Goal: Task Accomplishment & Management: Manage account settings

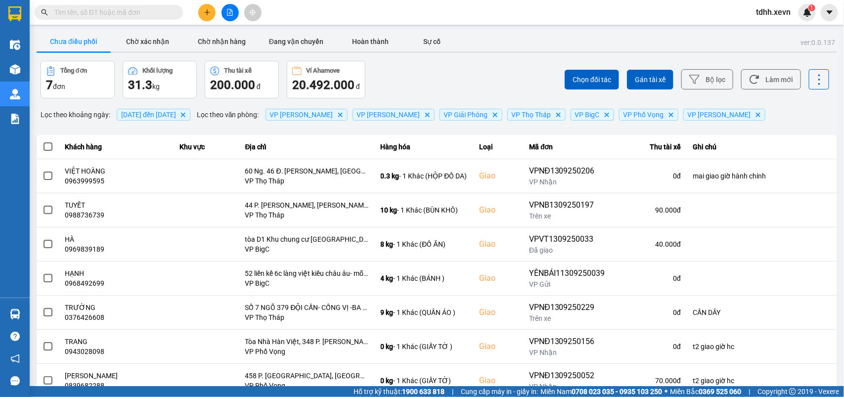
click at [159, 114] on span "[DATE] đến [DATE]" at bounding box center [148, 115] width 55 height 8
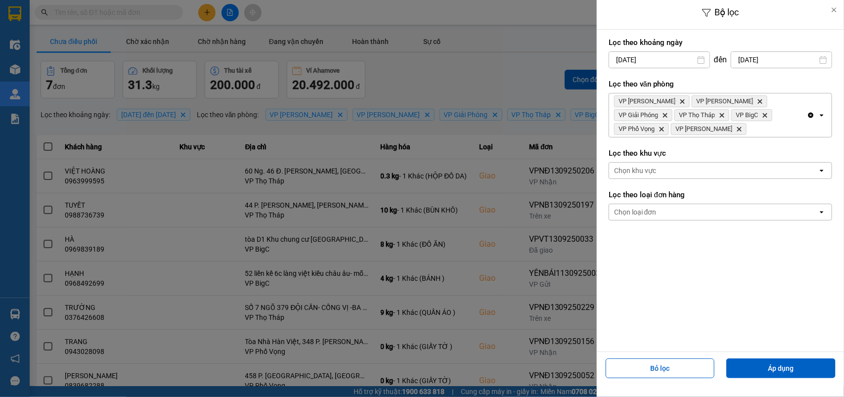
click at [792, 63] on input "[DATE]" at bounding box center [781, 60] width 100 height 16
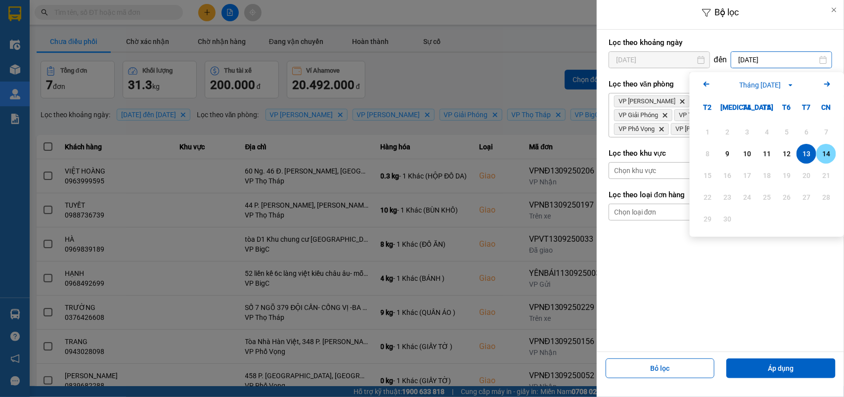
click at [826, 156] on div "14" at bounding box center [826, 154] width 14 height 12
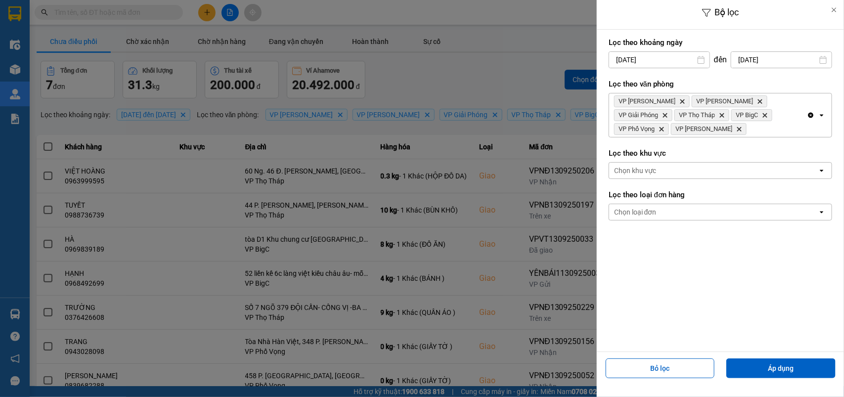
type input "[DATE]"
click at [785, 371] on button "Áp dụng" at bounding box center [780, 369] width 109 height 20
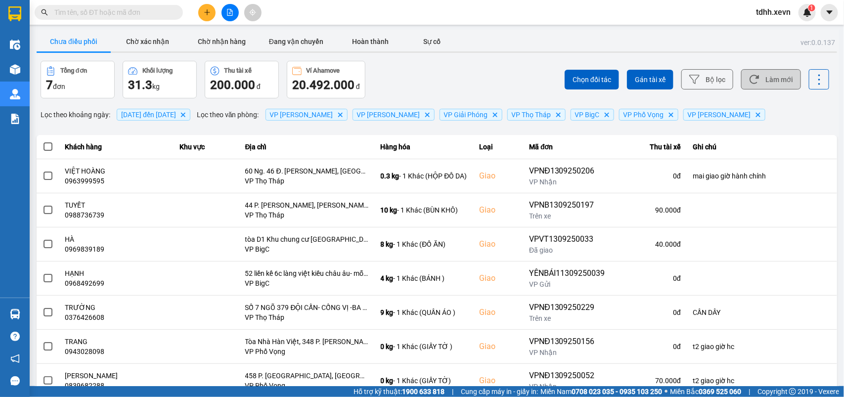
click at [770, 81] on button "Làm mới" at bounding box center [771, 79] width 60 height 20
click at [485, 81] on div "Chọn đối tác Gán tài xế Bộ lọc Làm mới" at bounding box center [632, 80] width 395 height 38
click at [762, 83] on button "Làm mới" at bounding box center [771, 79] width 60 height 20
click at [99, 13] on input "text" at bounding box center [112, 12] width 117 height 11
paste input "0982751412"
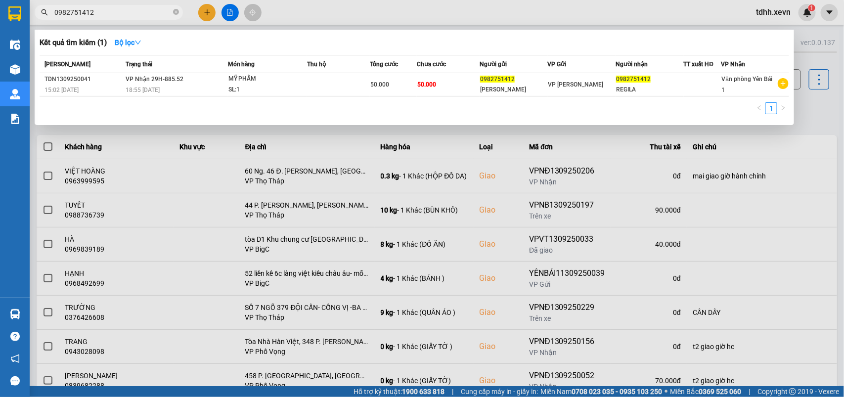
type input "0982751412"
click at [821, 90] on div at bounding box center [422, 198] width 844 height 397
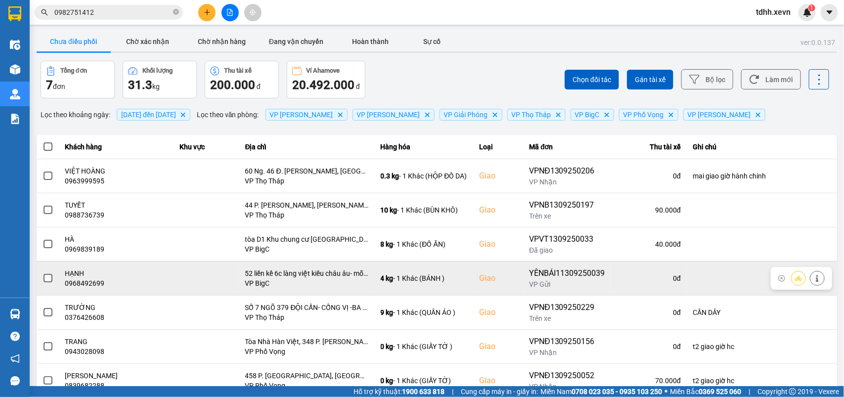
scroll to position [35, 0]
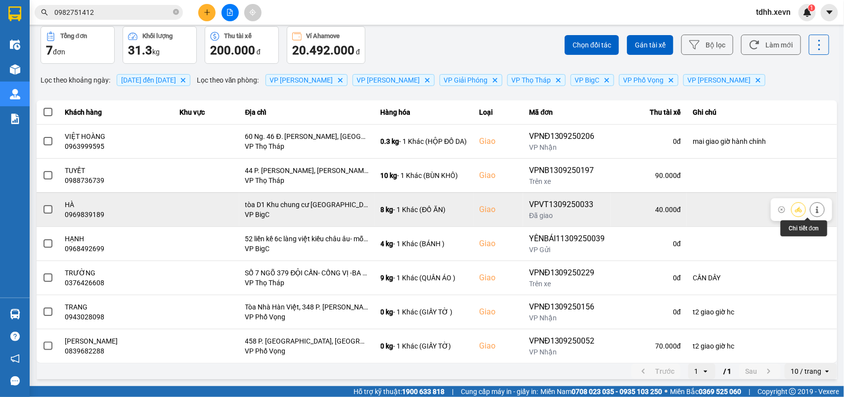
click at [812, 213] on button at bounding box center [818, 209] width 14 height 17
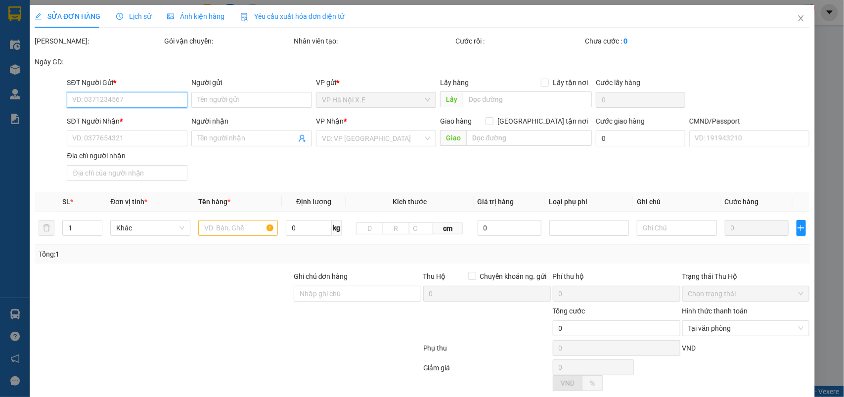
type input "0985439009"
type input "CÔ HƯƠNG"
type input "0969839189"
type input "HÀ"
checkbox input "true"
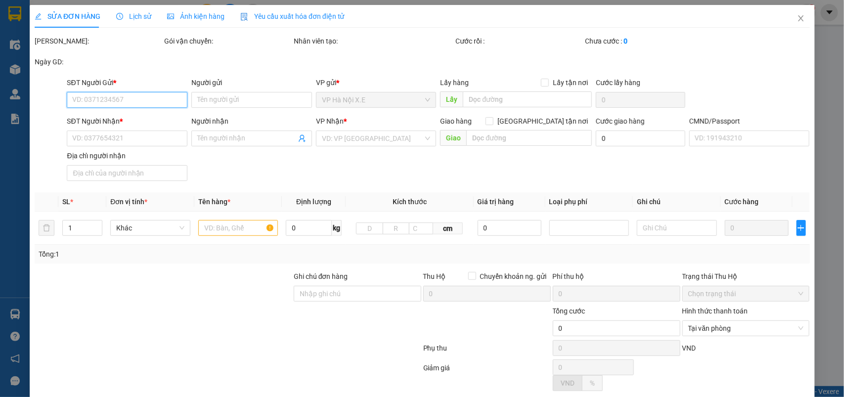
type input "tòa D1 Khu chung cư [GEOGRAPHIC_DATA], [GEOGRAPHIC_DATA], [GEOGRAPHIC_DATA], [G…"
type input "40.000"
type input "031081010878 [PERSON_NAME]"
type input "70.000"
type input "30.000"
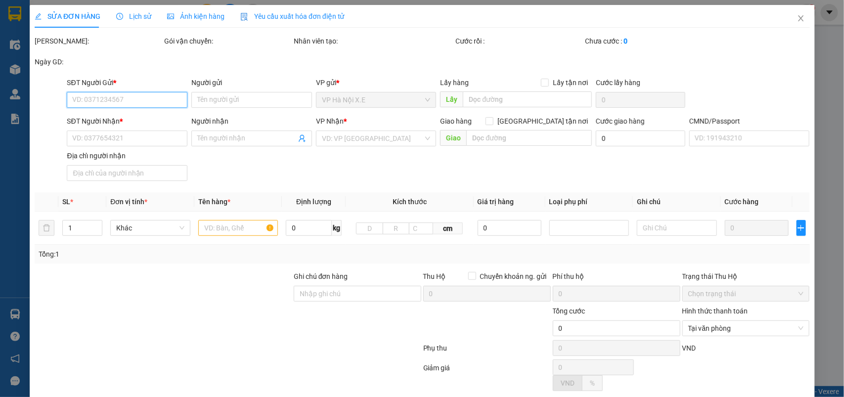
type input "40.000"
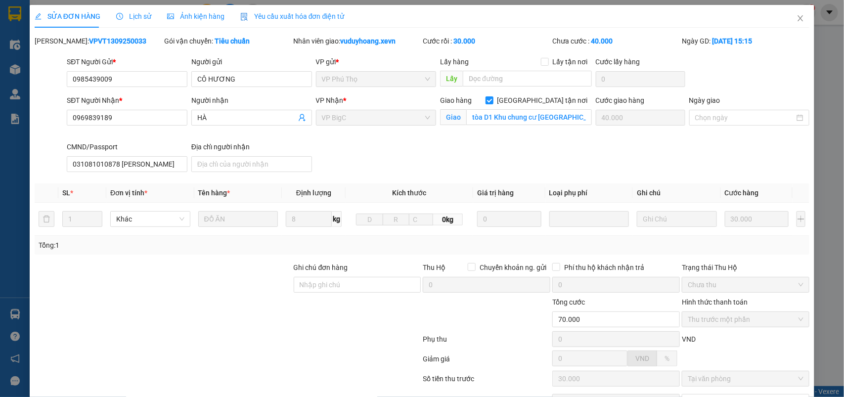
click at [134, 19] on span "Lịch sử" at bounding box center [133, 16] width 35 height 8
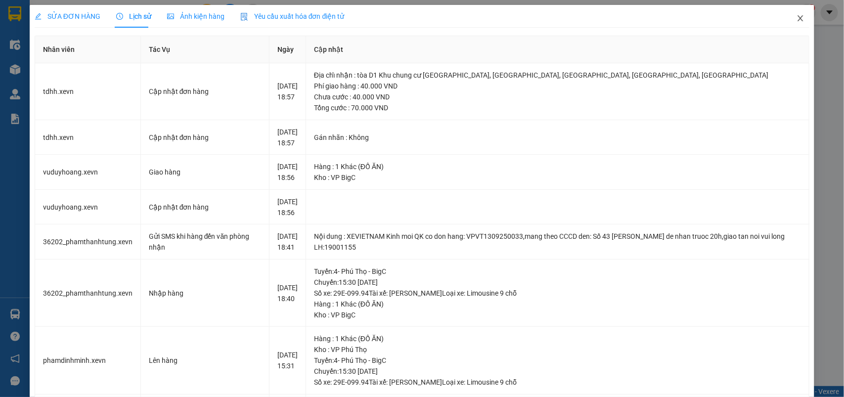
click at [797, 21] on icon "close" at bounding box center [801, 18] width 8 height 8
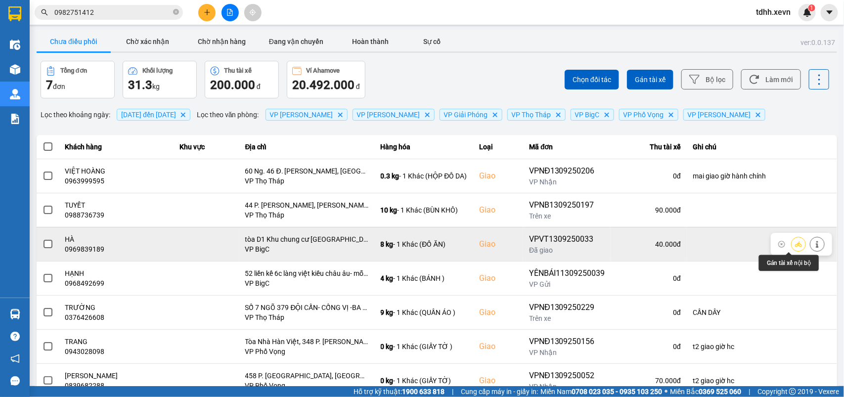
click at [814, 243] on icon at bounding box center [817, 244] width 7 height 7
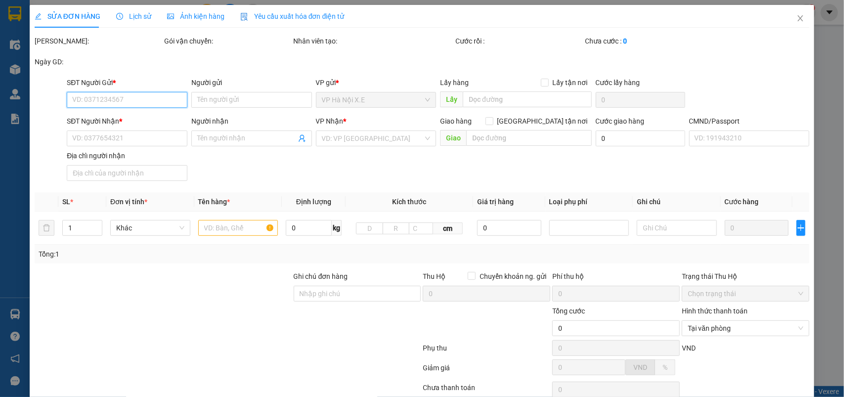
type input "0985439009"
type input "CÔ HƯƠNG"
type input "0969839189"
type input "HÀ"
checkbox input "true"
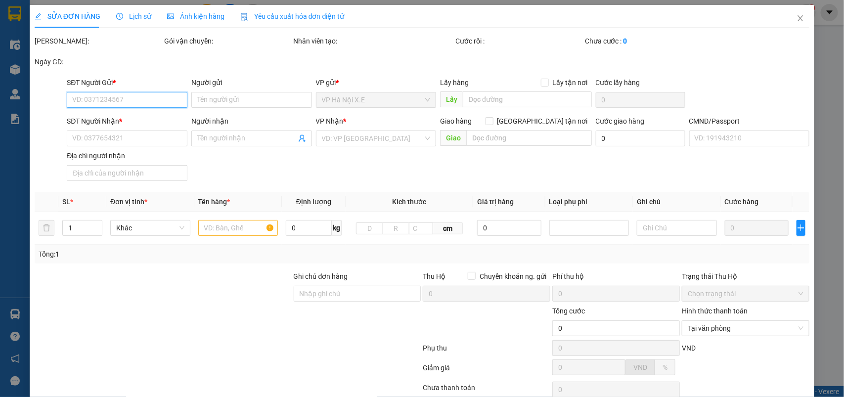
type input "tòa D1 Khu chung cư [GEOGRAPHIC_DATA], [GEOGRAPHIC_DATA], [GEOGRAPHIC_DATA], [G…"
type input "40.000"
type input "031081010878 [PERSON_NAME]"
type input "70.000"
type input "30.000"
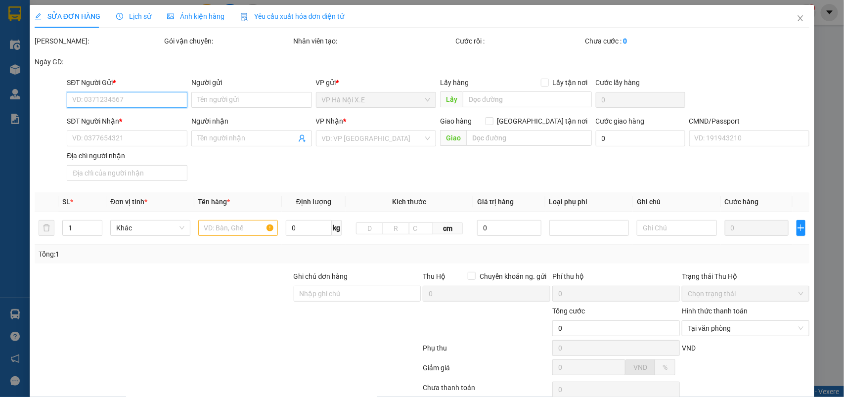
type input "40.000"
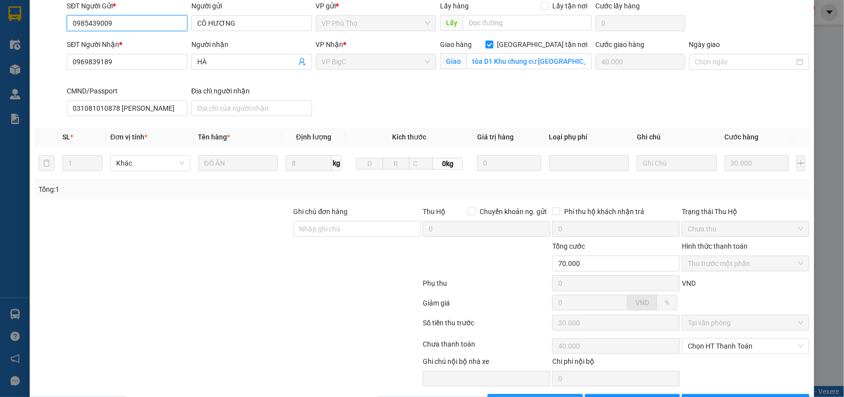
scroll to position [89, 0]
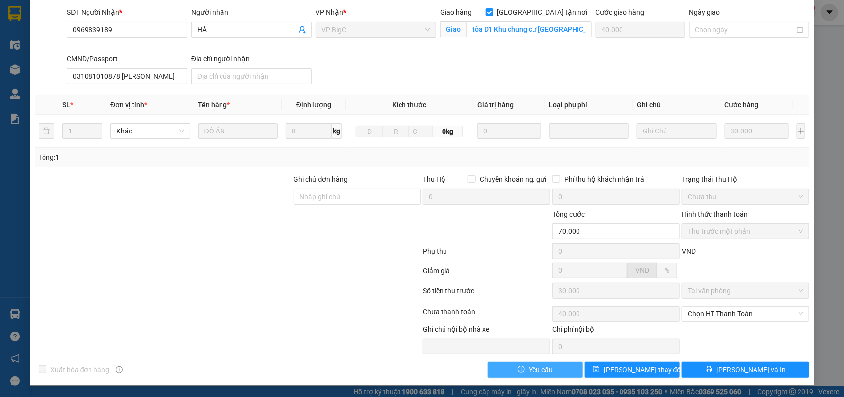
click at [537, 372] on span "Yêu cầu" at bounding box center [541, 369] width 24 height 11
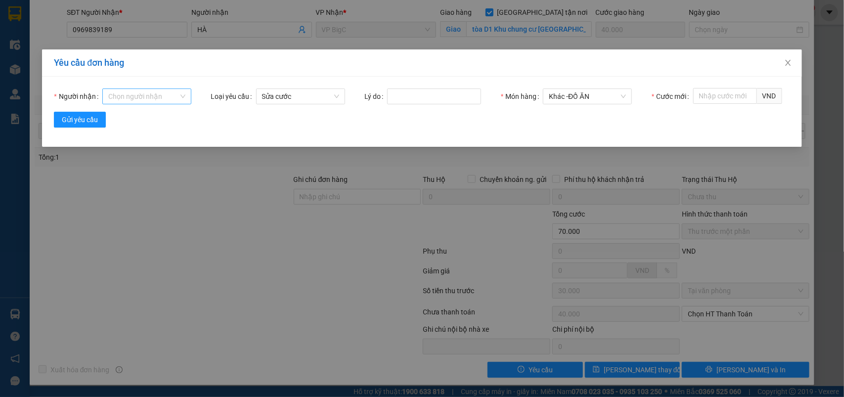
click at [162, 97] on input "Người nhận" at bounding box center [143, 96] width 70 height 15
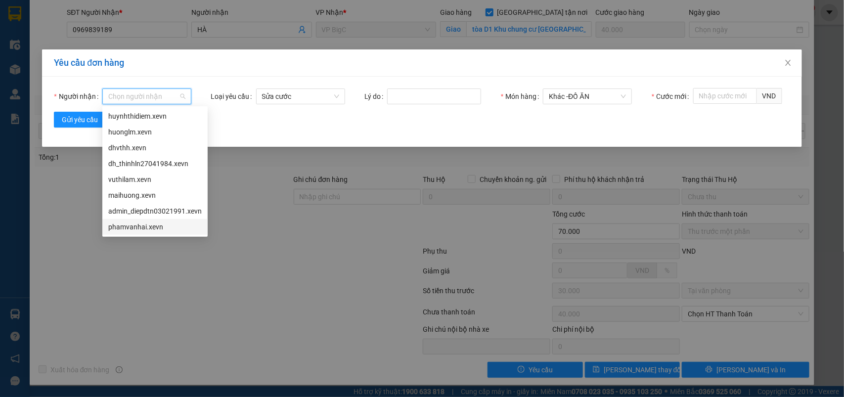
click at [135, 227] on div "phamvanhai.xevn" at bounding box center [154, 227] width 93 height 11
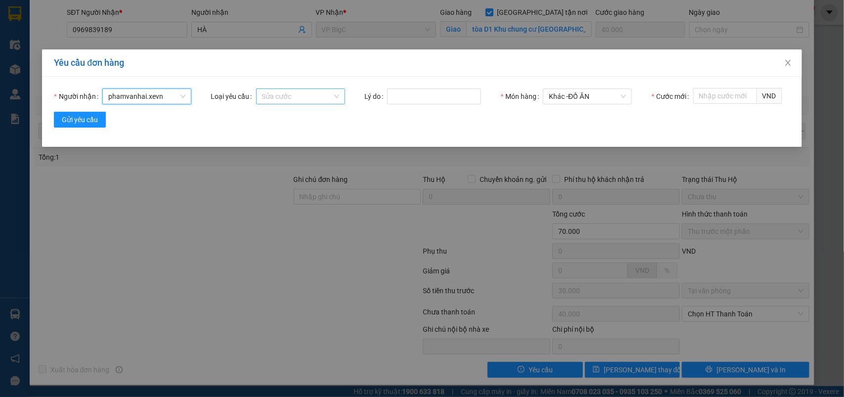
click at [307, 92] on span "Sửa cước" at bounding box center [300, 96] width 77 height 15
click at [421, 90] on input "Lý do" at bounding box center [434, 97] width 94 height 16
click at [789, 62] on icon "close" at bounding box center [787, 63] width 5 height 6
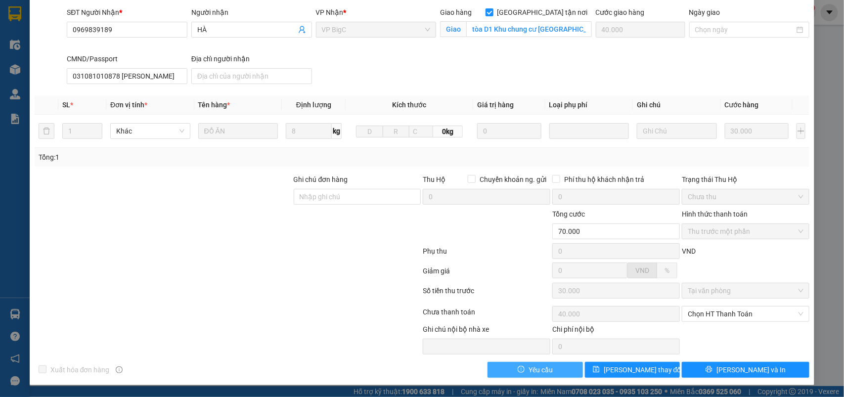
scroll to position [0, 0]
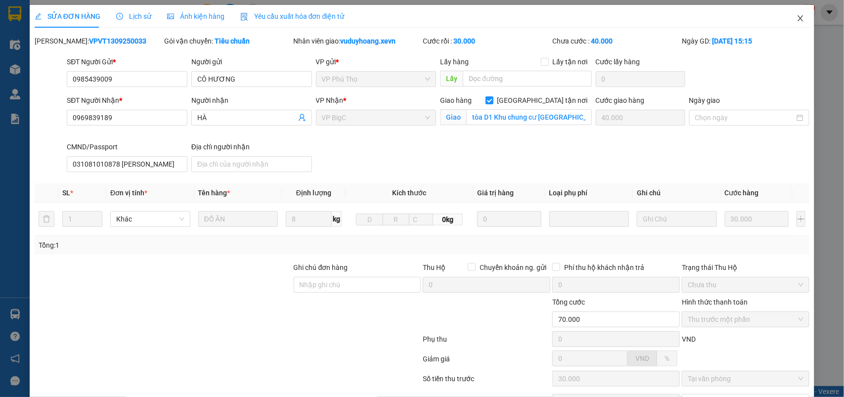
click at [796, 19] on span "Close" at bounding box center [801, 19] width 28 height 28
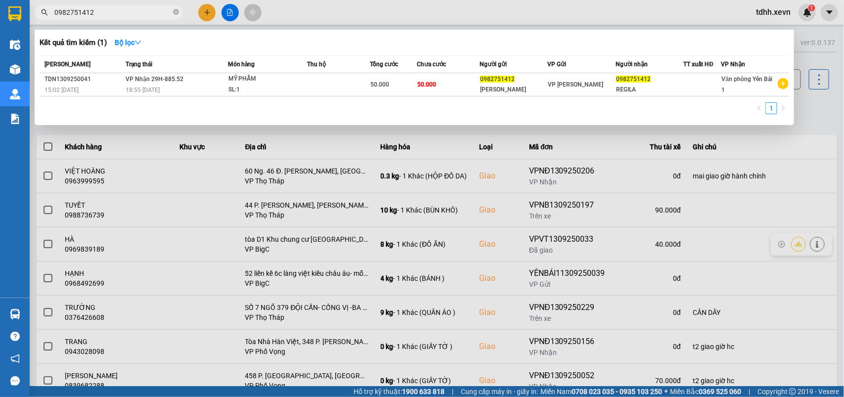
click at [105, 10] on input "0982751412" at bounding box center [112, 12] width 117 height 11
click at [809, 99] on div at bounding box center [422, 198] width 844 height 397
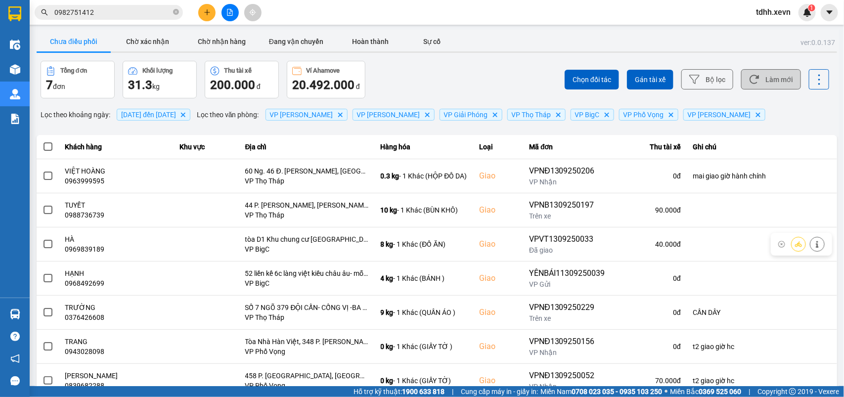
click at [765, 85] on button "Làm mới" at bounding box center [771, 79] width 60 height 20
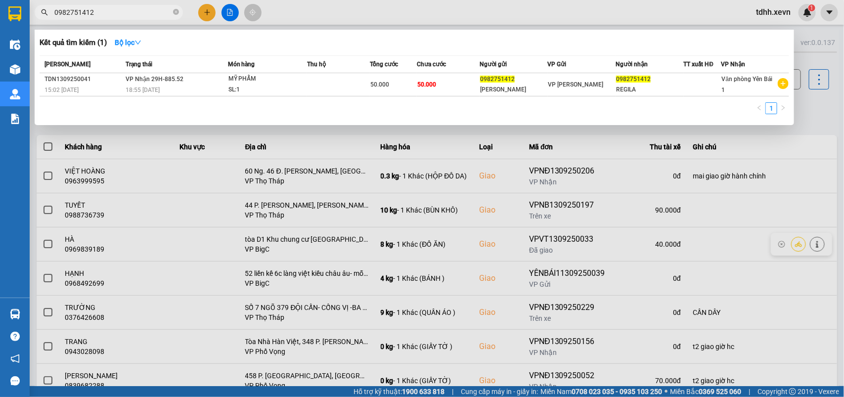
click at [93, 11] on input "0982751412" at bounding box center [112, 12] width 117 height 11
click at [94, 11] on input "0982751412" at bounding box center [112, 12] width 117 height 11
paste input "6556226"
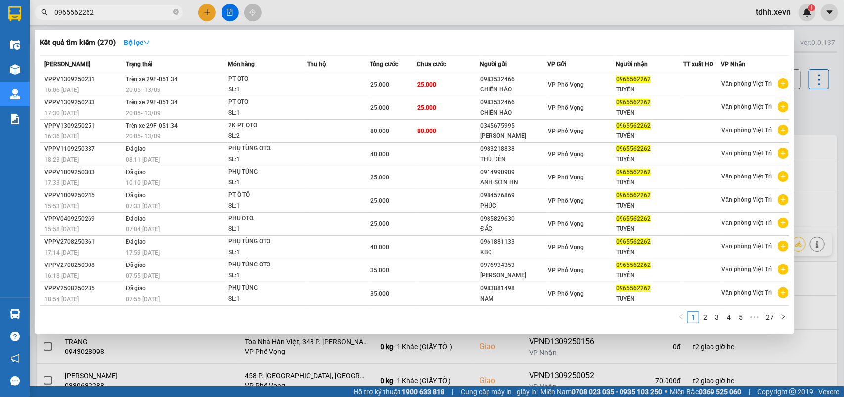
click at [112, 12] on input "0965562262" at bounding box center [112, 12] width 117 height 11
paste input "49128777"
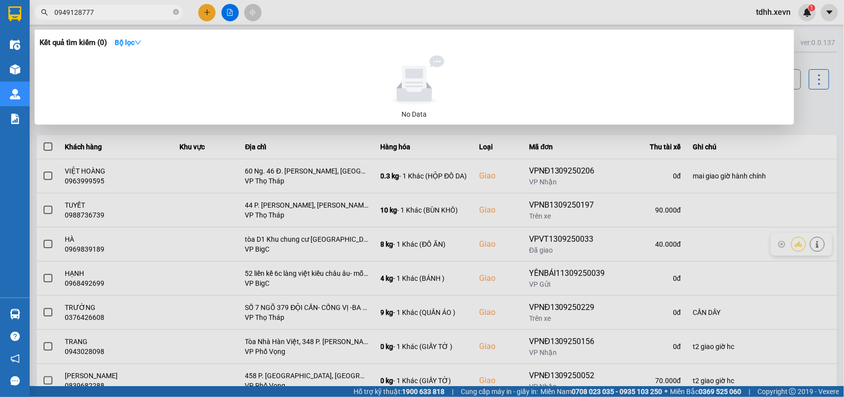
click at [812, 107] on div at bounding box center [422, 198] width 844 height 397
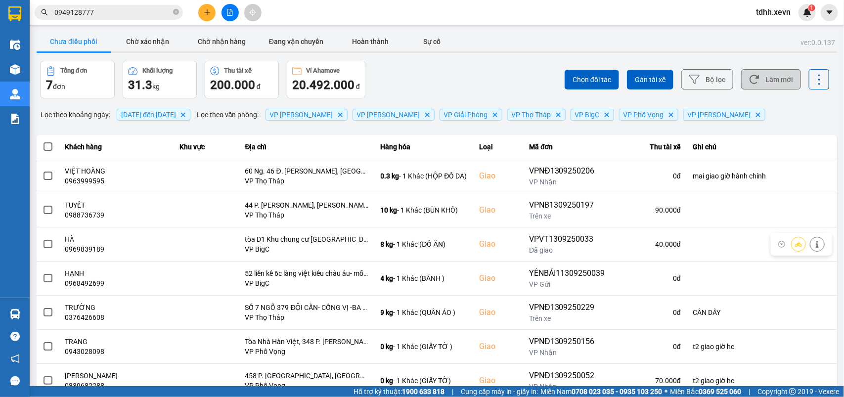
click at [785, 81] on button "Làm mới" at bounding box center [771, 79] width 60 height 20
drag, startPoint x: 474, startPoint y: 87, endPoint x: 494, endPoint y: 81, distance: 20.8
click at [473, 87] on div "Chọn đối tác Gán tài xế Bộ lọc Làm mới" at bounding box center [632, 80] width 395 height 38
click at [779, 73] on button "Làm mới" at bounding box center [771, 79] width 60 height 20
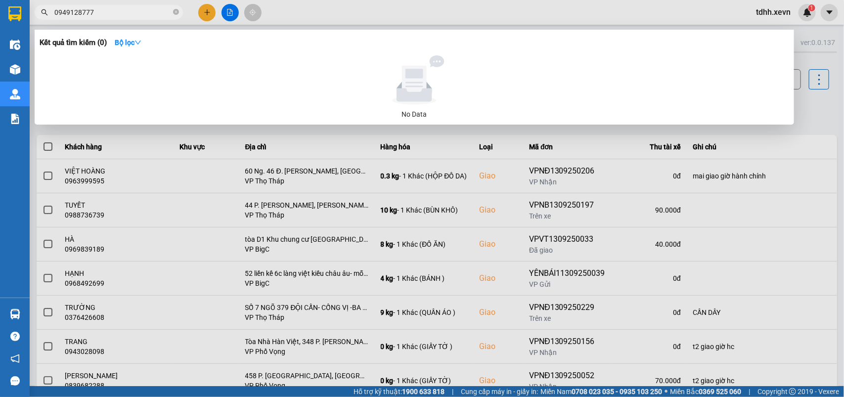
click at [105, 7] on input "0949128777" at bounding box center [112, 12] width 117 height 11
paste input "29309099"
click at [817, 113] on div at bounding box center [422, 198] width 844 height 397
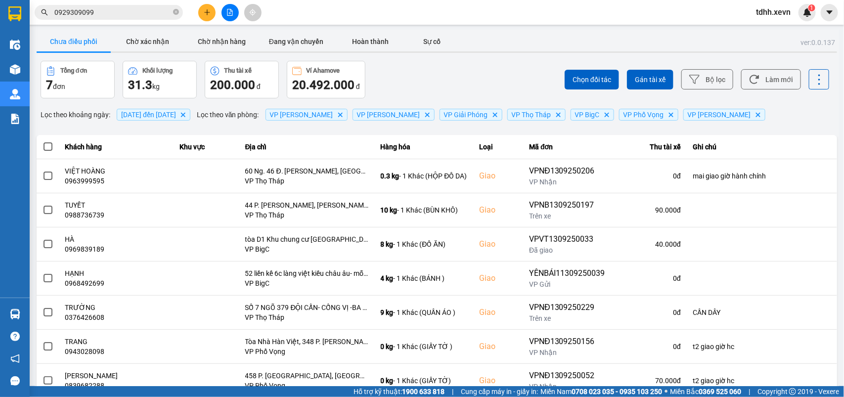
click at [513, 83] on div "Chọn đối tác Gán tài xế Bộ lọc Làm mới" at bounding box center [632, 80] width 395 height 38
click at [780, 75] on button "Làm mới" at bounding box center [771, 79] width 60 height 20
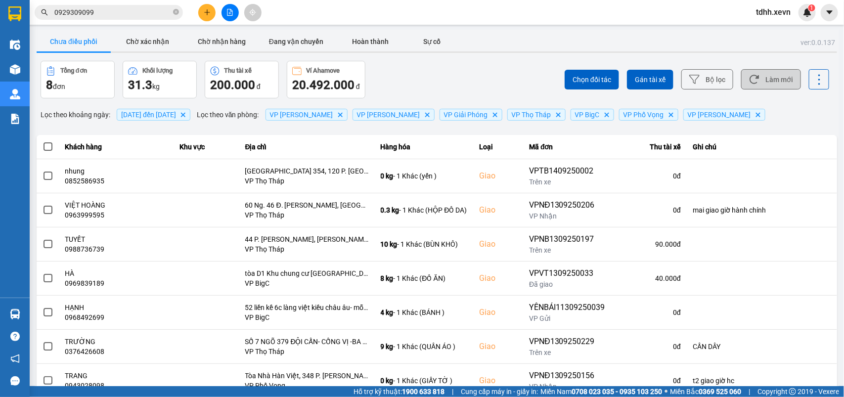
click at [762, 76] on button "Làm mới" at bounding box center [771, 79] width 60 height 20
click at [475, 75] on div "Chọn đối tác Gán tài xế Bộ lọc Làm mới" at bounding box center [632, 80] width 395 height 38
click at [768, 73] on button "Làm mới" at bounding box center [771, 79] width 60 height 20
click at [774, 82] on button "Làm mới" at bounding box center [771, 79] width 60 height 20
click at [762, 77] on button "Làm mới" at bounding box center [771, 79] width 60 height 20
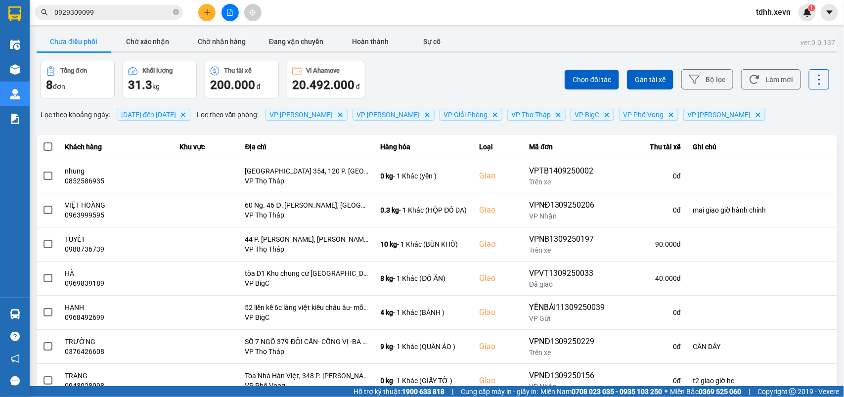
click at [99, 4] on div "Kết quả tìm kiếm ( 0 ) Bộ lọc No Data 0929309099" at bounding box center [96, 12] width 193 height 17
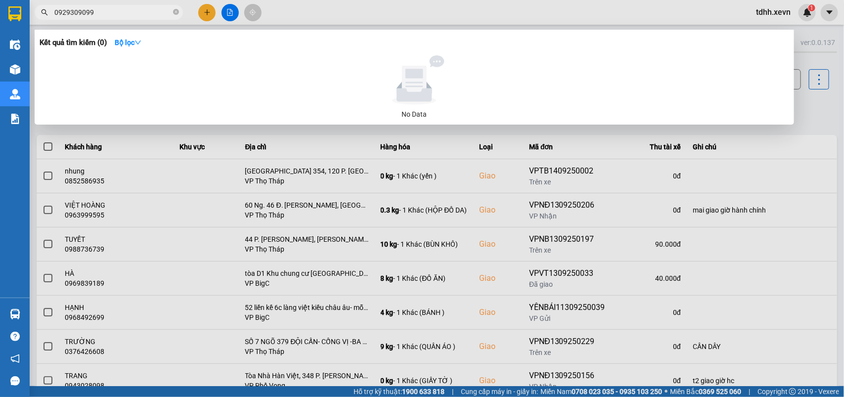
click at [98, 11] on input "0929309099" at bounding box center [112, 12] width 117 height 11
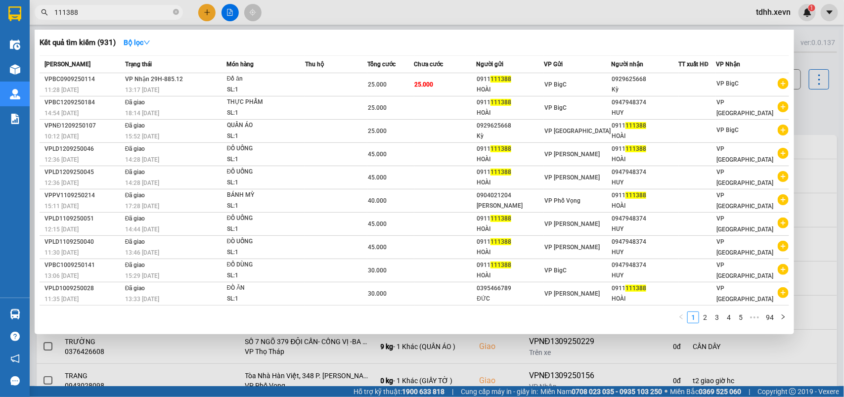
click at [80, 15] on input "111388" at bounding box center [112, 12] width 117 height 11
paste input "0984175599"
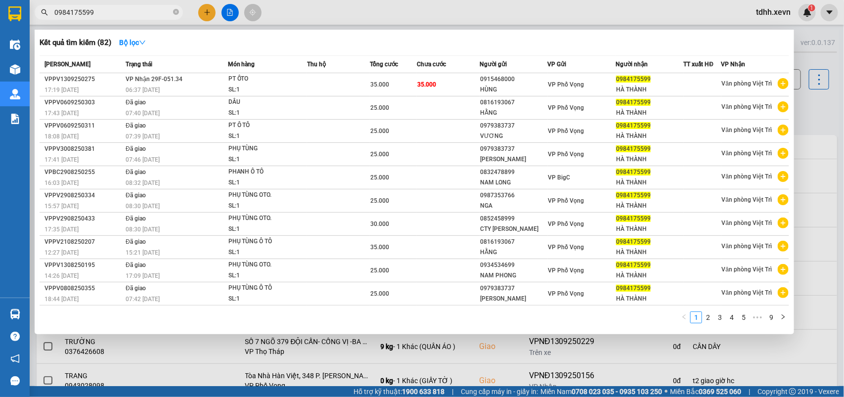
click at [814, 109] on div at bounding box center [422, 198] width 844 height 397
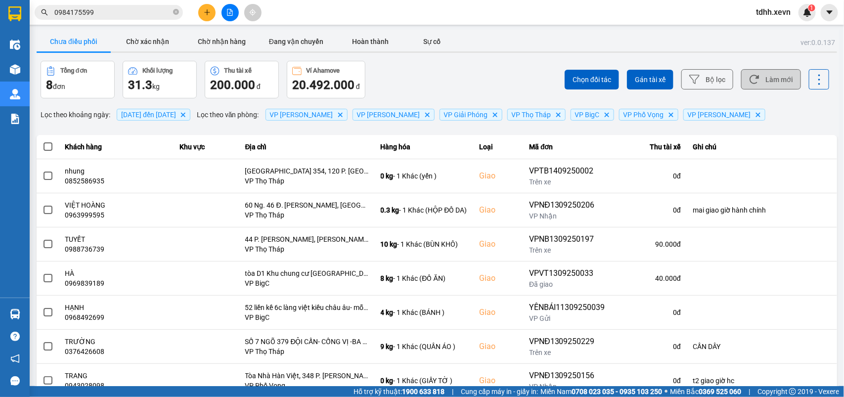
click at [772, 78] on button "Làm mới" at bounding box center [771, 79] width 60 height 20
click at [760, 78] on button "Làm mới" at bounding box center [771, 79] width 60 height 20
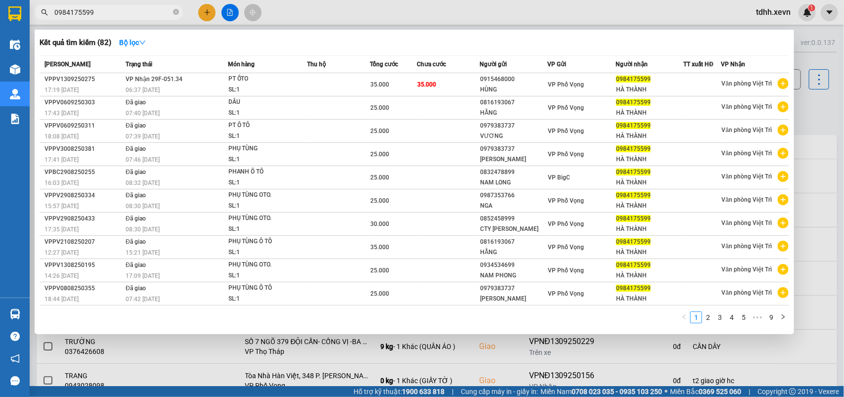
click at [126, 11] on input "0984175599" at bounding box center [112, 12] width 117 height 11
paste input "395032607"
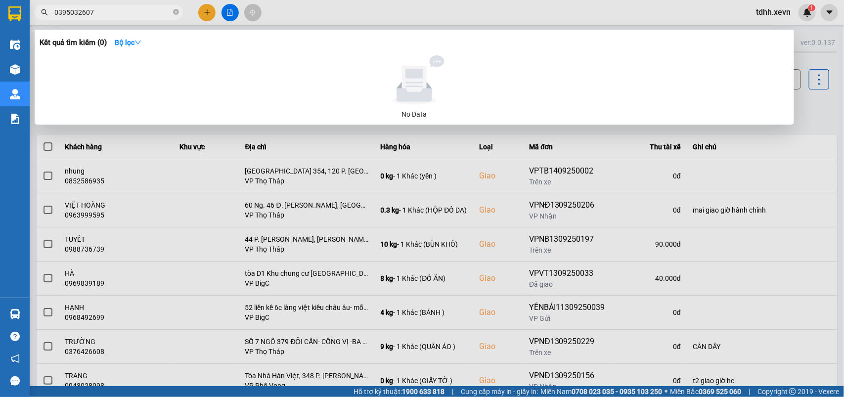
click at [819, 96] on div at bounding box center [422, 198] width 844 height 397
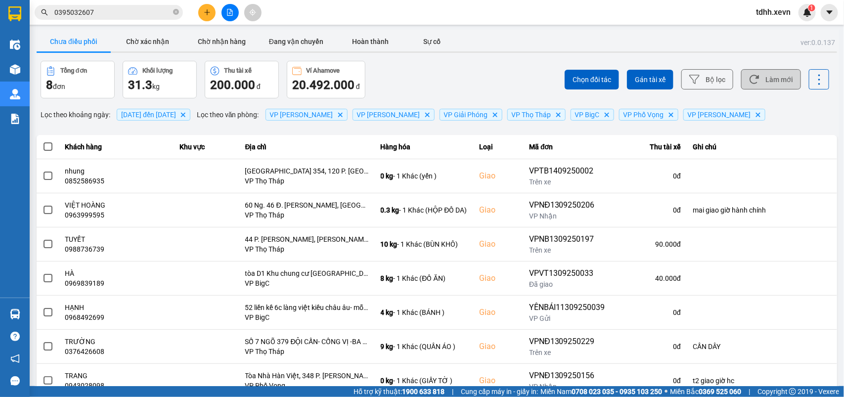
click at [776, 79] on button "Làm mới" at bounding box center [771, 79] width 60 height 20
click at [104, 11] on input "0395032607" at bounding box center [112, 12] width 117 height 11
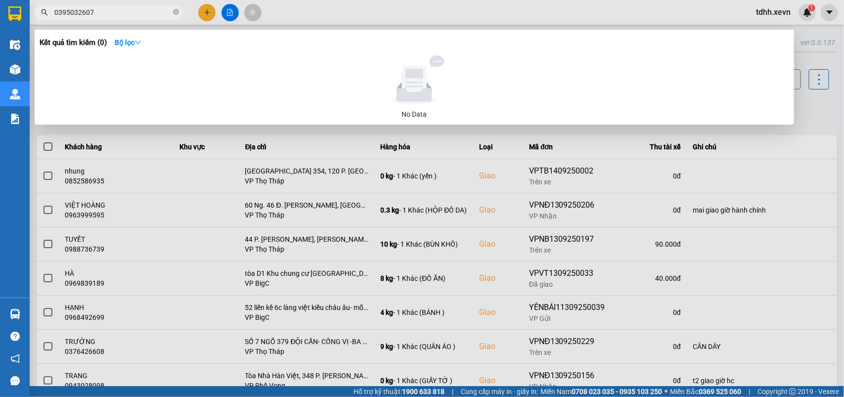
click at [104, 11] on input "0395032607" at bounding box center [112, 12] width 117 height 11
paste input "974086400"
type input "0974086400"
click at [92, 8] on input "0974086400" at bounding box center [112, 12] width 117 height 11
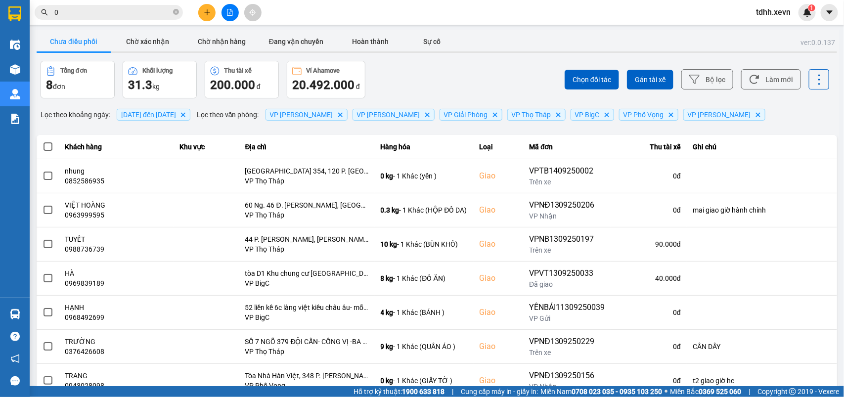
paste input "949128777"
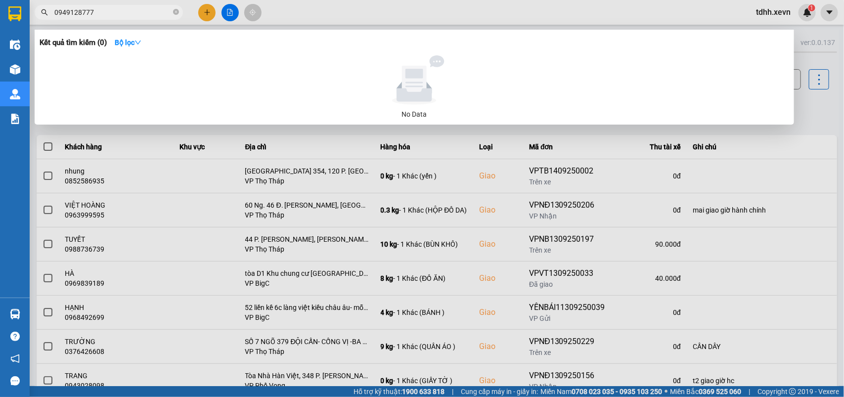
click at [100, 11] on input "0949128777" at bounding box center [112, 12] width 117 height 11
click at [100, 21] on div at bounding box center [422, 198] width 844 height 397
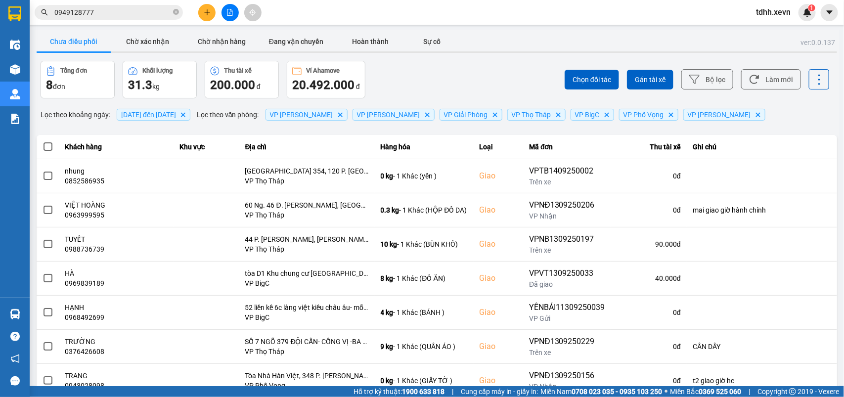
click at [100, 12] on input "0949128777" at bounding box center [112, 12] width 117 height 11
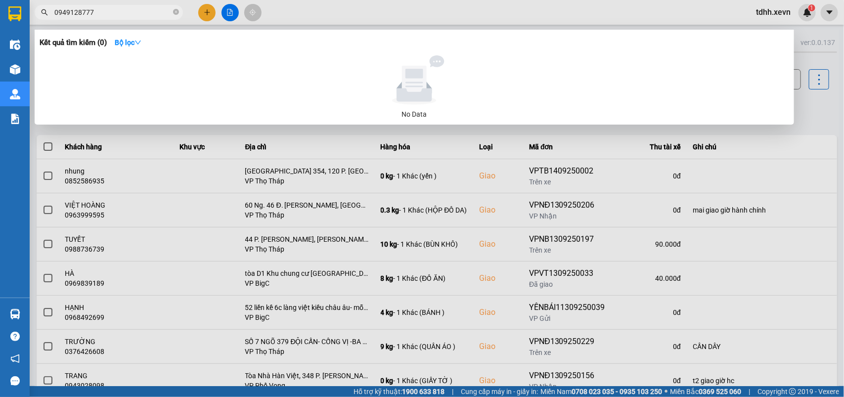
click at [100, 12] on input "0949128777" at bounding box center [112, 12] width 117 height 11
paste input "834080795"
click at [107, 15] on input "0834080795" at bounding box center [112, 12] width 117 height 11
paste input "367453686"
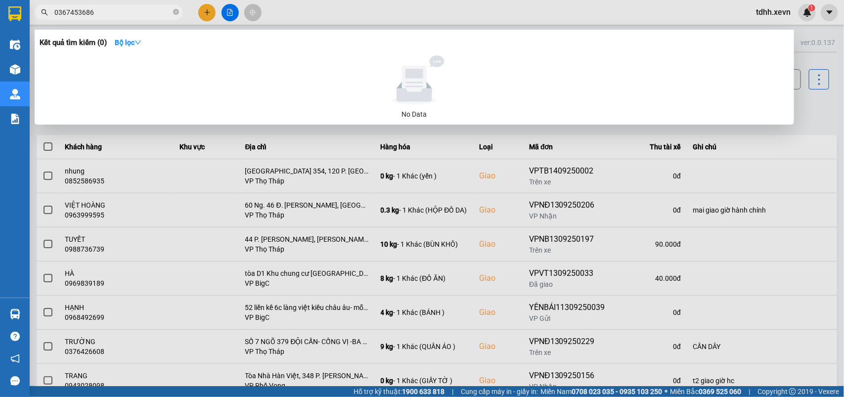
type input "0367453686"
click at [804, 103] on div at bounding box center [422, 198] width 844 height 397
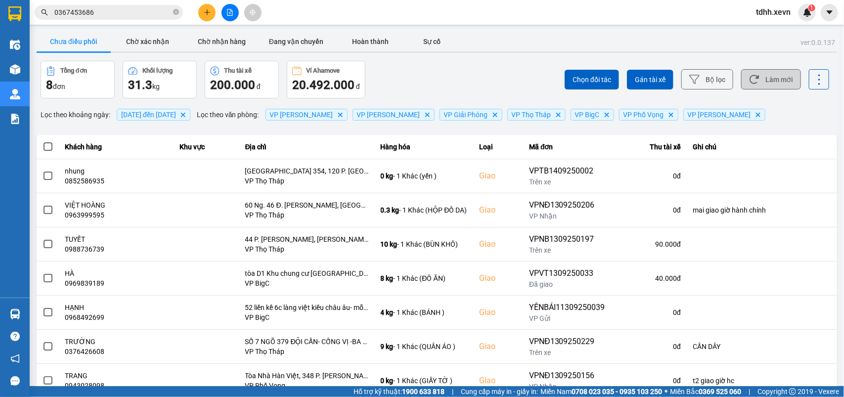
click at [766, 73] on button "Làm mới" at bounding box center [771, 79] width 60 height 20
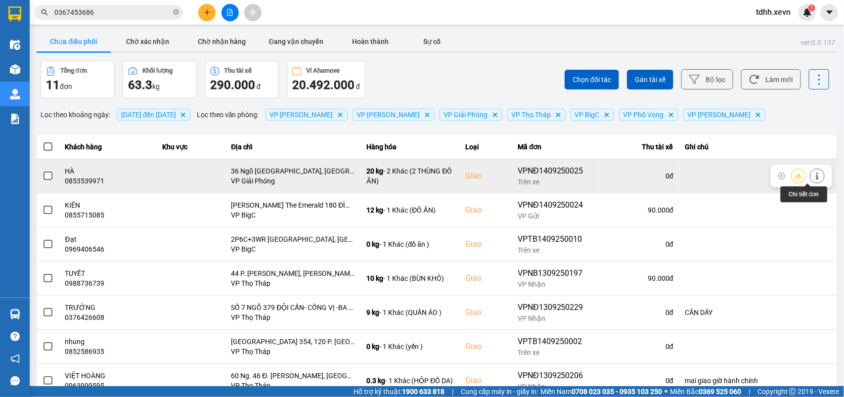
click at [814, 173] on icon at bounding box center [817, 176] width 7 height 7
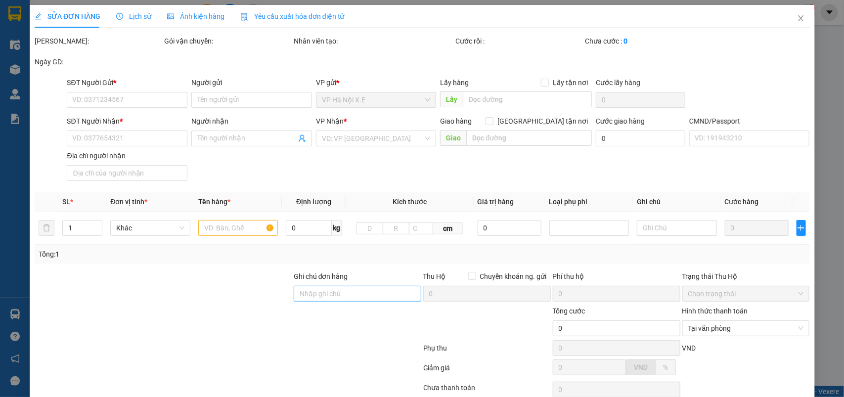
type input "0365176653"
type input "[PERSON_NAME]"
type input "0853539971"
type input "HÀ"
checkbox input "true"
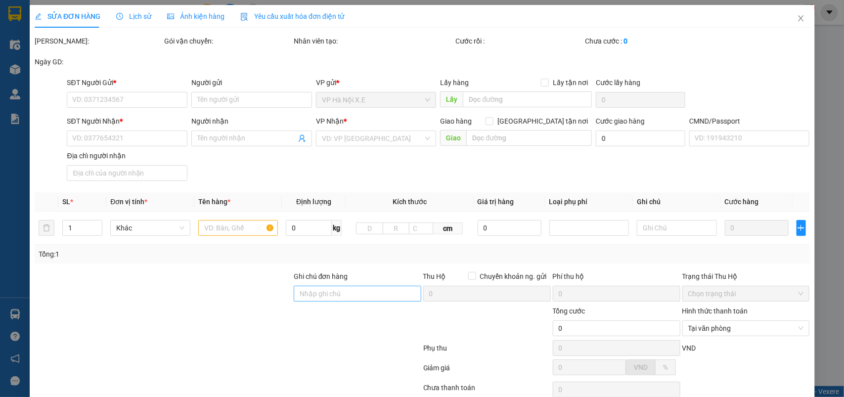
type input "36 Ngõ [GEOGRAPHIC_DATA], [GEOGRAPHIC_DATA], [GEOGRAPHIC_DATA], [GEOGRAPHIC_DAT…"
type input "57465874"
type input "155.000"
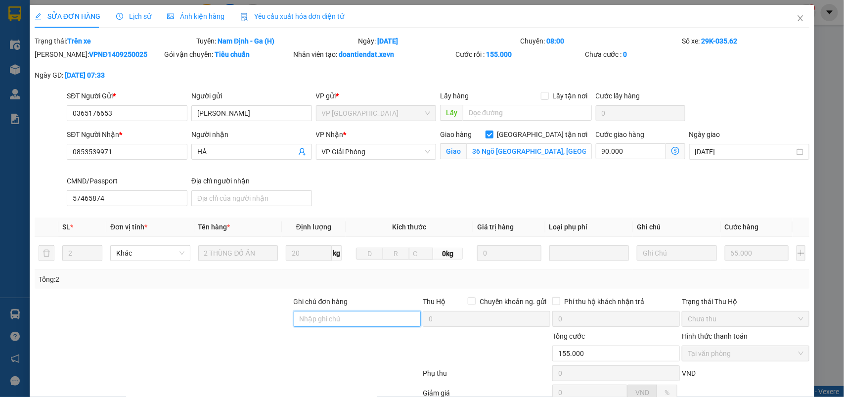
click at [356, 316] on input "Ghi chú đơn hàng" at bounding box center [358, 319] width 128 height 16
type input "cần cáng và dây"
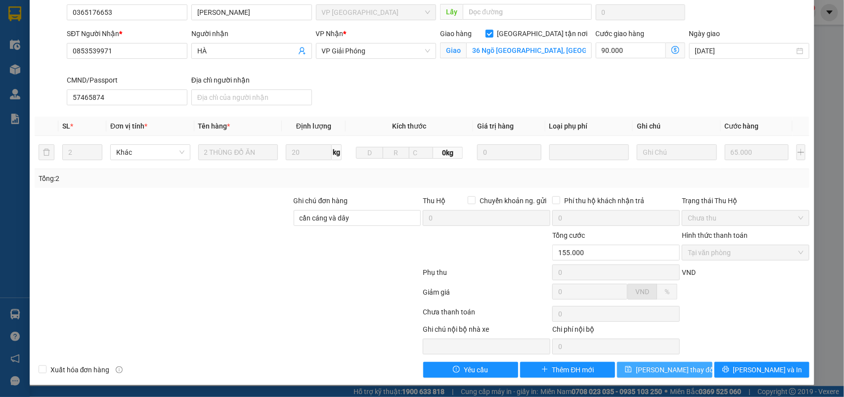
drag, startPoint x: 643, startPoint y: 366, endPoint x: 659, endPoint y: 361, distance: 17.2
click at [643, 366] on button "[PERSON_NAME] thay đổi" at bounding box center [664, 370] width 95 height 16
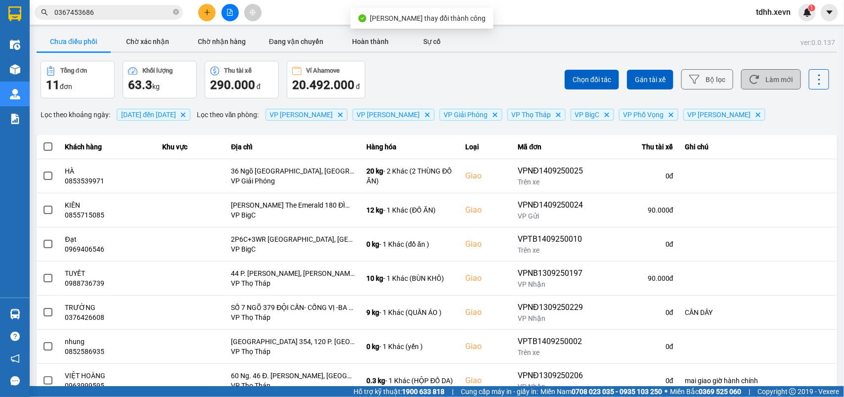
click at [762, 83] on button "Làm mới" at bounding box center [771, 79] width 60 height 20
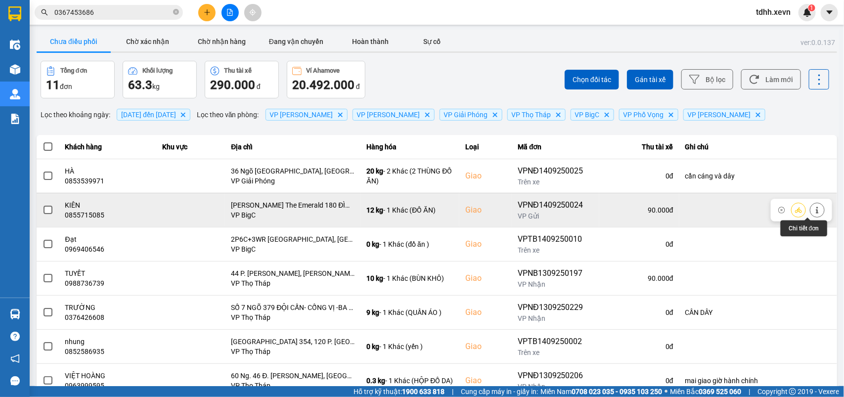
click at [814, 207] on icon at bounding box center [817, 210] width 7 height 7
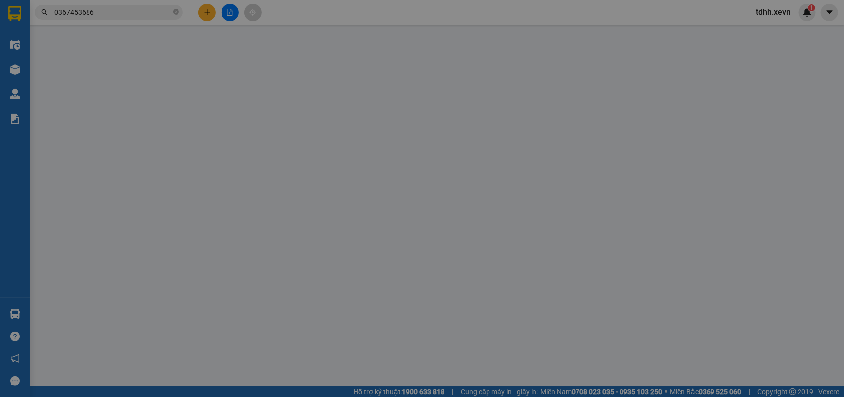
type input "0912173122"
type input "GIANG"
type input "0855715085"
type input "KIÊN"
checkbox input "true"
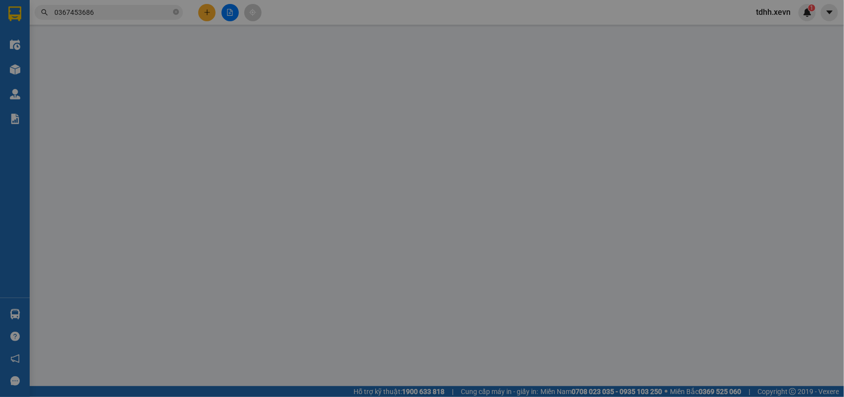
type input "[PERSON_NAME] The Emerald 180 ĐÌNH THÔN"
type input "036088021466 [PERSON_NAME]"
type input "90.000"
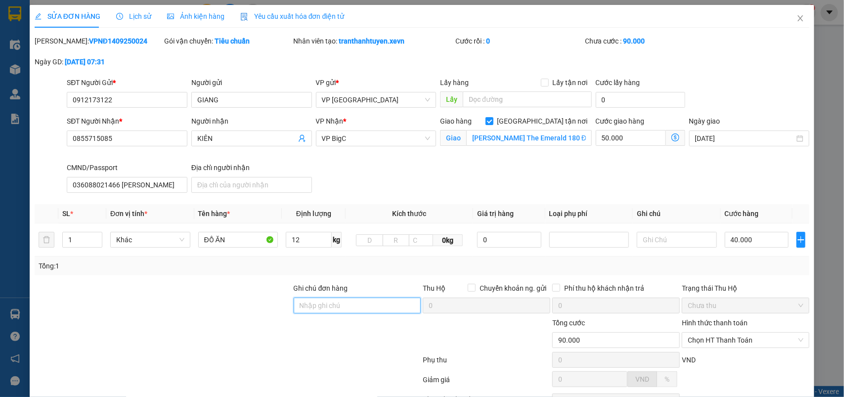
click at [329, 310] on input "Ghi chú đơn hàng" at bounding box center [358, 306] width 128 height 16
type input "cần dây"
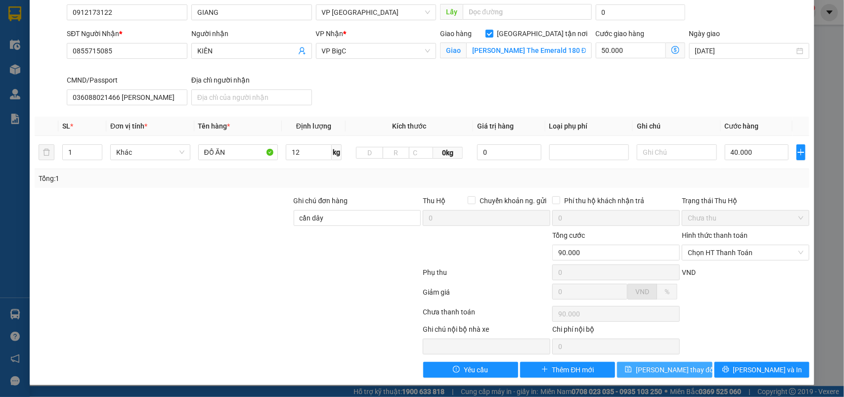
click at [672, 369] on span "[PERSON_NAME] thay đổi" at bounding box center [675, 369] width 79 height 11
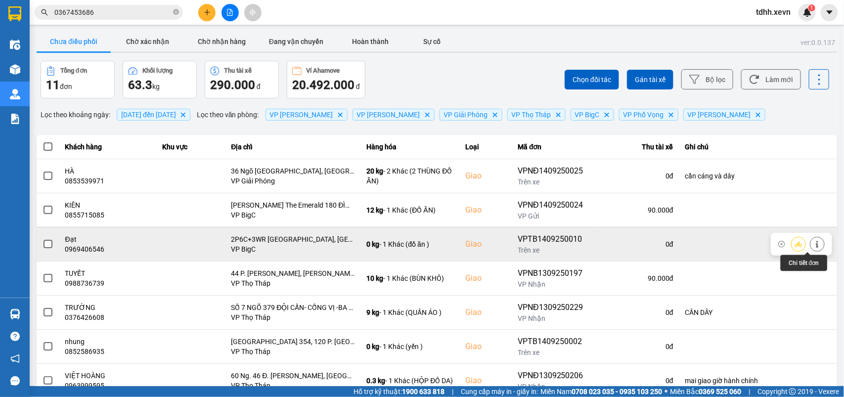
click at [814, 246] on icon at bounding box center [817, 244] width 7 height 7
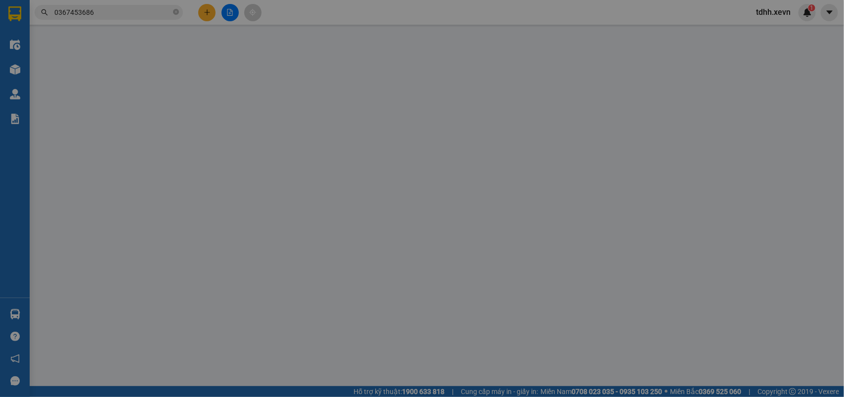
type input "0978736960"
type input "THẠCH"
type input "0969406546"
type input "Đạt"
checkbox input "true"
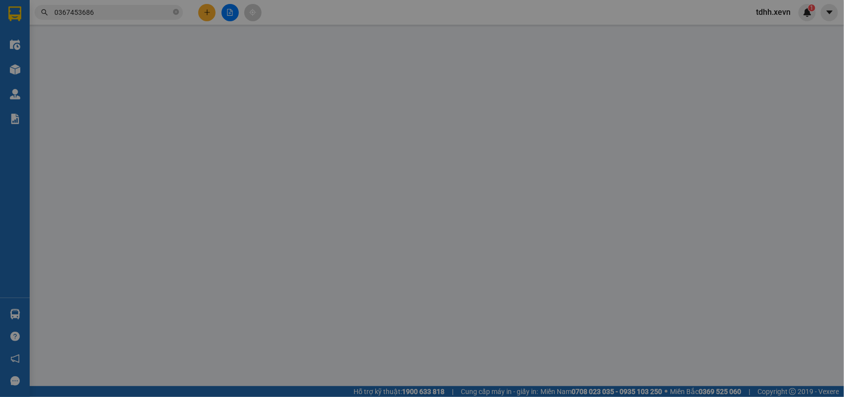
type input "2P6C+3WR [GEOGRAPHIC_DATA], [GEOGRAPHIC_DATA], [GEOGRAPHIC_DATA], [GEOGRAPHIC_D…"
type input "1"
type input "135.000"
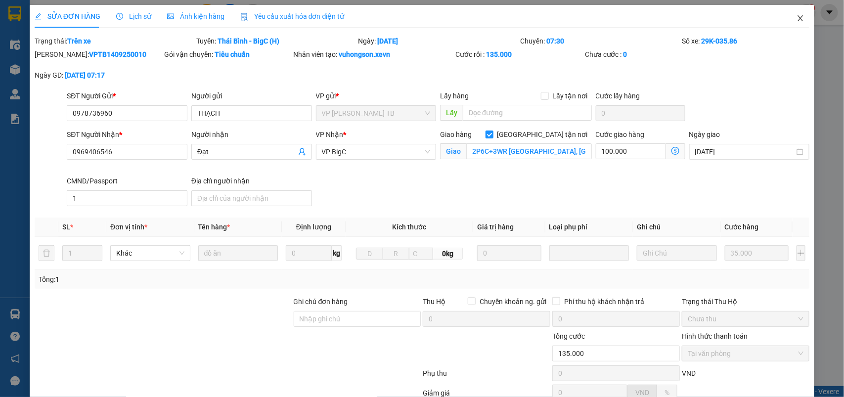
click at [795, 19] on span "Close" at bounding box center [801, 19] width 28 height 28
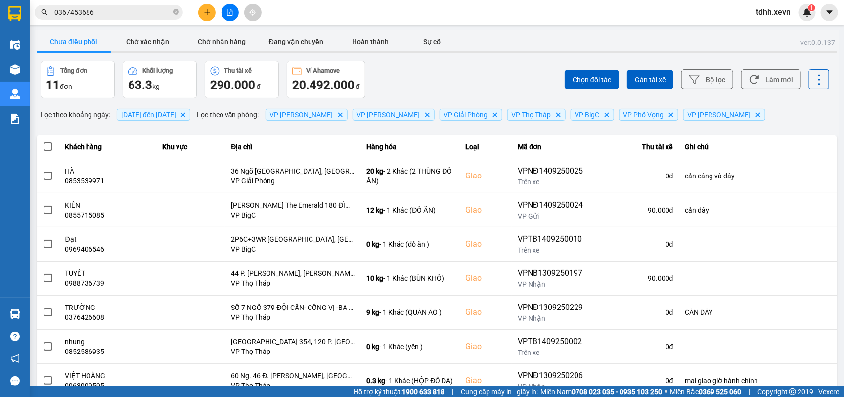
click at [770, 78] on button "Làm mới" at bounding box center [771, 79] width 60 height 20
click at [97, 10] on input "0367453686" at bounding box center [112, 12] width 117 height 11
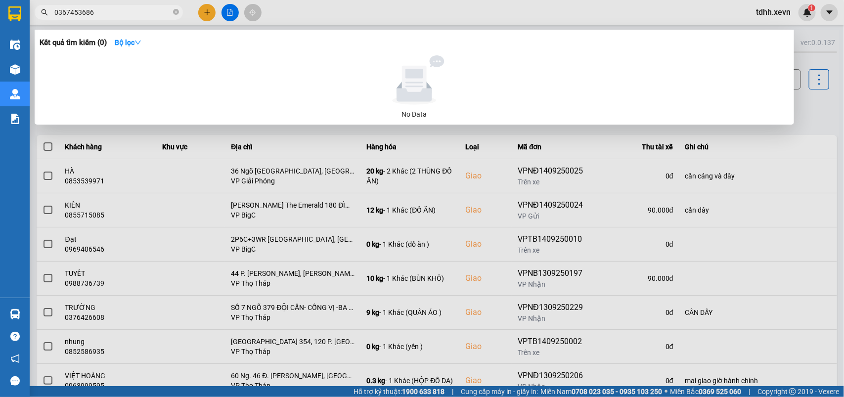
click at [97, 10] on input "0367453686" at bounding box center [112, 12] width 117 height 11
paste input "81879565"
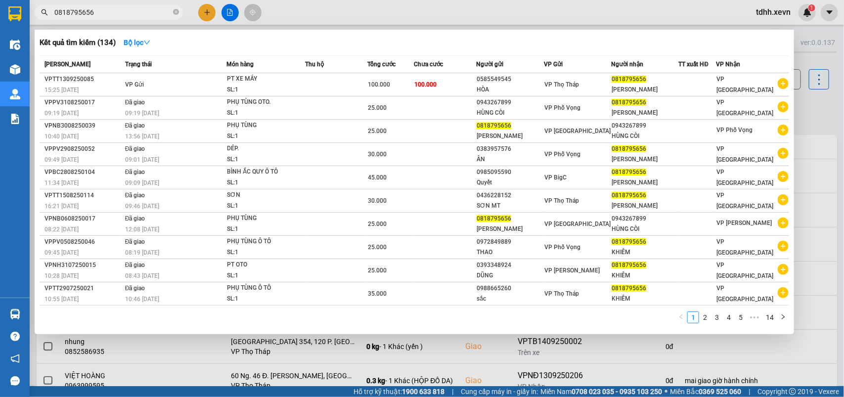
drag, startPoint x: 832, startPoint y: 111, endPoint x: 828, endPoint y: 104, distance: 7.7
click at [831, 107] on div at bounding box center [422, 198] width 844 height 397
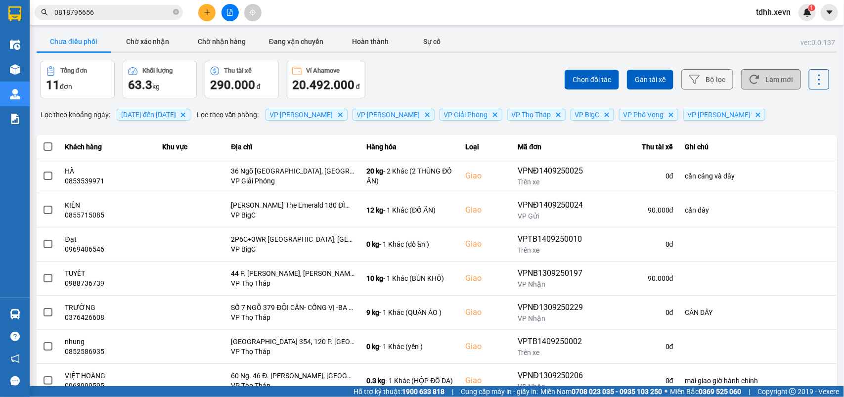
click at [767, 74] on button "Làm mới" at bounding box center [771, 79] width 60 height 20
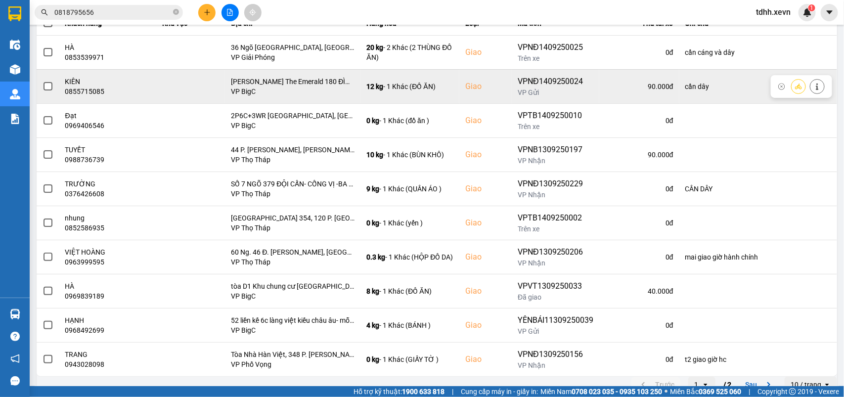
scroll to position [138, 0]
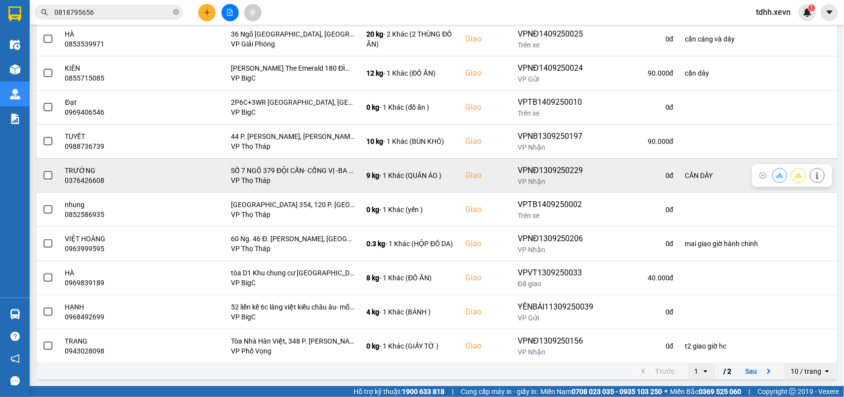
click at [90, 181] on div "0376426608" at bounding box center [108, 181] width 86 height 10
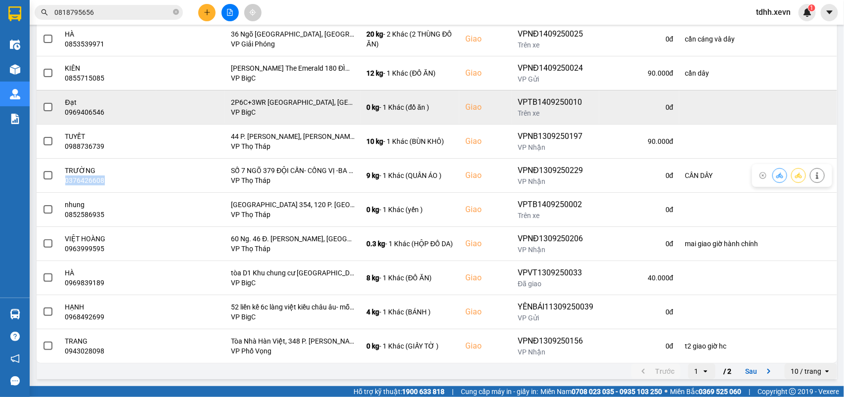
copy div "0376426608"
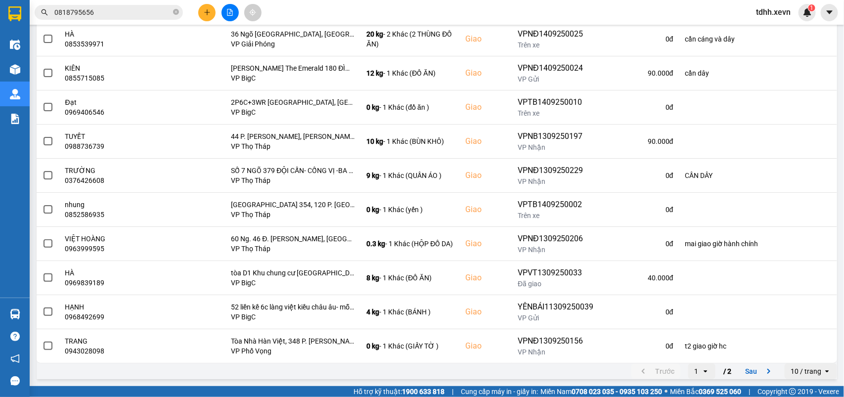
click at [101, 13] on input "0818795656" at bounding box center [112, 12] width 117 height 11
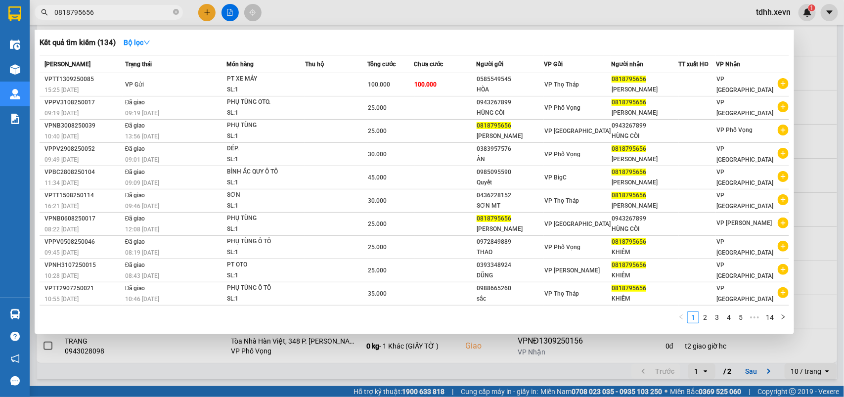
click at [101, 13] on input "0818795656" at bounding box center [112, 12] width 117 height 11
paste input "947869995"
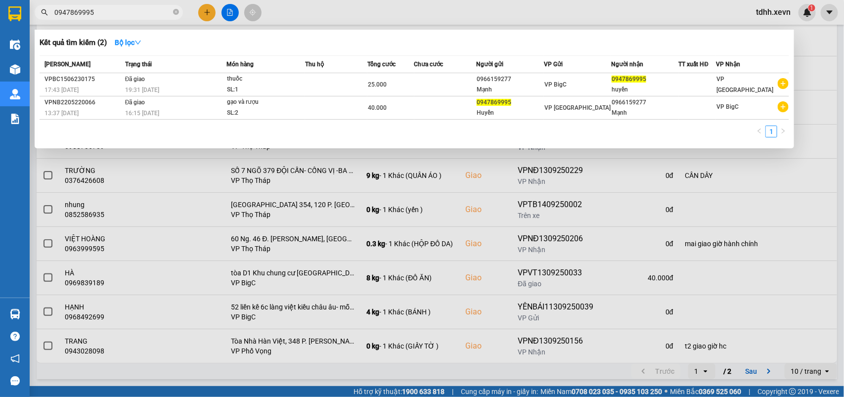
click at [839, 70] on div at bounding box center [422, 198] width 844 height 397
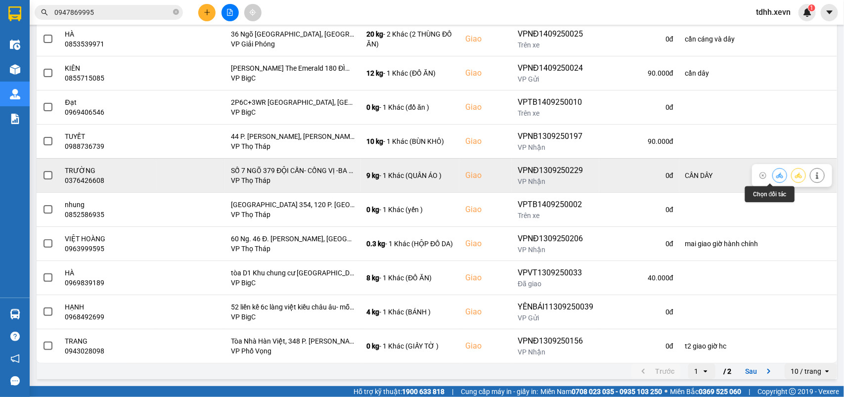
click at [776, 173] on icon at bounding box center [779, 175] width 7 height 7
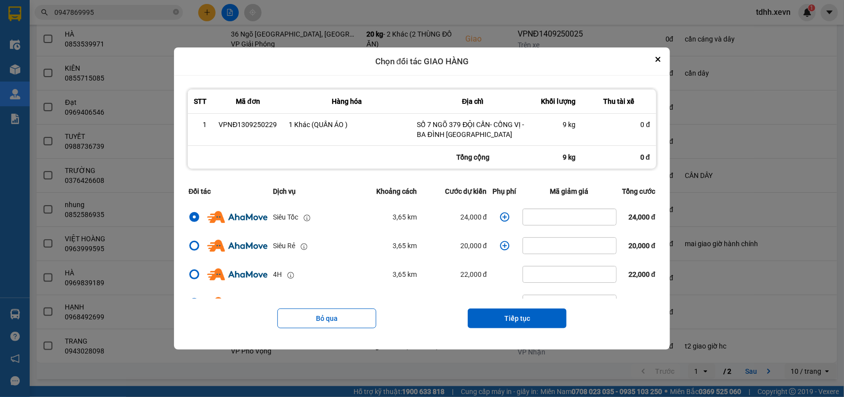
click at [500, 221] on icon "dialog" at bounding box center [505, 217] width 10 height 10
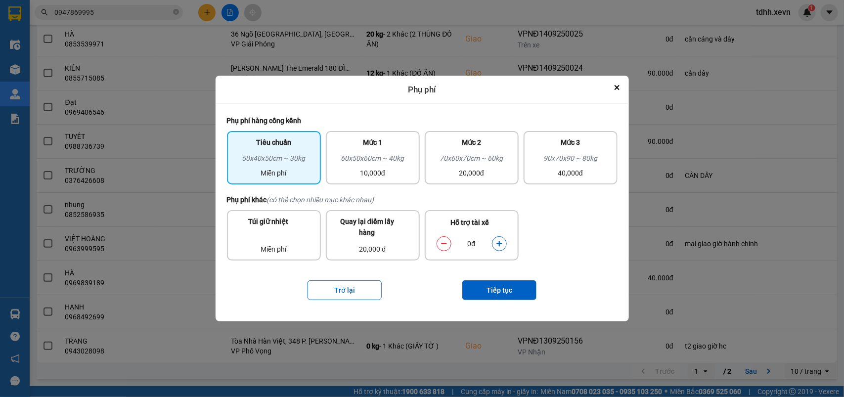
click at [501, 241] on icon "dialog" at bounding box center [499, 243] width 7 height 7
click at [508, 286] on button "Tiếp tục" at bounding box center [499, 290] width 74 height 20
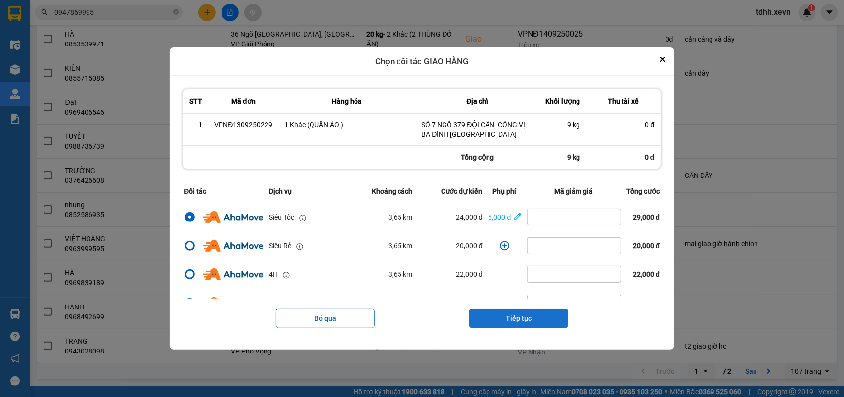
click at [517, 315] on button "Tiếp tục" at bounding box center [518, 319] width 99 height 20
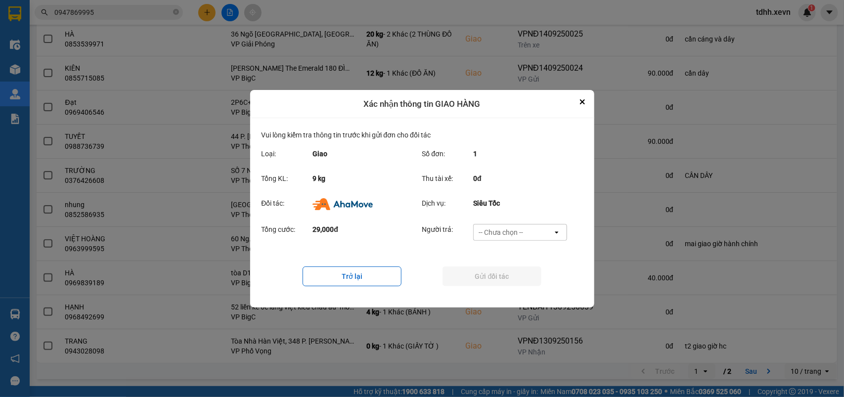
click at [530, 229] on div "-- Chưa chọn --" at bounding box center [513, 233] width 79 height 16
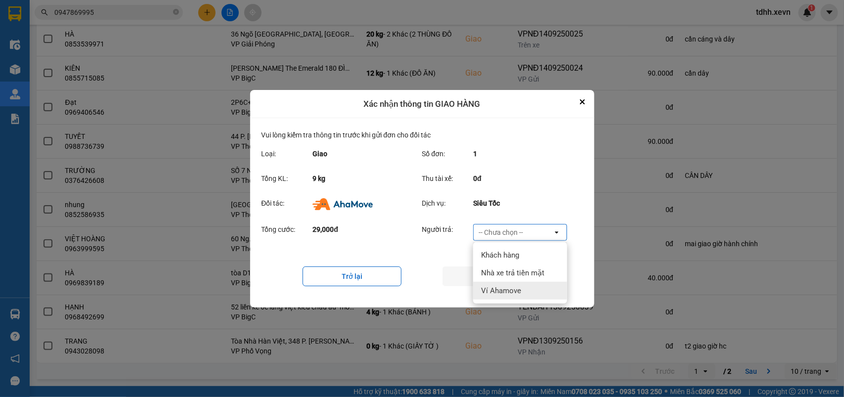
click at [518, 289] on span "Ví Ahamove" at bounding box center [501, 291] width 40 height 10
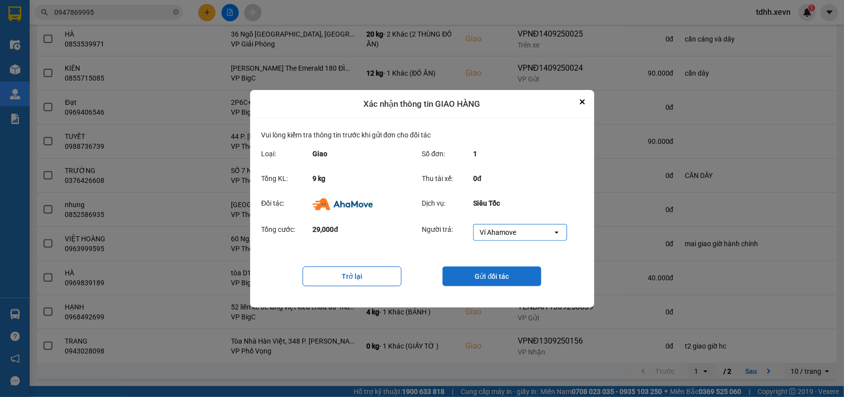
click at [519, 271] on button "Gửi đối tác" at bounding box center [492, 277] width 99 height 20
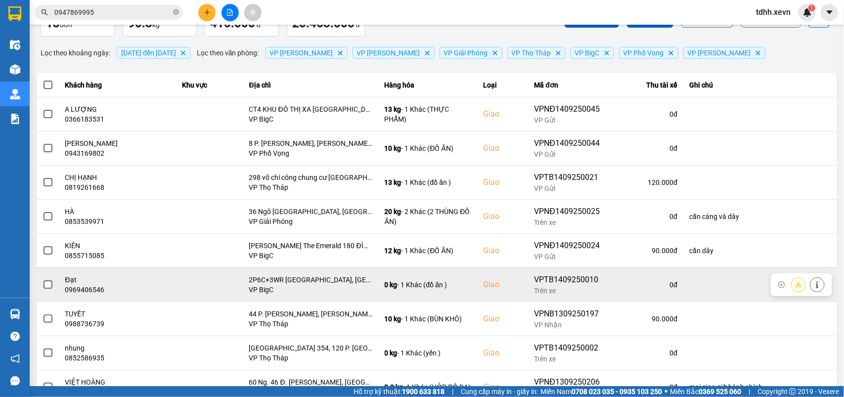
scroll to position [124, 0]
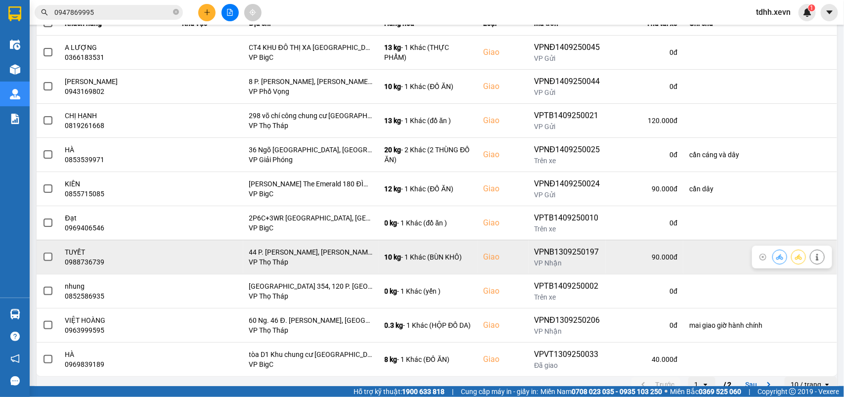
click at [82, 262] on div "0988736739" at bounding box center [117, 262] width 105 height 10
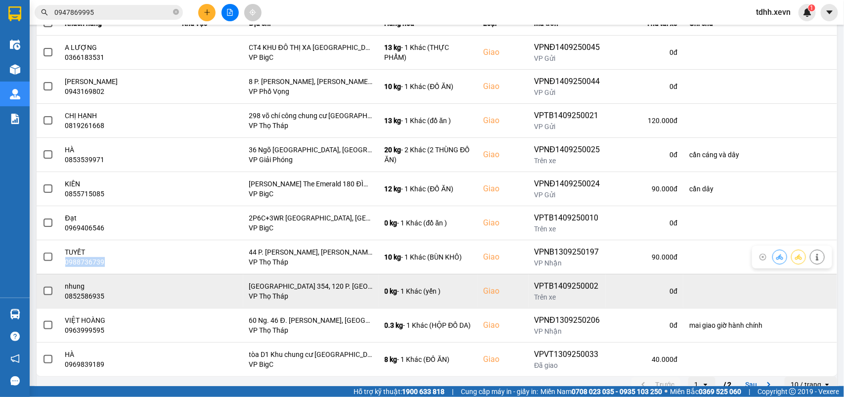
copy div "0988736739"
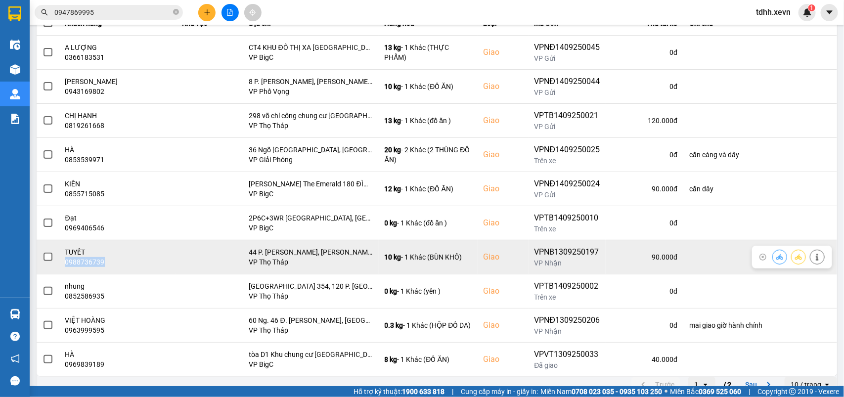
click at [88, 262] on div "0988736739" at bounding box center [117, 262] width 105 height 10
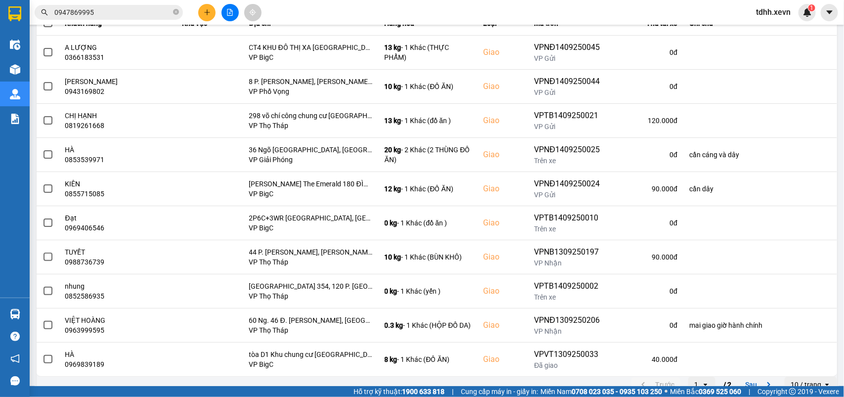
click at [113, 15] on input "0947869995" at bounding box center [112, 12] width 117 height 11
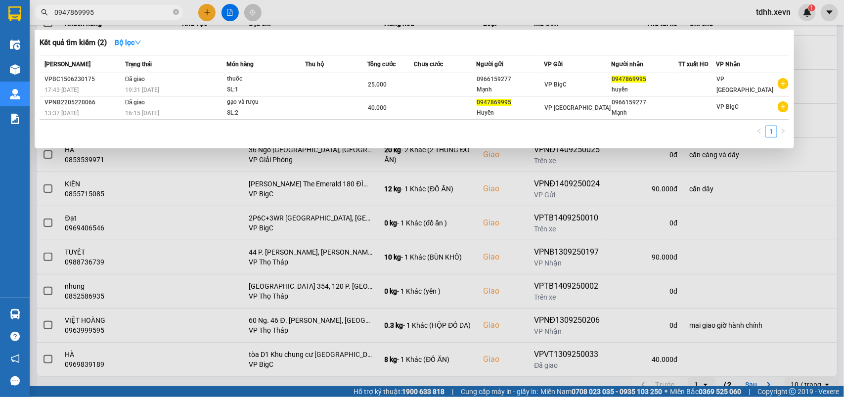
click at [113, 15] on input "0947869995" at bounding box center [112, 12] width 117 height 11
paste input "88736739"
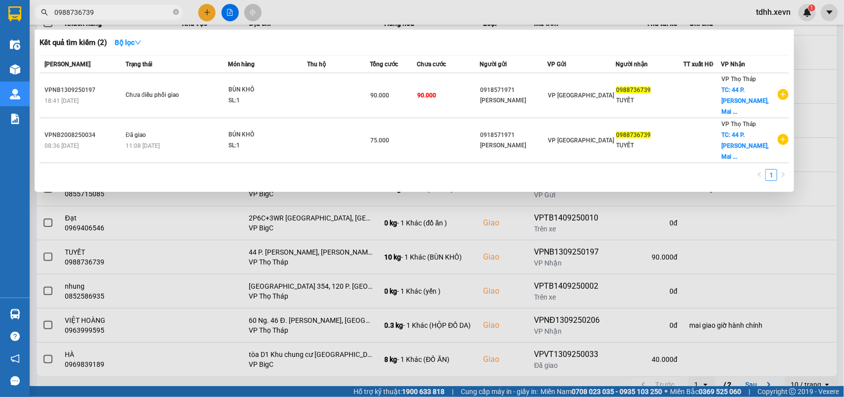
click at [842, 226] on div at bounding box center [422, 198] width 844 height 397
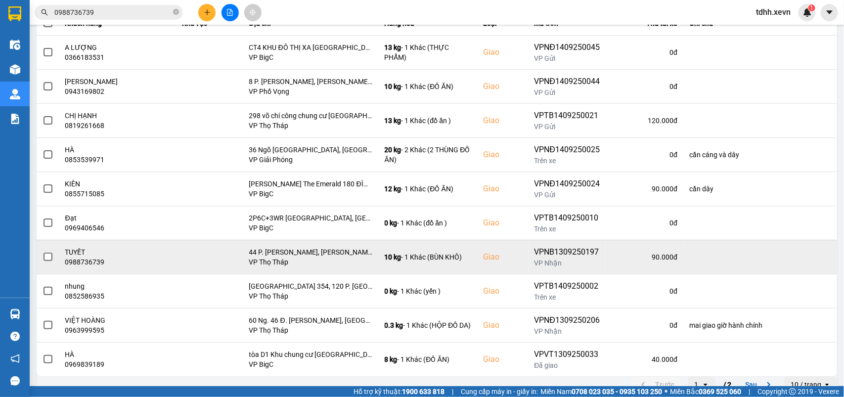
scroll to position [138, 0]
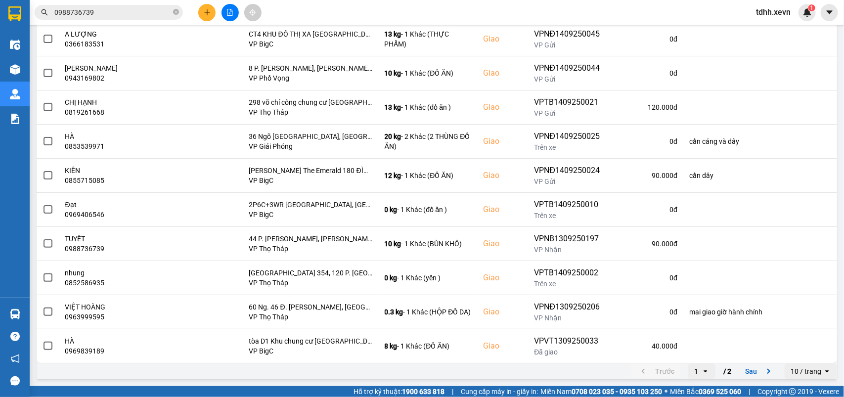
click at [108, 11] on input "0988736739" at bounding box center [112, 12] width 117 height 11
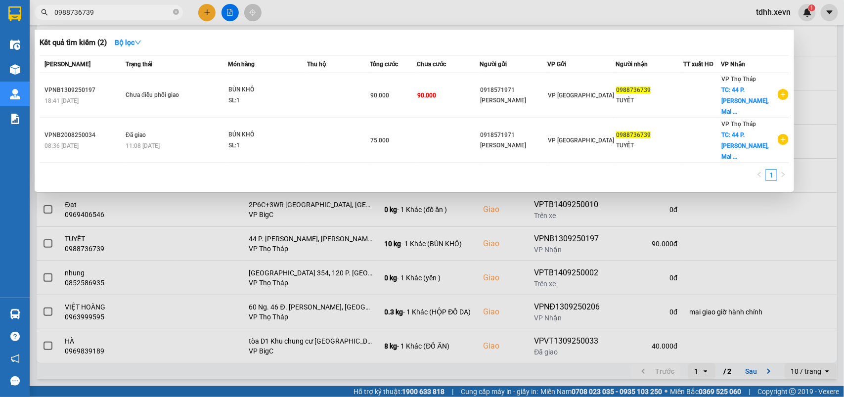
click at [108, 11] on input "0988736739" at bounding box center [112, 12] width 117 height 11
paste input "65414408"
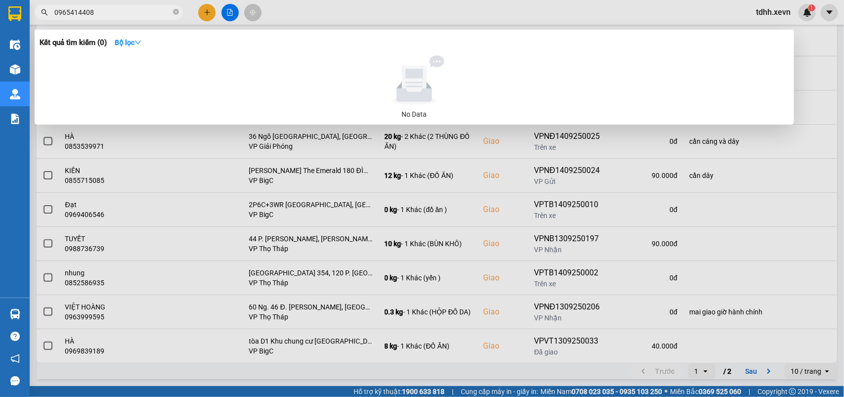
click at [104, 11] on input "0965414408" at bounding box center [112, 12] width 117 height 11
paste input "3714586"
type input "0963714586"
click at [107, 11] on input "0963714586" at bounding box center [112, 12] width 117 height 11
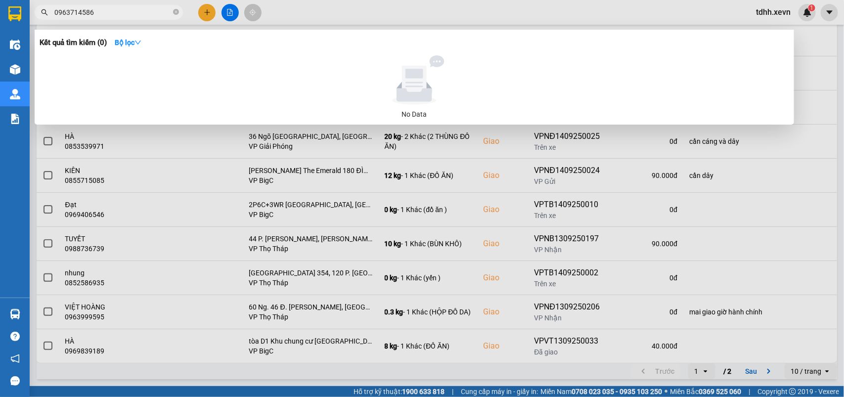
click at [107, 11] on input "0963714586" at bounding box center [112, 12] width 117 height 11
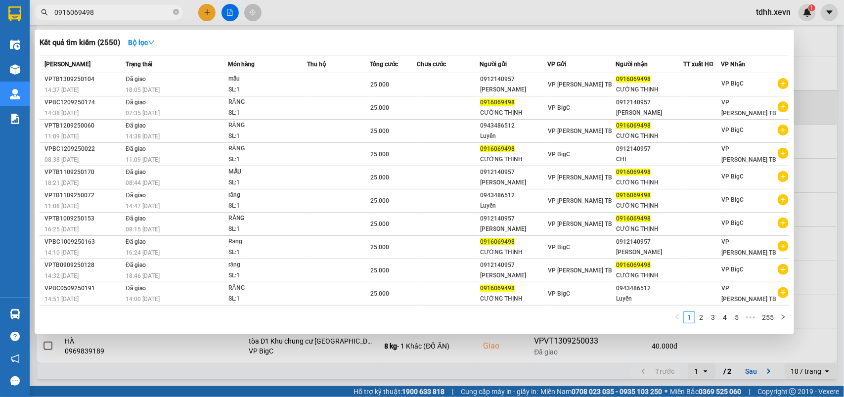
drag, startPoint x: 812, startPoint y: 94, endPoint x: 805, endPoint y: 97, distance: 8.5
click at [809, 94] on div at bounding box center [422, 198] width 844 height 397
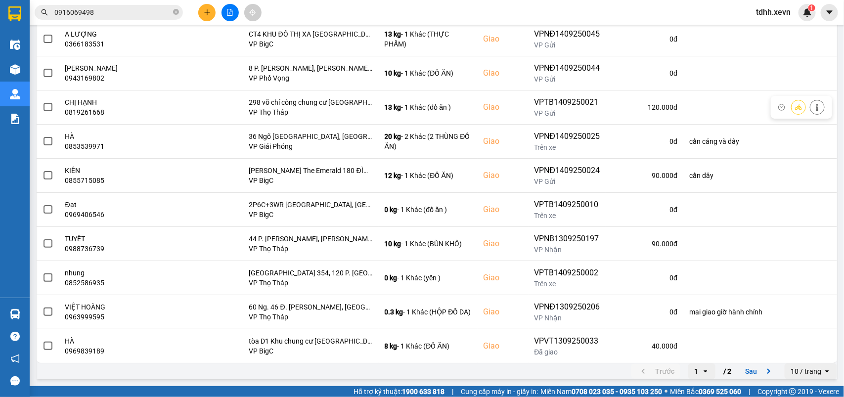
scroll to position [0, 0]
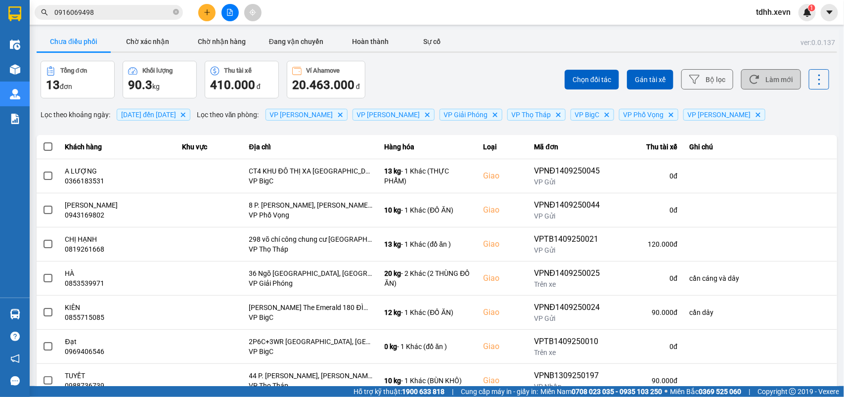
click at [772, 79] on button "Làm mới" at bounding box center [771, 79] width 60 height 20
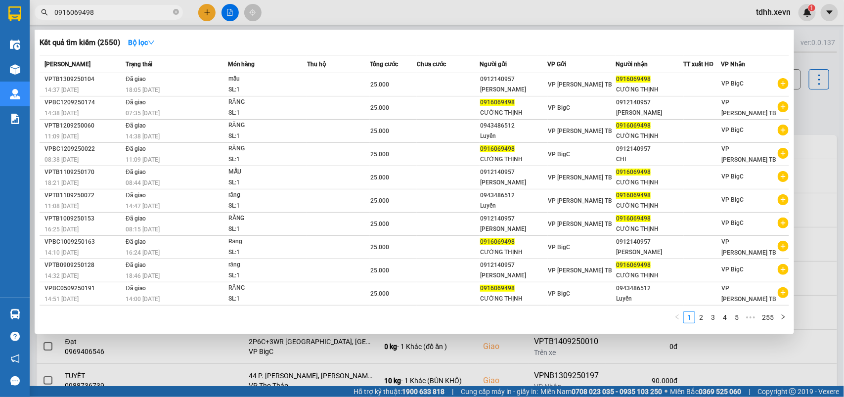
click at [132, 9] on input "0916069498" at bounding box center [112, 12] width 117 height 11
paste input "28881675"
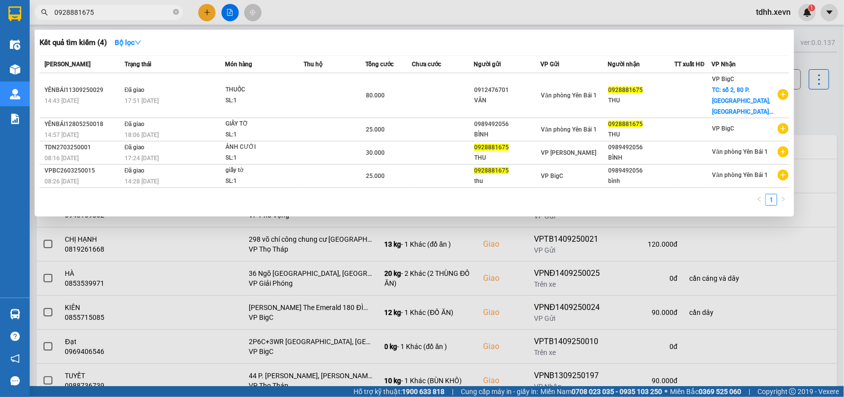
type input "0928881675"
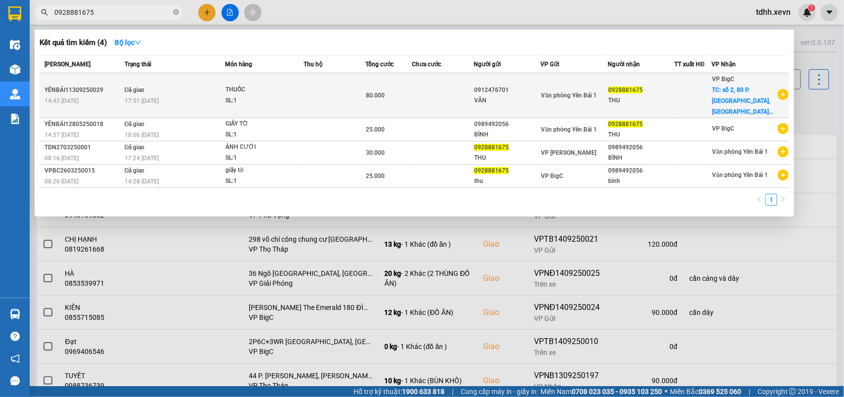
click at [675, 86] on div "0928881675" at bounding box center [641, 90] width 66 height 10
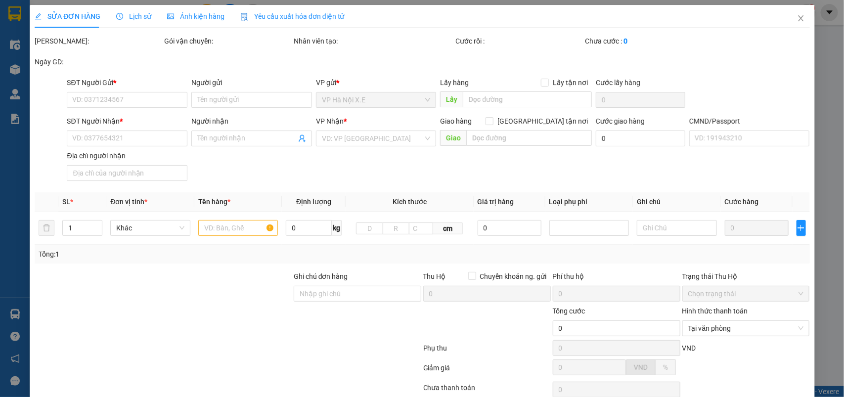
type input "0912476701"
type input "VÂN"
type input "0928881675"
type input "THU"
checkbox input "true"
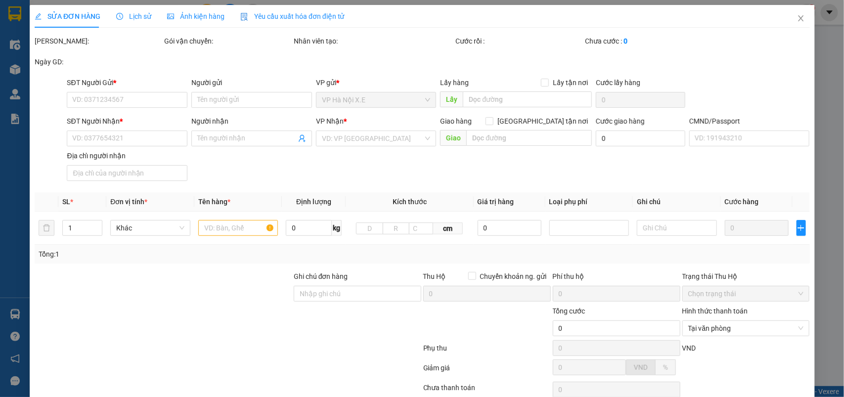
type input "số 2, 80 P. [GEOGRAPHIC_DATA], [GEOGRAPHIC_DATA], [GEOGRAPHIC_DATA], [GEOGRAPHI…"
type input "50.000"
type input "001086018991"
type input "liên hệ 0362737912 c Hà để giao, lhe 0928881675 để khách ck 50k"
type input "80.000"
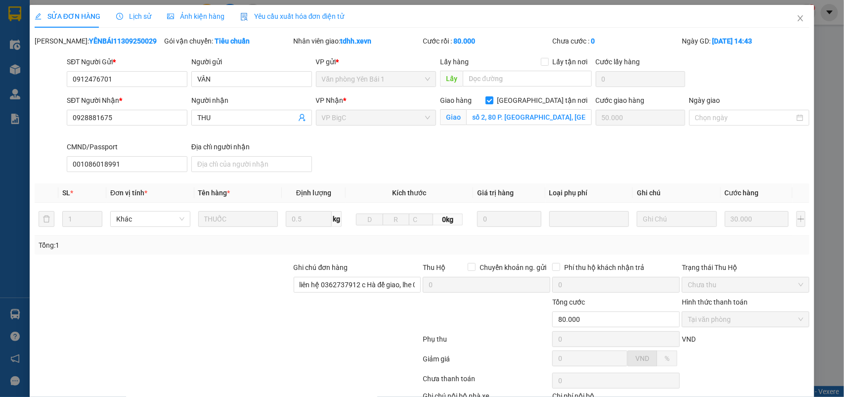
click at [138, 12] on span "Lịch sử" at bounding box center [133, 16] width 35 height 8
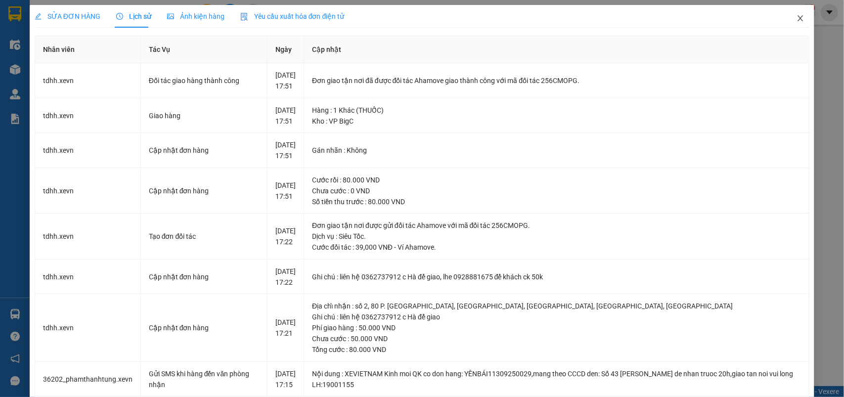
click at [797, 20] on icon "close" at bounding box center [801, 18] width 8 height 8
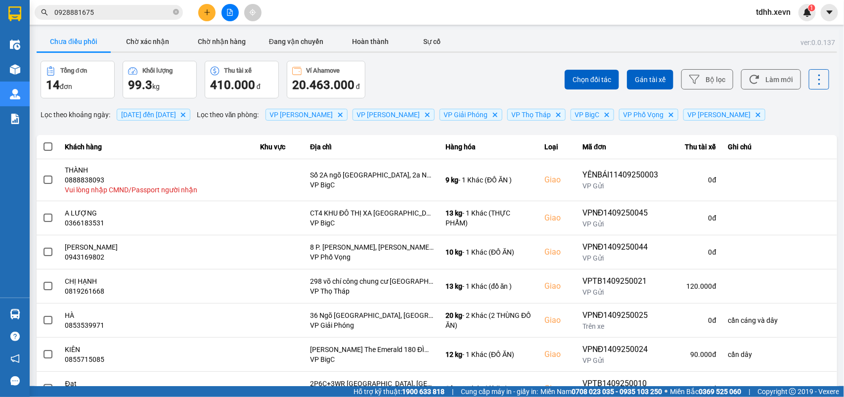
click at [482, 84] on div "Chọn đối tác Gán tài xế Bộ lọc Làm mới" at bounding box center [632, 80] width 395 height 38
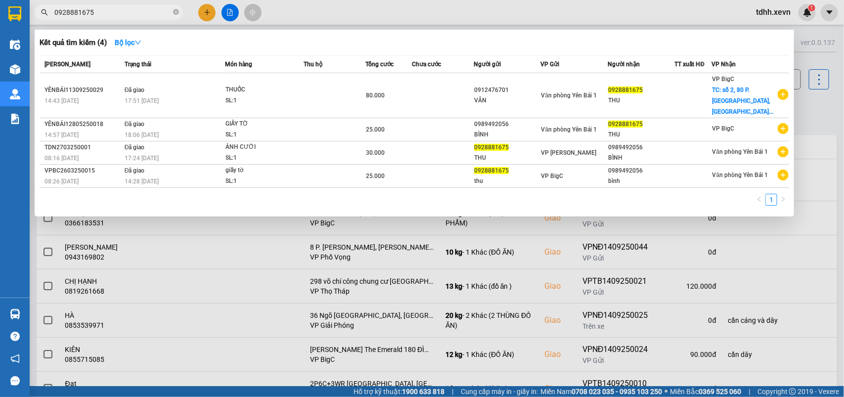
click at [114, 12] on input "0928881675" at bounding box center [112, 12] width 117 height 11
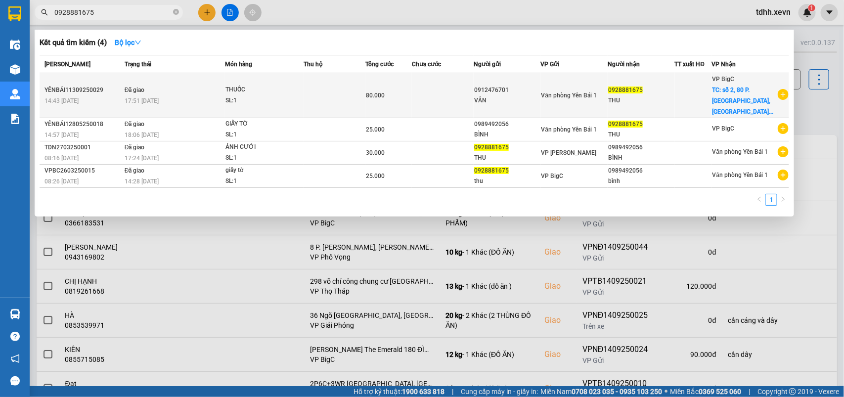
click at [435, 99] on td at bounding box center [443, 95] width 62 height 45
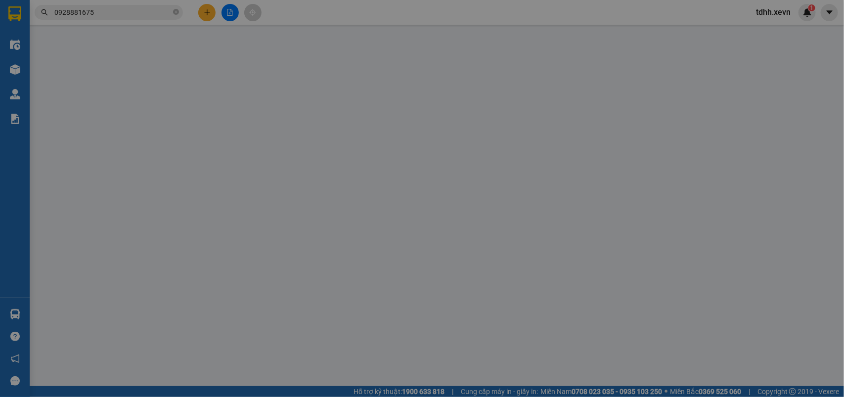
type input "0912476701"
type input "VÂN"
type input "0928881675"
type input "THU"
checkbox input "true"
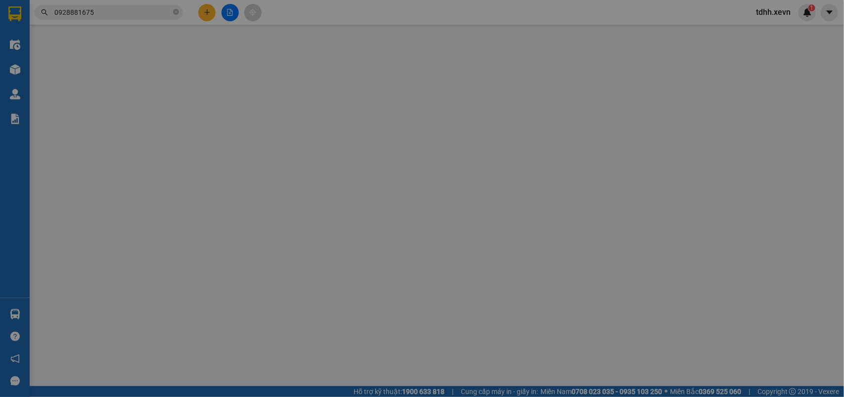
type input "số 2, 80 P. [GEOGRAPHIC_DATA], [GEOGRAPHIC_DATA], [GEOGRAPHIC_DATA], [GEOGRAPHI…"
type input "50.000"
type input "001086018991"
type input "liên hệ 0362737912 c Hà để giao, lhe 0928881675 để khách ck 50k"
type input "80.000"
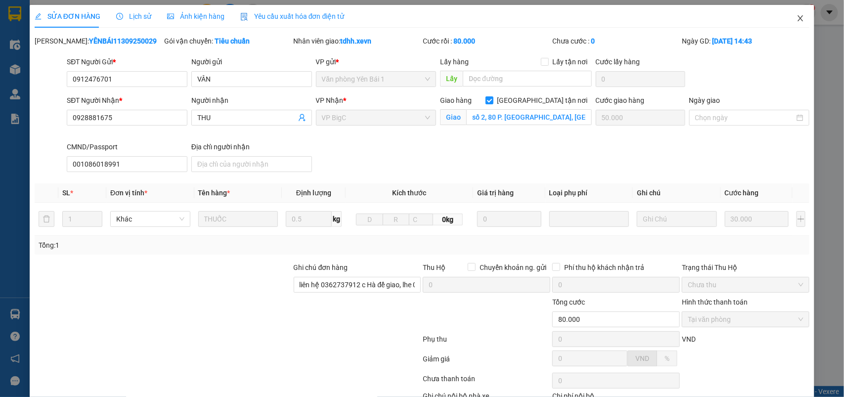
click at [798, 18] on icon "close" at bounding box center [800, 18] width 5 height 6
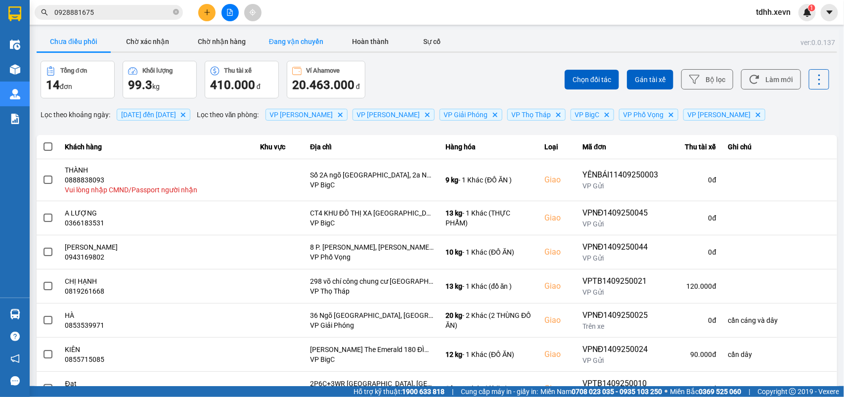
click at [304, 41] on button "Đang vận chuyển" at bounding box center [296, 42] width 74 height 20
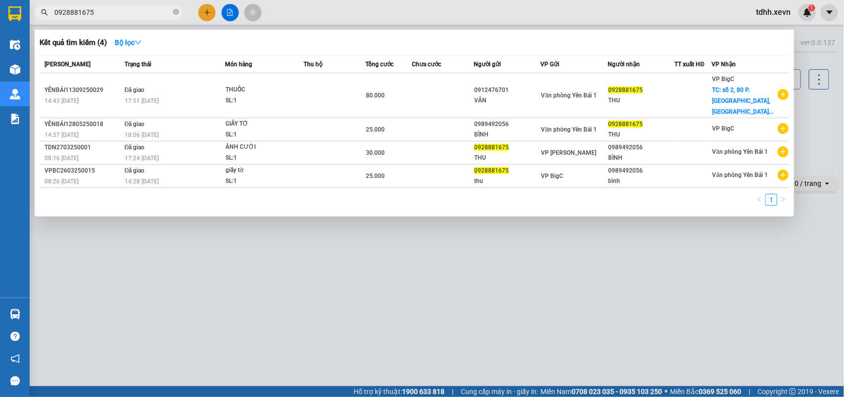
click at [106, 8] on input "0928881675" at bounding box center [112, 12] width 117 height 11
click at [347, 363] on div at bounding box center [422, 198] width 844 height 397
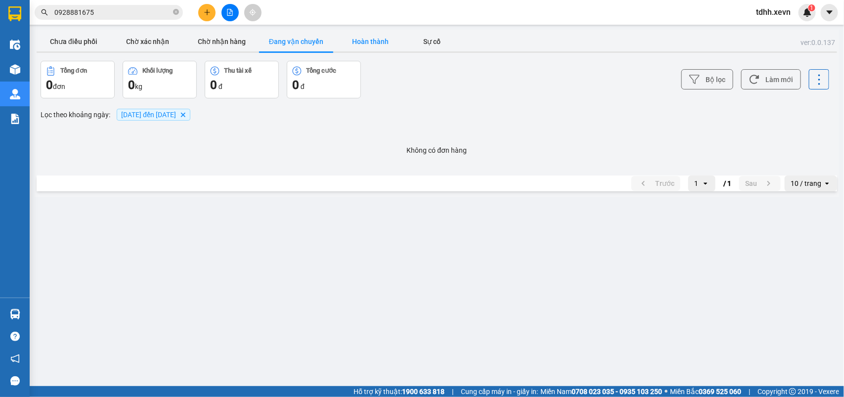
click at [361, 40] on button "Hoàn thành" at bounding box center [370, 42] width 74 height 20
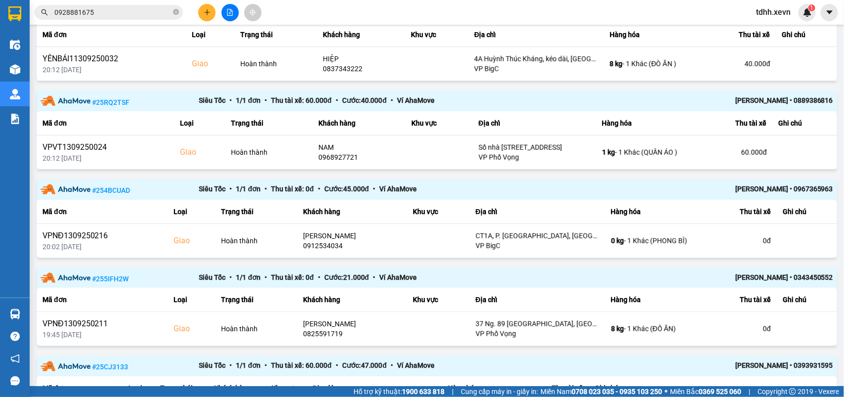
scroll to position [433, 0]
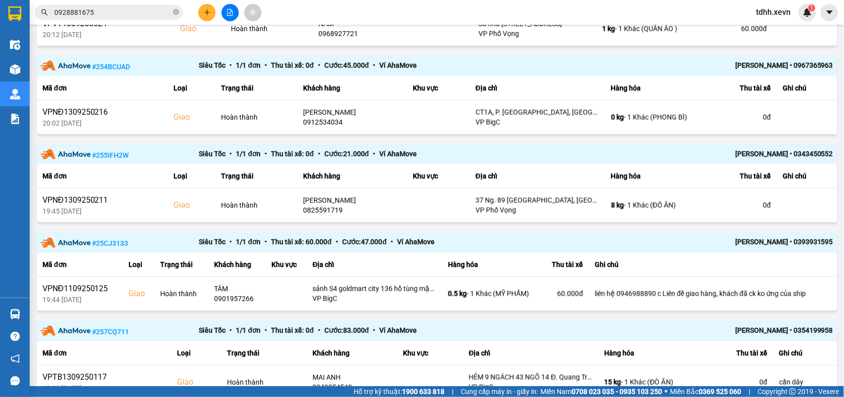
click at [770, 245] on div "[PERSON_NAME] • 0393931595" at bounding box center [754, 242] width 159 height 12
copy div "[PERSON_NAME] • 0393931595"
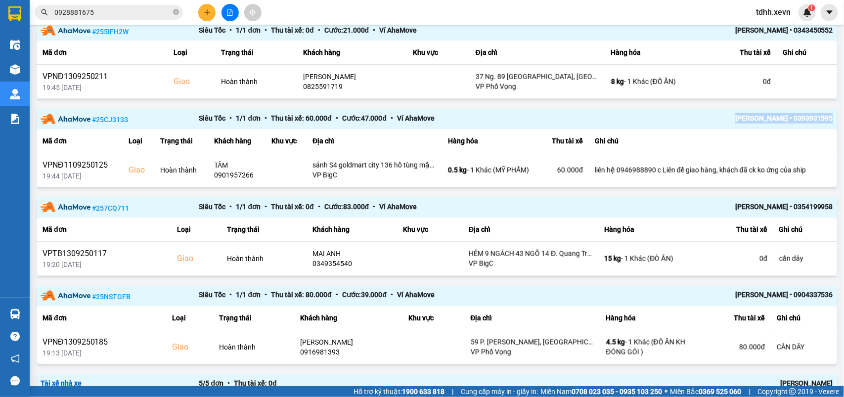
scroll to position [247, 0]
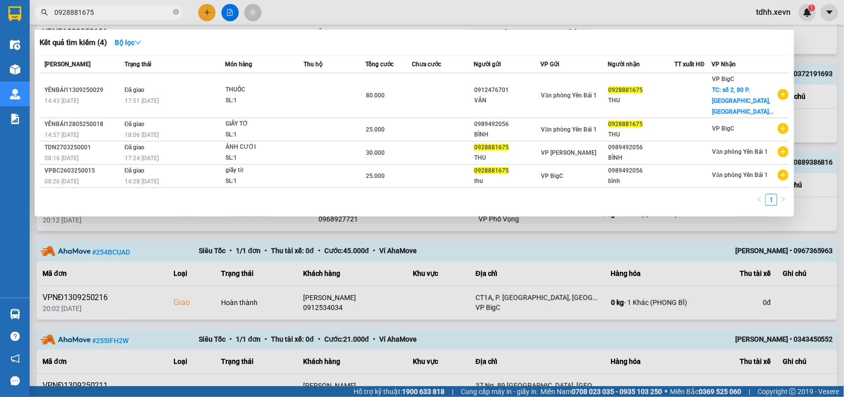
click at [102, 12] on input "0928881675" at bounding box center [112, 12] width 117 height 11
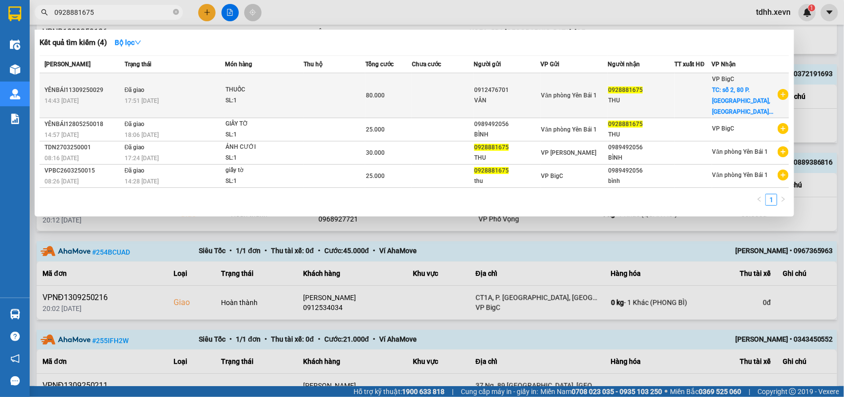
click at [382, 92] on span "80.000" at bounding box center [375, 95] width 19 height 7
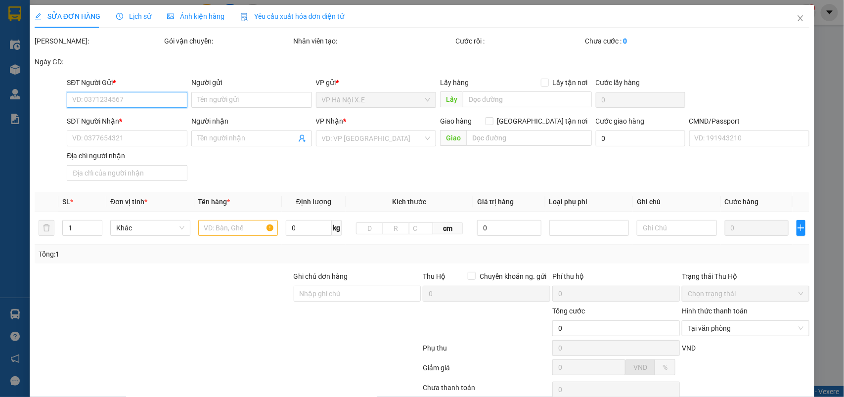
type input "0912476701"
type input "VÂN"
type input "0928881675"
type input "THU"
checkbox input "true"
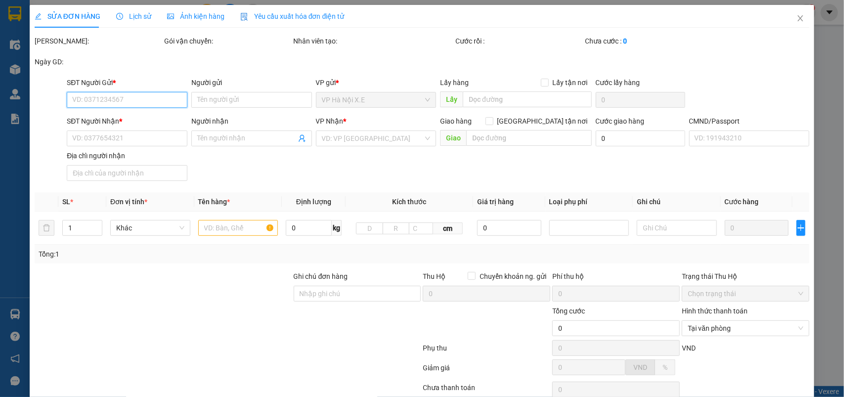
type input "số 2, 80 P. [GEOGRAPHIC_DATA], [GEOGRAPHIC_DATA], [GEOGRAPHIC_DATA], [GEOGRAPHI…"
type input "50.000"
type input "001086018991"
type input "liên hệ 0362737912 c Hà để giao, lhe 0928881675 để khách ck 50k"
type input "80.000"
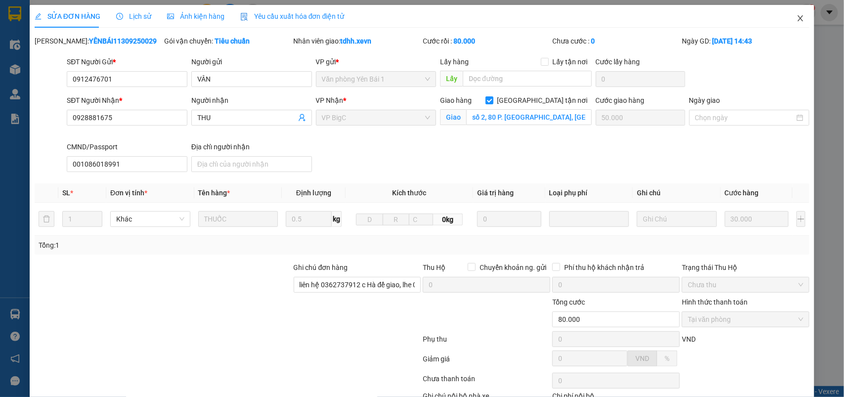
click at [797, 18] on icon "close" at bounding box center [801, 18] width 8 height 8
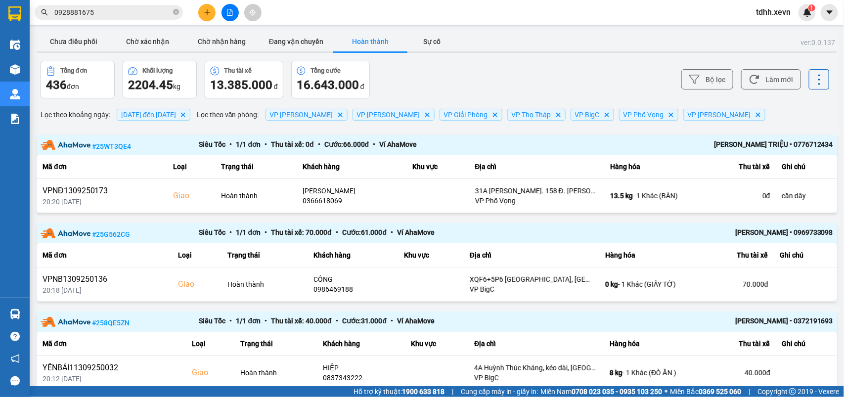
click at [109, 8] on input "0928881675" at bounding box center [112, 12] width 117 height 11
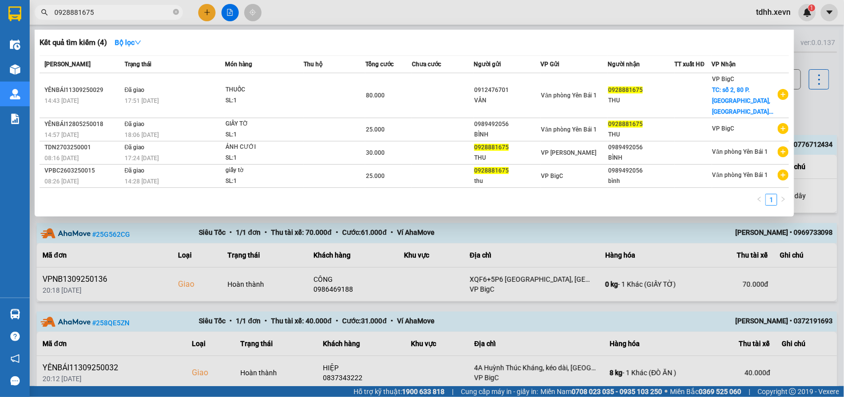
click at [826, 118] on div at bounding box center [422, 198] width 844 height 397
click at [104, 8] on input "0928881675" at bounding box center [112, 12] width 117 height 11
click at [586, 225] on div at bounding box center [422, 198] width 844 height 397
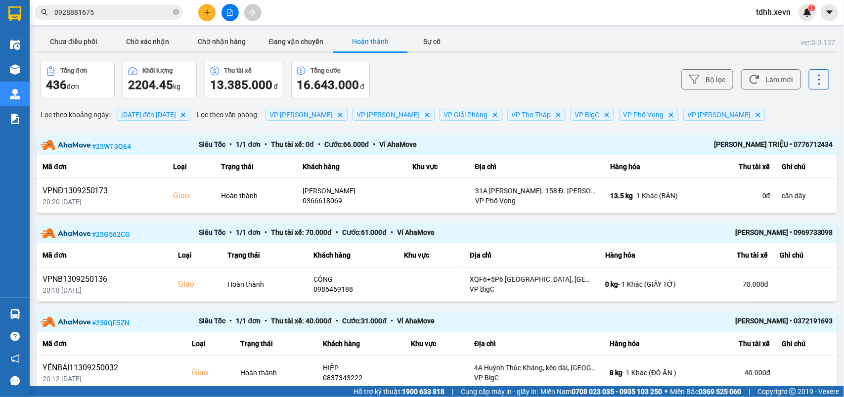
click at [586, 225] on div "# 25G562CG Siêu Tốc • 1 / 1 đơn • Thu tài xế: 70.000 đ • Cước: 61.000 đ • Ví Ah…" at bounding box center [437, 233] width 801 height 20
click at [124, 13] on input "0928881675" at bounding box center [112, 12] width 117 height 11
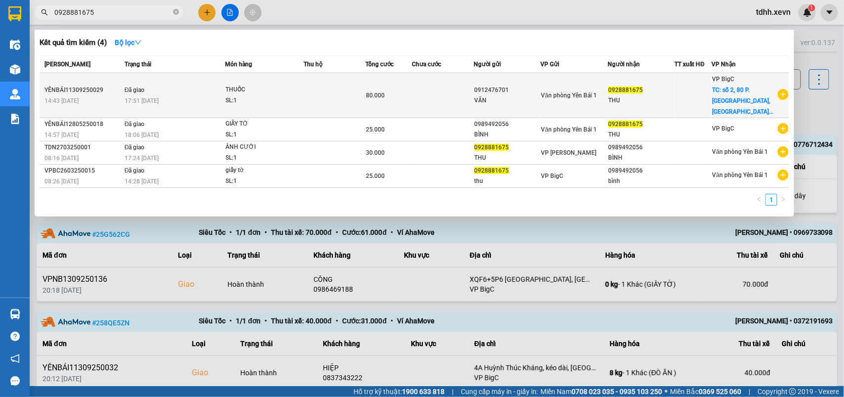
click at [253, 88] on div "THUỐC" at bounding box center [263, 90] width 74 height 11
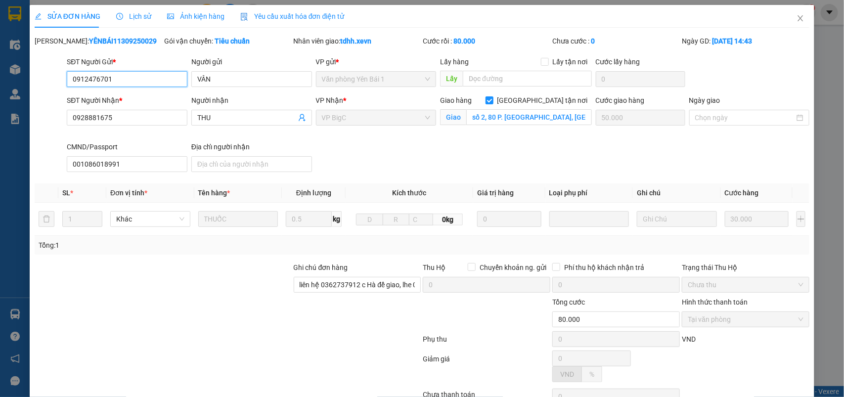
click at [141, 14] on span "Lịch sử" at bounding box center [133, 16] width 35 height 8
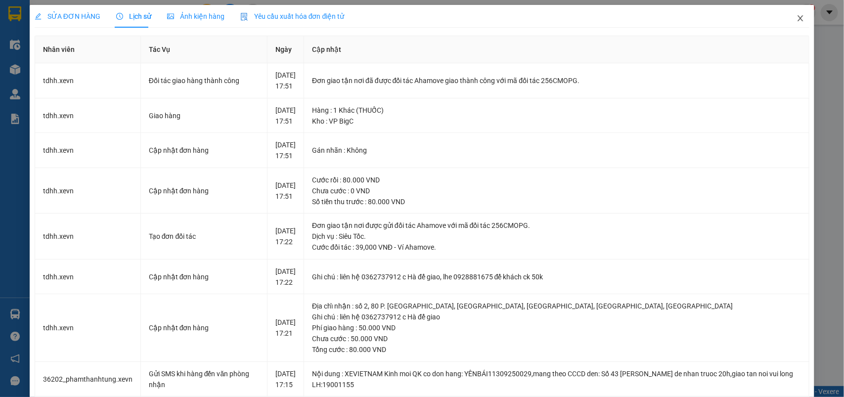
click at [791, 24] on span "Close" at bounding box center [801, 19] width 28 height 28
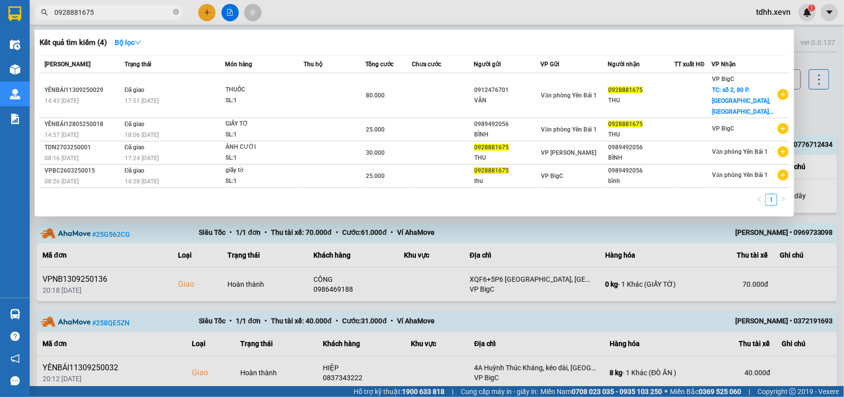
click at [114, 7] on input "0928881675" at bounding box center [112, 12] width 117 height 11
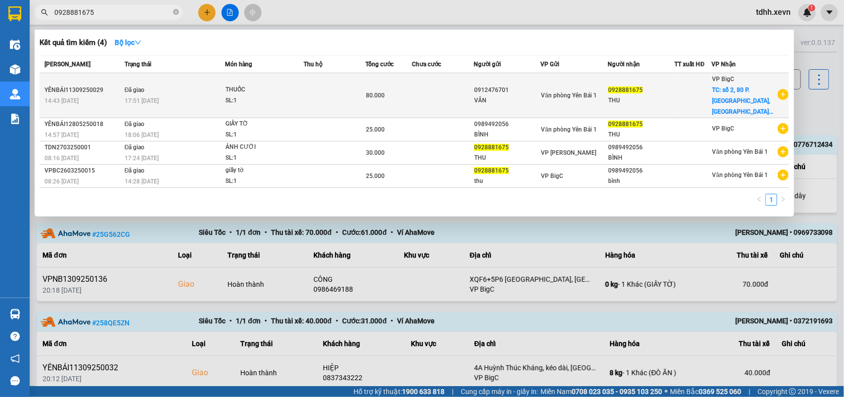
click at [267, 95] on div "SL: 1" at bounding box center [263, 100] width 74 height 11
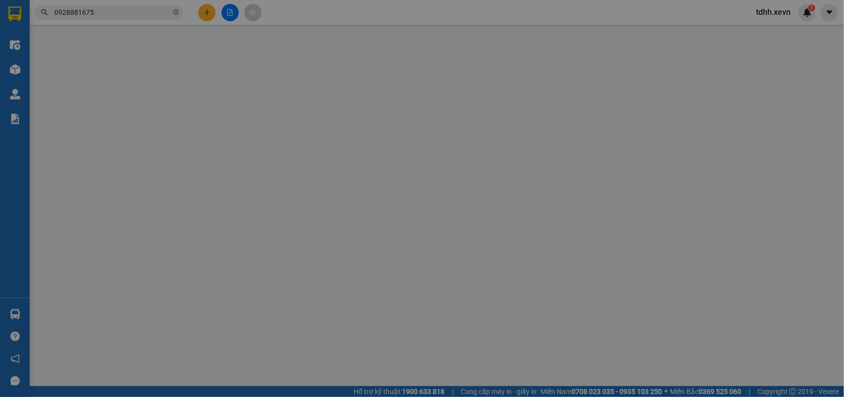
type input "0912476701"
type input "VÂN"
type input "0928881675"
type input "THU"
checkbox input "true"
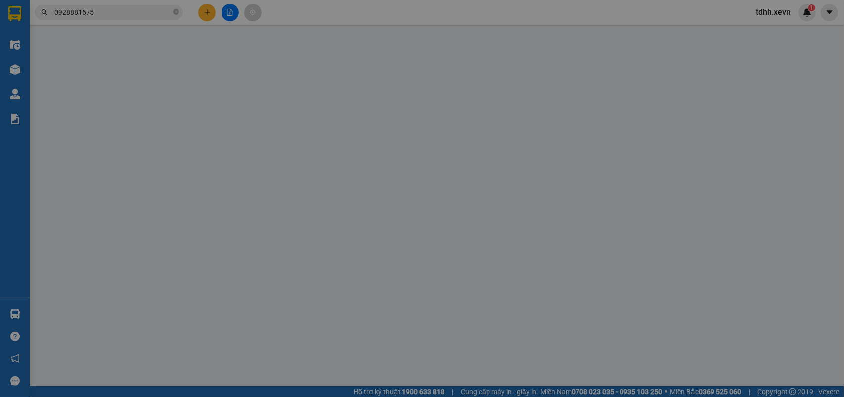
type input "số 2, 80 P. [GEOGRAPHIC_DATA], [GEOGRAPHIC_DATA], [GEOGRAPHIC_DATA], [GEOGRAPHI…"
type input "50.000"
type input "001086018991"
type input "liên hệ 0362737912 c Hà để giao, lhe 0928881675 để khách ck 50k"
type input "80.000"
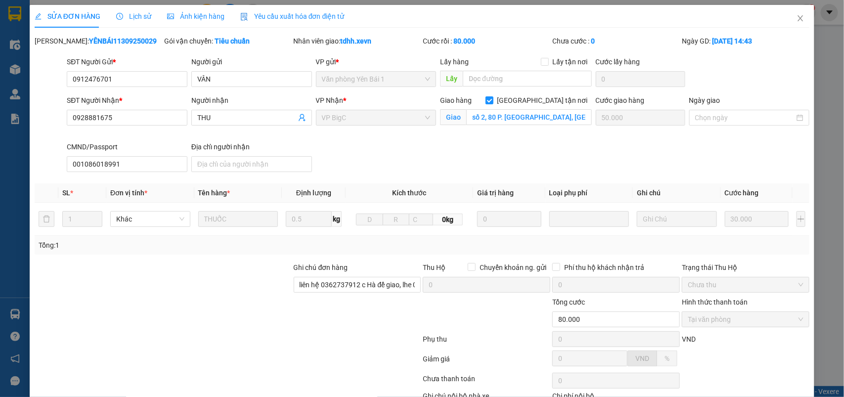
click at [133, 11] on div "Lịch sử" at bounding box center [133, 16] width 35 height 11
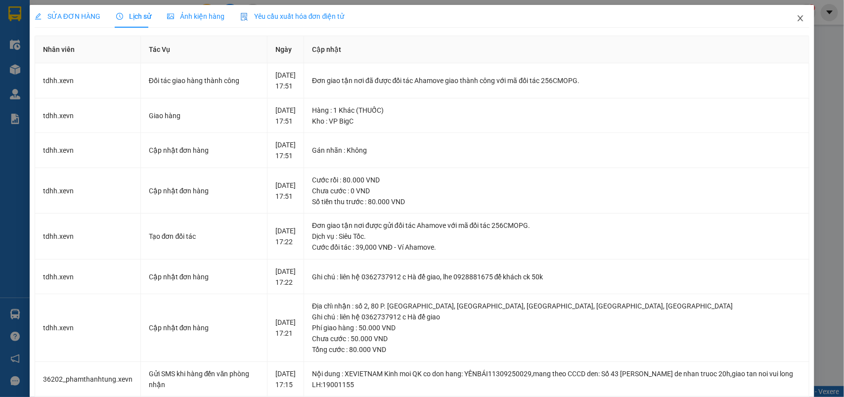
click at [797, 17] on icon "close" at bounding box center [801, 18] width 8 height 8
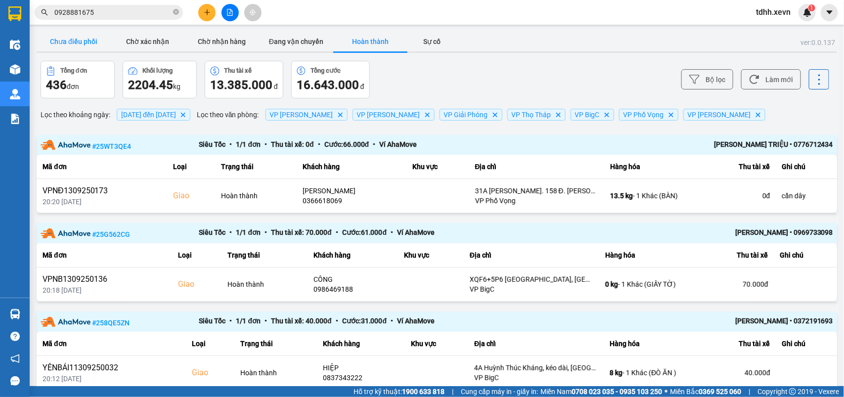
click at [72, 50] on button "Chưa điều phối" at bounding box center [74, 42] width 74 height 20
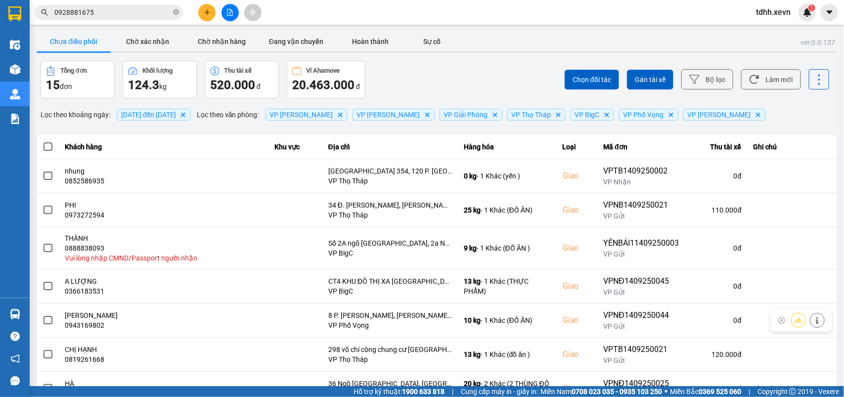
scroll to position [124, 0]
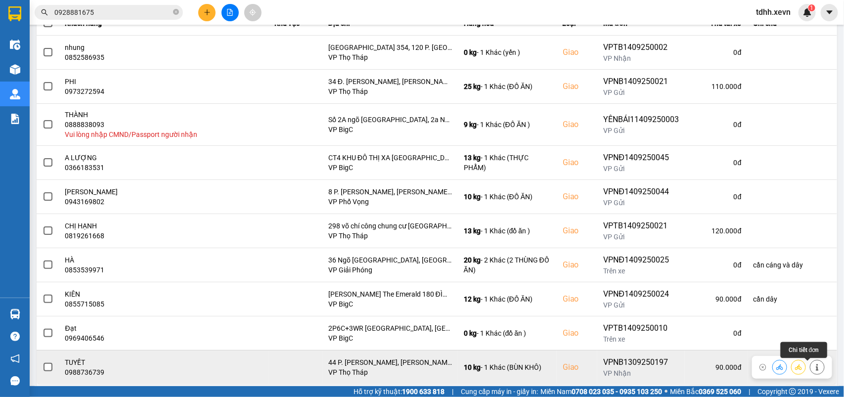
click at [814, 369] on icon at bounding box center [817, 367] width 7 height 7
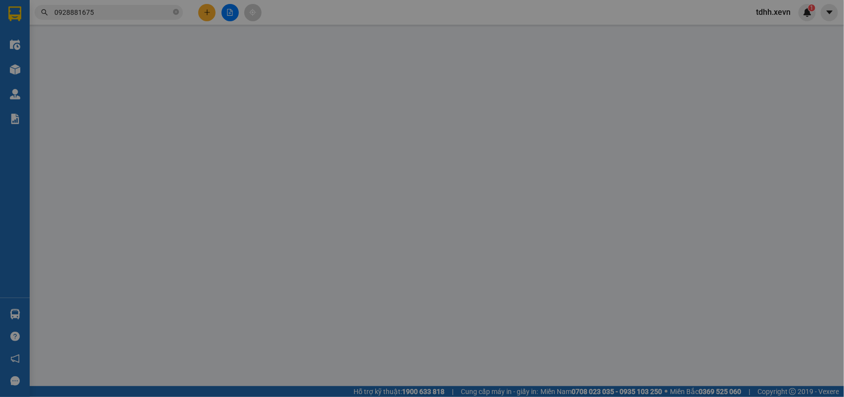
type input "0918571971"
type input "[PERSON_NAME]"
type input "0988736739"
type input "TUYẾT"
checkbox input "true"
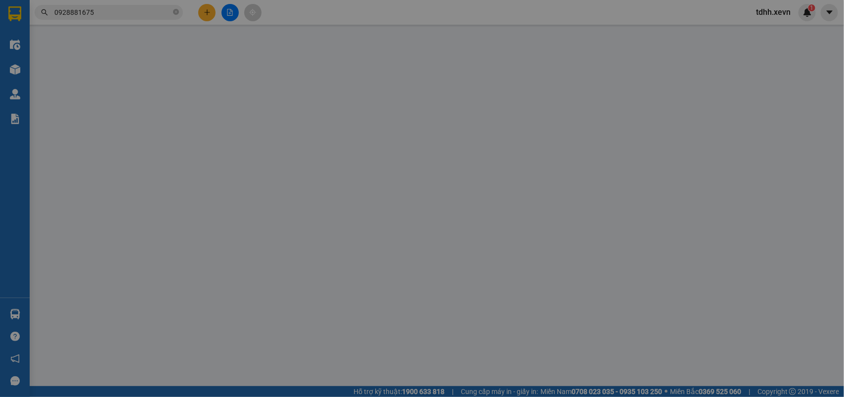
type input "44 P. [PERSON_NAME], [PERSON_NAME], [GEOGRAPHIC_DATA], [GEOGRAPHIC_DATA]"
type input "SHIP 0942396967"
type input "90.000"
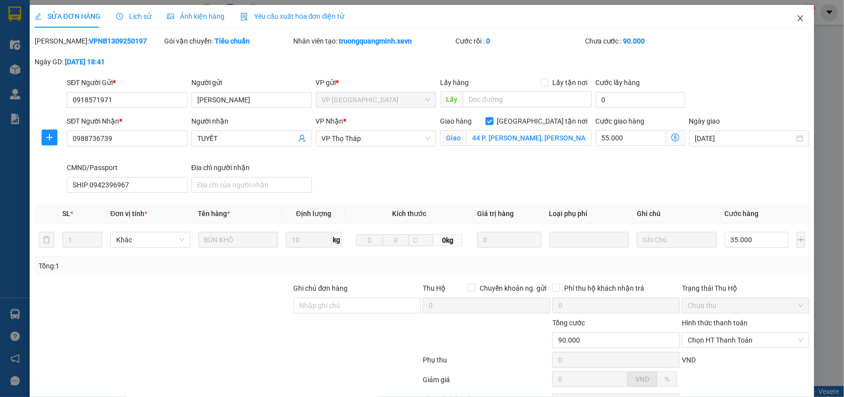
click at [794, 13] on span "Close" at bounding box center [801, 19] width 28 height 28
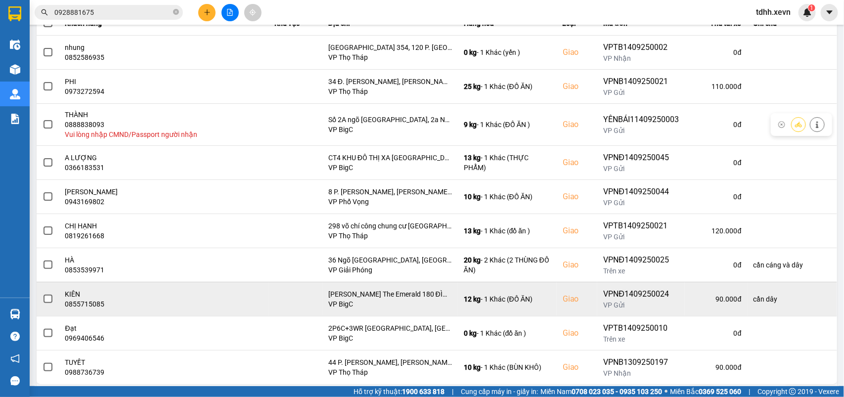
scroll to position [146, 0]
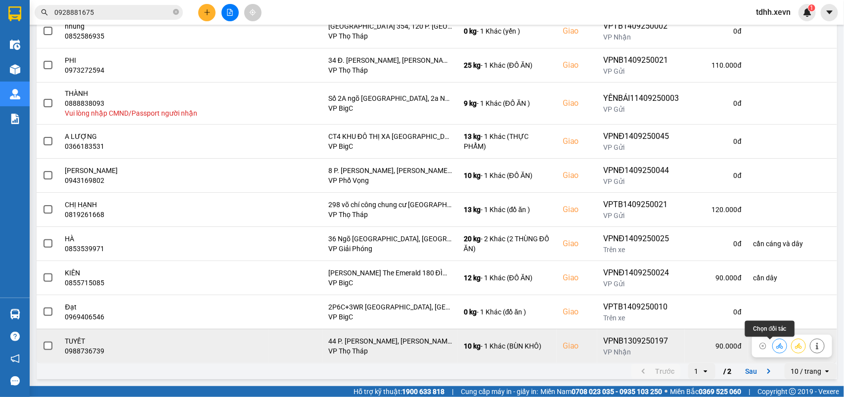
drag, startPoint x: 767, startPoint y: 347, endPoint x: 783, endPoint y: 339, distance: 17.3
click at [776, 347] on icon at bounding box center [779, 345] width 7 height 5
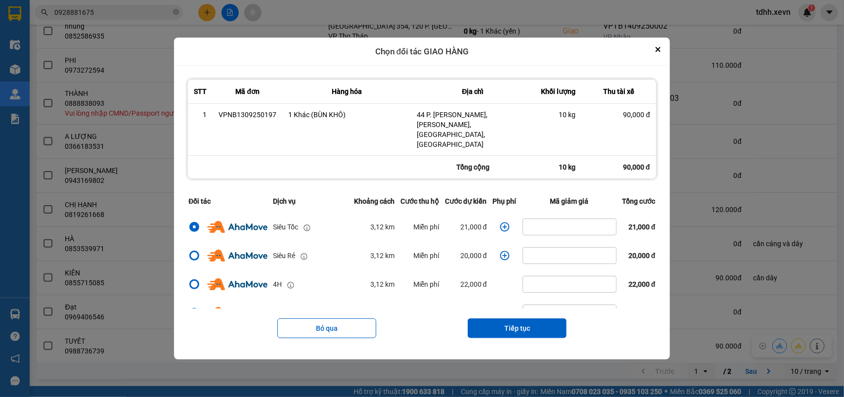
click at [500, 222] on icon "dialog" at bounding box center [505, 227] width 10 height 10
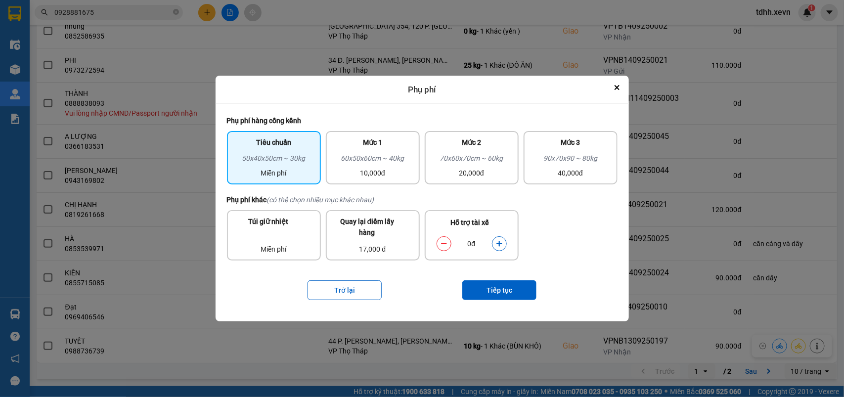
drag, startPoint x: 354, startPoint y: 175, endPoint x: 385, endPoint y: 194, distance: 36.9
click at [354, 174] on div "10,000đ" at bounding box center [373, 173] width 82 height 11
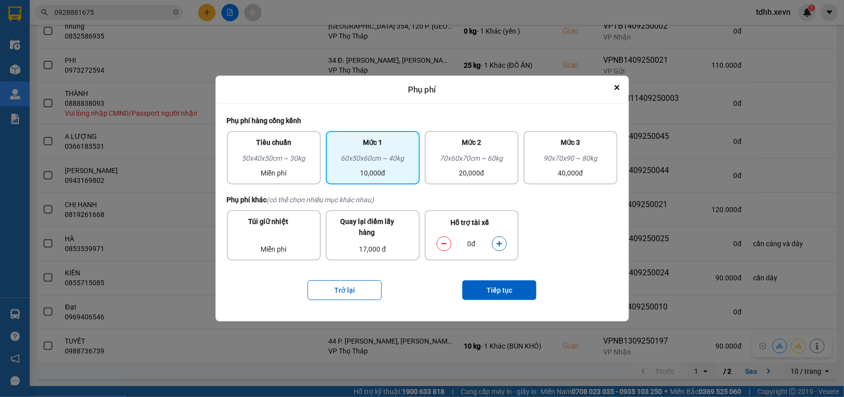
click at [501, 243] on icon "dialog" at bounding box center [498, 243] width 5 height 5
click at [508, 291] on button "Tiếp tục" at bounding box center [499, 290] width 74 height 20
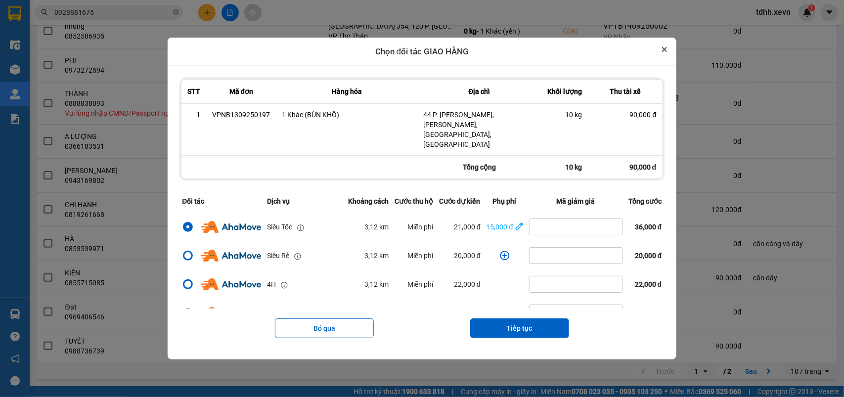
click at [667, 52] on icon "Close" at bounding box center [664, 49] width 5 height 5
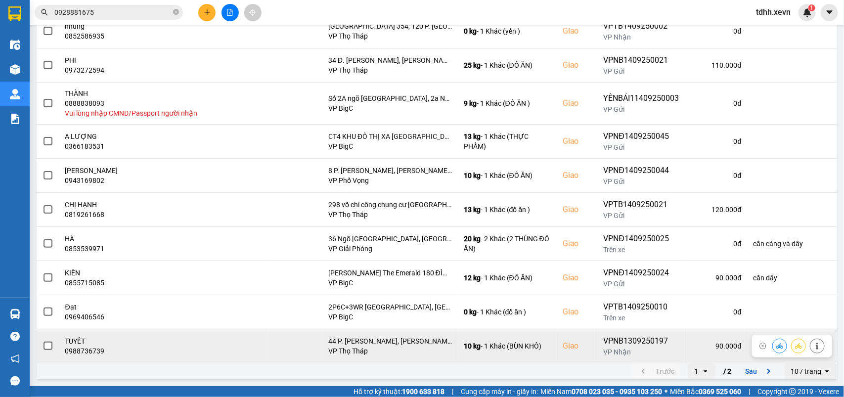
click at [814, 346] on icon at bounding box center [817, 346] width 7 height 7
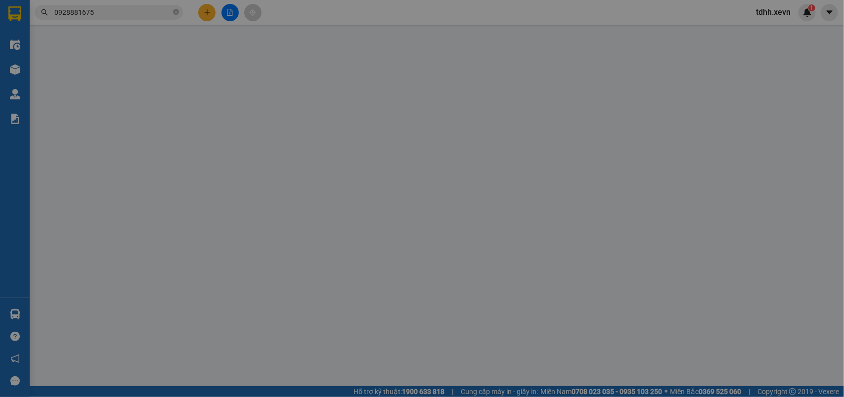
type input "0918571971"
type input "[PERSON_NAME]"
type input "0988736739"
type input "TUYẾT"
checkbox input "true"
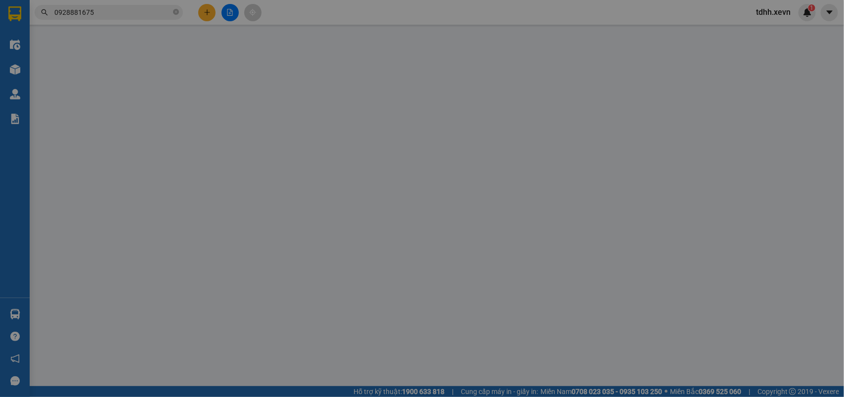
type input "44 P. [PERSON_NAME], [PERSON_NAME], [GEOGRAPHIC_DATA], [GEOGRAPHIC_DATA]"
type input "SHIP 0942396967"
type input "90.000"
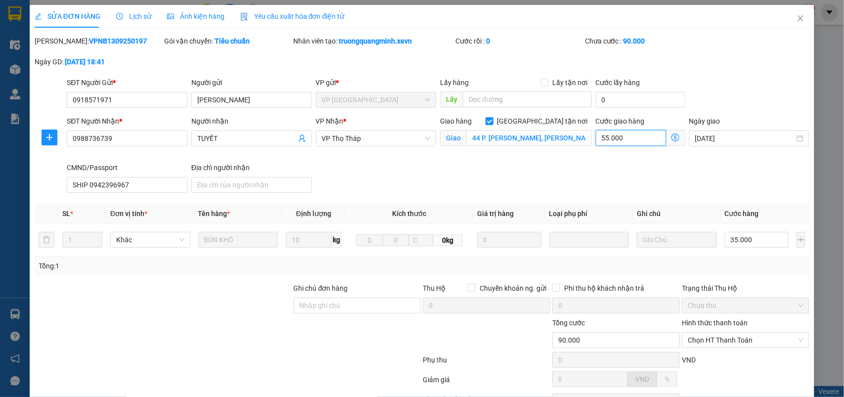
click at [619, 137] on input "55.000" at bounding box center [631, 138] width 70 height 16
click at [607, 117] on label "Cước giao hàng" at bounding box center [620, 121] width 49 height 8
type input "35.004"
type input "4"
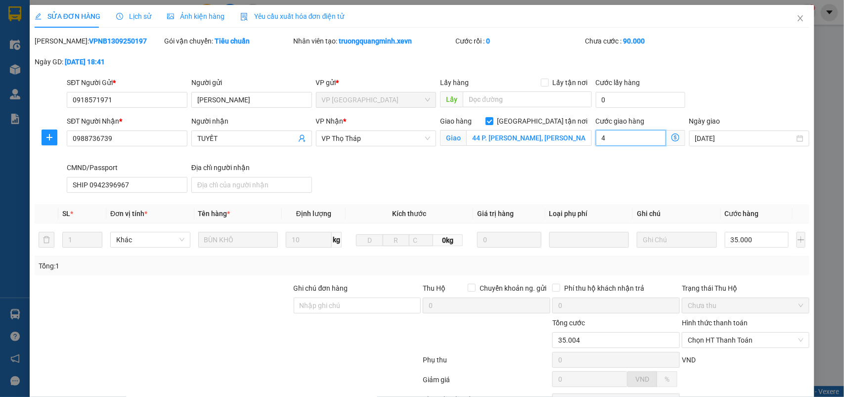
type input "35.045"
type input "45"
type input "80.000"
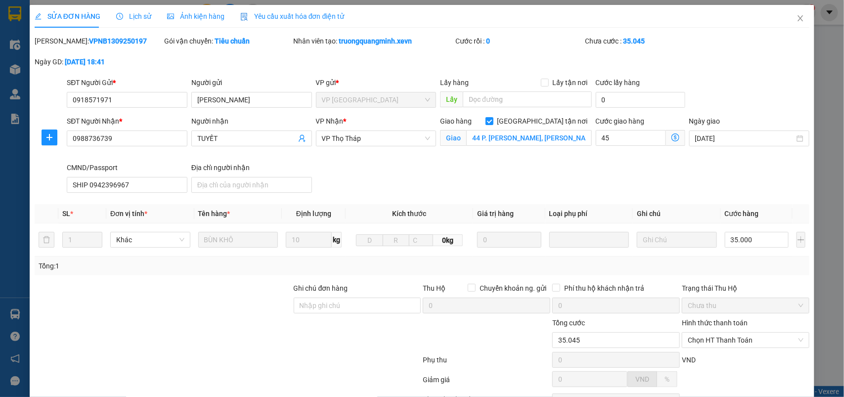
type input "45.000"
click at [585, 173] on div "SĐT Người Nhận * 0988736739 Người nhận TUYẾT VP Nhận * VP Thọ Tháp Giao hàng Gi…" at bounding box center [438, 156] width 747 height 81
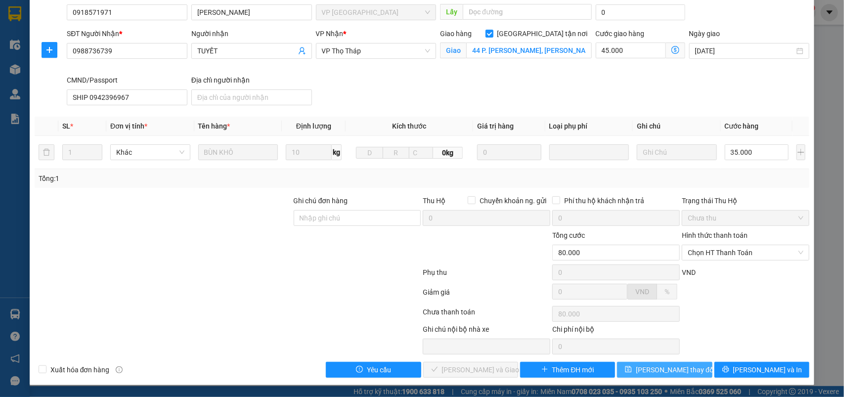
click at [669, 369] on span "[PERSON_NAME] thay đổi" at bounding box center [675, 369] width 79 height 11
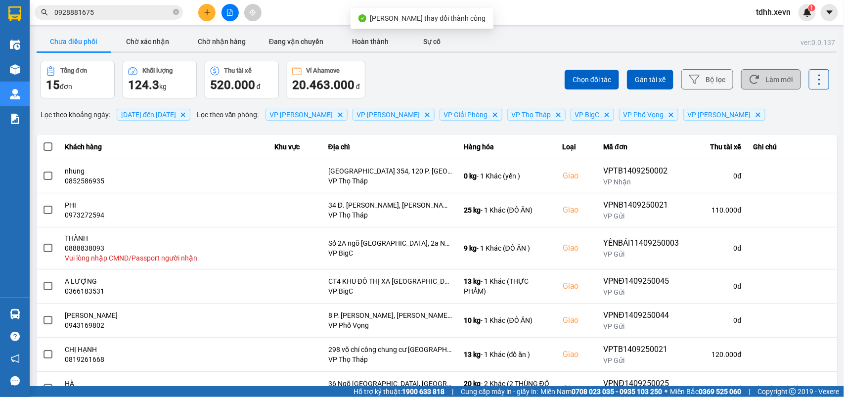
click at [751, 78] on button "Làm mới" at bounding box center [771, 79] width 60 height 20
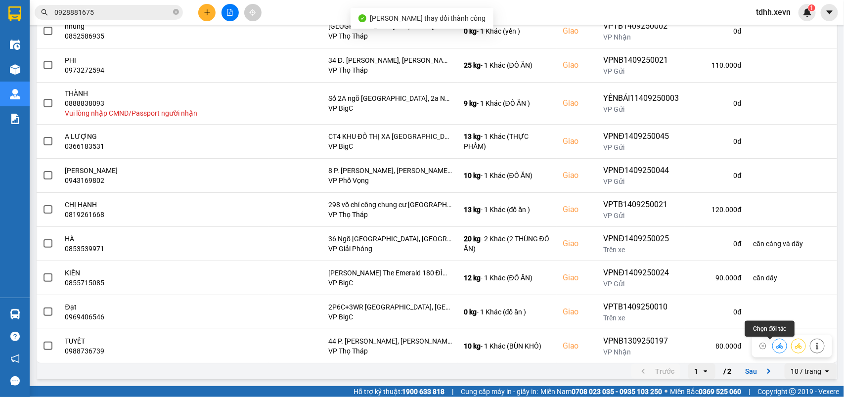
drag, startPoint x: 774, startPoint y: 348, endPoint x: 776, endPoint y: 334, distance: 14.1
click at [773, 349] on button at bounding box center [780, 345] width 14 height 17
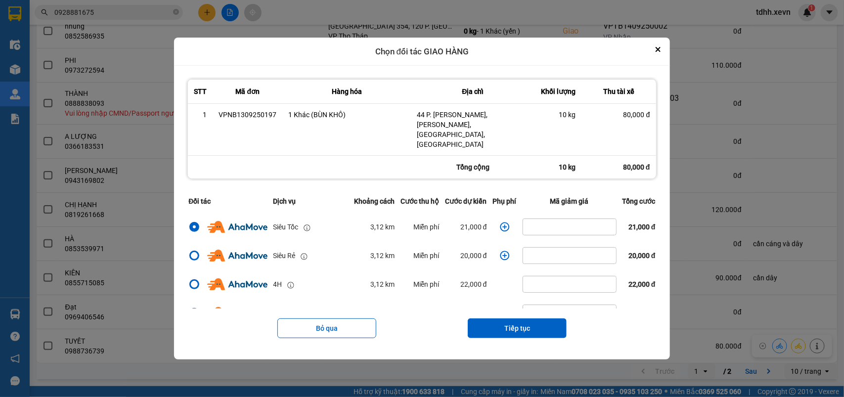
click at [500, 223] on icon "dialog" at bounding box center [504, 227] width 9 height 9
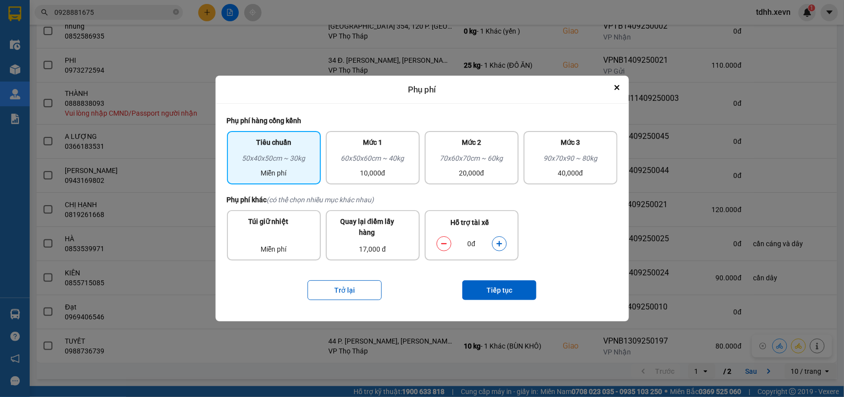
click at [503, 244] on button "dialog" at bounding box center [500, 243] width 14 height 17
click at [502, 295] on button "Tiếp tục" at bounding box center [499, 290] width 74 height 20
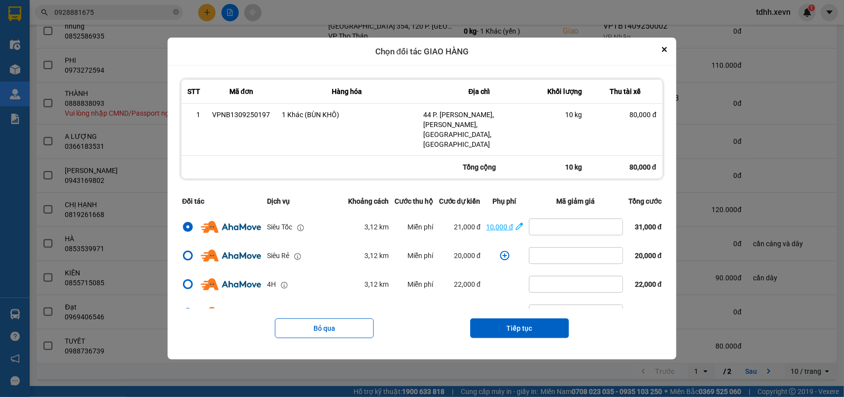
click at [499, 222] on div "10,000 đ" at bounding box center [500, 227] width 27 height 11
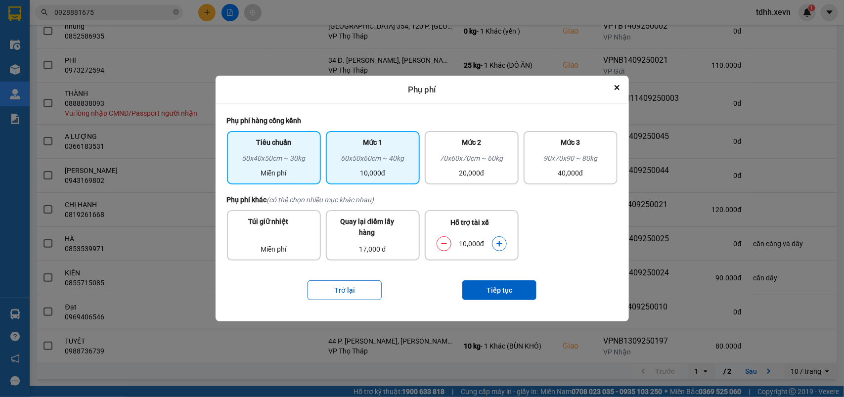
click at [371, 154] on div "60x50x60cm ~ 40kg" at bounding box center [373, 160] width 82 height 15
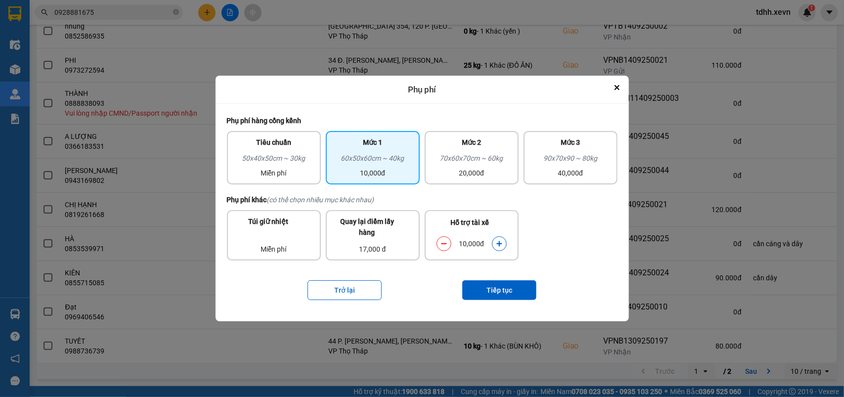
click at [443, 245] on icon "dialog" at bounding box center [444, 243] width 7 height 7
click at [507, 297] on button "Tiếp tục" at bounding box center [499, 290] width 74 height 20
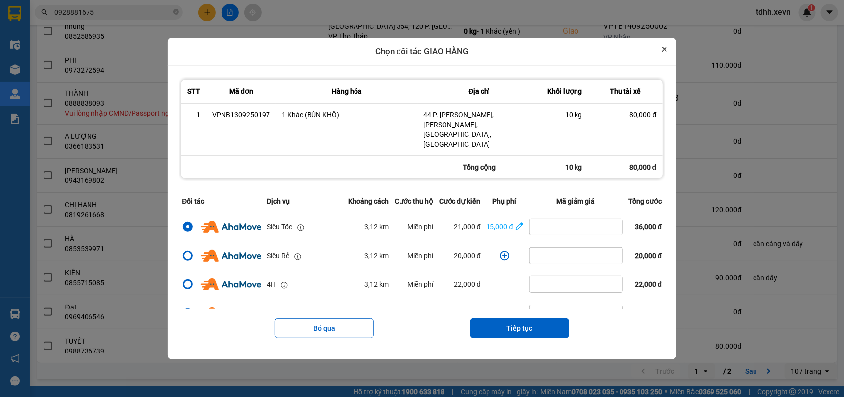
click at [671, 55] on button "Close" at bounding box center [665, 50] width 12 height 12
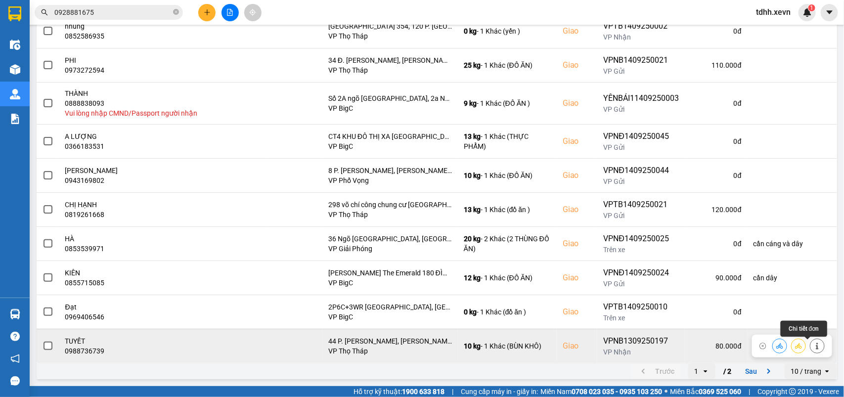
click at [814, 349] on icon at bounding box center [817, 346] width 7 height 7
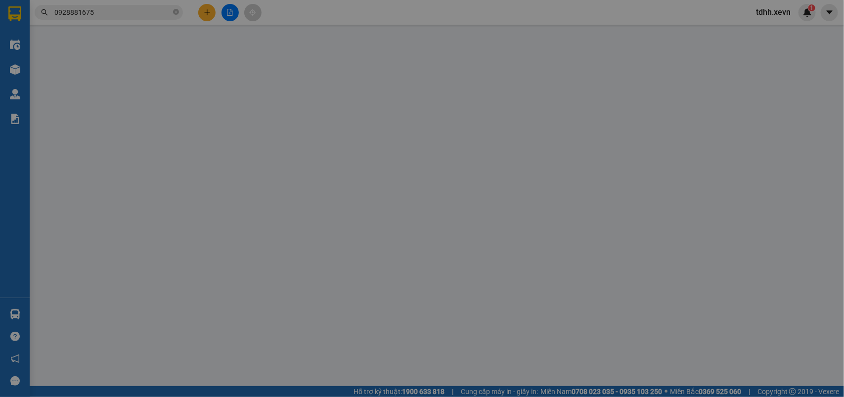
type input "0918571971"
type input "[PERSON_NAME]"
type input "0988736739"
type input "TUYẾT"
checkbox input "true"
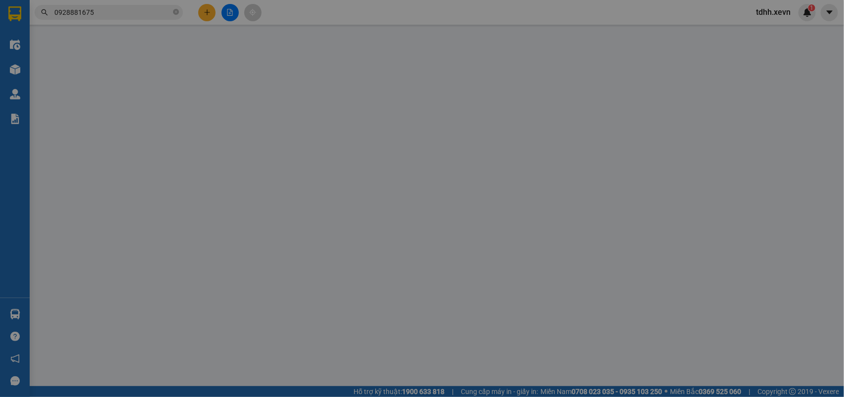
type input "44 P. [PERSON_NAME], [PERSON_NAME], [GEOGRAPHIC_DATA], [GEOGRAPHIC_DATA]"
type input "SHIP 0942396967"
type input "80.000"
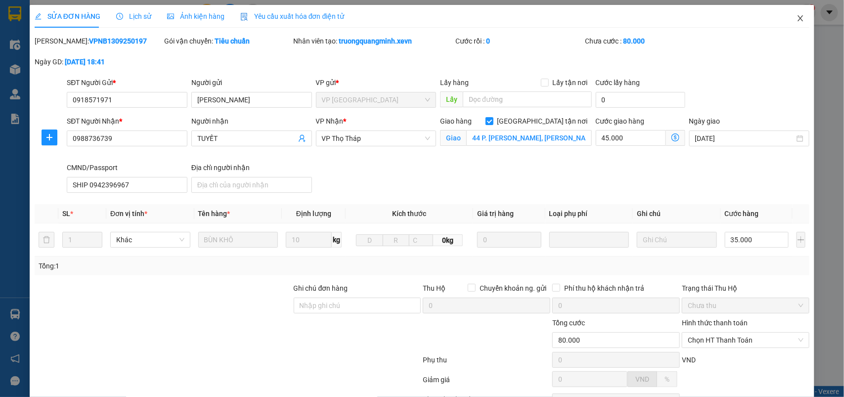
click at [797, 20] on icon "close" at bounding box center [801, 18] width 8 height 8
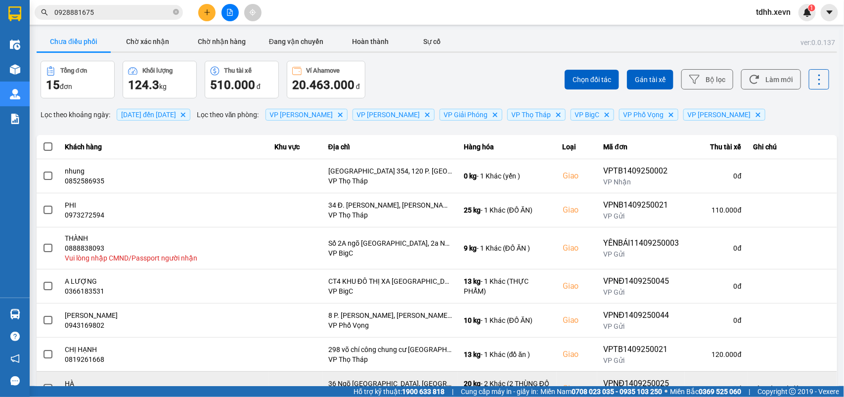
scroll to position [146, 0]
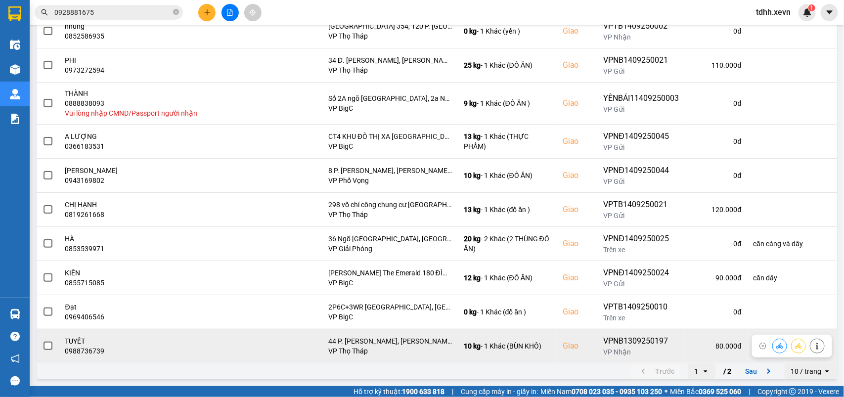
drag, startPoint x: 767, startPoint y: 348, endPoint x: 799, endPoint y: 338, distance: 33.2
click at [776, 348] on icon at bounding box center [779, 346] width 7 height 7
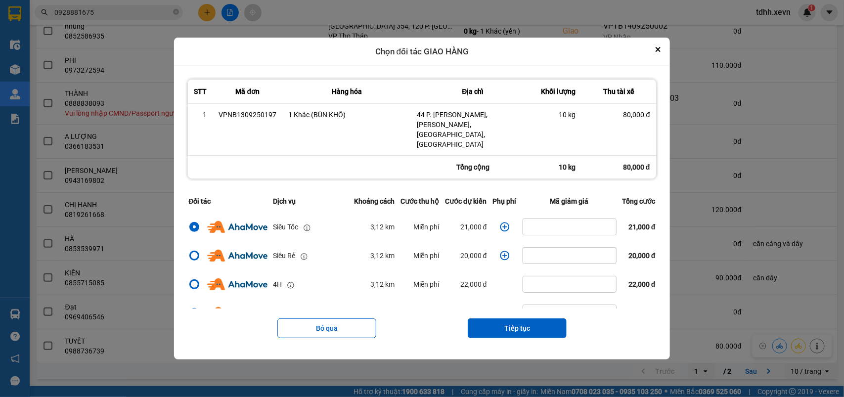
click at [500, 222] on icon "dialog" at bounding box center [505, 227] width 10 height 10
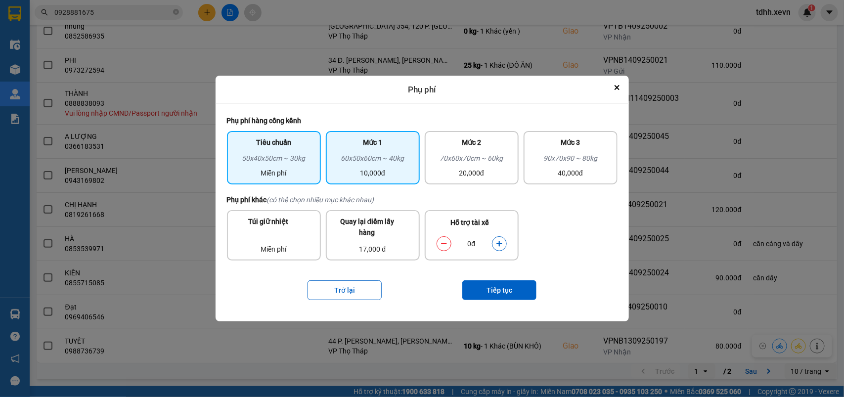
click at [381, 163] on div "60x50x60cm ~ 40kg" at bounding box center [373, 160] width 82 height 15
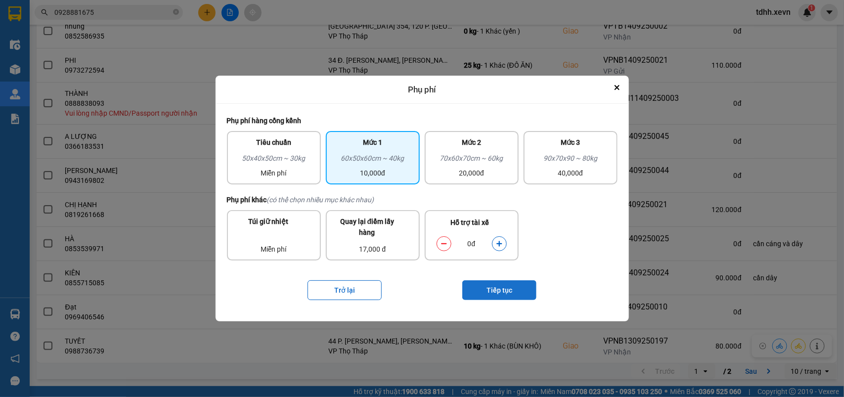
click at [487, 290] on button "Tiếp tục" at bounding box center [499, 290] width 74 height 20
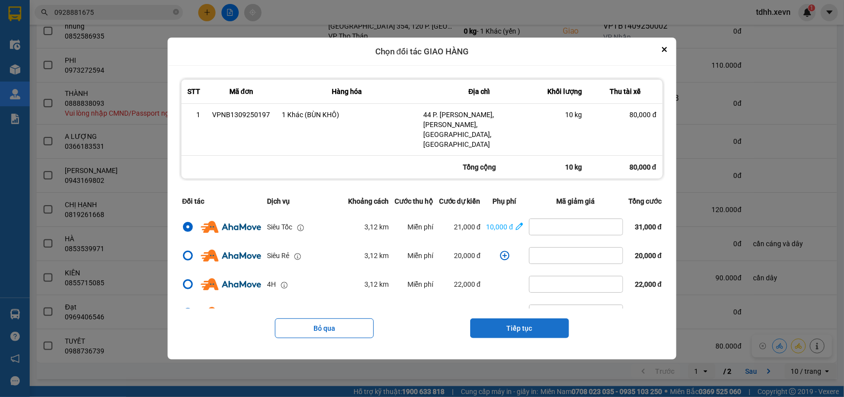
click at [517, 318] on button "Tiếp tục" at bounding box center [519, 328] width 99 height 20
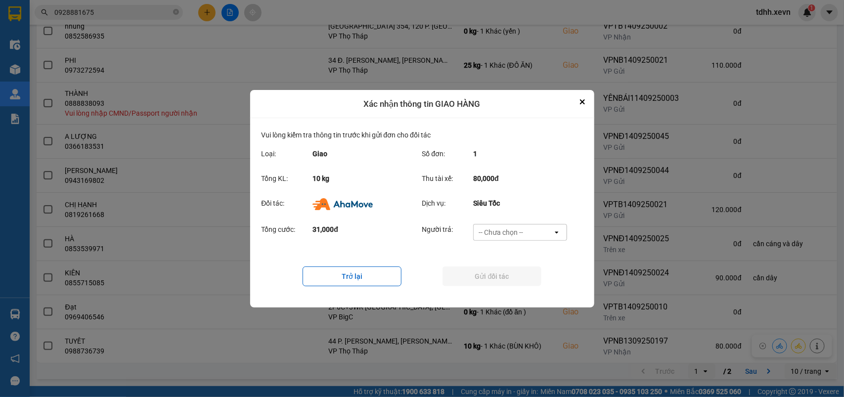
click at [510, 230] on div "-- Chưa chọn --" at bounding box center [501, 232] width 45 height 10
click at [505, 290] on span "Ví Ahamove" at bounding box center [501, 290] width 40 height 10
click at [507, 275] on button "Gửi đối tác" at bounding box center [492, 277] width 99 height 20
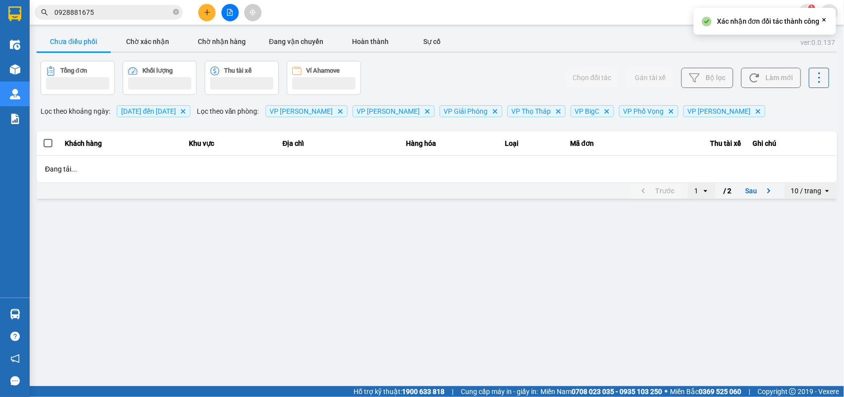
scroll to position [0, 0]
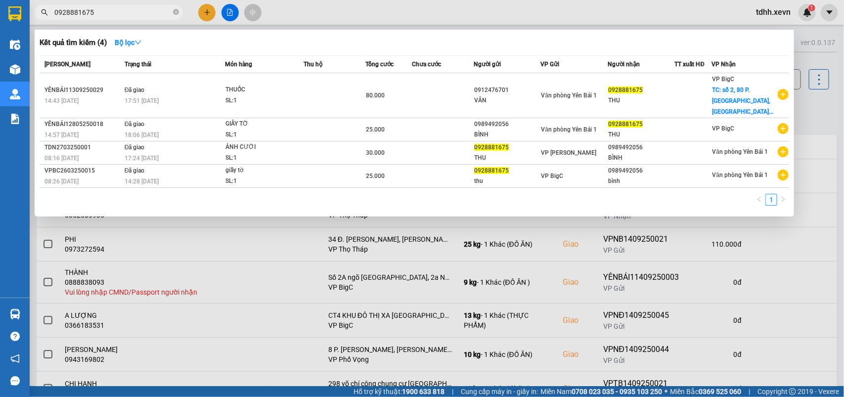
click at [108, 15] on input "0928881675" at bounding box center [112, 12] width 117 height 11
paste input "68301583"
type input "0968301583"
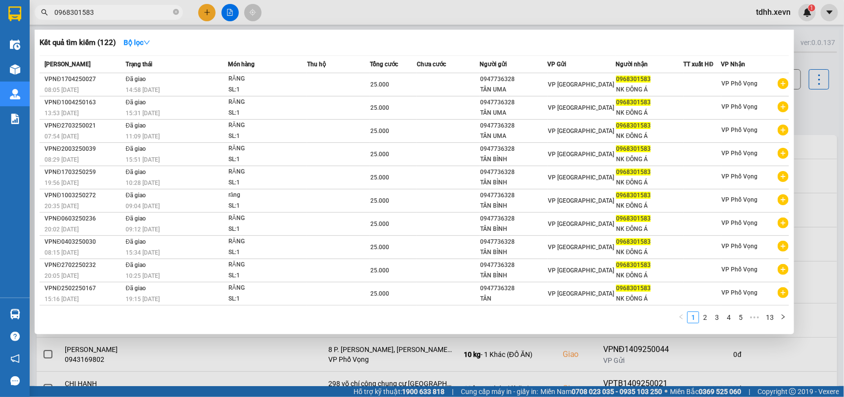
click at [108, 15] on input "0968301583" at bounding box center [112, 12] width 117 height 11
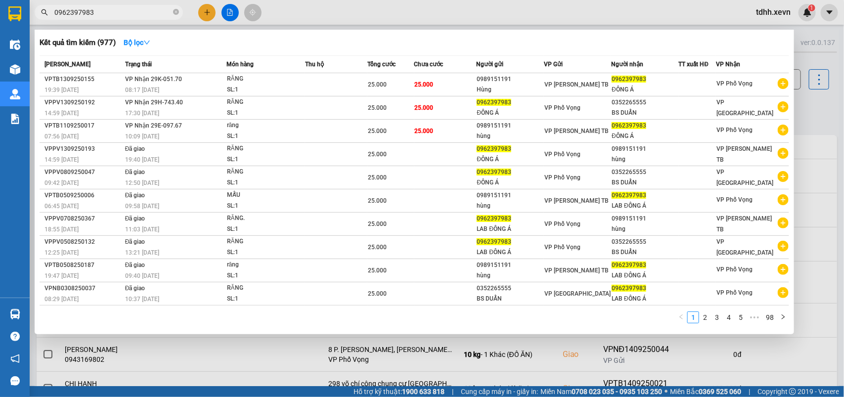
click at [92, 12] on input "0962397983" at bounding box center [112, 12] width 117 height 11
paste input "76202440"
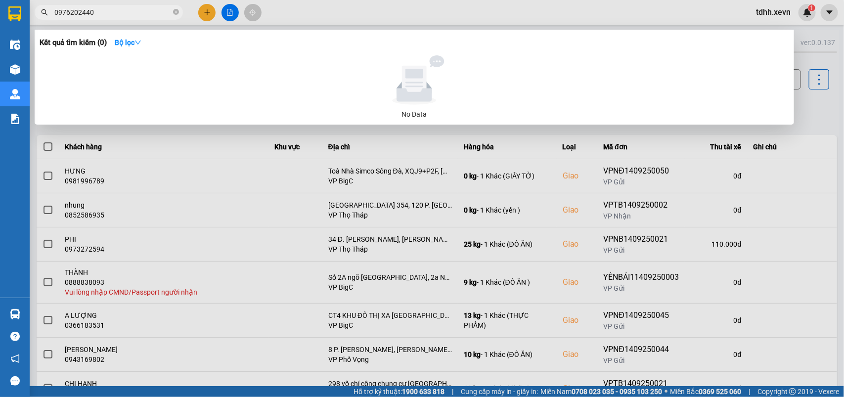
type input "0976202440"
click at [810, 106] on div at bounding box center [422, 198] width 844 height 397
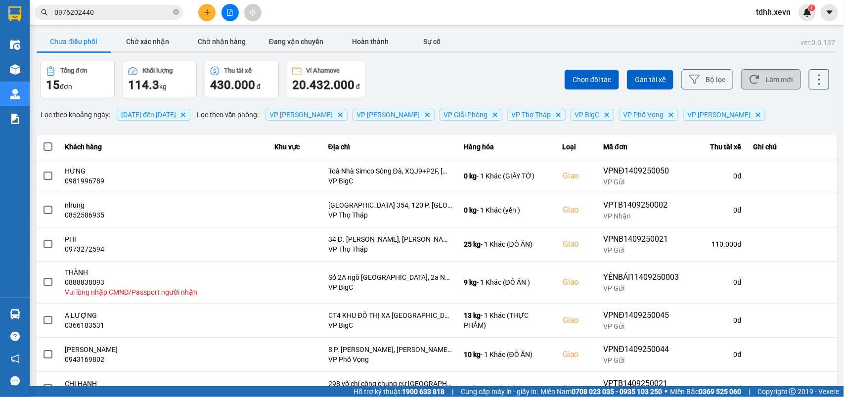
click at [763, 73] on button "Làm mới" at bounding box center [771, 79] width 60 height 20
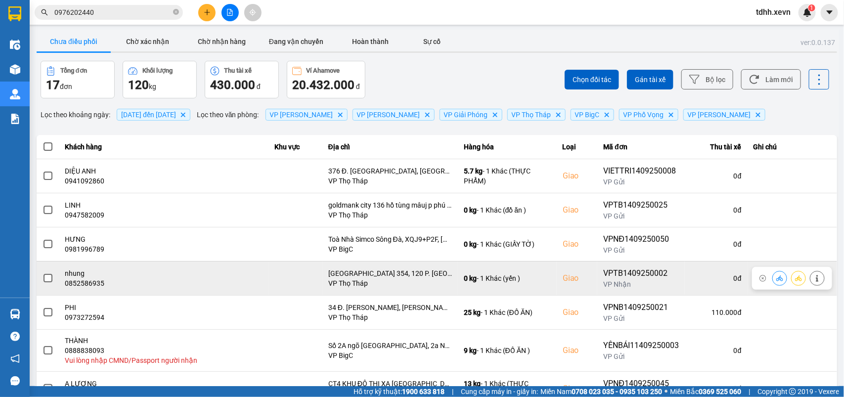
click at [88, 284] on div "0852586935" at bounding box center [164, 283] width 198 height 10
copy div "0852586935"
click at [83, 287] on div "0852586935" at bounding box center [164, 283] width 198 height 10
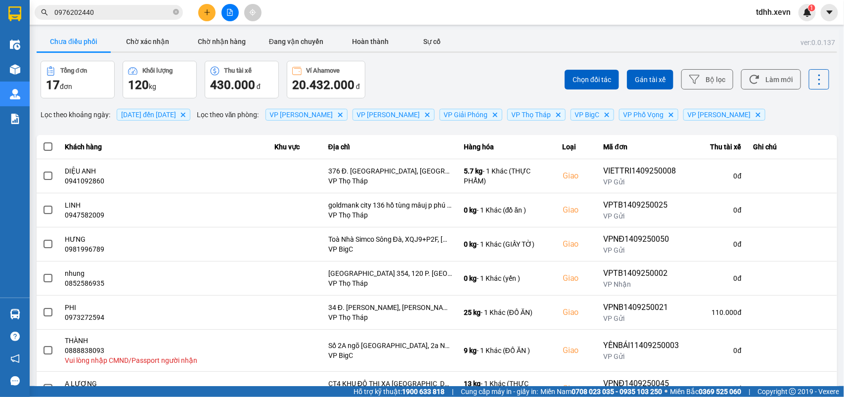
click at [485, 89] on div "Chọn đối tác Gán tài xế Bộ lọc Làm mới" at bounding box center [632, 80] width 395 height 38
click at [741, 88] on button "Làm mới" at bounding box center [771, 79] width 60 height 20
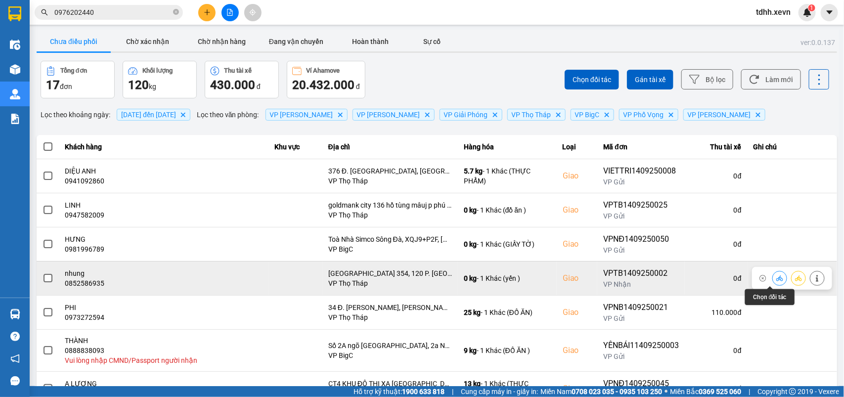
click at [776, 276] on icon at bounding box center [779, 278] width 7 height 7
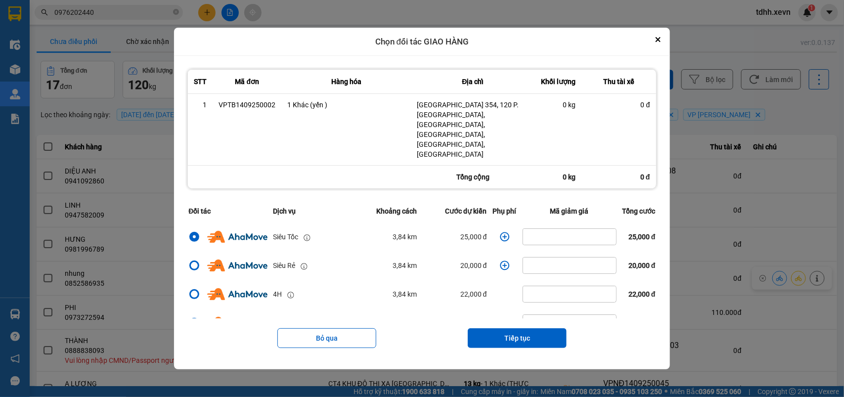
click at [500, 232] on icon "dialog" at bounding box center [505, 237] width 10 height 10
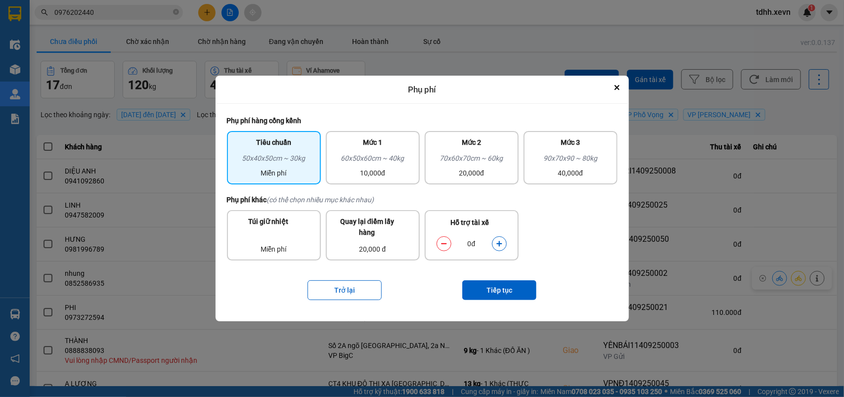
click at [500, 252] on div "0đ" at bounding box center [472, 244] width 80 height 20
click at [502, 242] on icon "dialog" at bounding box center [499, 243] width 7 height 7
click at [505, 283] on button "Tiếp tục" at bounding box center [499, 290] width 74 height 20
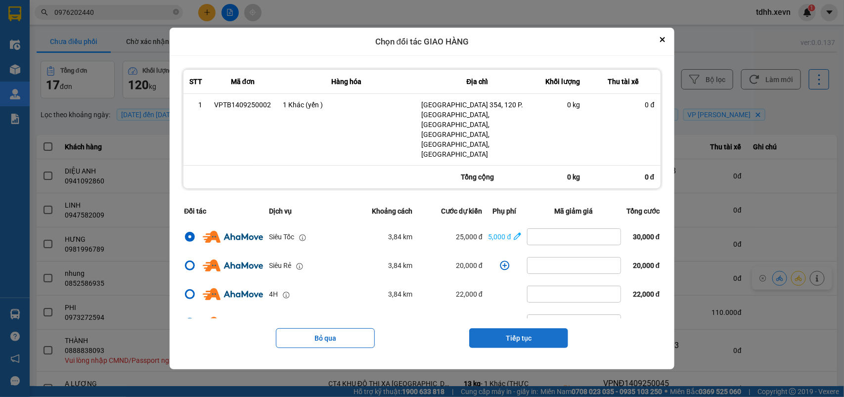
click at [519, 328] on button "Tiếp tục" at bounding box center [518, 338] width 99 height 20
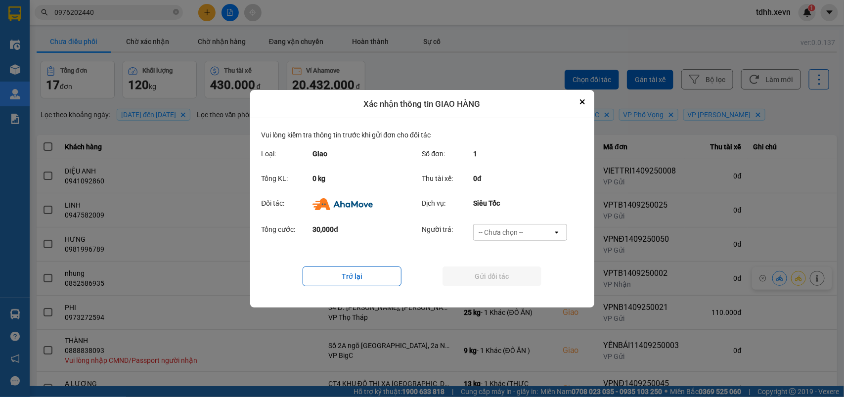
click at [528, 229] on div "-- Chưa chọn --" at bounding box center [513, 233] width 79 height 16
click at [513, 292] on span "Ví Ahamove" at bounding box center [501, 289] width 40 height 10
click at [513, 278] on button "Gửi đối tác" at bounding box center [492, 277] width 99 height 20
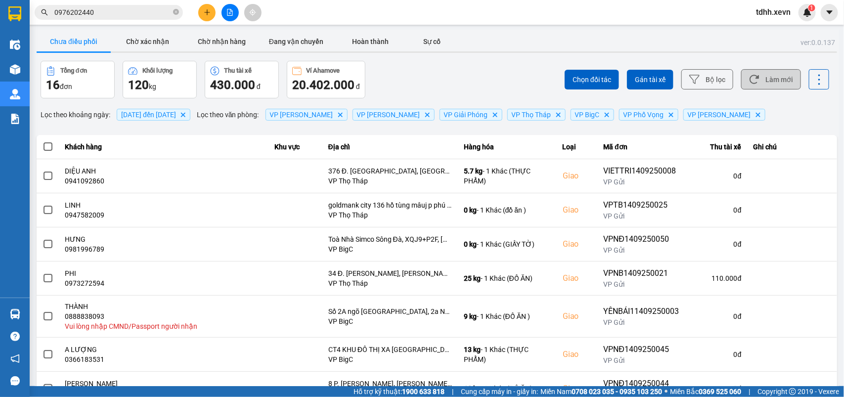
click at [755, 81] on button "Làm mới" at bounding box center [771, 79] width 60 height 20
click at [762, 73] on button "Làm mới" at bounding box center [771, 79] width 60 height 20
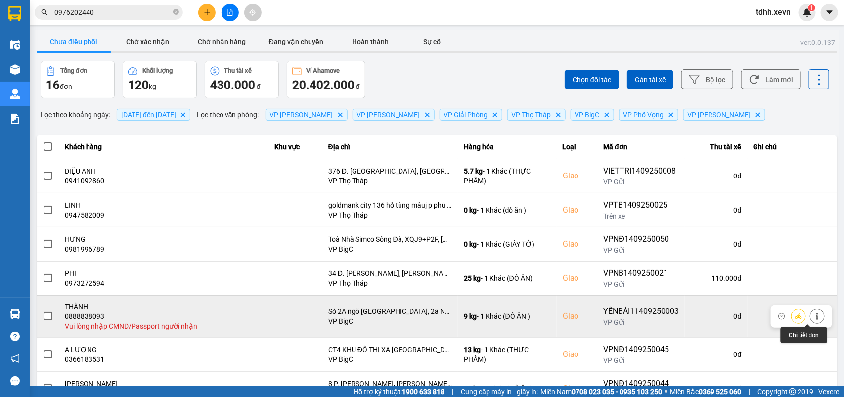
click at [816, 318] on icon at bounding box center [817, 316] width 2 height 7
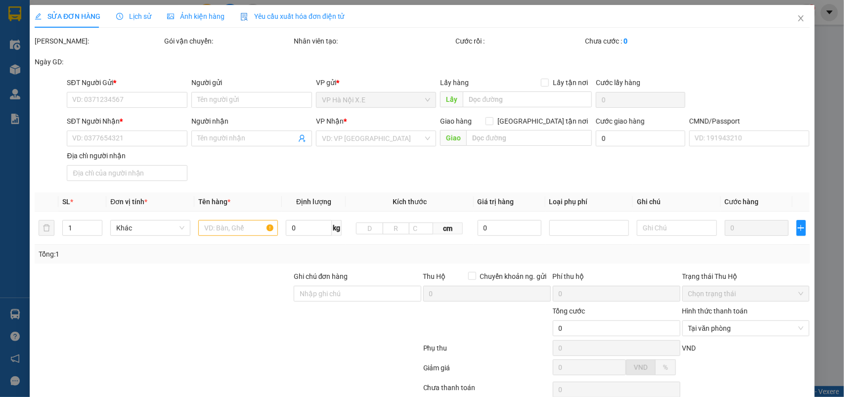
type input "0945898333"
type input "VÂN"
type input "0888838093"
type input "THÀNH"
checkbox input "true"
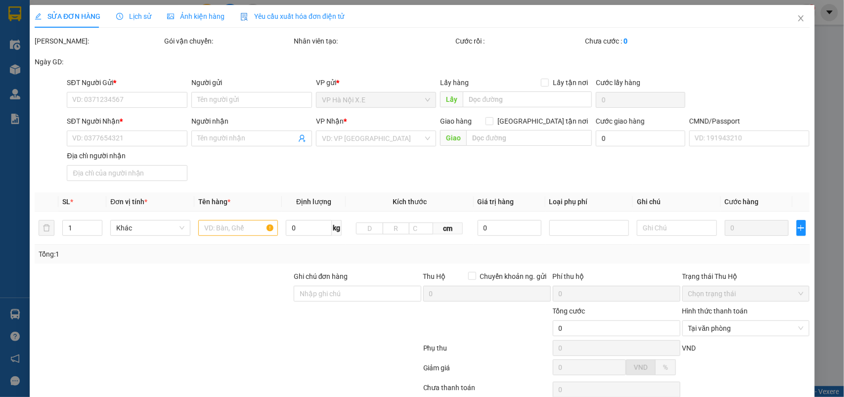
type input "Số 2A ngõ [GEOGRAPHIC_DATA], 2a Ng. 181 P. [GEOGRAPHIC_DATA], [GEOGRAPHIC_DATA]…"
type input "85.000"
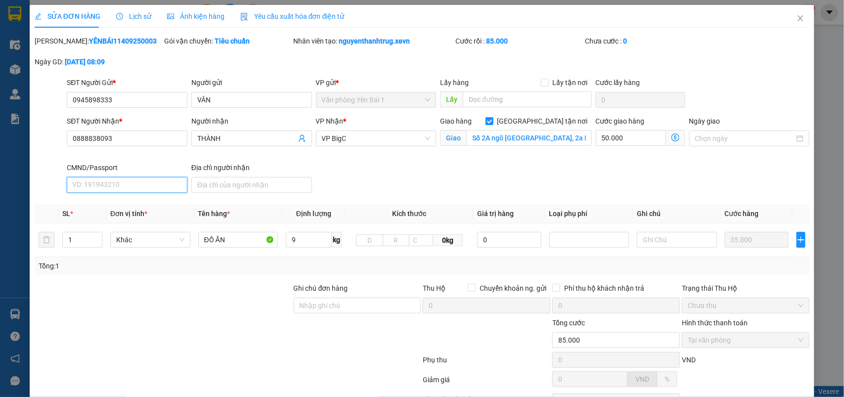
click at [109, 188] on input "CMND/Passport" at bounding box center [127, 185] width 121 height 16
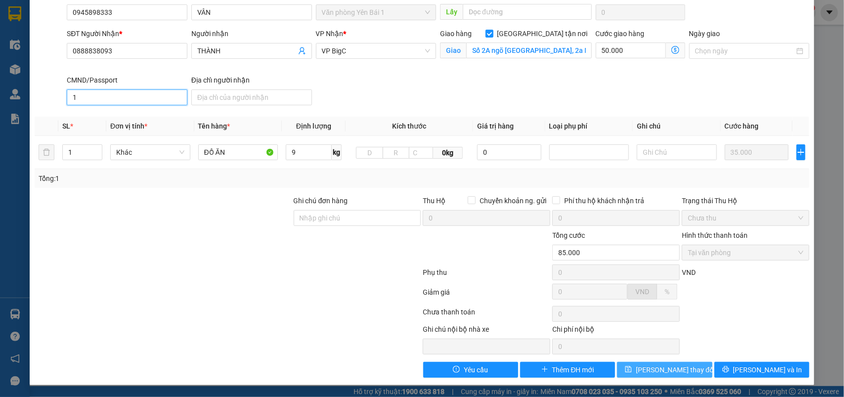
type input "1"
click at [658, 365] on span "[PERSON_NAME] thay đổi" at bounding box center [675, 369] width 79 height 11
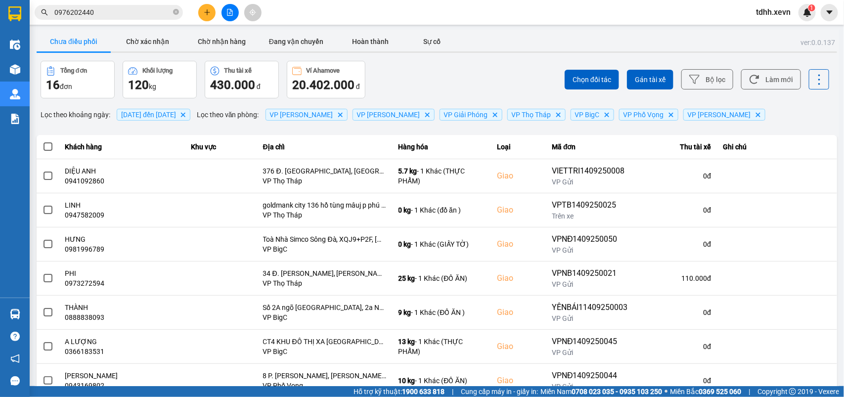
click at [132, 10] on input "0976202440" at bounding box center [112, 12] width 117 height 11
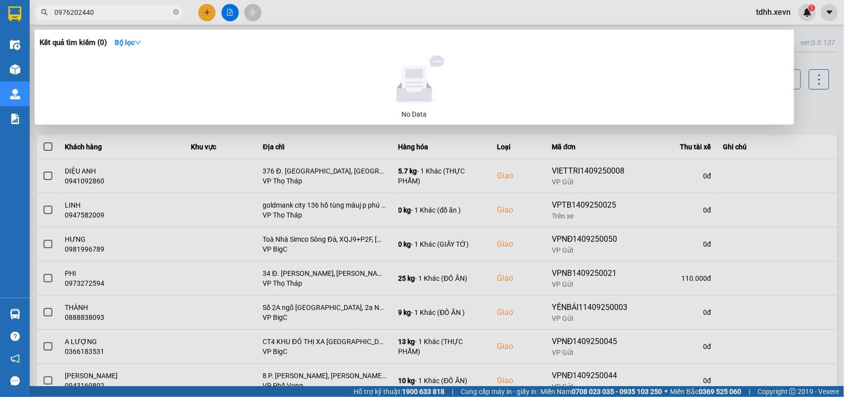
click at [132, 10] on input "0976202440" at bounding box center [112, 12] width 117 height 11
paste input "42427368"
drag, startPoint x: 810, startPoint y: 104, endPoint x: 800, endPoint y: 104, distance: 9.4
click at [807, 104] on div at bounding box center [422, 198] width 844 height 397
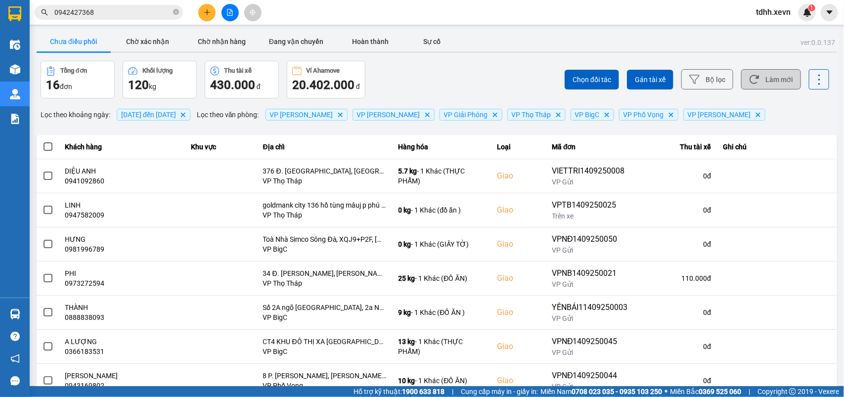
click at [769, 81] on button "Làm mới" at bounding box center [771, 79] width 60 height 20
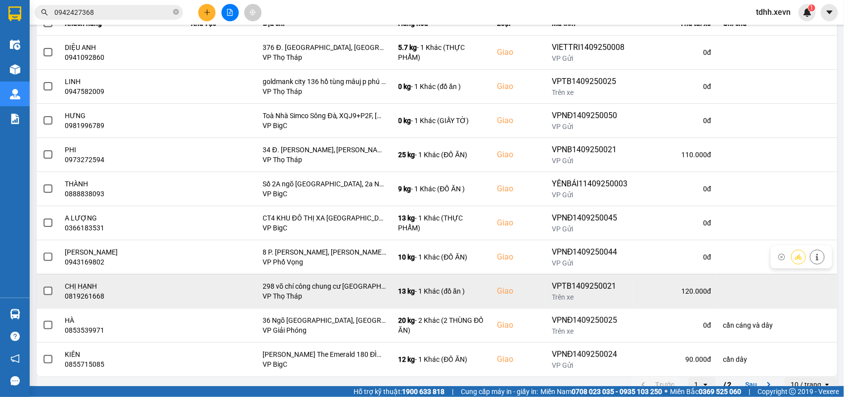
scroll to position [138, 0]
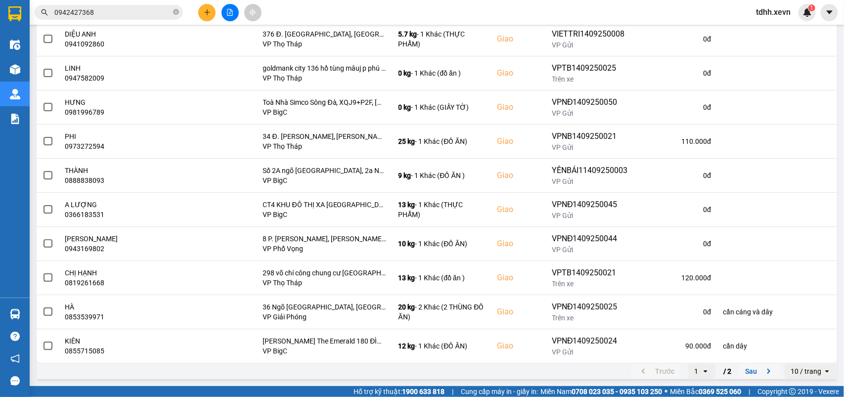
click at [739, 371] on button "Sau" at bounding box center [760, 371] width 42 height 15
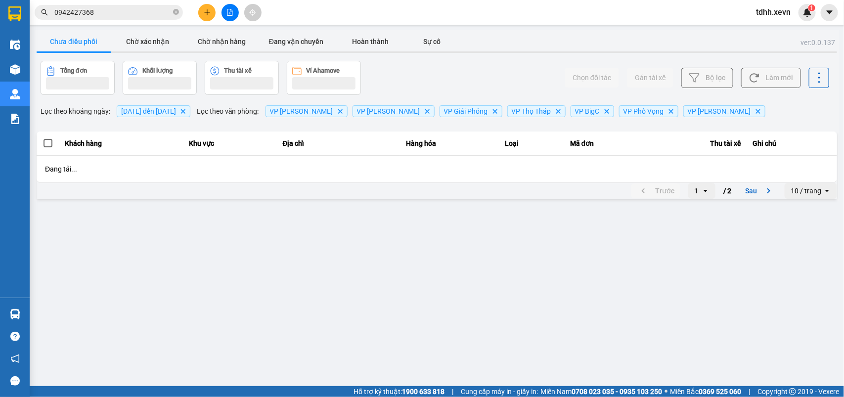
scroll to position [0, 0]
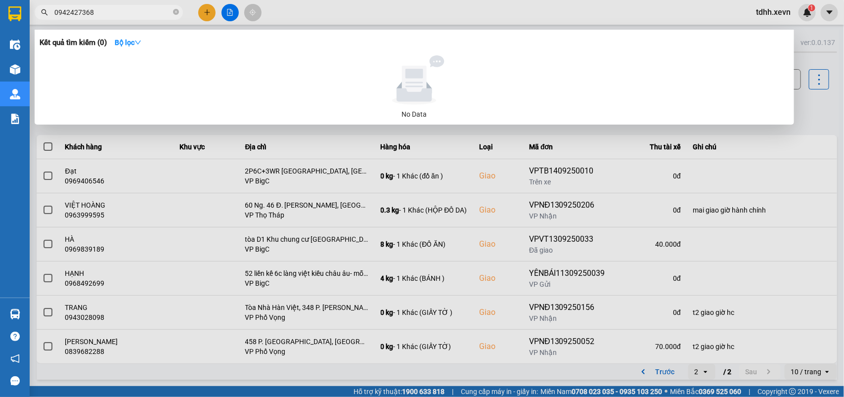
click at [105, 11] on input "0942427368" at bounding box center [112, 12] width 117 height 11
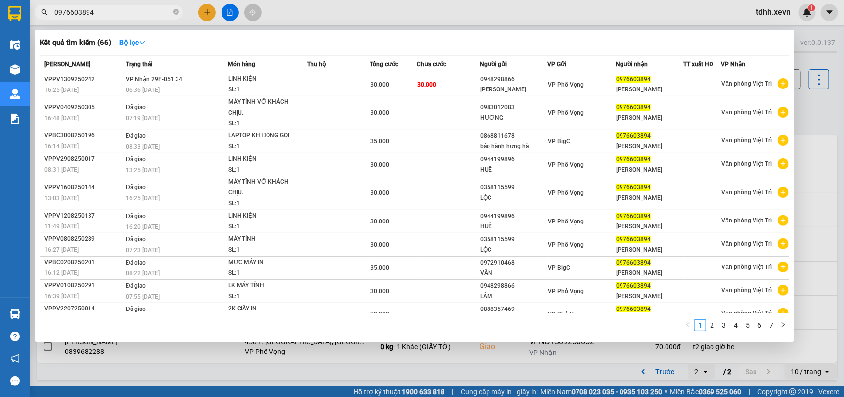
type input "0976603894"
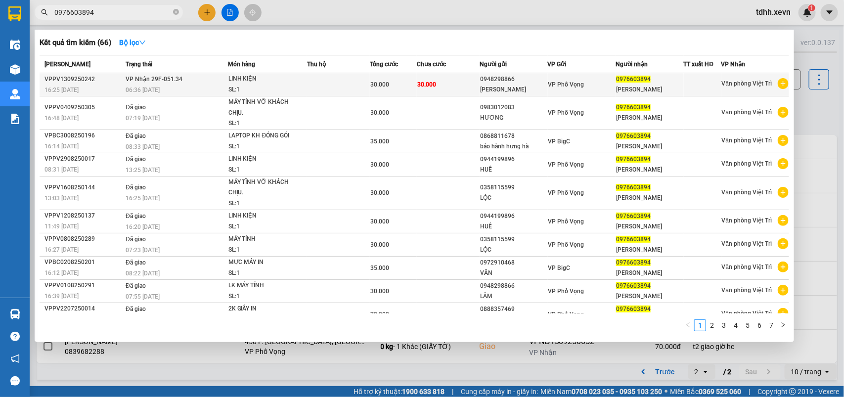
click at [404, 87] on div "30.000" at bounding box center [393, 84] width 46 height 11
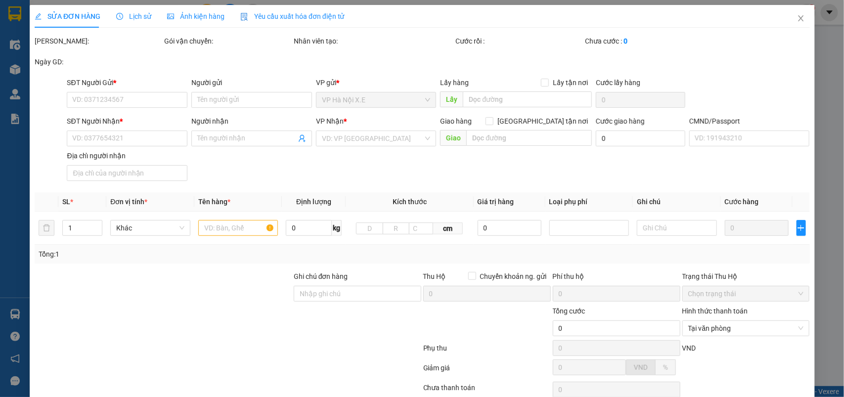
type input "0948298866"
type input "[PERSON_NAME]"
type input "0976603894"
type input "[PERSON_NAME]"
type input "025080009230 [PERSON_NAME] , [PERSON_NAME]"
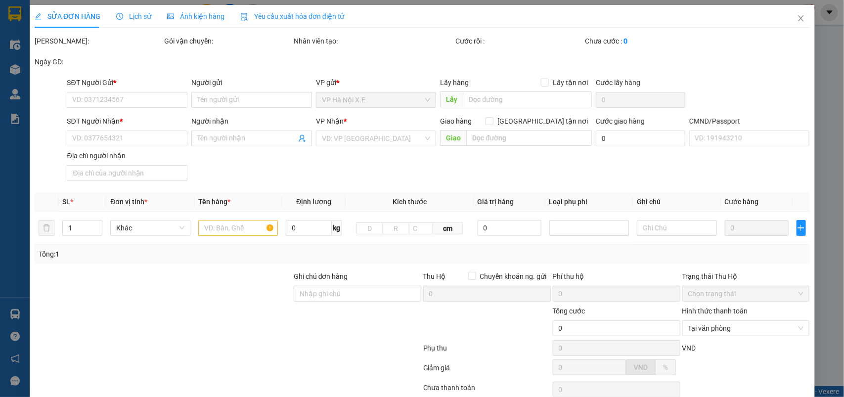
type input "30.000"
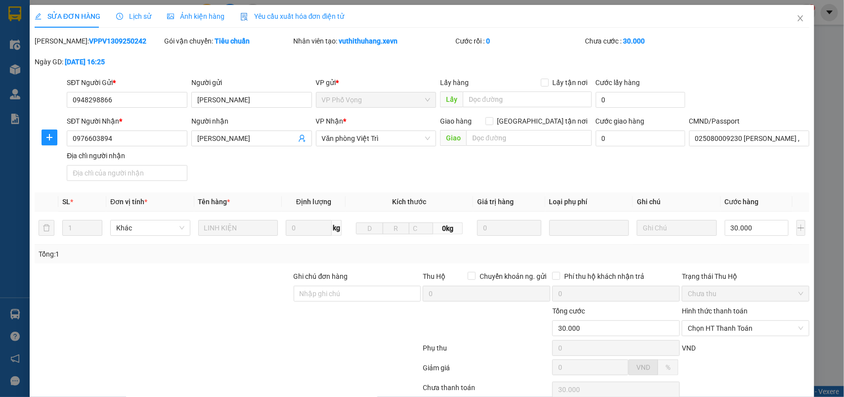
click at [139, 8] on div "Lịch sử" at bounding box center [133, 16] width 35 height 23
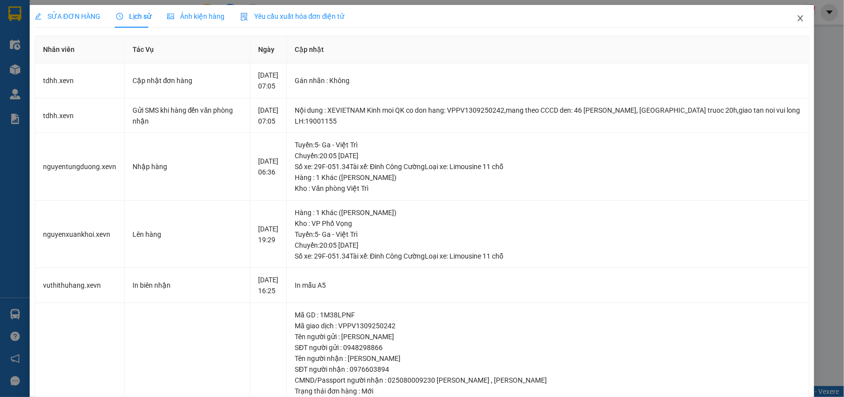
click at [797, 17] on icon "close" at bounding box center [801, 18] width 8 height 8
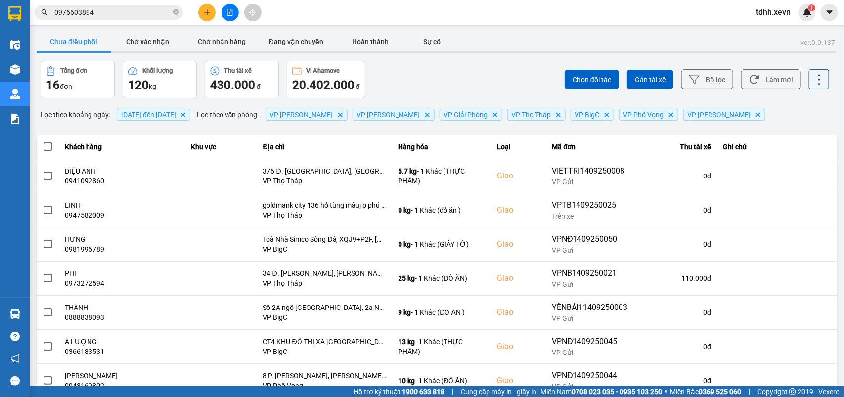
click at [109, 13] on input "0976603894" at bounding box center [112, 12] width 117 height 11
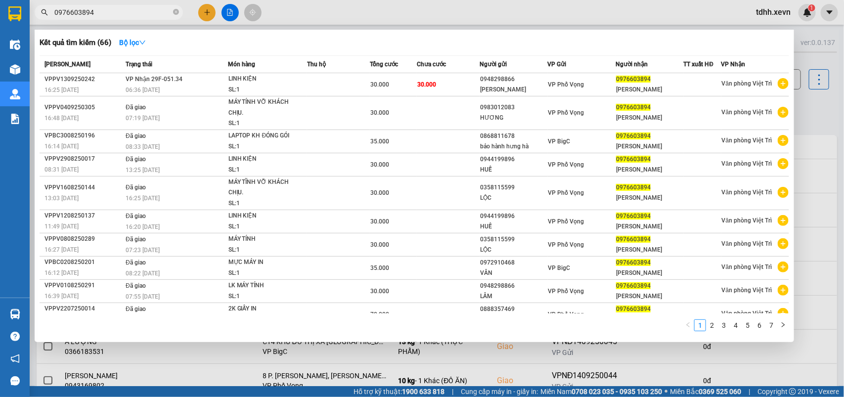
drag, startPoint x: 812, startPoint y: 103, endPoint x: 784, endPoint y: 73, distance: 41.6
click at [812, 102] on div at bounding box center [422, 198] width 844 height 397
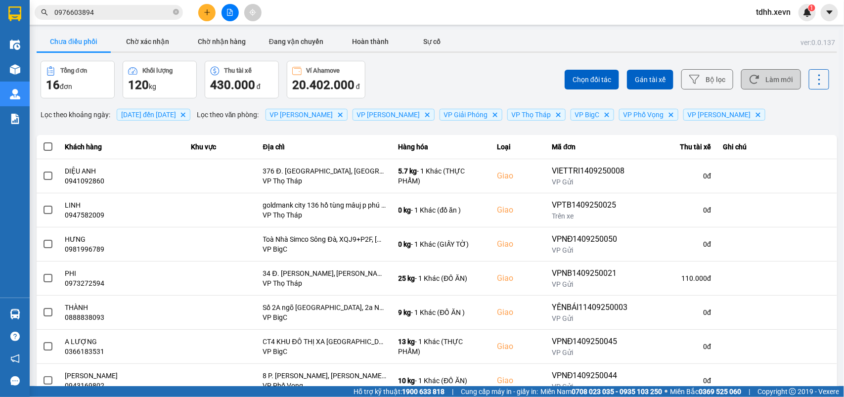
click at [777, 73] on button "Làm mới" at bounding box center [771, 79] width 60 height 20
click at [102, 11] on input "0976603894" at bounding box center [112, 12] width 117 height 11
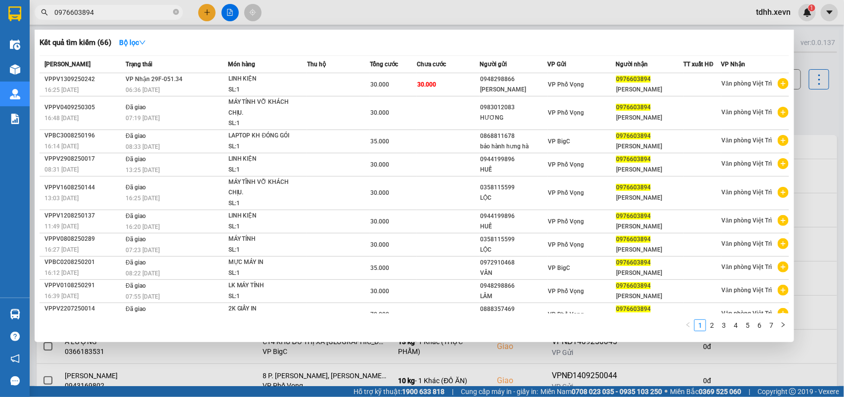
click at [102, 11] on input "0976603894" at bounding box center [112, 12] width 117 height 11
paste input "81454131"
type input "0814541314"
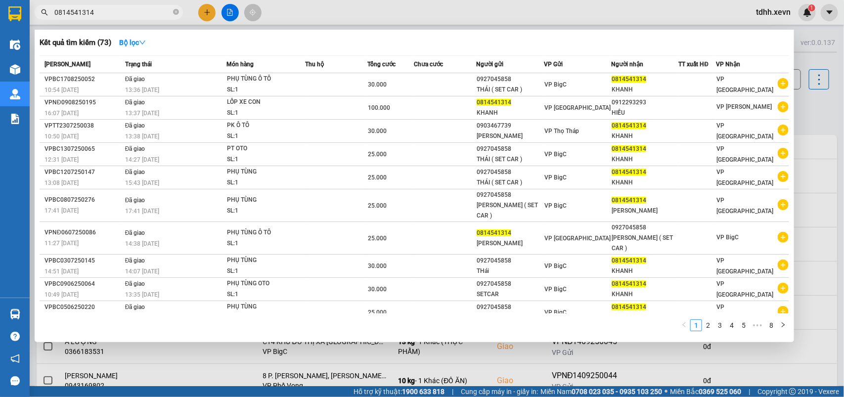
click at [113, 10] on input "0814541314" at bounding box center [112, 12] width 117 height 11
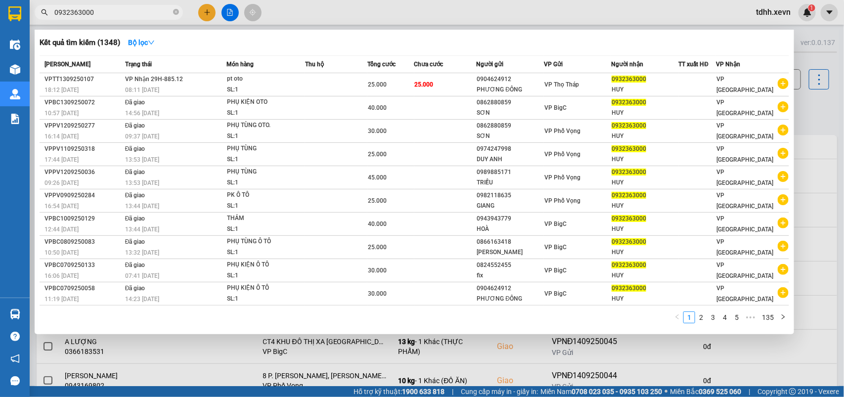
click at [108, 13] on input "0932363000" at bounding box center [112, 12] width 117 height 11
paste input "47869995"
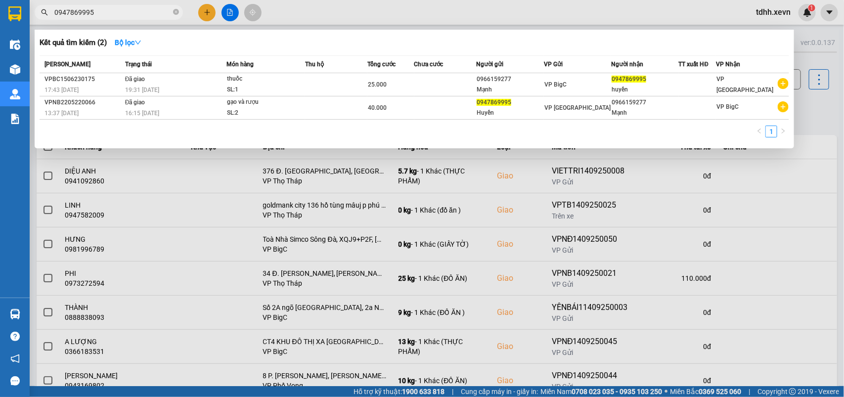
type input "0947869995"
click at [175, 10] on icon "close-circle" at bounding box center [176, 12] width 6 height 6
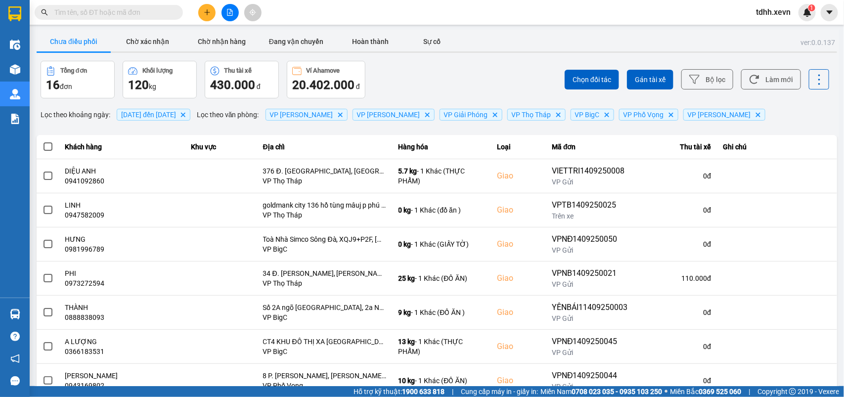
click at [105, 15] on input "text" at bounding box center [112, 12] width 117 height 11
paste input "0913947807"
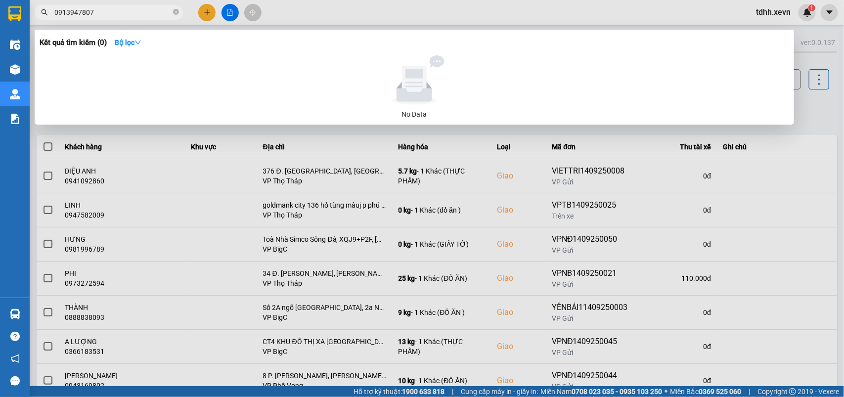
type input "0913947807"
click at [810, 104] on div at bounding box center [422, 198] width 844 height 397
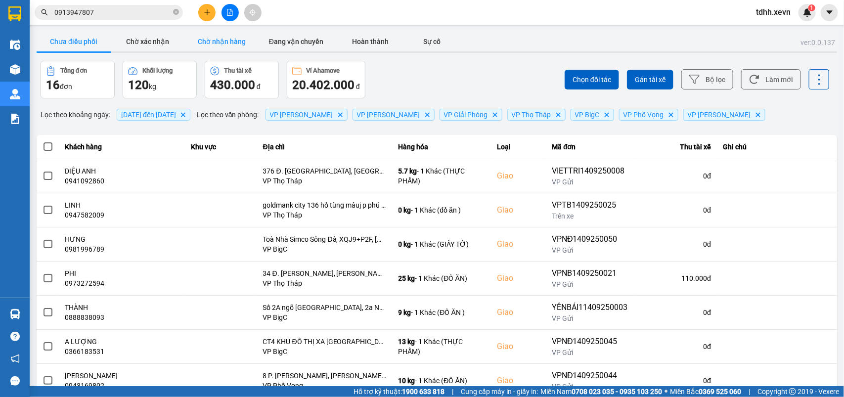
click at [220, 36] on button "Chờ nhận hàng" at bounding box center [222, 42] width 74 height 20
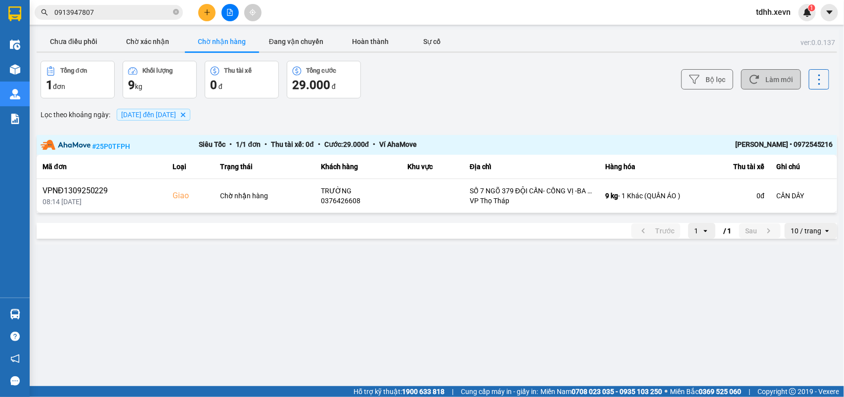
click at [772, 81] on button "Làm mới" at bounding box center [771, 79] width 60 height 20
click at [313, 45] on button "Đang vận chuyển" at bounding box center [296, 42] width 74 height 20
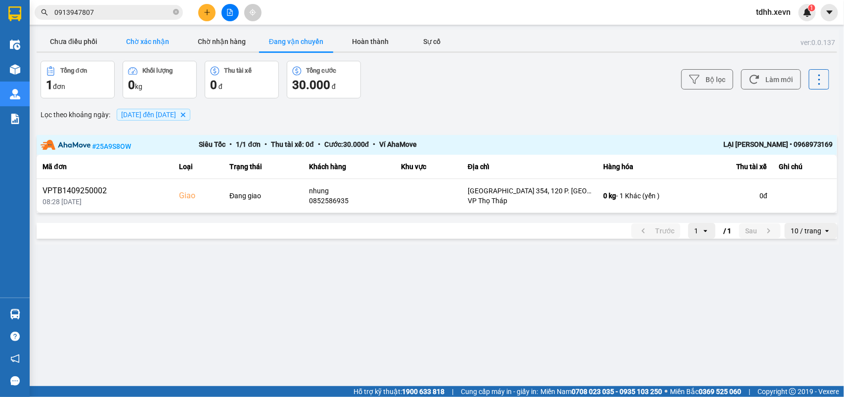
click at [147, 40] on button "Chờ xác nhận" at bounding box center [148, 42] width 74 height 20
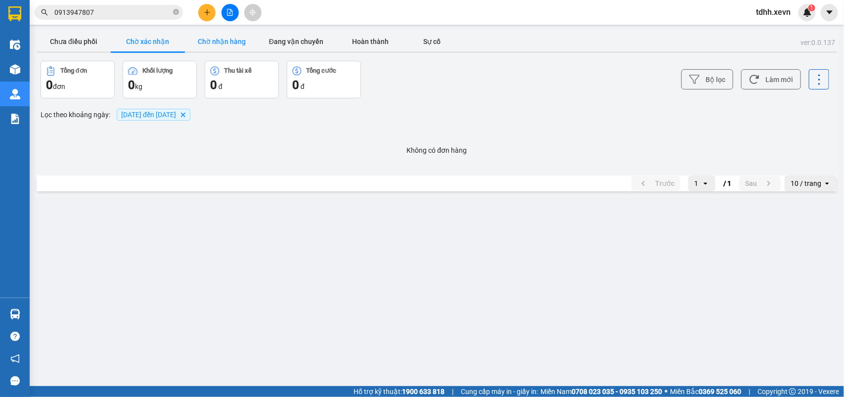
click at [218, 41] on button "Chờ nhận hàng" at bounding box center [222, 42] width 74 height 20
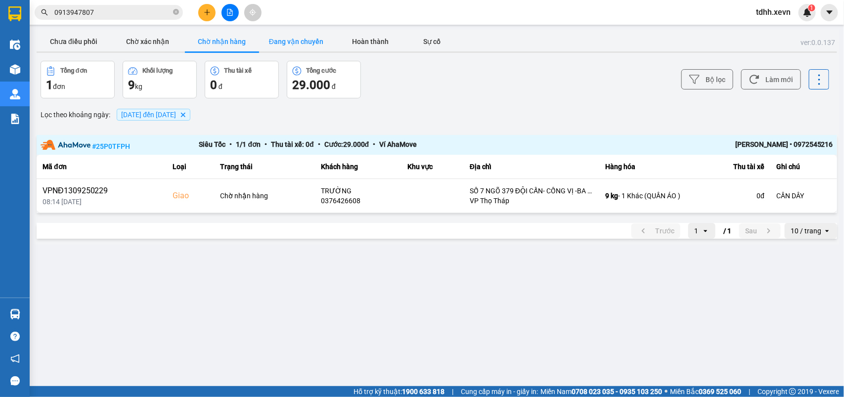
click at [300, 38] on button "Đang vận chuyển" at bounding box center [296, 42] width 74 height 20
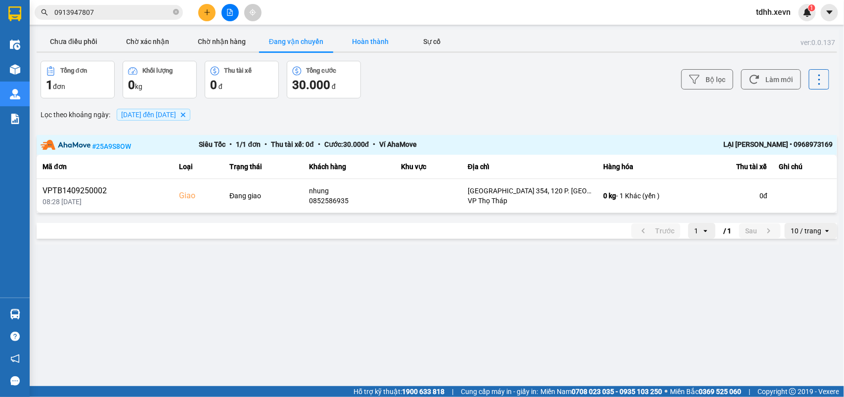
click at [386, 46] on button "Hoàn thành" at bounding box center [370, 42] width 74 height 20
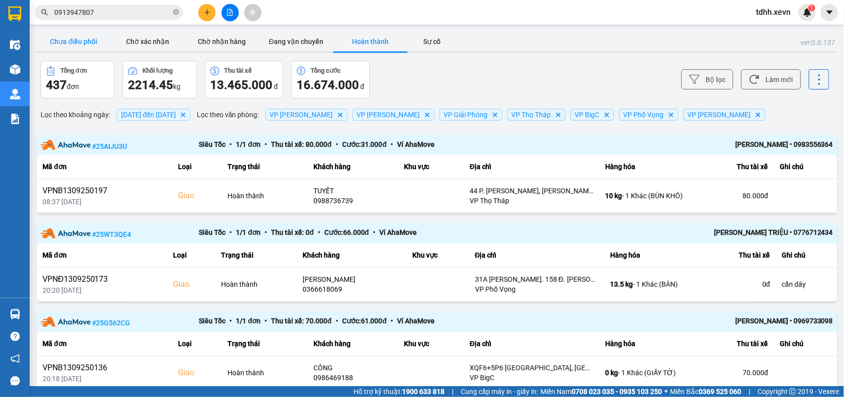
click at [78, 44] on button "Chưa điều phối" at bounding box center [74, 42] width 74 height 20
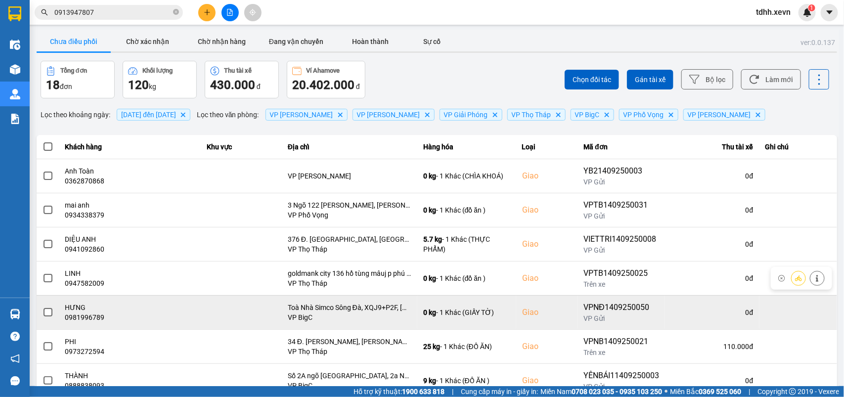
scroll to position [138, 0]
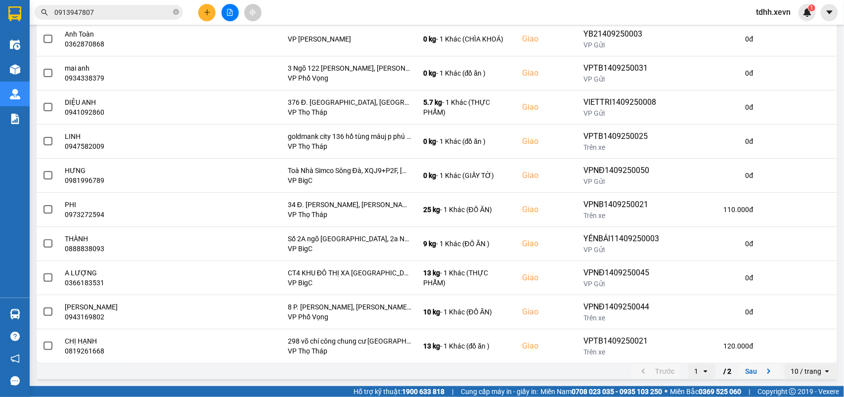
click at [749, 371] on button "Sau" at bounding box center [760, 371] width 42 height 15
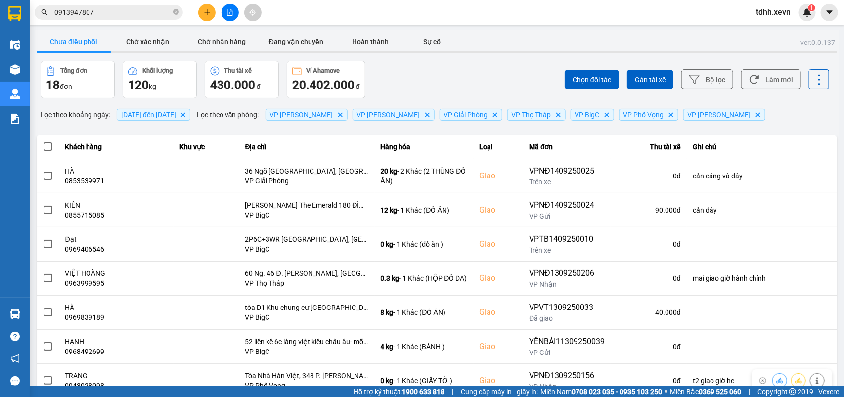
scroll to position [70, 0]
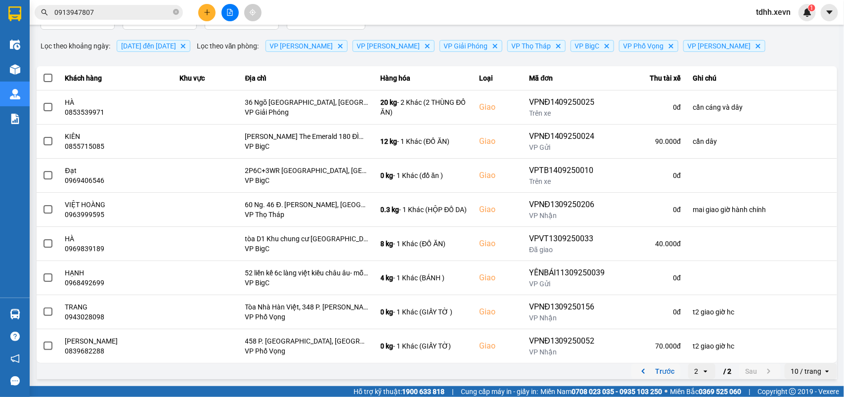
click at [646, 368] on button "Trước" at bounding box center [655, 371] width 49 height 15
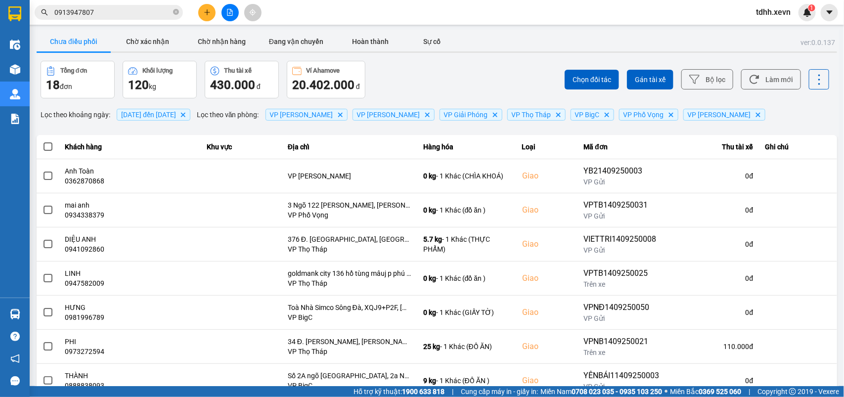
click at [95, 10] on input "0913947807" at bounding box center [112, 12] width 117 height 11
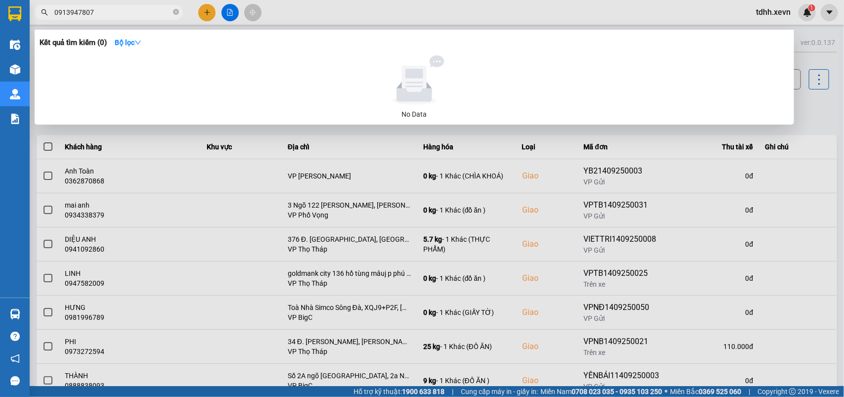
click at [95, 10] on input "0913947807" at bounding box center [112, 12] width 117 height 11
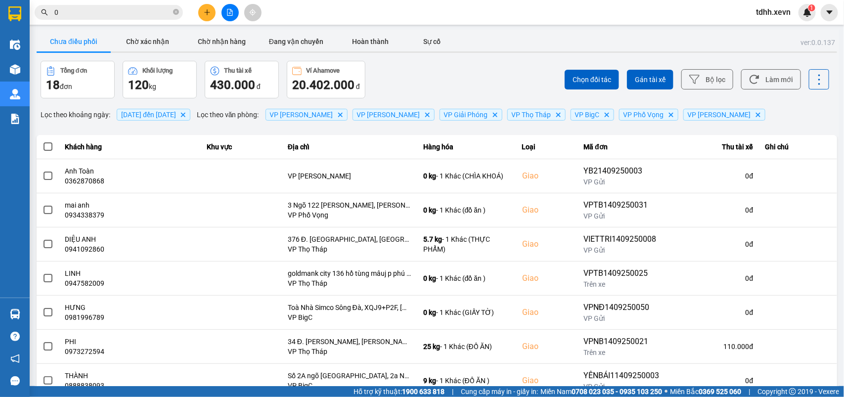
paste input "852586935"
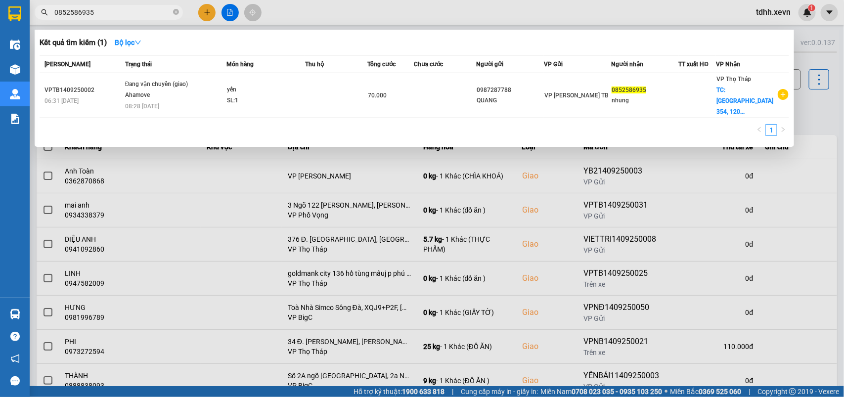
click at [824, 107] on div at bounding box center [422, 198] width 844 height 397
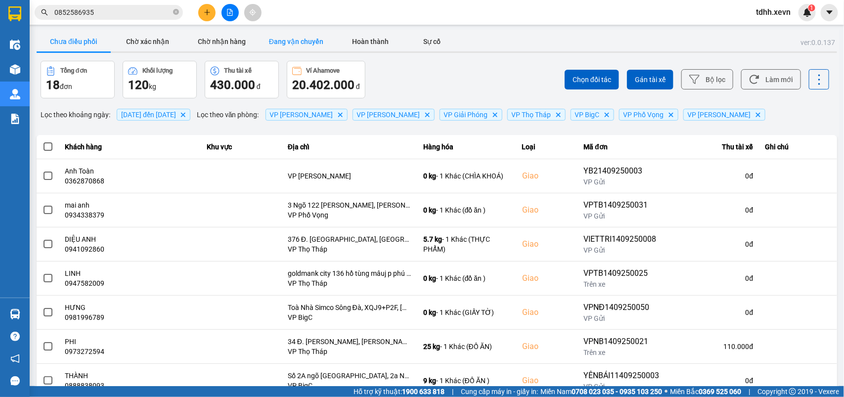
drag, startPoint x: 224, startPoint y: 45, endPoint x: 285, endPoint y: 42, distance: 60.9
click at [224, 45] on button "Chờ nhận hàng" at bounding box center [222, 42] width 74 height 20
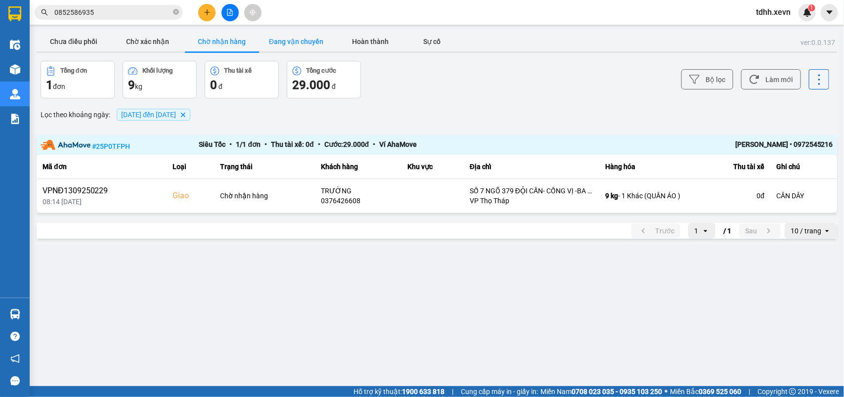
click at [305, 40] on button "Đang vận chuyển" at bounding box center [296, 42] width 74 height 20
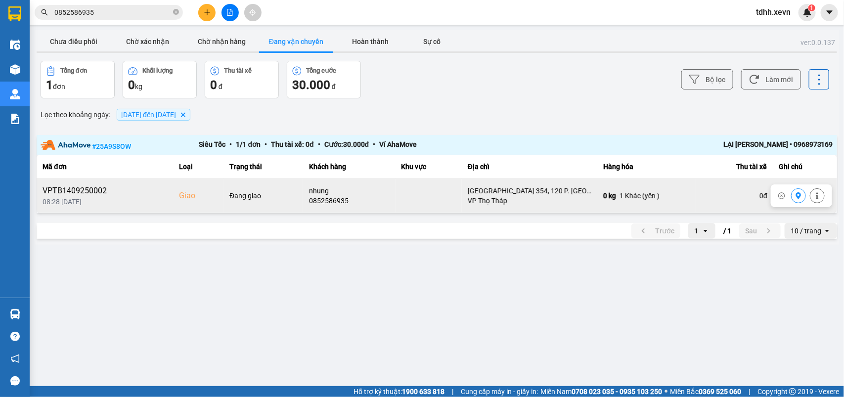
click at [798, 196] on icon at bounding box center [798, 195] width 5 height 7
click at [772, 85] on button "Làm mới" at bounding box center [771, 79] width 60 height 20
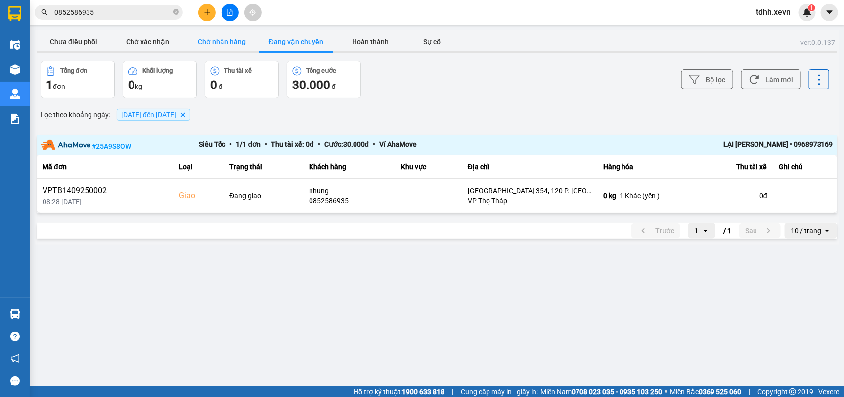
click at [216, 45] on button "Chờ nhận hàng" at bounding box center [222, 42] width 74 height 20
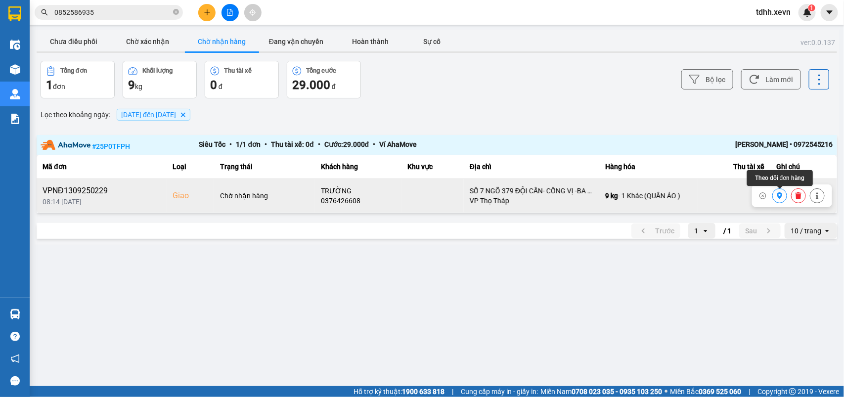
click at [777, 198] on icon at bounding box center [779, 195] width 7 height 7
click at [762, 74] on button "Làm mới" at bounding box center [771, 79] width 60 height 20
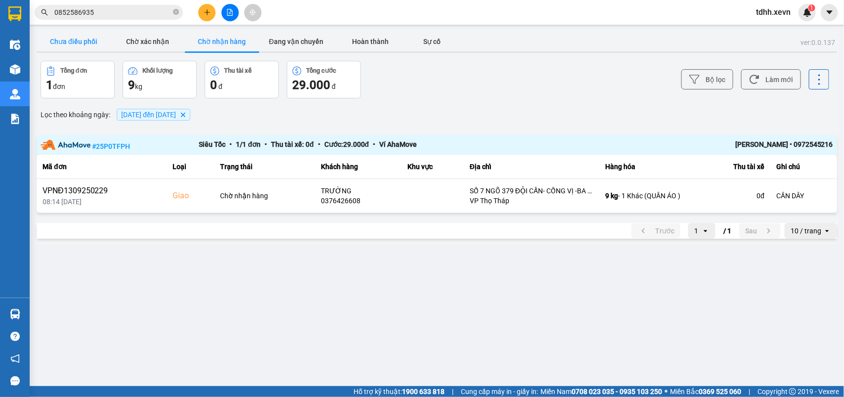
click at [69, 42] on button "Chưa điều phối" at bounding box center [74, 42] width 74 height 20
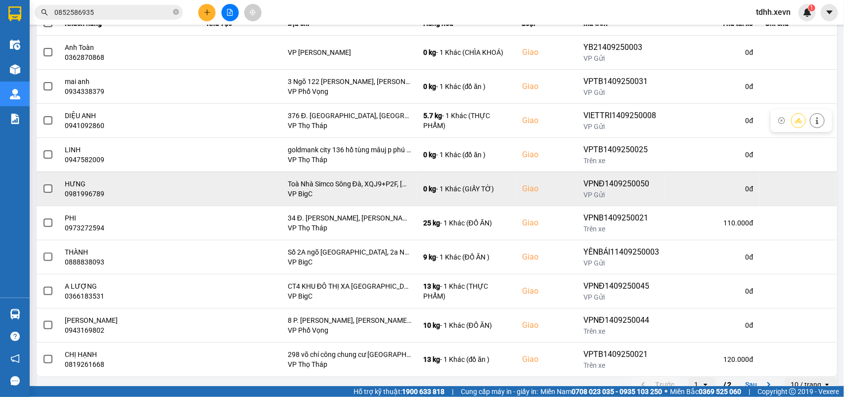
scroll to position [138, 0]
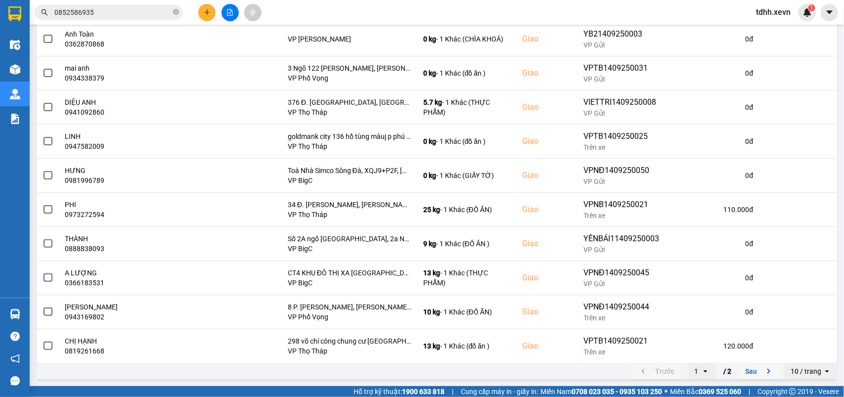
click at [739, 371] on button "Sau" at bounding box center [760, 371] width 42 height 15
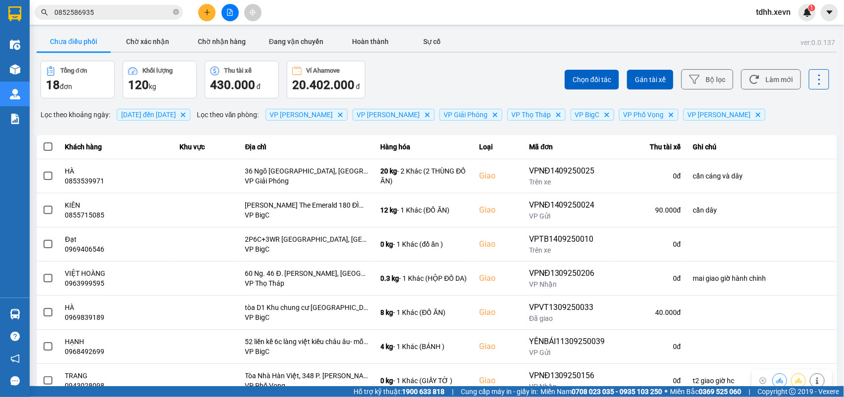
scroll to position [70, 0]
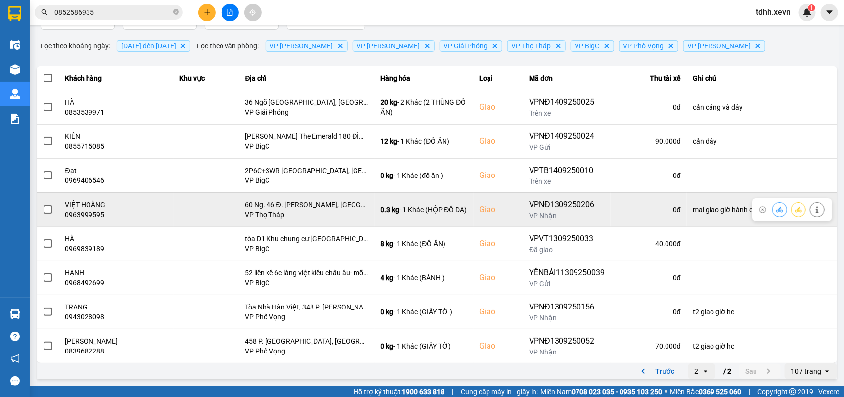
click at [102, 213] on div "0963999595" at bounding box center [116, 215] width 103 height 10
click at [95, 216] on div "0963999595" at bounding box center [116, 215] width 103 height 10
copy div "0963999595"
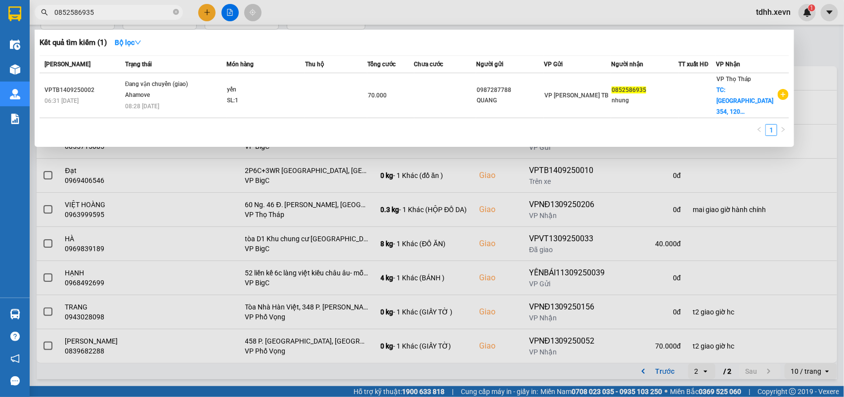
click at [100, 11] on input "0852586935" at bounding box center [112, 12] width 117 height 11
paste input "96399959"
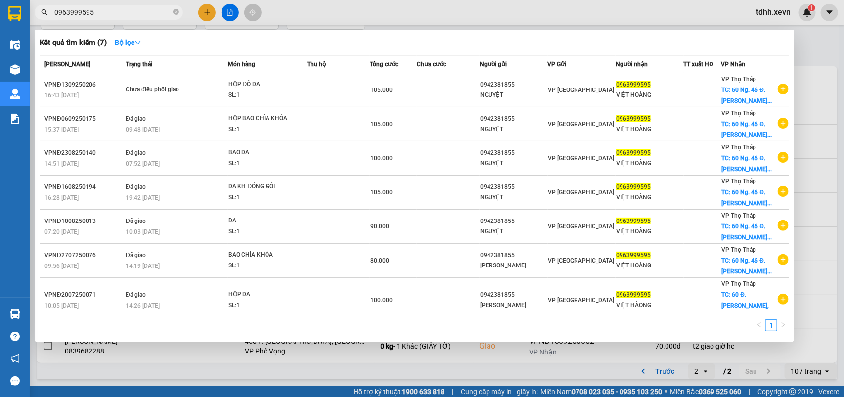
click at [101, 13] on input "0963999595" at bounding box center [112, 12] width 117 height 11
paste input "838168399"
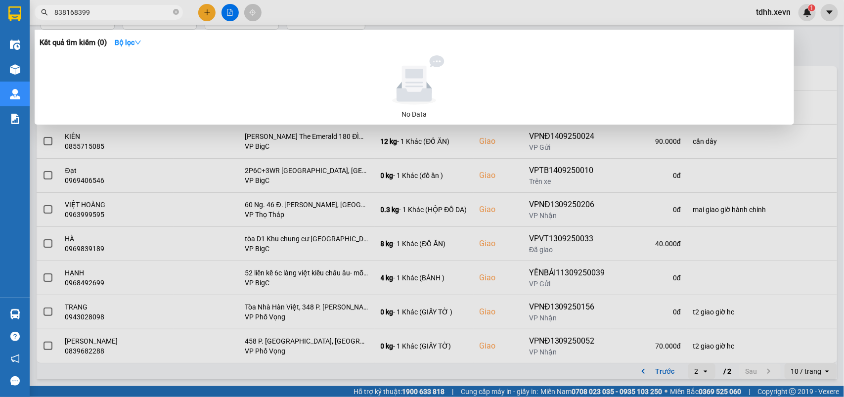
click at [55, 11] on input "838168399" at bounding box center [112, 12] width 117 height 11
click at [94, 13] on input "0838168399" at bounding box center [112, 12] width 117 height 11
click at [95, 13] on input "0838168399" at bounding box center [112, 12] width 117 height 11
paste input "978576665"
type input "0978576665"
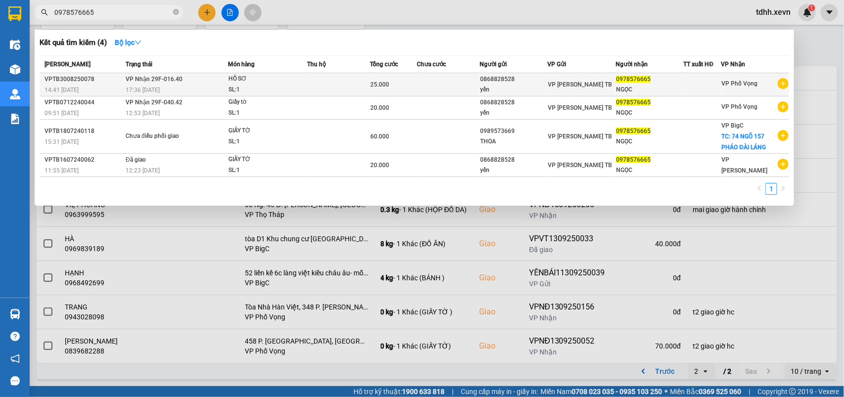
click at [537, 78] on div "0868828528" at bounding box center [513, 79] width 67 height 10
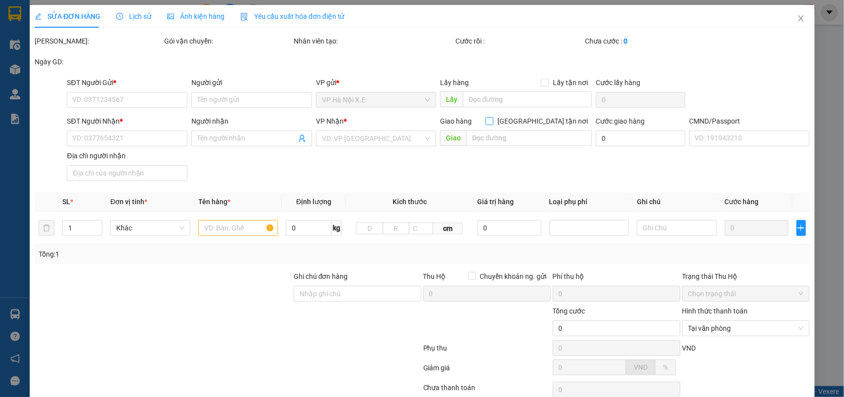
type input "0868828528"
type input "yến"
type input "0978576665"
type input "NGỌC"
type input "1"
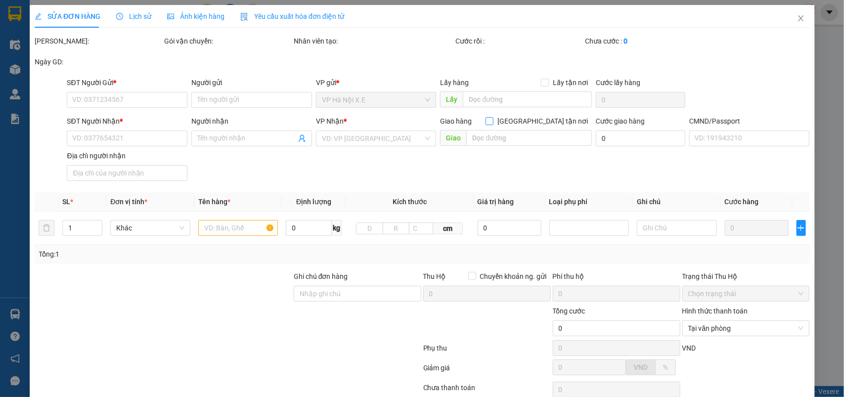
type input "25.000"
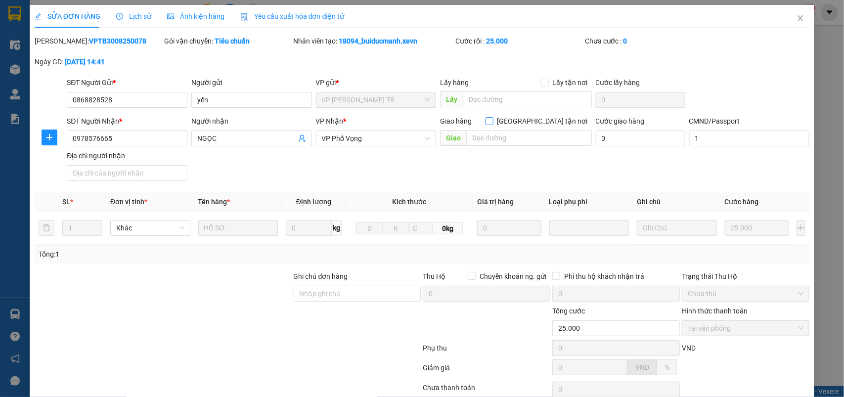
click at [493, 120] on input "[GEOGRAPHIC_DATA] tận nơi" at bounding box center [489, 120] width 7 height 7
checkbox input "true"
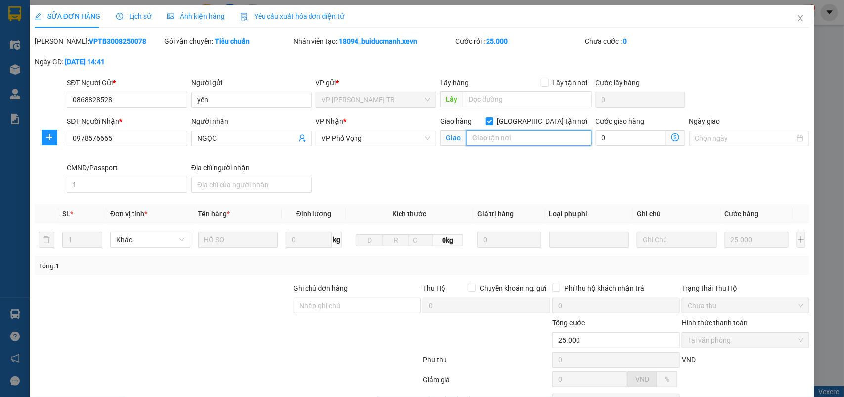
click at [531, 135] on input "text" at bounding box center [529, 138] width 126 height 16
type input "2"
click at [486, 137] on input "31 ngõ 167 gia quất- long biên" at bounding box center [529, 138] width 126 height 16
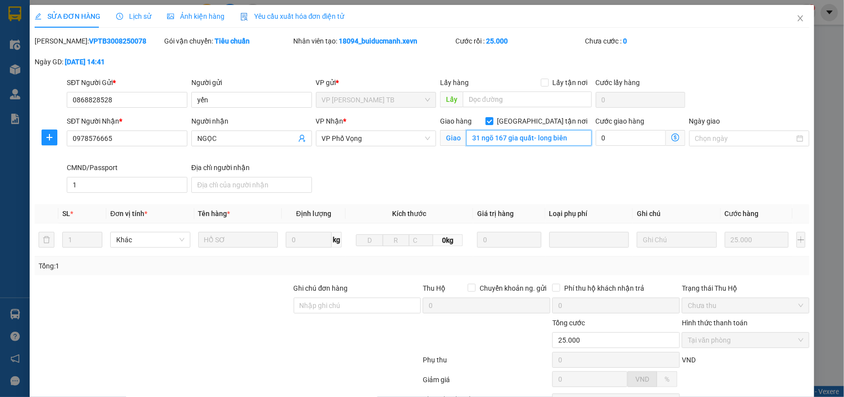
type input "31 ngõ 167 gia quất- long biên"
click at [614, 141] on input "0" at bounding box center [631, 138] width 70 height 16
type input "25.001"
type input "1"
type input "13"
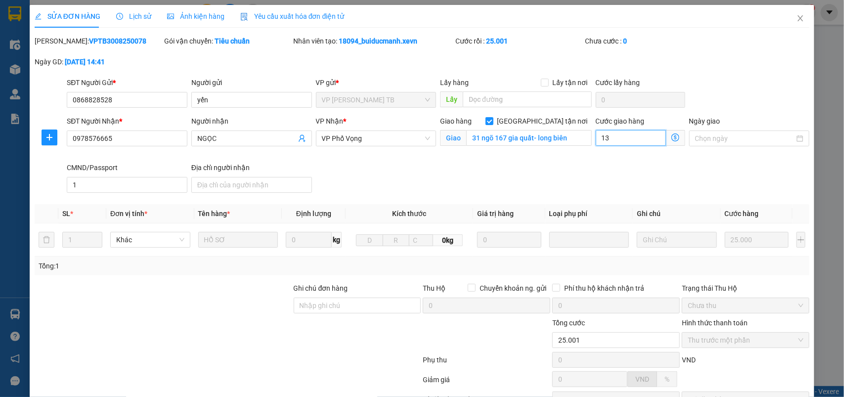
type input "25.013"
type input "13"
type input "25.130"
type input "130"
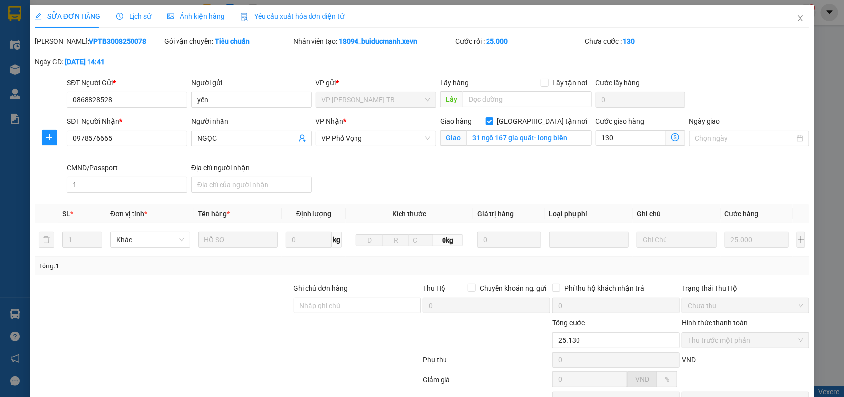
type input "155.000"
type input "130.000"
click at [574, 173] on div "SĐT Người Nhận * 0978576665 Người nhận NGỌC VP Nhận * VP Phố Vọng Giao hàng Gia…" at bounding box center [438, 156] width 747 height 81
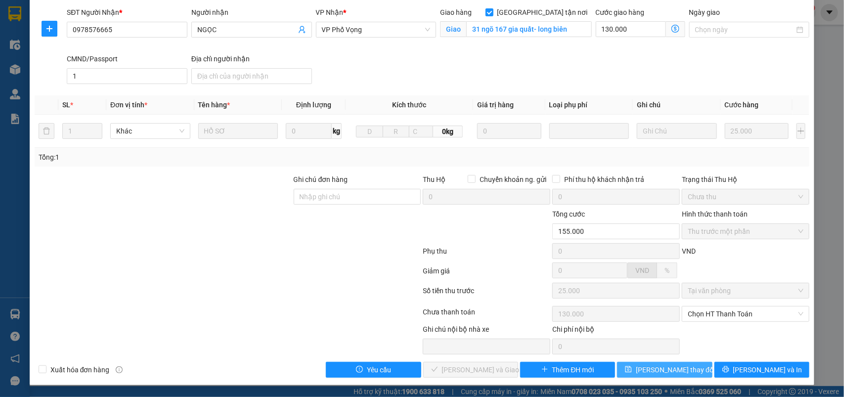
click at [656, 371] on span "[PERSON_NAME] thay đổi" at bounding box center [675, 369] width 79 height 11
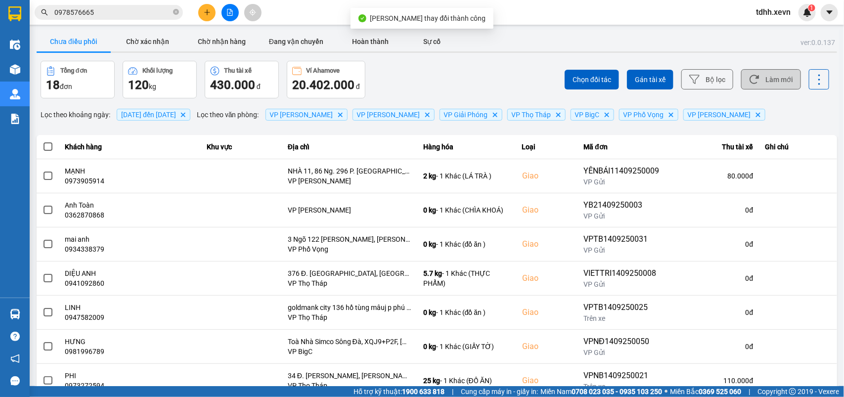
click at [763, 78] on button "Làm mới" at bounding box center [771, 79] width 60 height 20
click at [176, 113] on span "[DATE] đến [DATE]" at bounding box center [148, 115] width 55 height 8
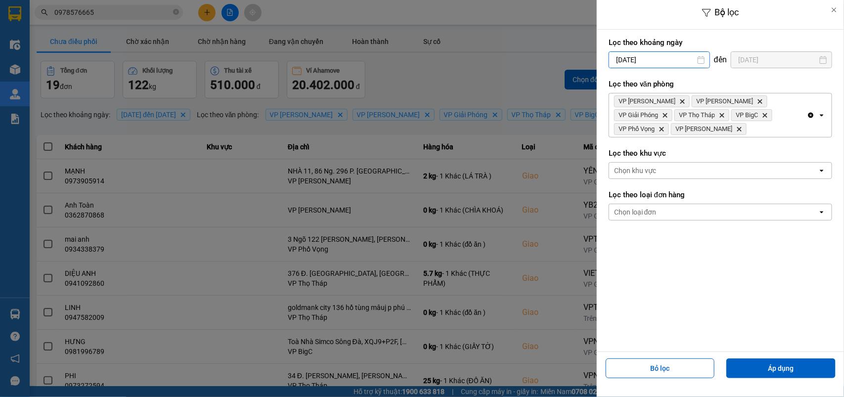
click at [658, 63] on input "[DATE]" at bounding box center [659, 60] width 100 height 16
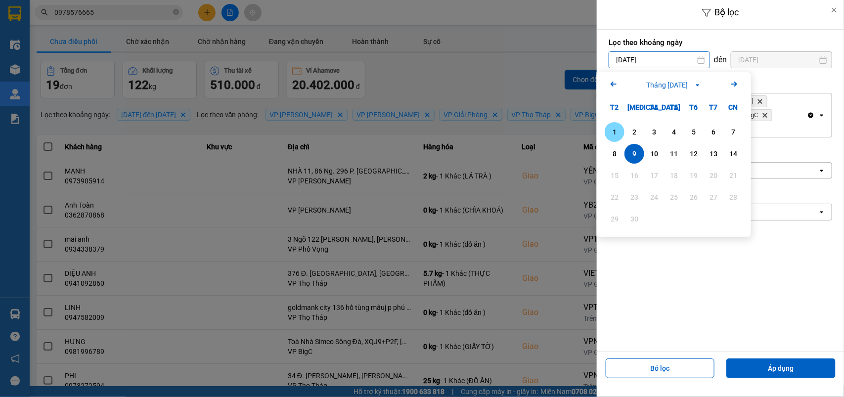
click at [616, 135] on div "1" at bounding box center [615, 132] width 14 height 12
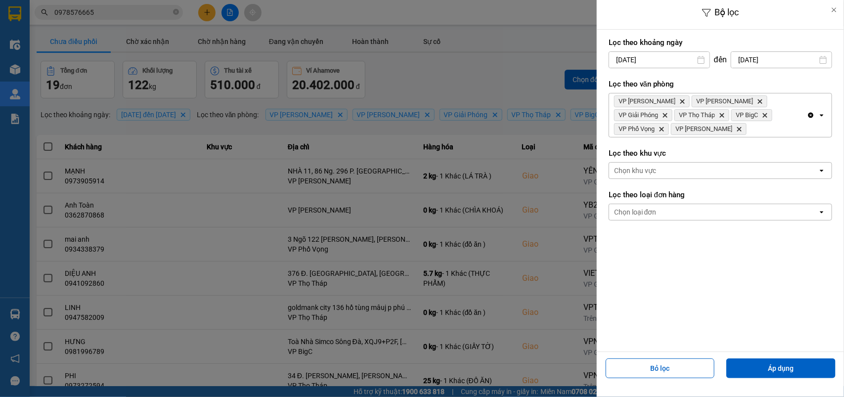
click at [643, 62] on input "[DATE]" at bounding box center [659, 60] width 100 height 16
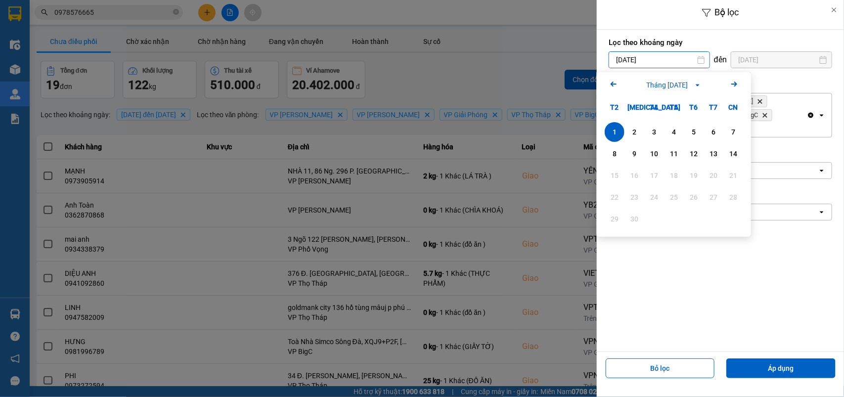
click at [614, 87] on icon "Arrow Left" at bounding box center [614, 84] width 12 height 12
click at [713, 216] on div "30" at bounding box center [714, 219] width 14 height 12
type input "[DATE]"
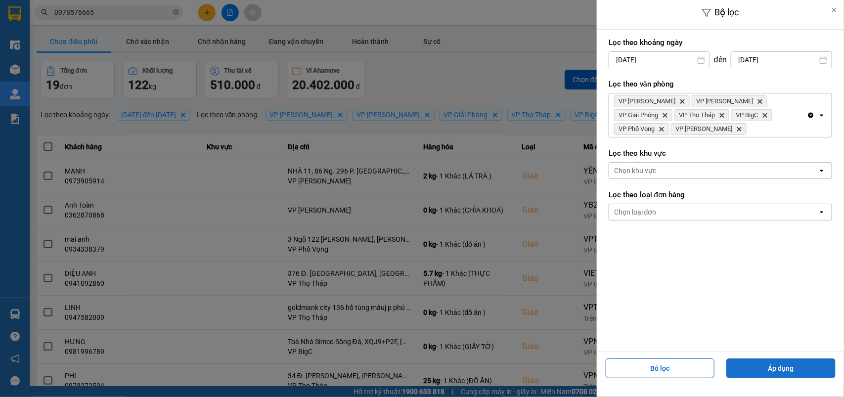
drag, startPoint x: 761, startPoint y: 367, endPoint x: 765, endPoint y: 354, distance: 14.1
click at [761, 367] on button "Áp dụng" at bounding box center [780, 369] width 109 height 20
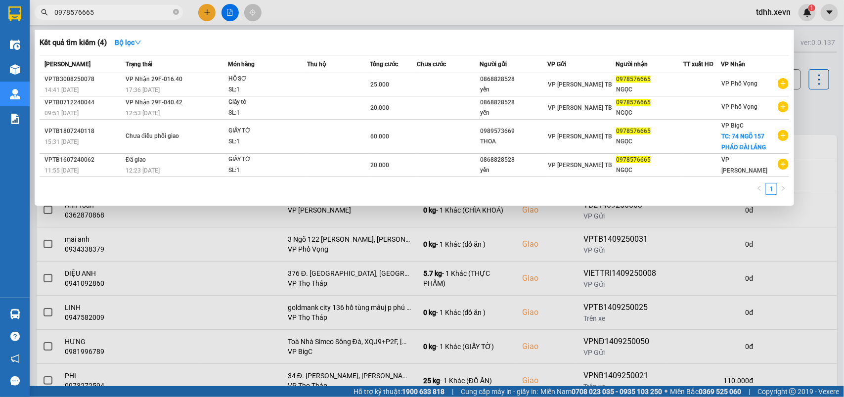
click at [114, 12] on input "0978576665" at bounding box center [112, 12] width 117 height 11
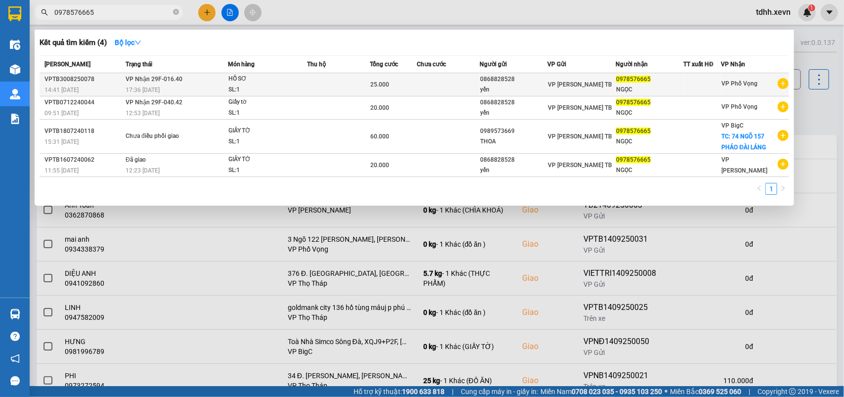
click at [224, 85] on div "17:36 [DATE]" at bounding box center [176, 90] width 101 height 11
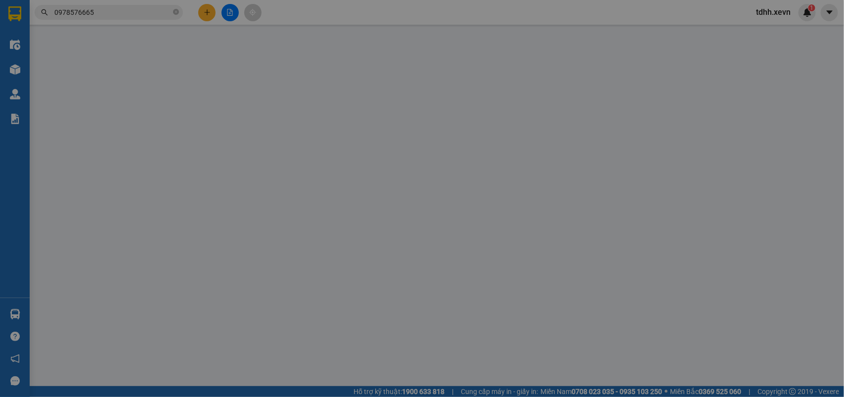
type input "0868828528"
type input "yến"
type input "0978576665"
type input "NGỌC"
checkbox input "true"
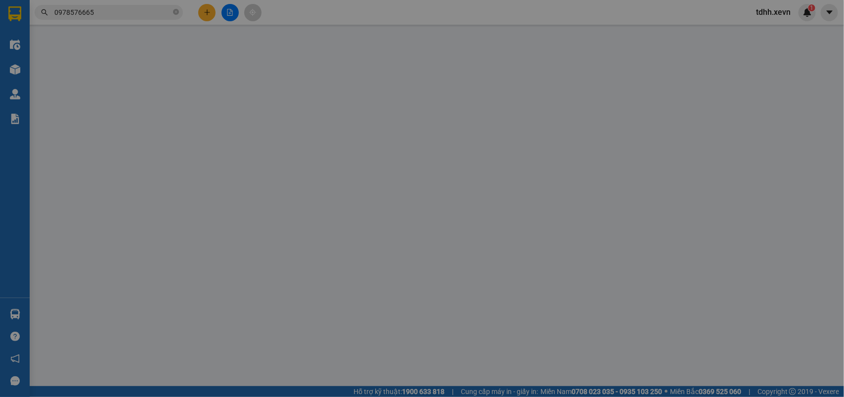
type input "31 ngõ 167 gia quất- long biên"
type input "1"
type input "155.000"
type input "25.000"
type input "130.000"
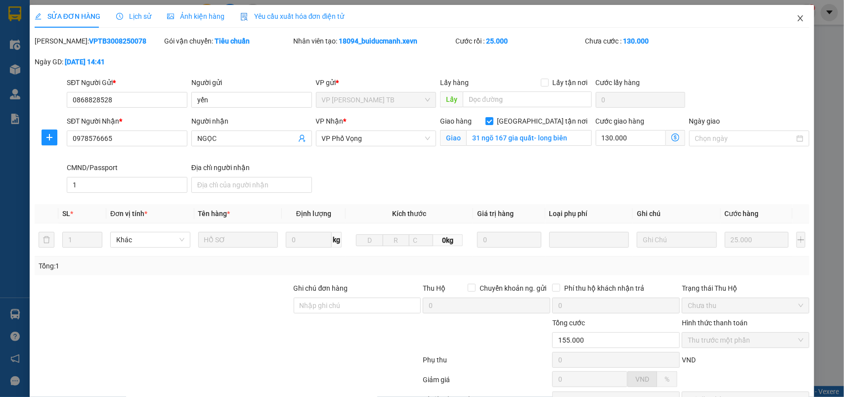
click at [797, 21] on icon "close" at bounding box center [801, 18] width 8 height 8
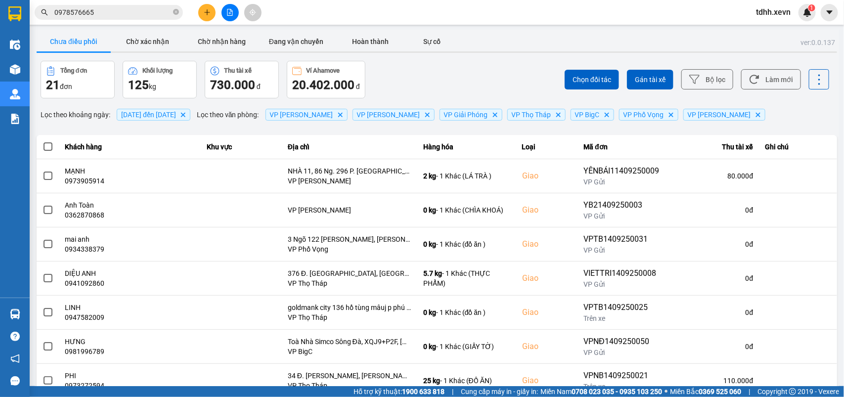
scroll to position [138, 0]
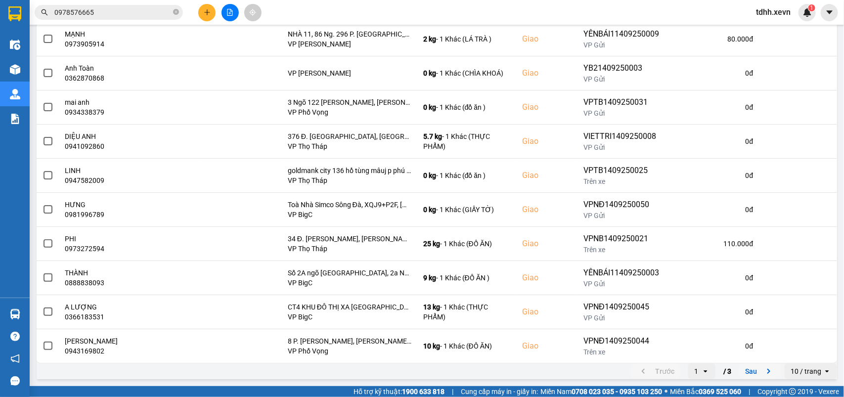
click at [744, 371] on button "Sau" at bounding box center [760, 371] width 42 height 15
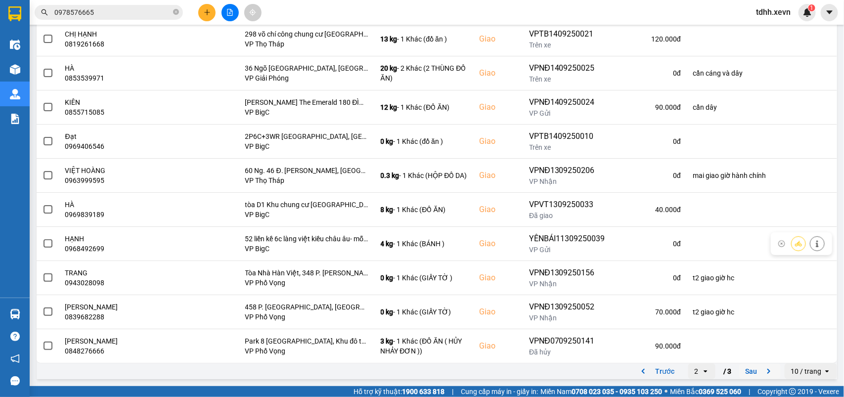
click at [744, 371] on button "Sau" at bounding box center [760, 371] width 42 height 15
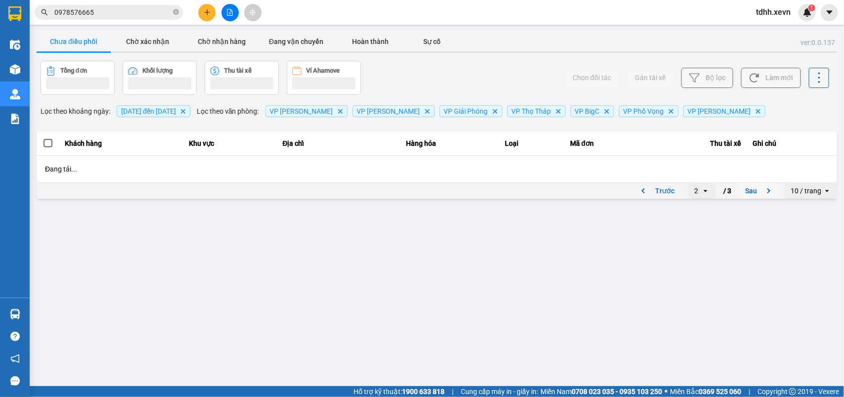
scroll to position [0, 0]
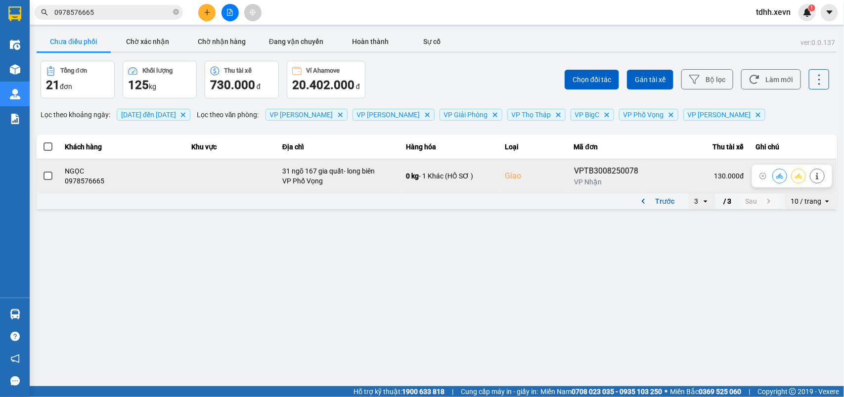
click at [780, 175] on icon at bounding box center [779, 175] width 7 height 5
click at [778, 179] on icon at bounding box center [779, 175] width 7 height 5
click at [816, 177] on icon at bounding box center [817, 176] width 7 height 7
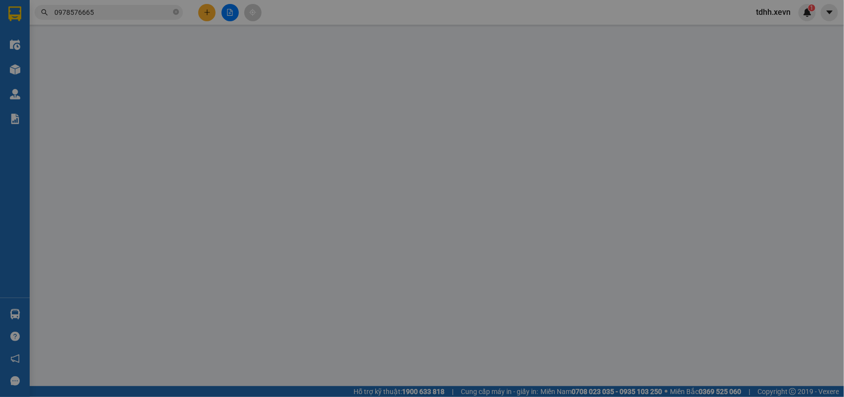
type input "0868828528"
type input "yến"
type input "0978576665"
type input "NGỌC"
checkbox input "true"
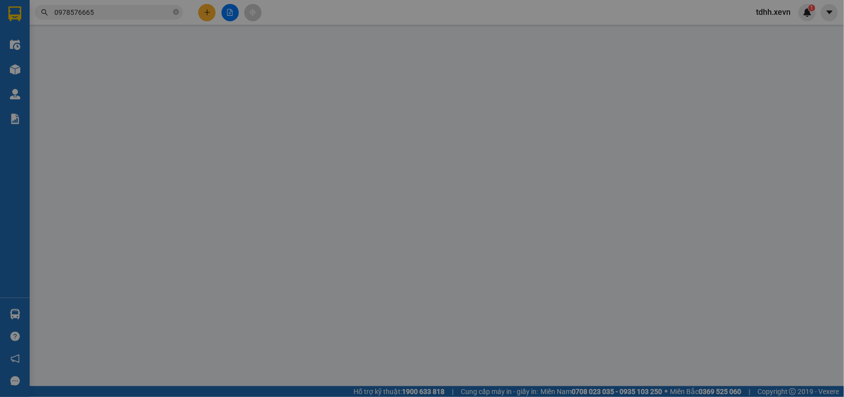
type input "31 ngõ 167 gia quất- long biên"
type input "1"
type input "155.000"
type input "25.000"
type input "130.000"
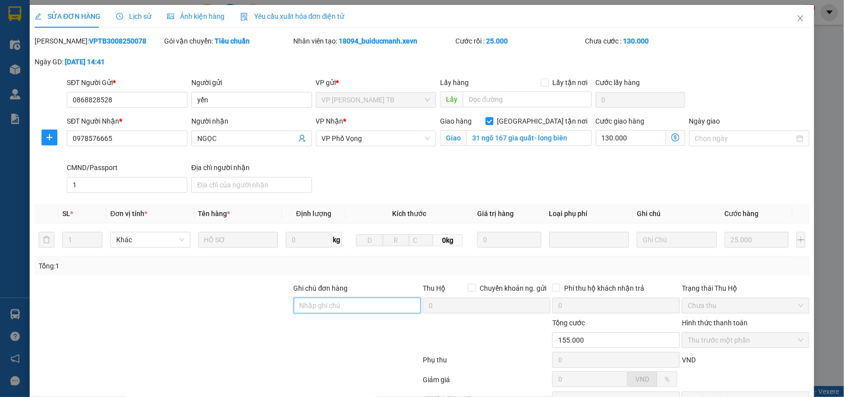
click at [344, 308] on input "Ghi chú đơn hàng" at bounding box center [358, 306] width 128 height 16
type input "d"
type input "đã gồm cả phí lưu kho"
click at [460, 352] on div at bounding box center [487, 334] width 130 height 35
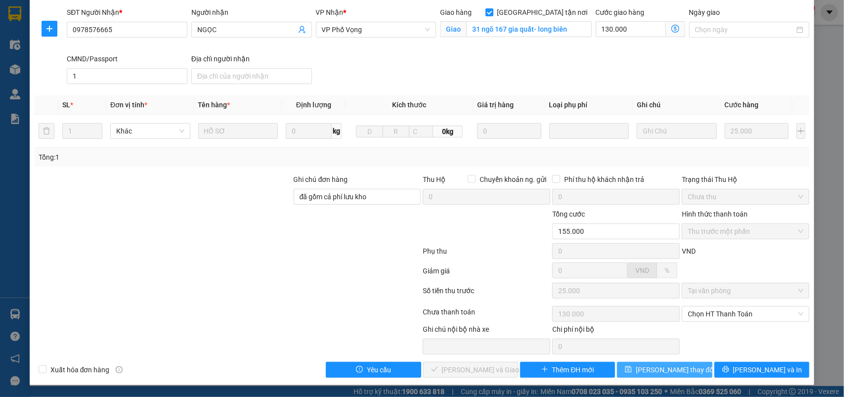
click at [653, 366] on span "[PERSON_NAME] thay đổi" at bounding box center [675, 369] width 79 height 11
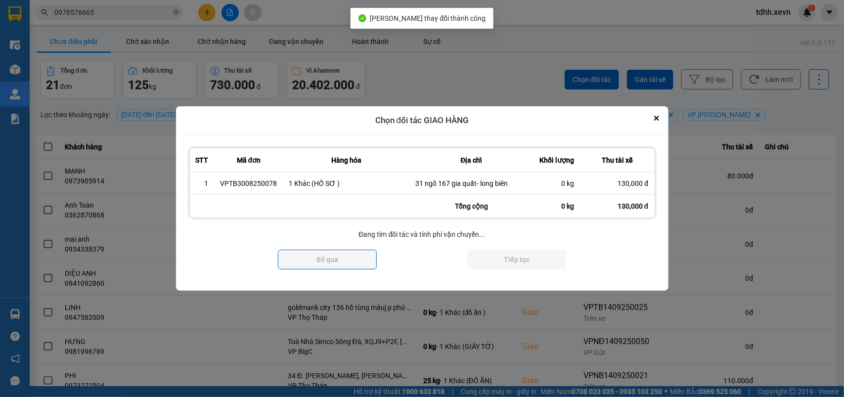
click at [764, 80] on div at bounding box center [422, 198] width 844 height 397
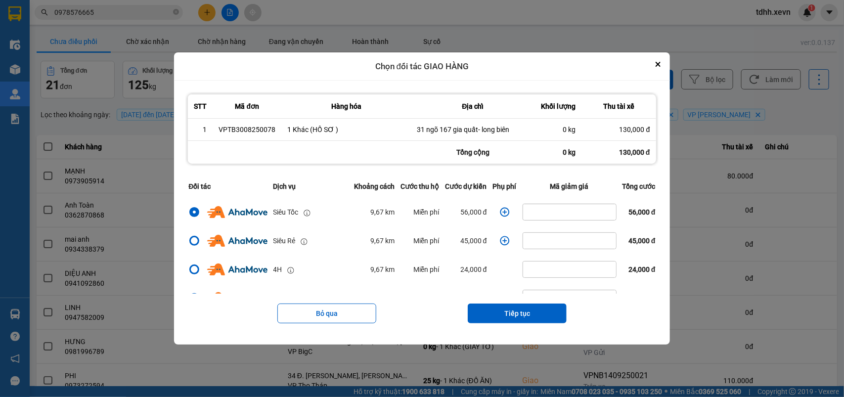
click at [500, 213] on icon "dialog" at bounding box center [505, 212] width 10 height 10
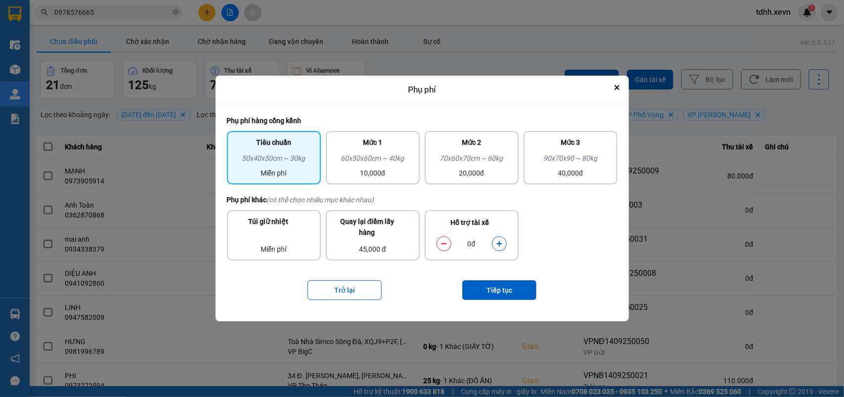
click at [503, 245] on button "dialog" at bounding box center [500, 243] width 14 height 17
click at [506, 290] on button "Tiếp tục" at bounding box center [499, 290] width 74 height 20
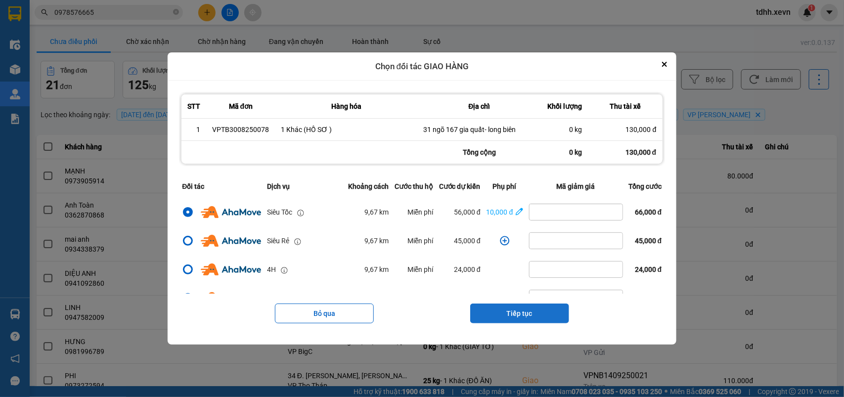
click at [533, 315] on button "Tiếp tục" at bounding box center [519, 314] width 99 height 20
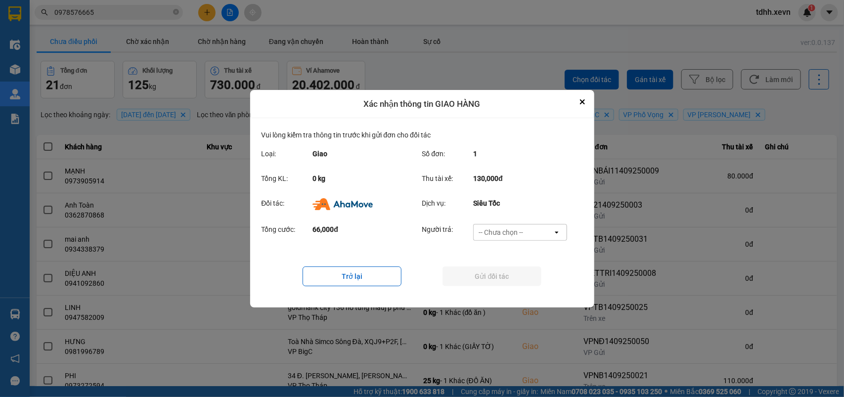
click at [539, 233] on div "-- Chưa chọn --" at bounding box center [513, 233] width 79 height 16
click at [530, 285] on div "Ví Ahamove" at bounding box center [520, 289] width 94 height 18
click at [528, 275] on button "Gửi đối tác" at bounding box center [492, 277] width 99 height 20
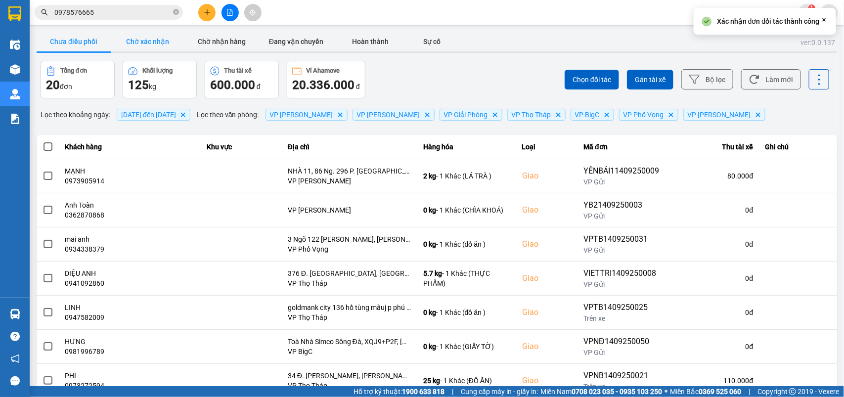
click at [144, 40] on button "Chờ xác nhận" at bounding box center [148, 42] width 74 height 20
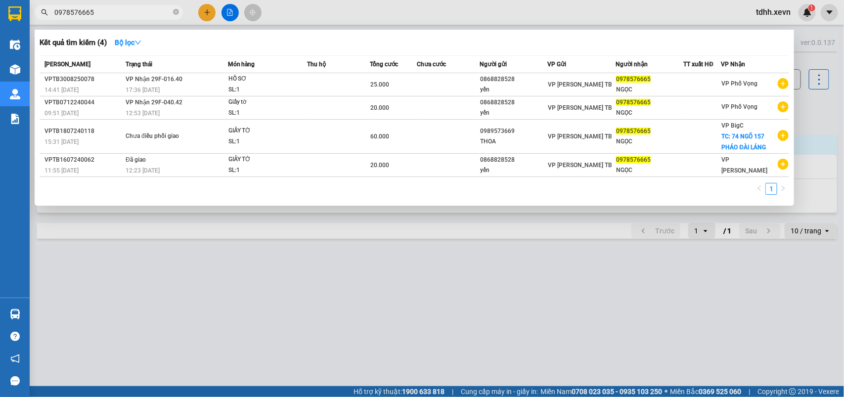
click at [97, 11] on input "0978576665" at bounding box center [112, 12] width 117 height 11
paste input "837321940"
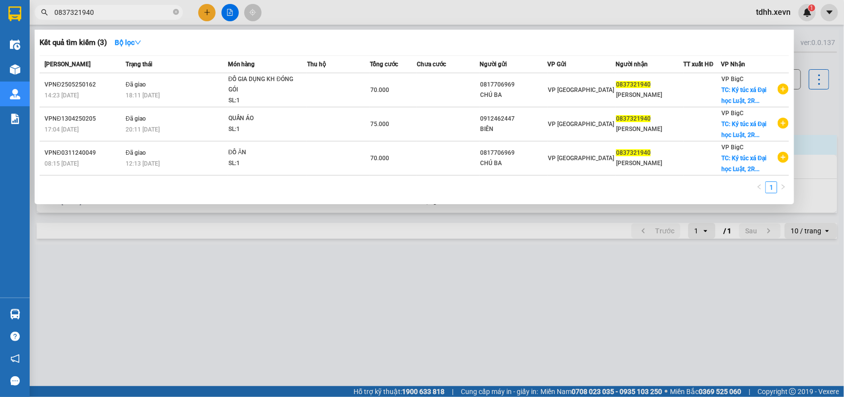
type input "0837321940"
click at [222, 282] on div at bounding box center [422, 198] width 844 height 397
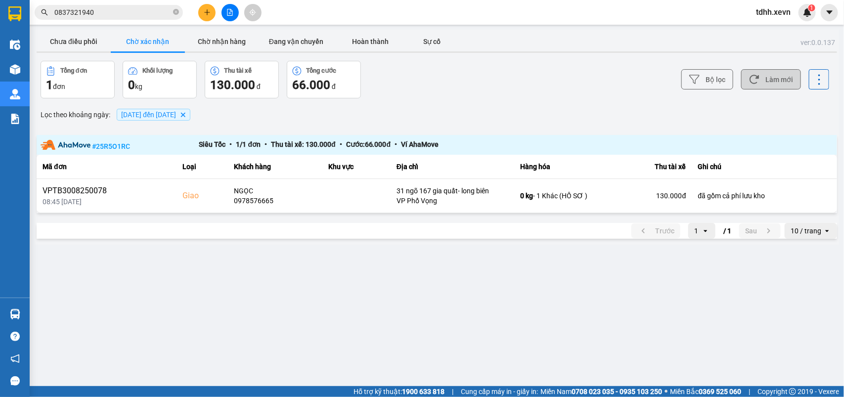
click at [769, 73] on button "Làm mới" at bounding box center [771, 79] width 60 height 20
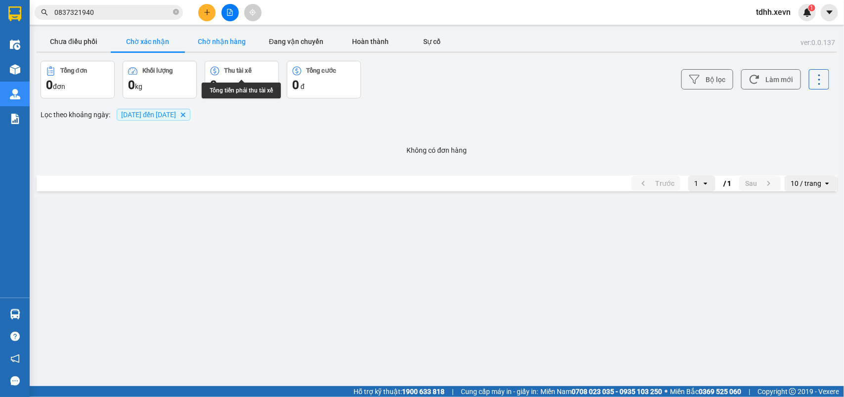
click at [230, 40] on button "Chờ nhận hàng" at bounding box center [222, 42] width 74 height 20
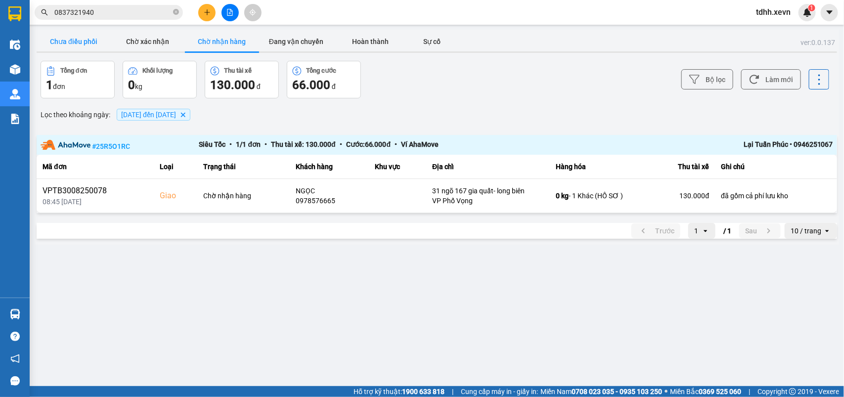
click at [62, 41] on button "Chưa điều phối" at bounding box center [74, 42] width 74 height 20
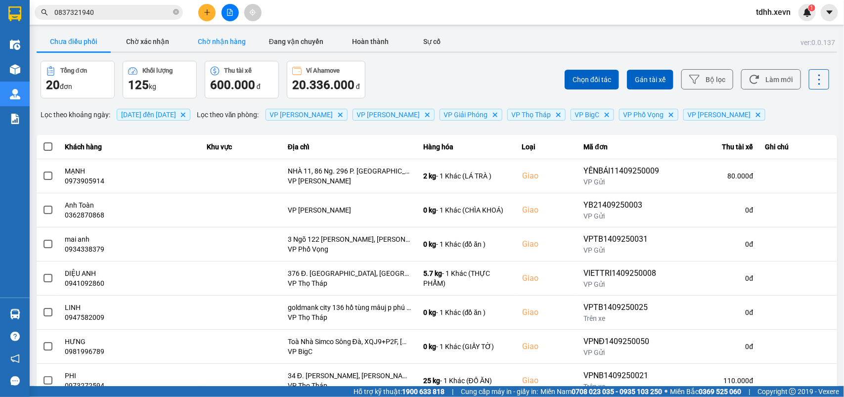
click at [226, 48] on button "Chờ nhận hàng" at bounding box center [222, 42] width 74 height 20
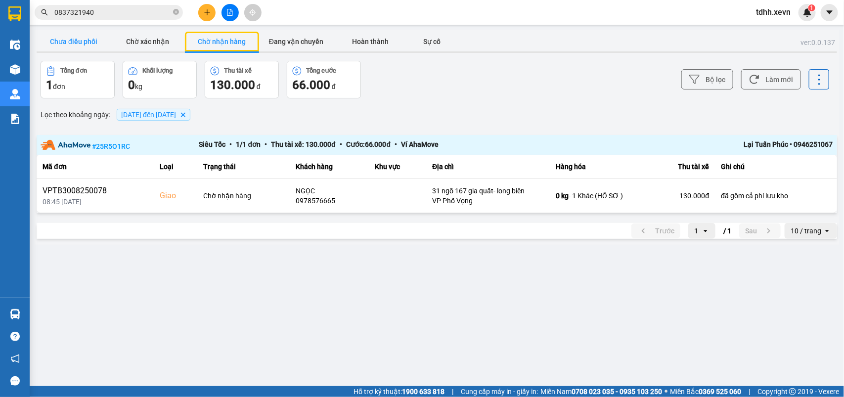
click at [73, 37] on button "Chưa điều phối" at bounding box center [74, 42] width 74 height 20
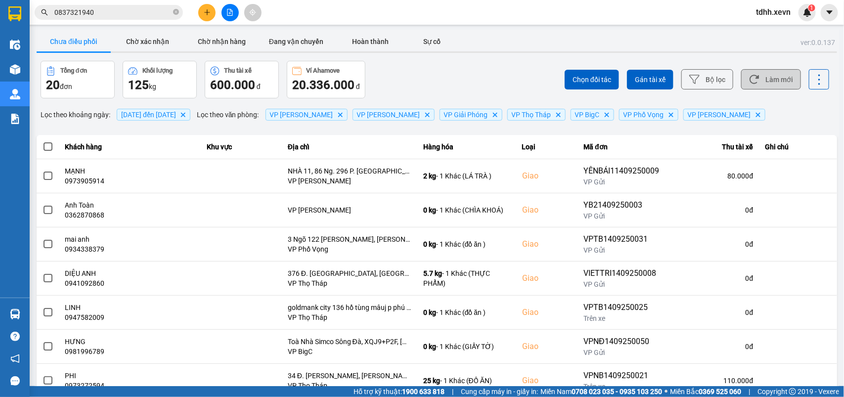
click at [766, 86] on button "Làm mới" at bounding box center [771, 79] width 60 height 20
click at [116, 11] on input "0837321940" at bounding box center [112, 12] width 117 height 11
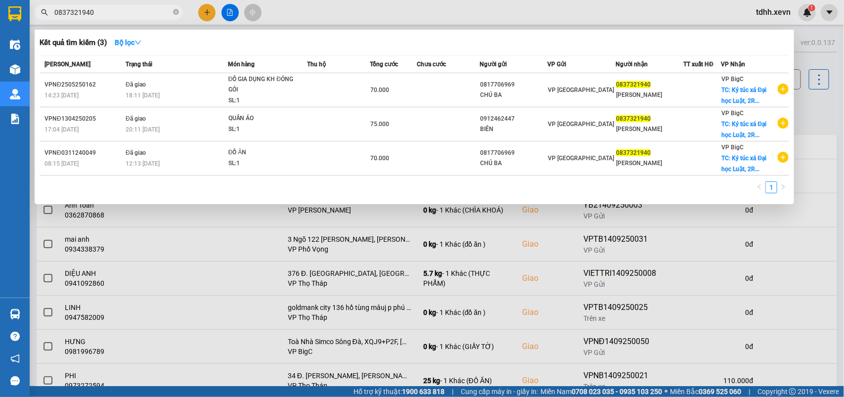
click at [116, 11] on input "0837321940" at bounding box center [112, 12] width 117 height 11
paste input "913652955"
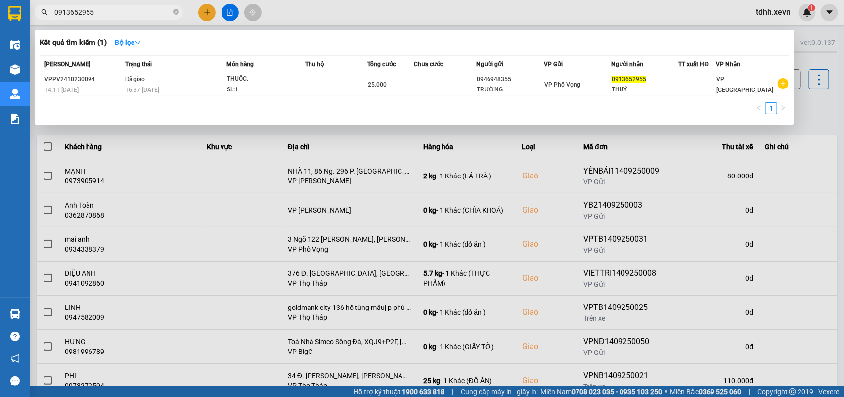
click at [119, 13] on input "0913652955" at bounding box center [112, 12] width 117 height 11
click at [78, 15] on input "08" at bounding box center [112, 12] width 117 height 11
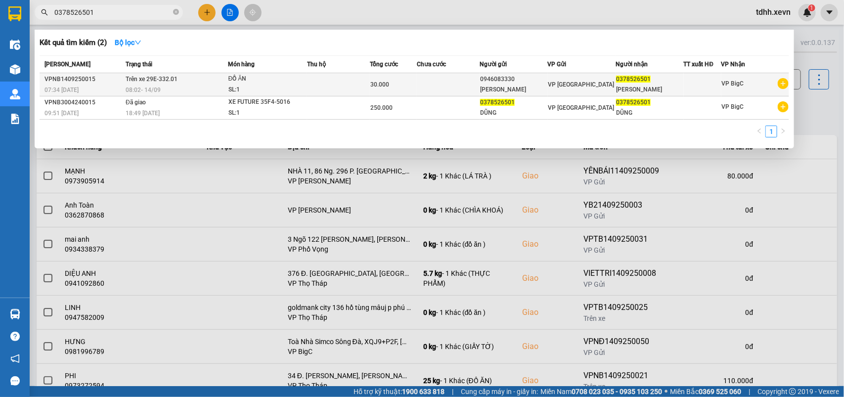
type input "0378526501"
click at [322, 95] on td at bounding box center [338, 84] width 63 height 23
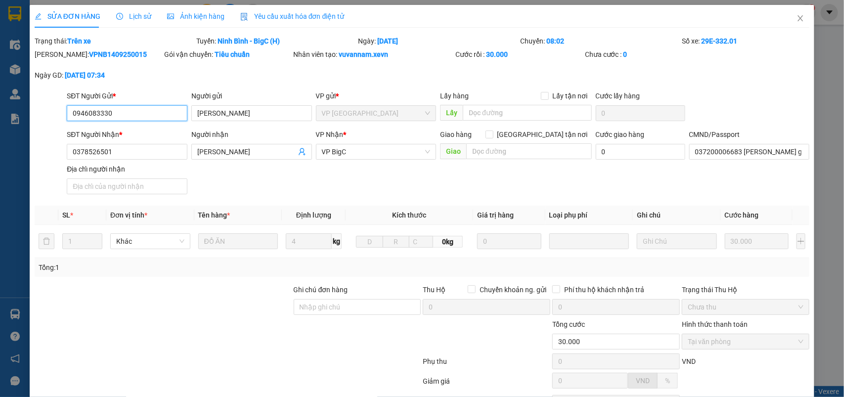
click at [122, 17] on span "Lịch sử" at bounding box center [133, 16] width 35 height 8
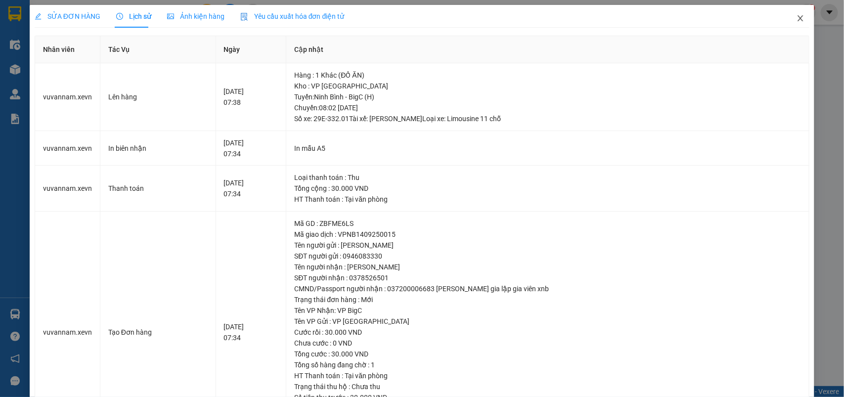
click at [795, 19] on span "Close" at bounding box center [801, 19] width 28 height 28
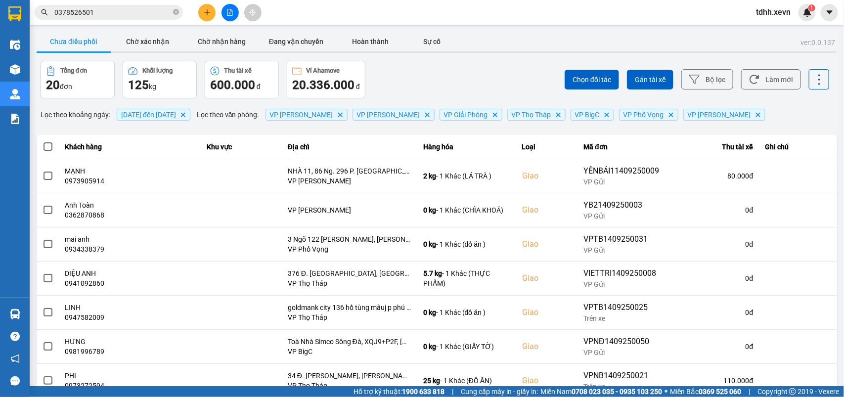
click at [101, 12] on input "0378526501" at bounding box center [112, 12] width 117 height 11
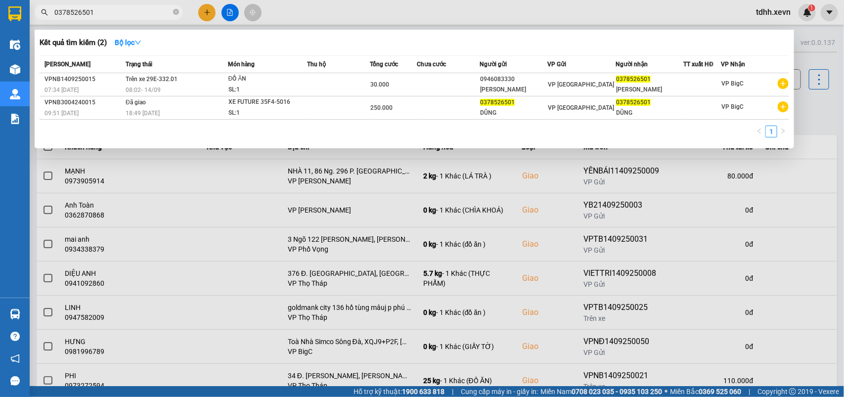
click at [828, 116] on div at bounding box center [422, 198] width 844 height 397
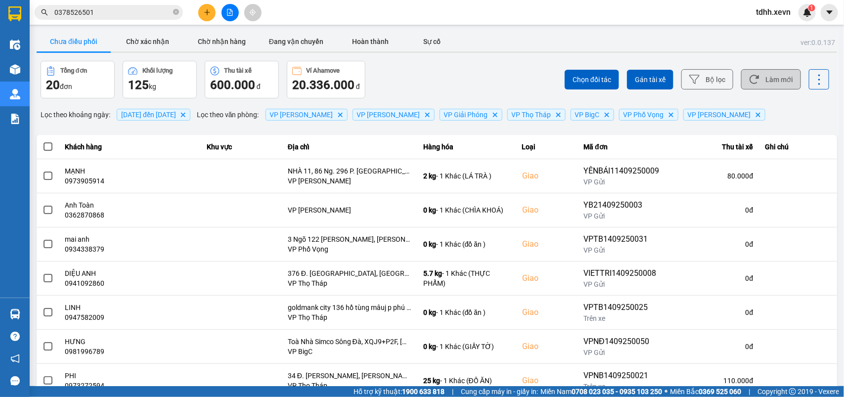
click at [757, 83] on button "Làm mới" at bounding box center [771, 79] width 60 height 20
click at [104, 9] on input "0378526501" at bounding box center [112, 12] width 117 height 11
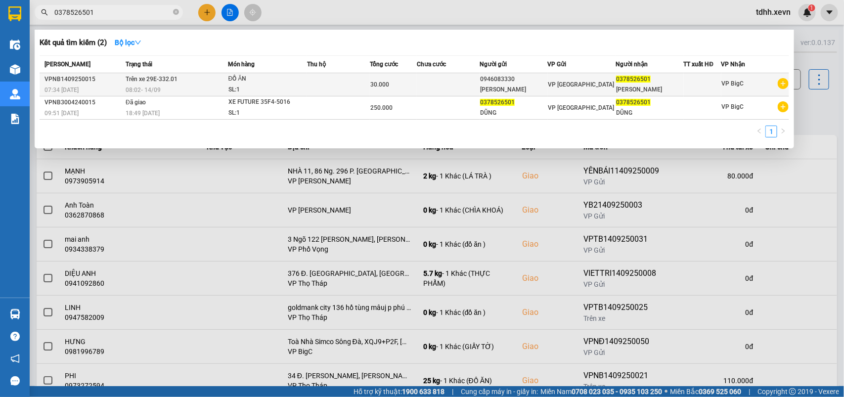
click at [366, 84] on td at bounding box center [338, 84] width 63 height 23
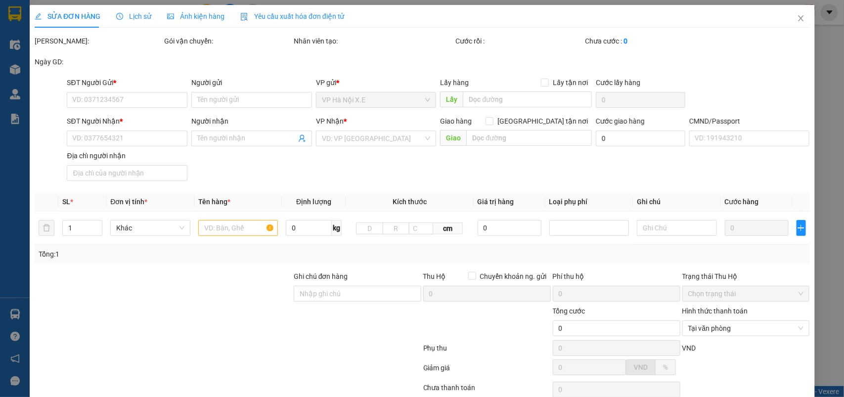
click at [134, 20] on span "Lịch sử" at bounding box center [133, 16] width 35 height 8
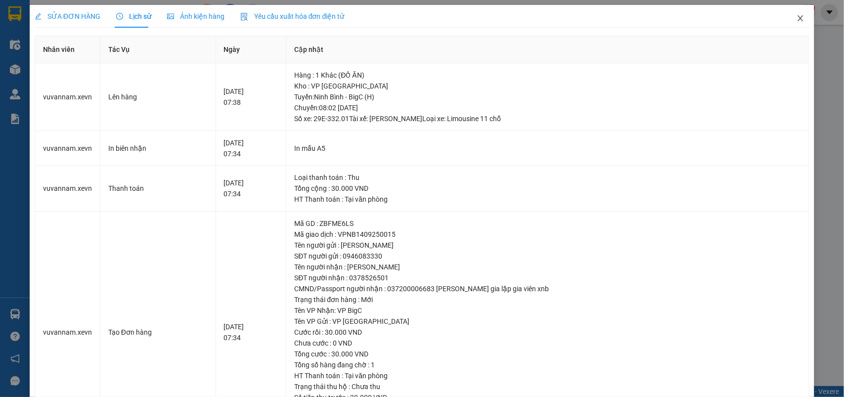
click at [799, 11] on span "Close" at bounding box center [801, 19] width 28 height 28
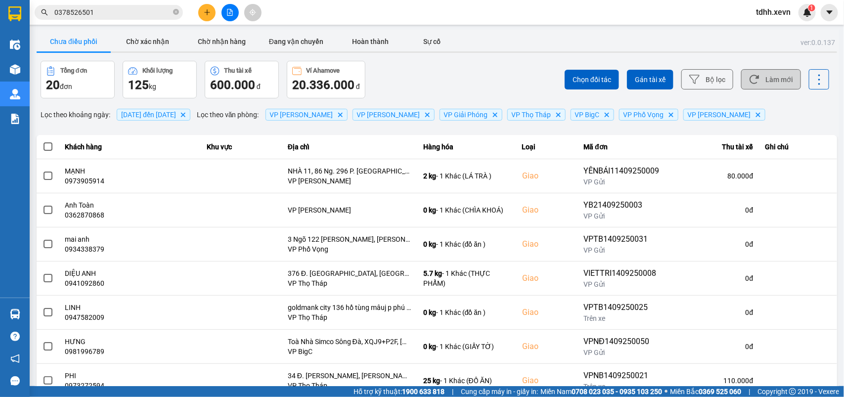
click at [755, 77] on button "Làm mới" at bounding box center [771, 79] width 60 height 20
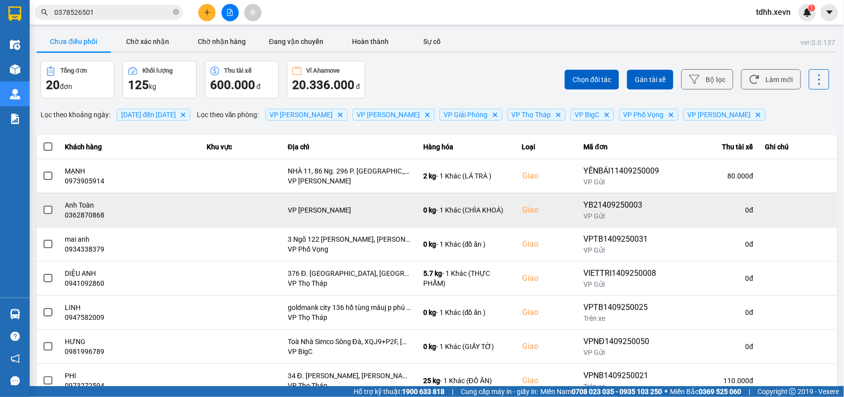
scroll to position [62, 0]
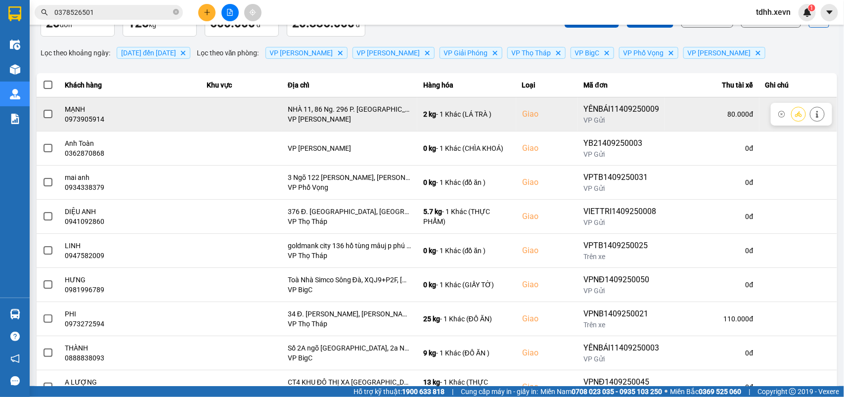
click at [811, 111] on button at bounding box center [818, 113] width 14 height 17
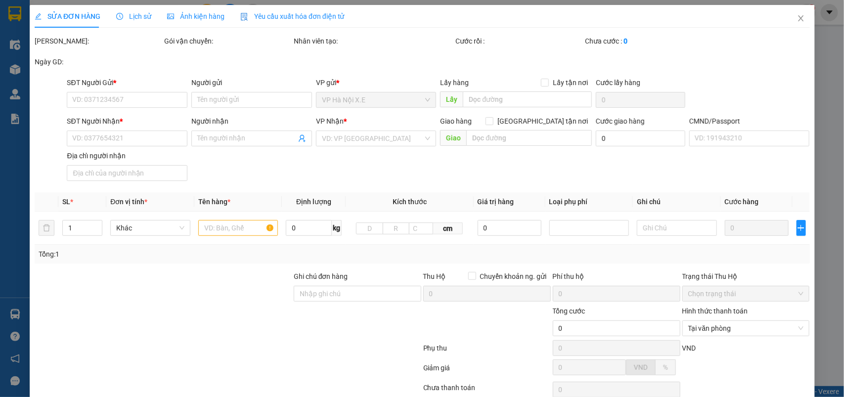
type input "0836088143"
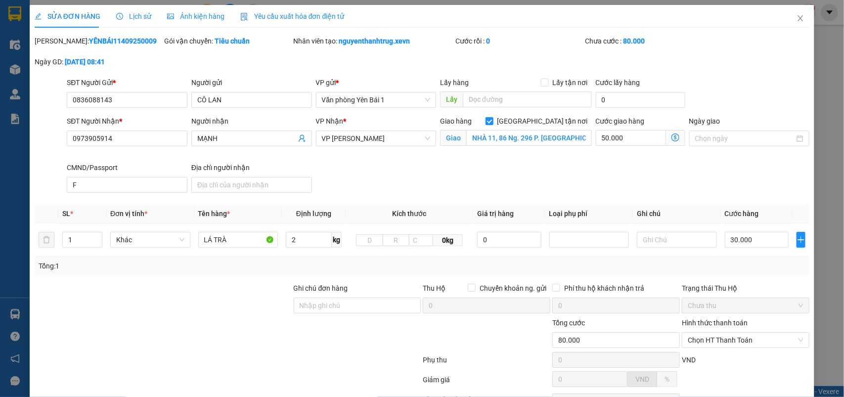
click at [135, 16] on span "Lịch sử" at bounding box center [133, 16] width 35 height 8
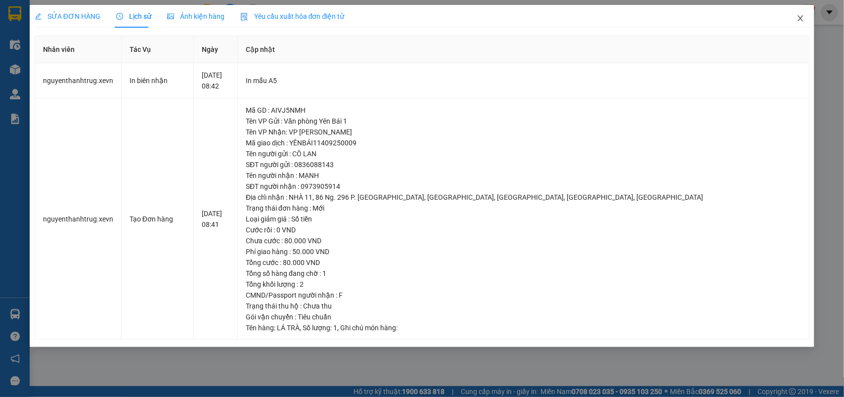
click at [802, 21] on icon "close" at bounding box center [801, 18] width 8 height 8
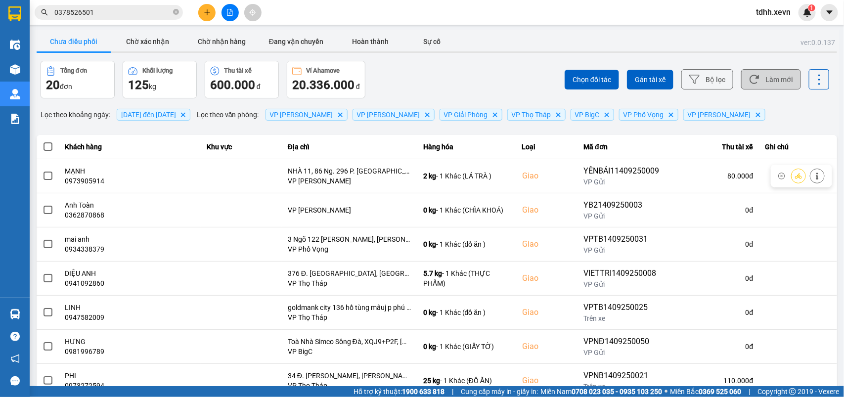
click at [770, 78] on button "Làm mới" at bounding box center [771, 79] width 60 height 20
click at [761, 81] on button "Làm mới" at bounding box center [771, 79] width 60 height 20
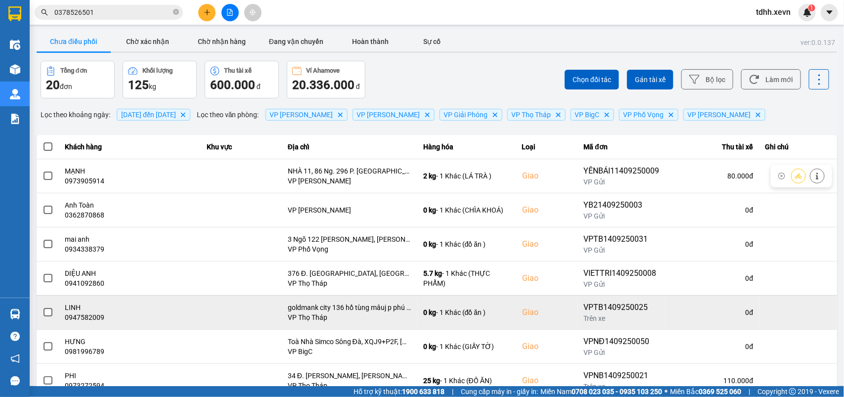
scroll to position [138, 0]
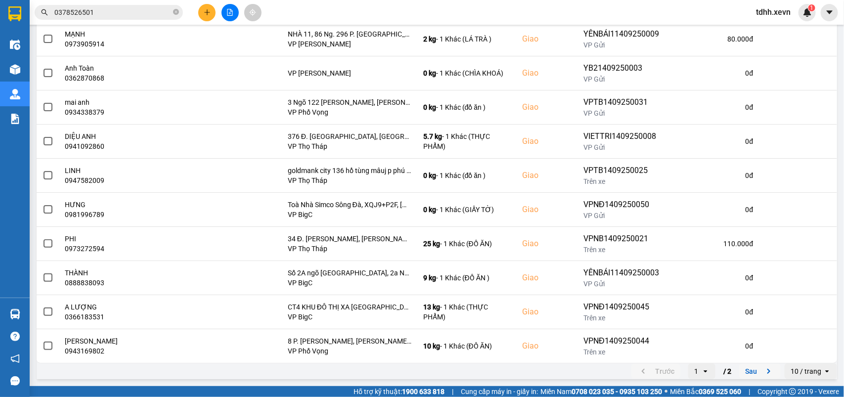
click at [747, 368] on button "Sau" at bounding box center [760, 371] width 42 height 15
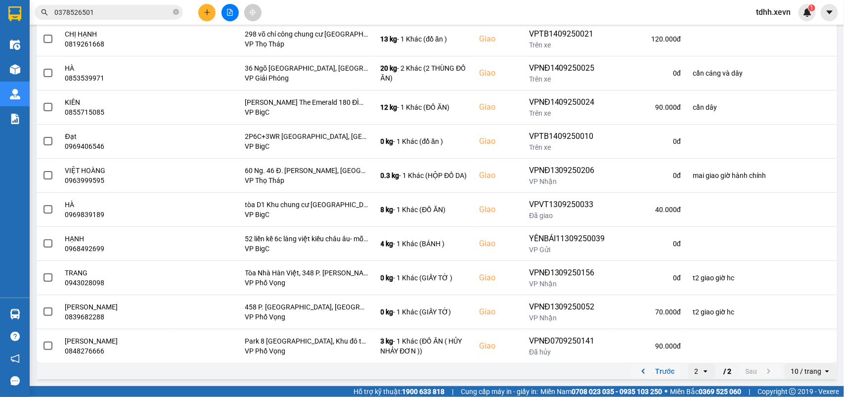
click at [654, 369] on button "Trước" at bounding box center [655, 371] width 49 height 15
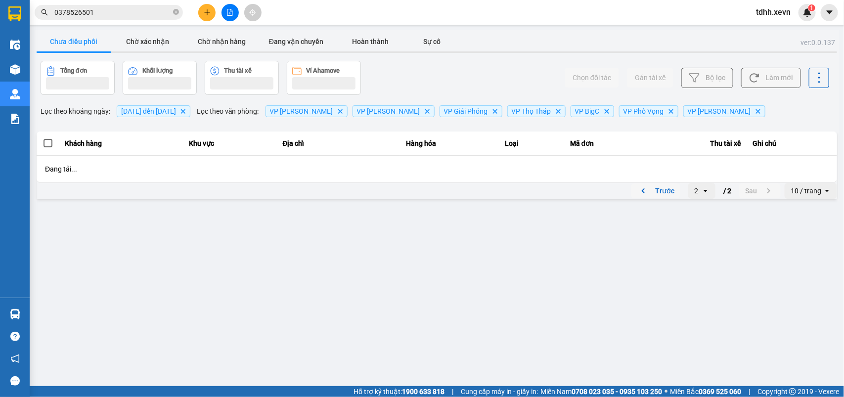
scroll to position [0, 0]
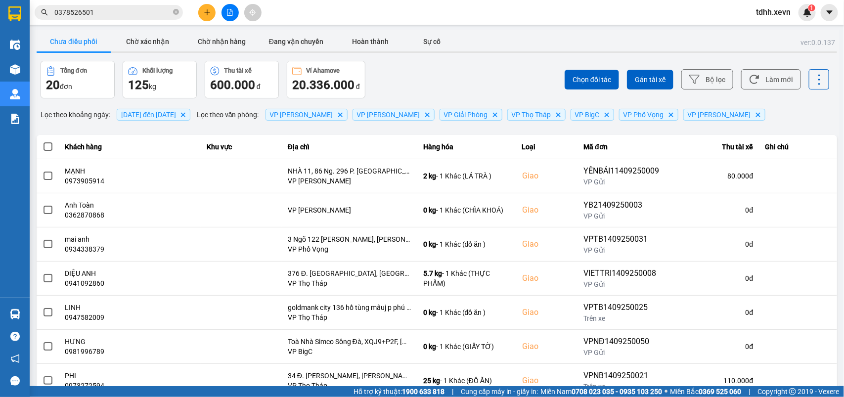
click at [110, 13] on input "0378526501" at bounding box center [112, 12] width 117 height 11
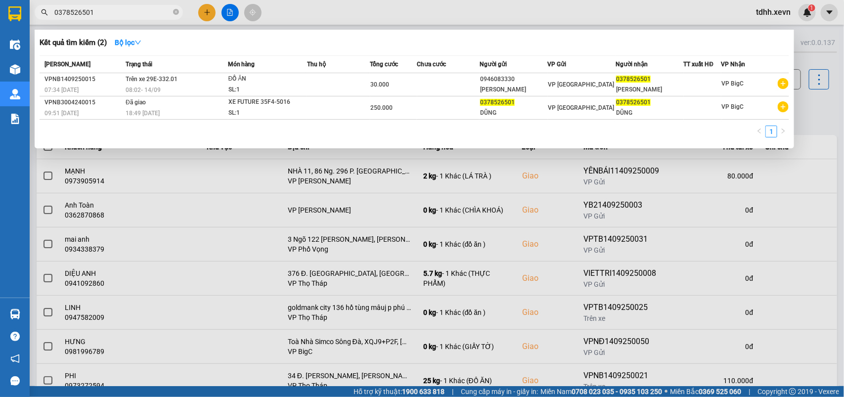
click at [109, 13] on input "0378526501" at bounding box center [112, 12] width 117 height 11
paste input "2827748"
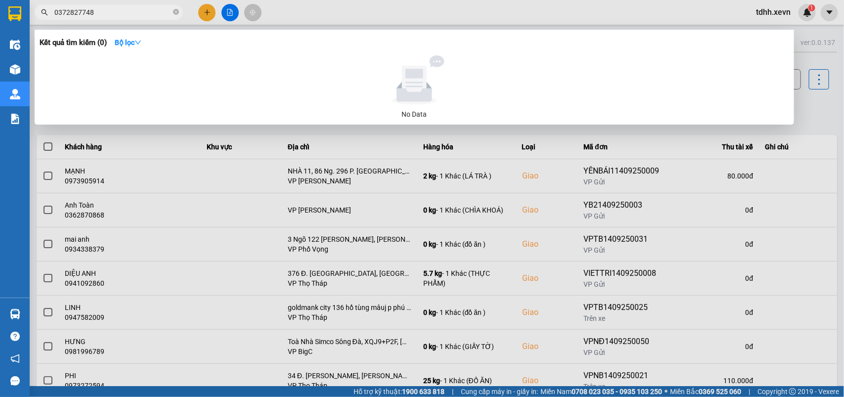
click at [809, 111] on div at bounding box center [422, 198] width 844 height 397
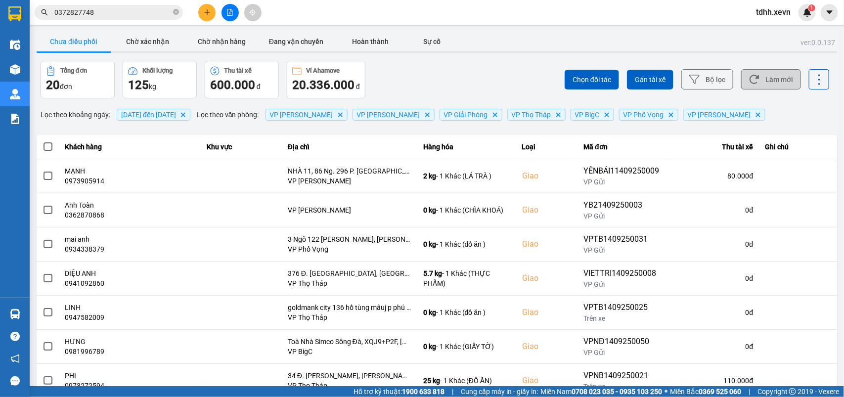
click at [775, 83] on button "Làm mới" at bounding box center [771, 79] width 60 height 20
click at [753, 81] on button "Làm mới" at bounding box center [771, 79] width 60 height 20
click at [775, 114] on div "Lọc theo khoảng ngày : [DATE] đến [DATE] Delete Lọc theo văn phòng : VP [PERSON…" at bounding box center [437, 114] width 801 height 17
click at [749, 86] on button "Làm mới" at bounding box center [771, 79] width 60 height 20
click at [466, 79] on div "Chọn đối tác Gán tài xế Bộ lọc Làm mới" at bounding box center [632, 80] width 395 height 38
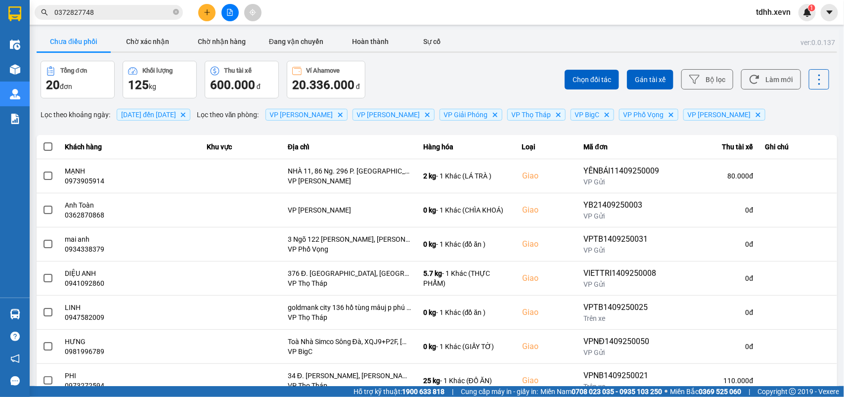
click at [92, 13] on input "0372827748" at bounding box center [112, 12] width 117 height 11
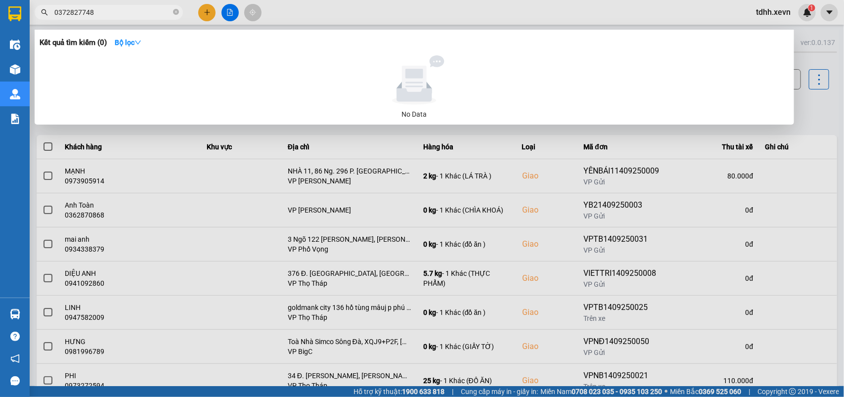
click at [92, 13] on input "0372827748" at bounding box center [112, 12] width 117 height 11
paste input "86633368"
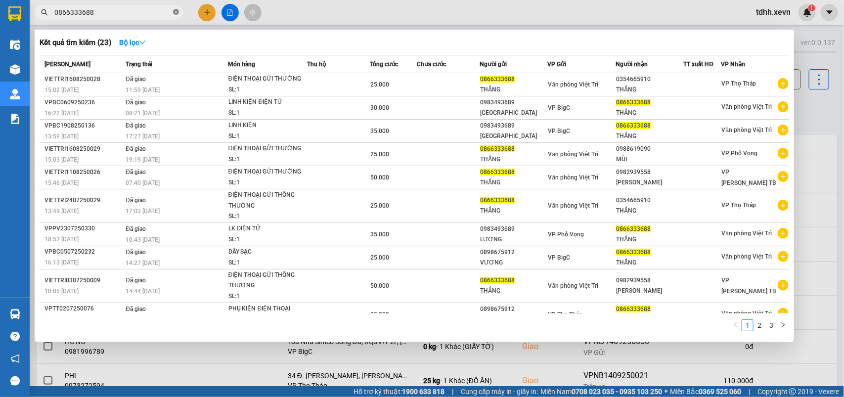
click at [175, 13] on icon "close-circle" at bounding box center [176, 12] width 6 height 6
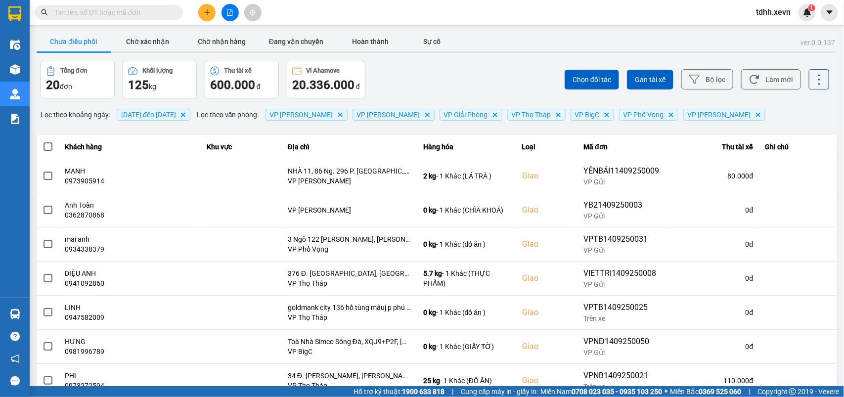
click at [99, 10] on input "text" at bounding box center [112, 12] width 117 height 11
paste input "0376663848"
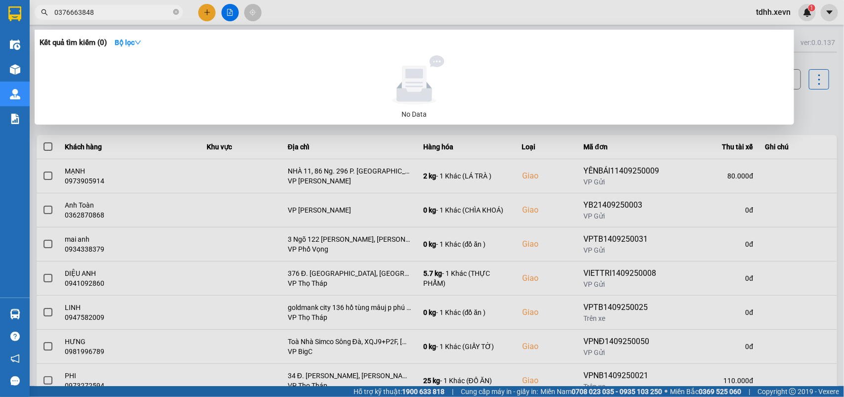
click at [829, 102] on div at bounding box center [422, 198] width 844 height 397
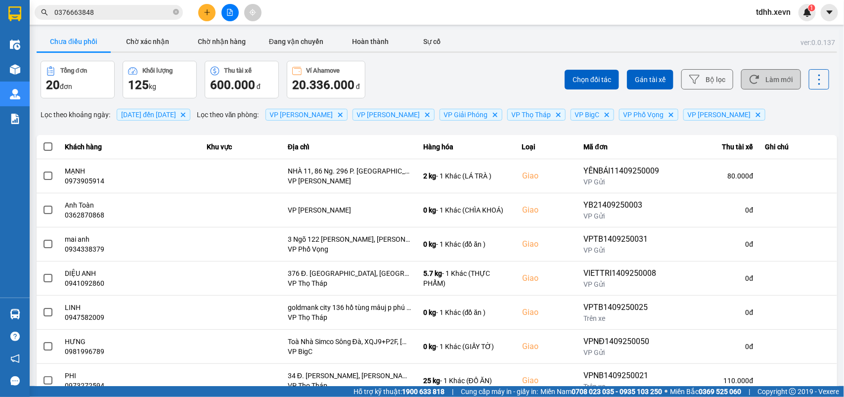
click at [780, 77] on button "Làm mới" at bounding box center [771, 79] width 60 height 20
click at [440, 80] on div "Chọn đối tác Gán tài xế Bộ lọc Làm mới" at bounding box center [632, 80] width 395 height 38
click at [100, 11] on input "0376663848" at bounding box center [112, 12] width 117 height 11
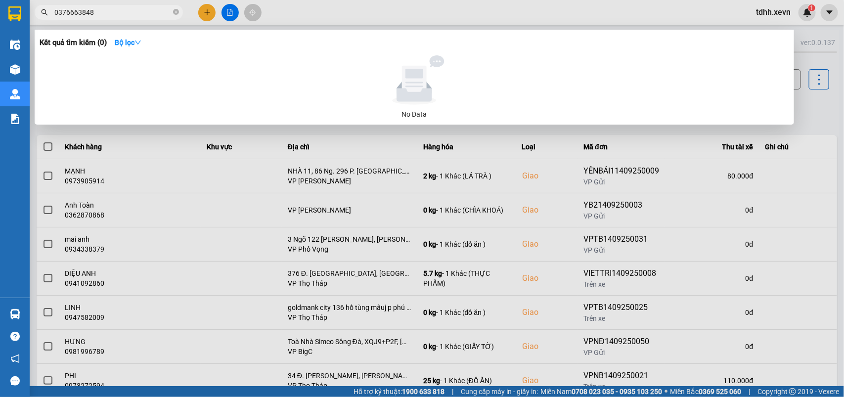
click at [100, 11] on input "0376663848" at bounding box center [112, 12] width 117 height 11
paste input "964196567"
click at [115, 10] on input "0964196567" at bounding box center [112, 12] width 117 height 11
paste input "85324602"
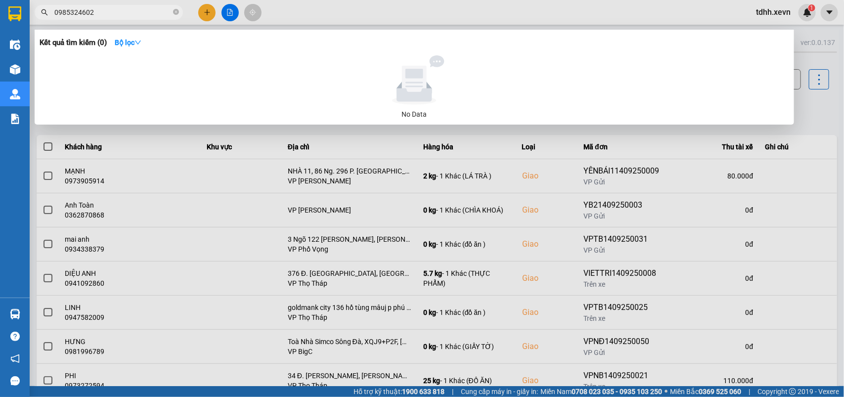
click at [827, 111] on div at bounding box center [422, 198] width 844 height 397
click at [108, 12] on input "0985324602" at bounding box center [112, 12] width 117 height 11
click at [816, 102] on div at bounding box center [422, 198] width 844 height 397
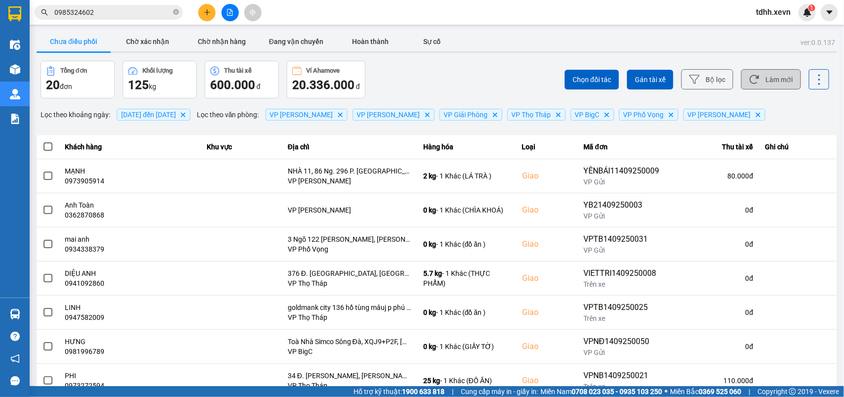
click at [755, 85] on button "Làm mới" at bounding box center [771, 79] width 60 height 20
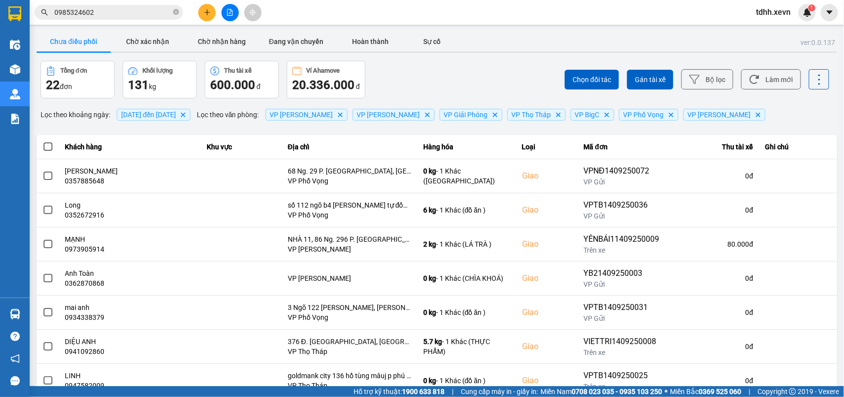
click at [481, 82] on div "Chọn đối tác Gán tài xế Bộ lọc Làm mới" at bounding box center [632, 80] width 395 height 38
click at [154, 10] on input "0985324602" at bounding box center [112, 12] width 117 height 11
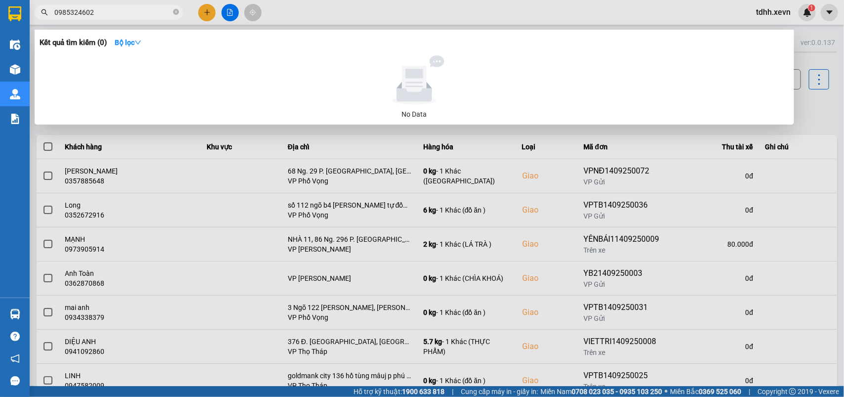
click at [154, 10] on input "0985324602" at bounding box center [112, 12] width 117 height 11
paste input "339383668"
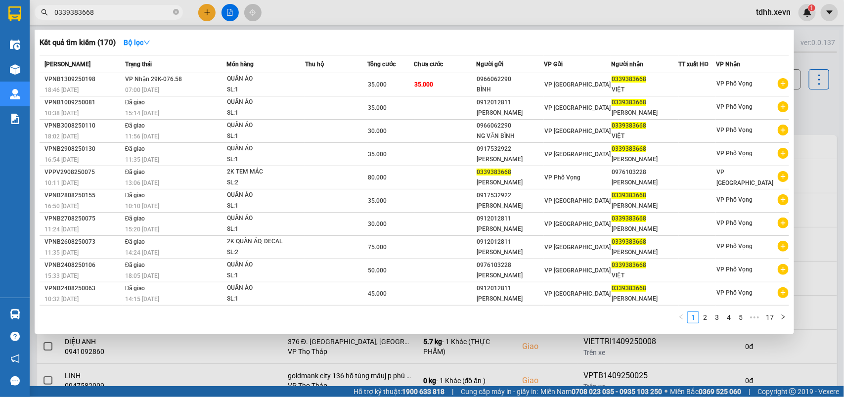
click at [827, 116] on div at bounding box center [422, 198] width 844 height 397
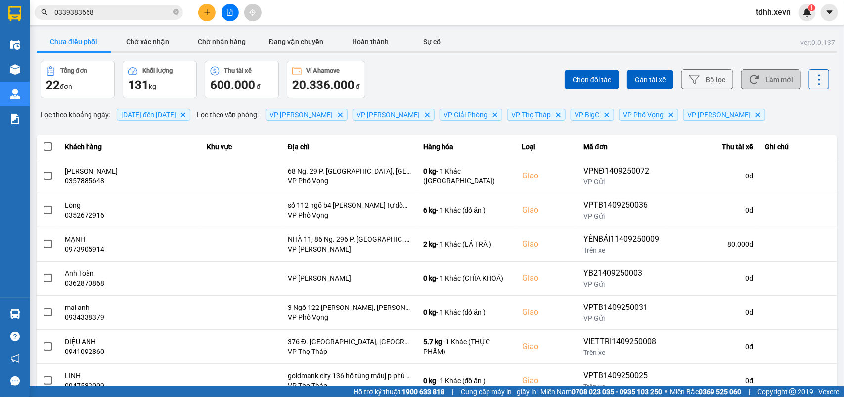
click at [776, 81] on button "Làm mới" at bounding box center [771, 79] width 60 height 20
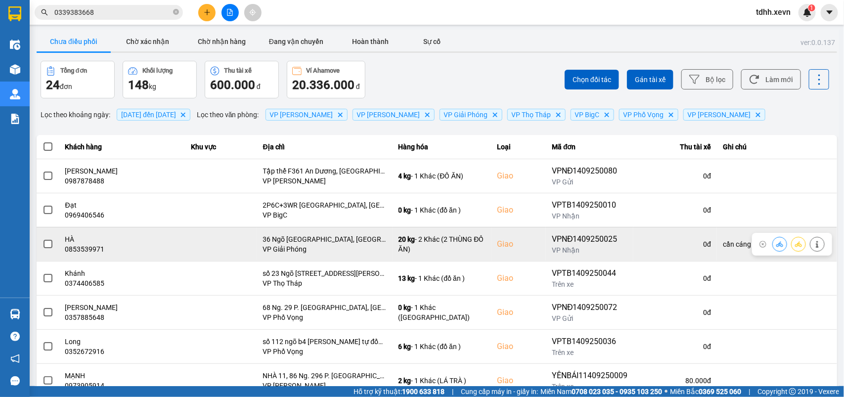
click at [72, 246] on div "0853539971" at bounding box center [122, 249] width 114 height 10
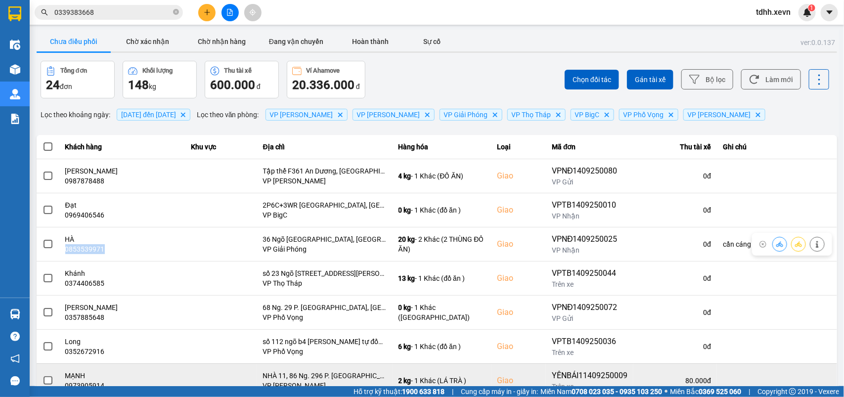
copy div "0853539971"
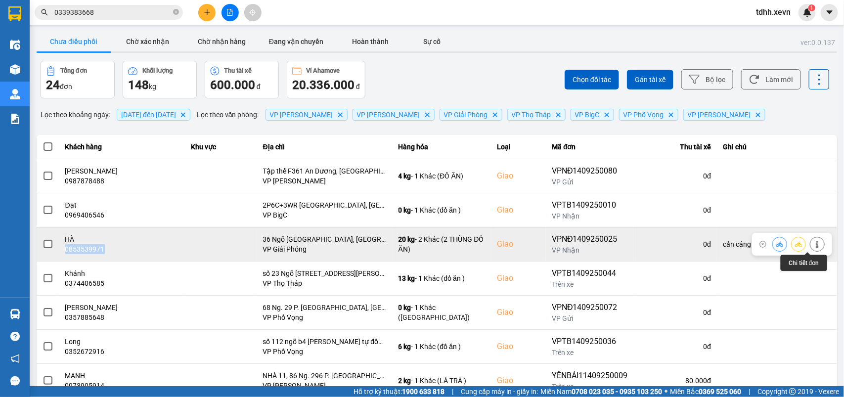
click at [814, 242] on icon at bounding box center [817, 244] width 7 height 7
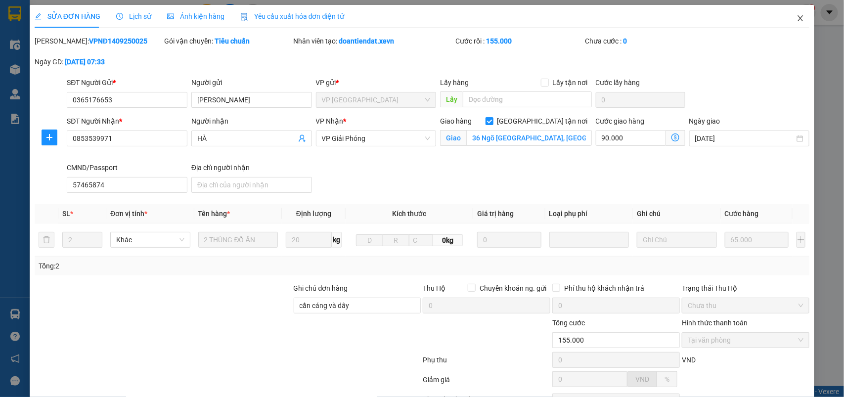
click at [787, 16] on span "Close" at bounding box center [801, 19] width 28 height 28
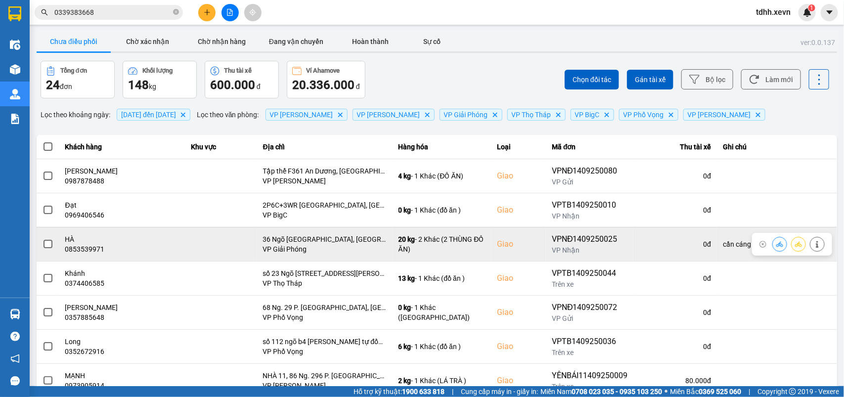
click at [776, 246] on icon at bounding box center [779, 244] width 7 height 7
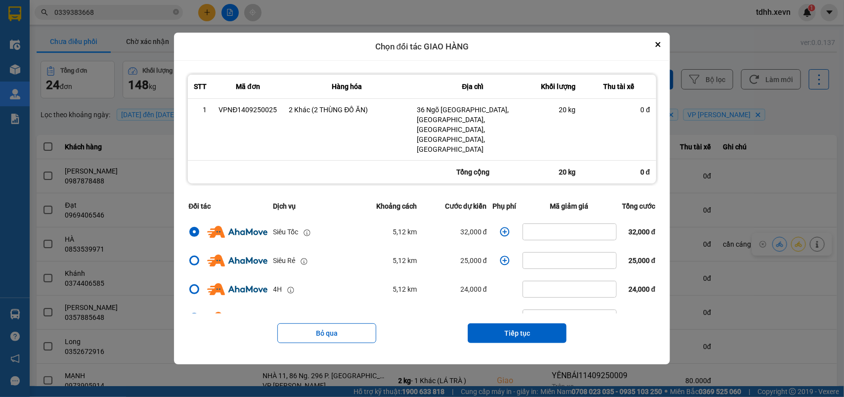
click at [500, 227] on icon "dialog" at bounding box center [505, 232] width 10 height 10
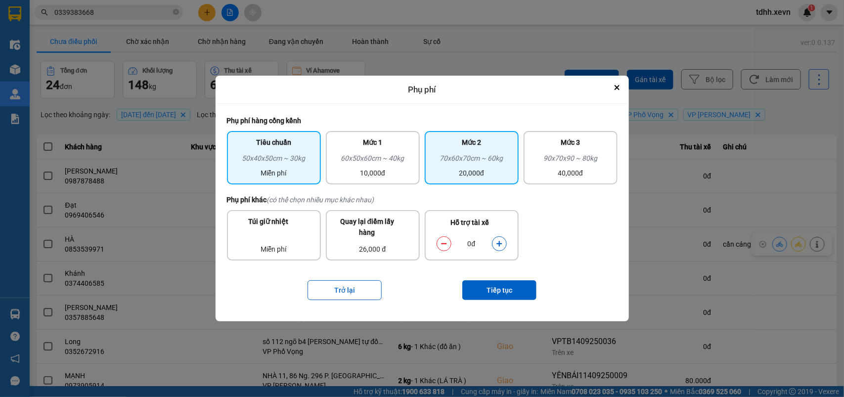
click at [476, 174] on div "20,000đ" at bounding box center [472, 173] width 82 height 11
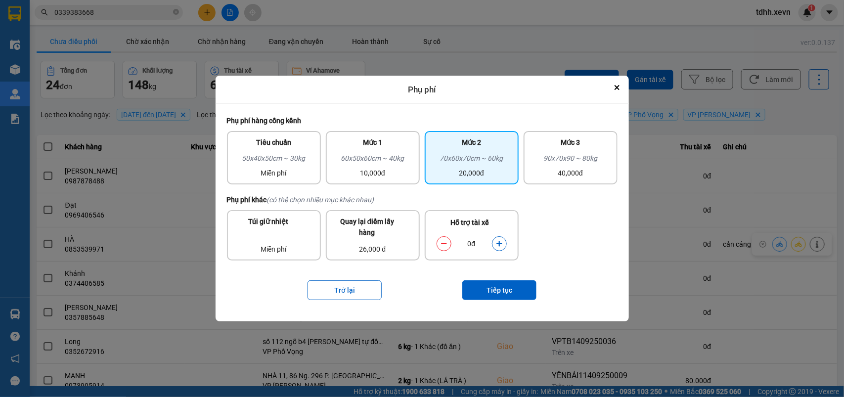
click at [501, 243] on icon "dialog" at bounding box center [499, 243] width 7 height 7
click at [498, 286] on button "Tiếp tục" at bounding box center [499, 290] width 74 height 20
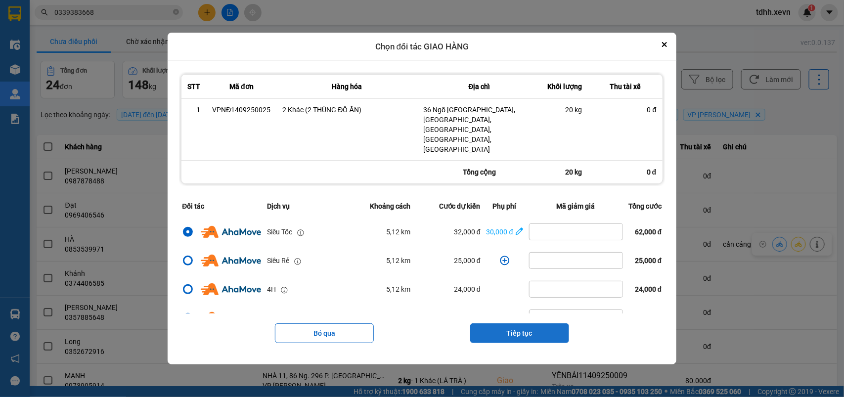
click at [538, 323] on button "Tiếp tục" at bounding box center [519, 333] width 99 height 20
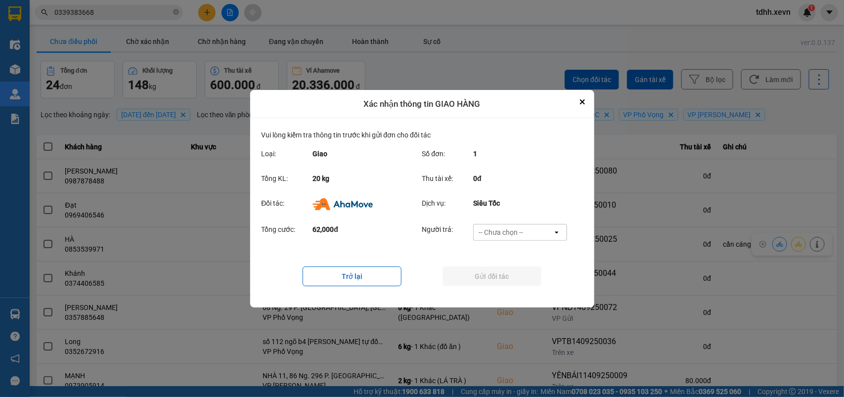
click at [532, 224] on div "-- Chưa chọn -- open" at bounding box center [520, 232] width 94 height 17
click at [530, 287] on div "Ví Ahamove" at bounding box center [520, 289] width 94 height 18
click at [526, 280] on button "Gửi đối tác" at bounding box center [492, 277] width 99 height 20
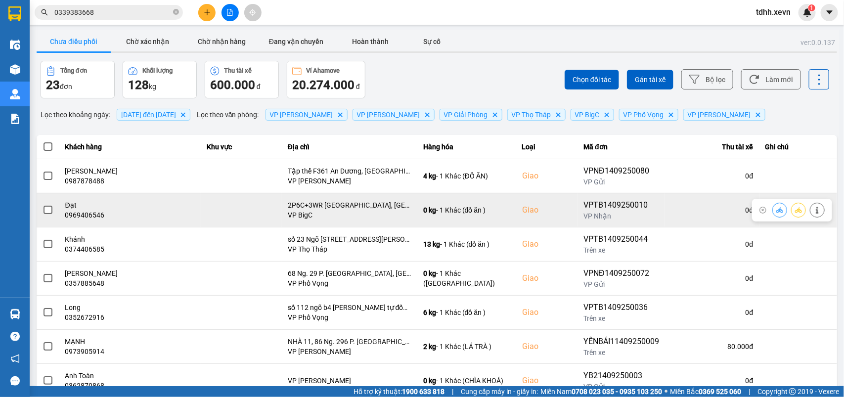
click at [773, 211] on button at bounding box center [780, 209] width 14 height 17
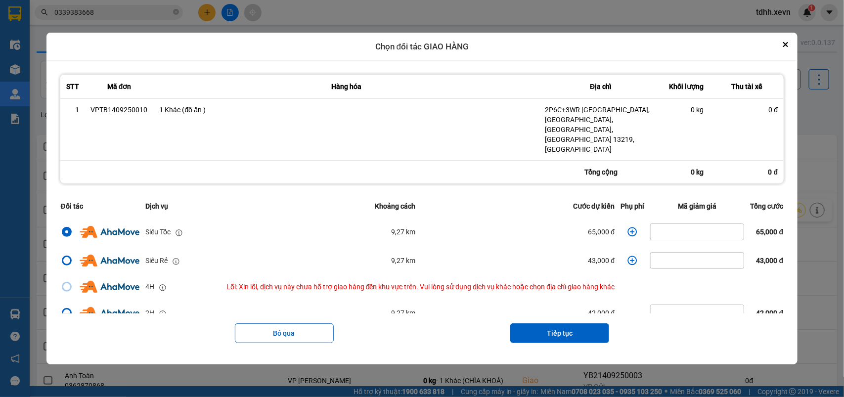
click at [628, 227] on icon "dialog" at bounding box center [633, 232] width 10 height 10
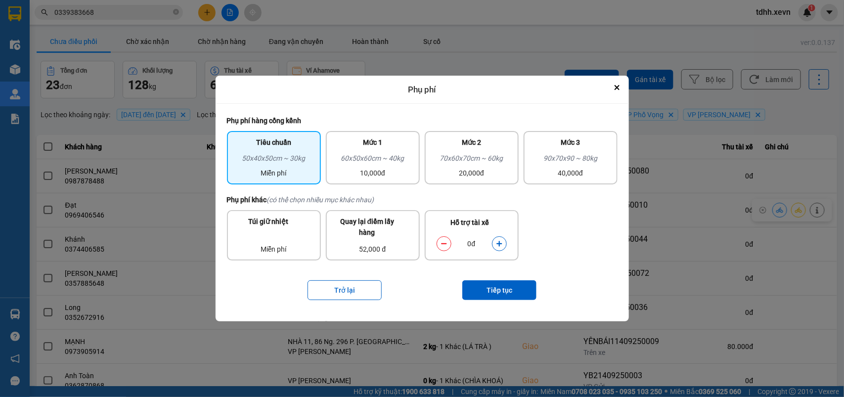
click at [497, 248] on button "dialog" at bounding box center [500, 243] width 14 height 17
click at [506, 293] on button "Tiếp tục" at bounding box center [499, 290] width 74 height 20
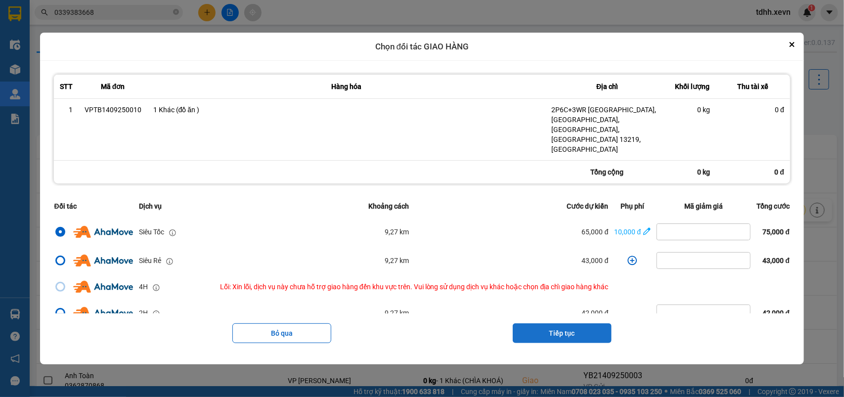
click at [576, 325] on button "Tiếp tục" at bounding box center [562, 333] width 99 height 20
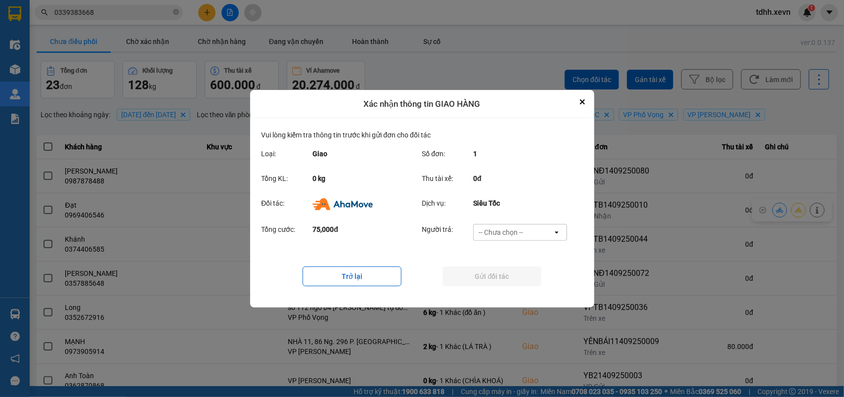
drag, startPoint x: 547, startPoint y: 227, endPoint x: 544, endPoint y: 233, distance: 6.0
click at [545, 228] on div "-- Chưa chọn --" at bounding box center [513, 233] width 79 height 16
click at [510, 298] on div "Ví Ahamove" at bounding box center [520, 289] width 94 height 18
click at [514, 272] on button "Gửi đối tác" at bounding box center [492, 277] width 99 height 20
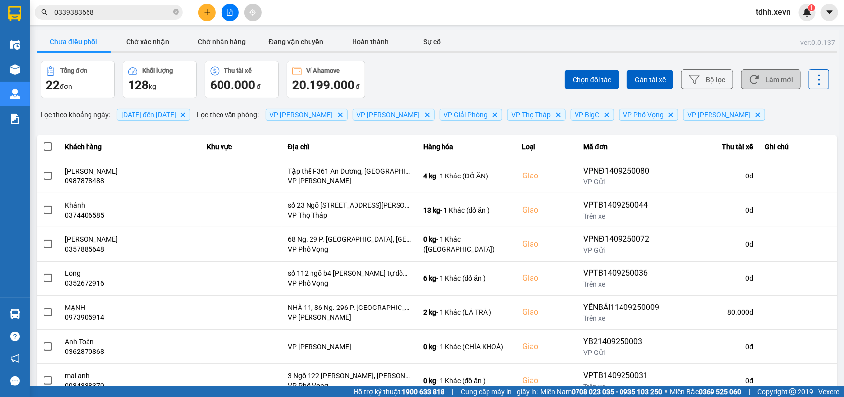
click at [759, 77] on button "Làm mới" at bounding box center [771, 79] width 60 height 20
click at [523, 94] on div "Chọn đối tác Gán tài xế Bộ lọc Làm mới" at bounding box center [632, 80] width 395 height 38
drag, startPoint x: 505, startPoint y: 73, endPoint x: 436, endPoint y: 14, distance: 90.9
click at [504, 73] on div "Chọn đối tác Gán tài xế Bộ lọc Làm mới" at bounding box center [632, 80] width 395 height 38
click at [763, 75] on button "Làm mới" at bounding box center [771, 79] width 60 height 20
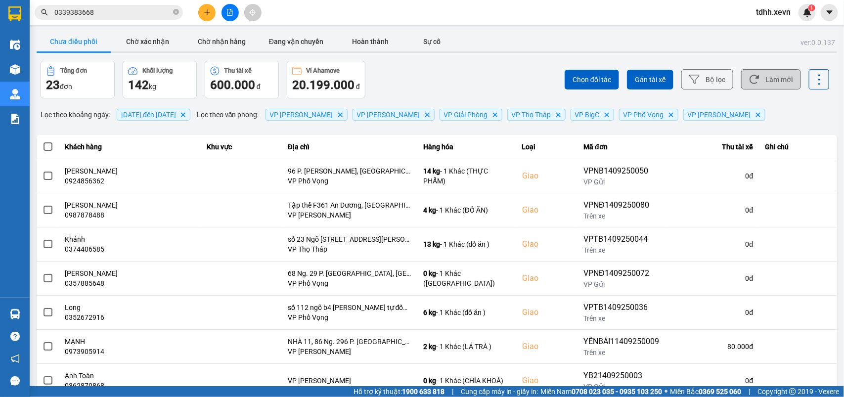
click at [752, 83] on button "Làm mới" at bounding box center [771, 79] width 60 height 20
click at [766, 75] on button "Làm mới" at bounding box center [771, 79] width 60 height 20
click at [767, 83] on button "Làm mới" at bounding box center [771, 79] width 60 height 20
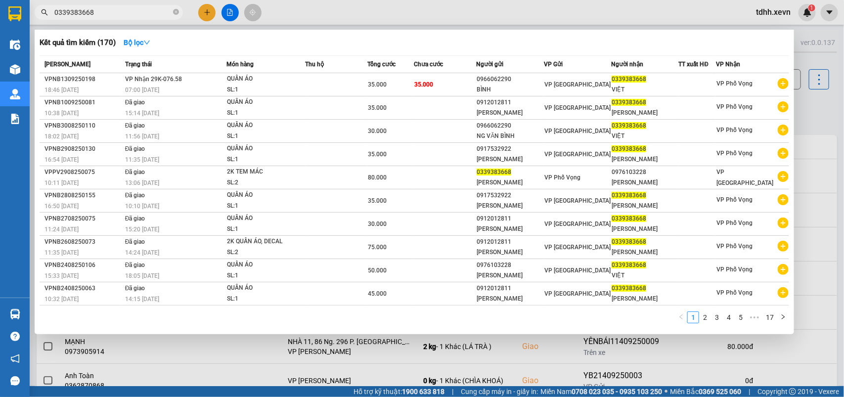
click at [112, 15] on input "0339383668" at bounding box center [112, 12] width 117 height 11
paste input "8078725"
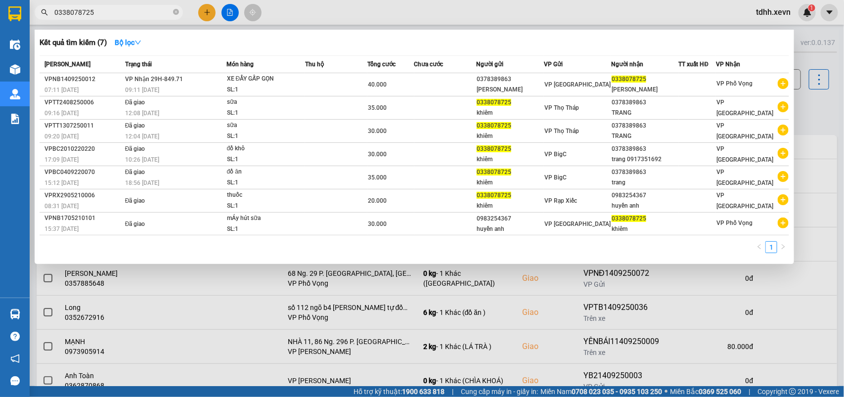
click at [105, 13] on input "0338078725" at bounding box center [112, 12] width 117 height 11
paste input "976095626"
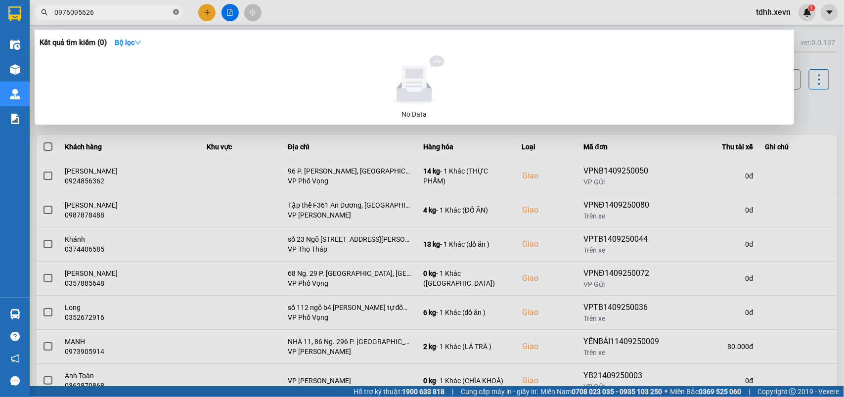
click at [176, 8] on span at bounding box center [176, 12] width 6 height 9
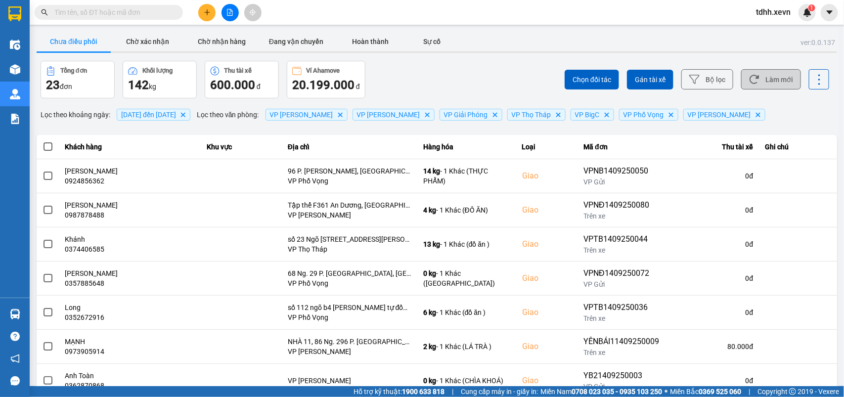
click at [764, 82] on button "Làm mới" at bounding box center [771, 79] width 60 height 20
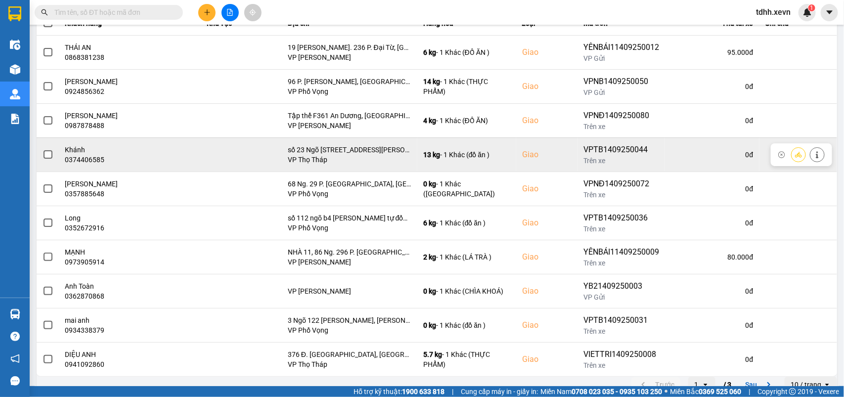
scroll to position [138, 0]
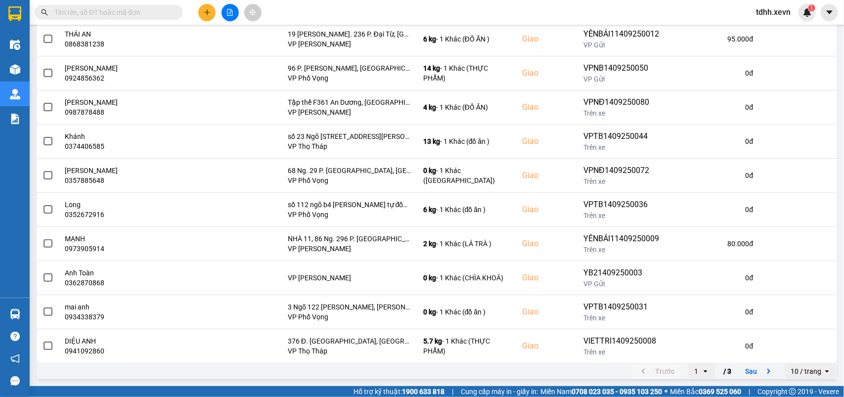
click at [801, 372] on div "10 / trang" at bounding box center [806, 371] width 31 height 10
click at [798, 295] on div "20 / trang" at bounding box center [801, 298] width 36 height 10
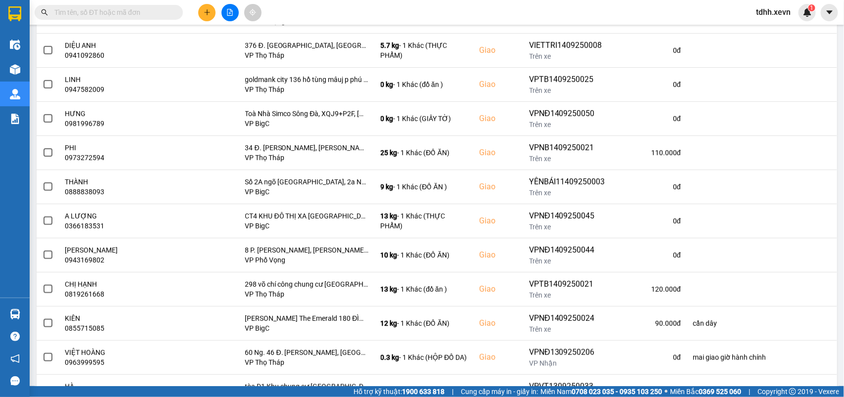
scroll to position [480, 0]
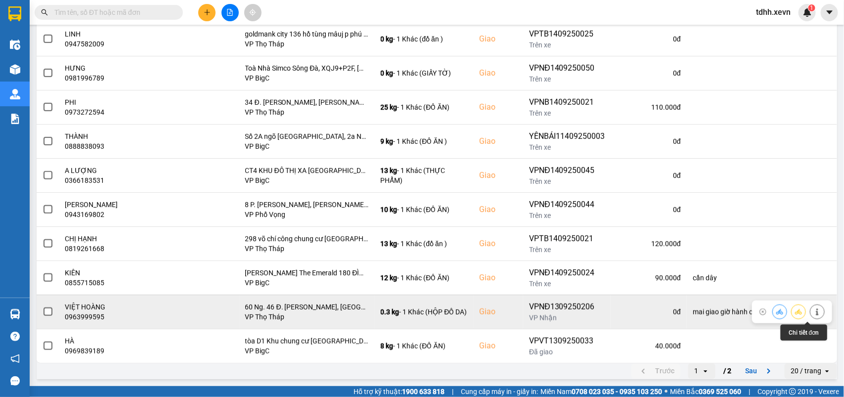
click at [814, 312] on icon at bounding box center [817, 312] width 7 height 7
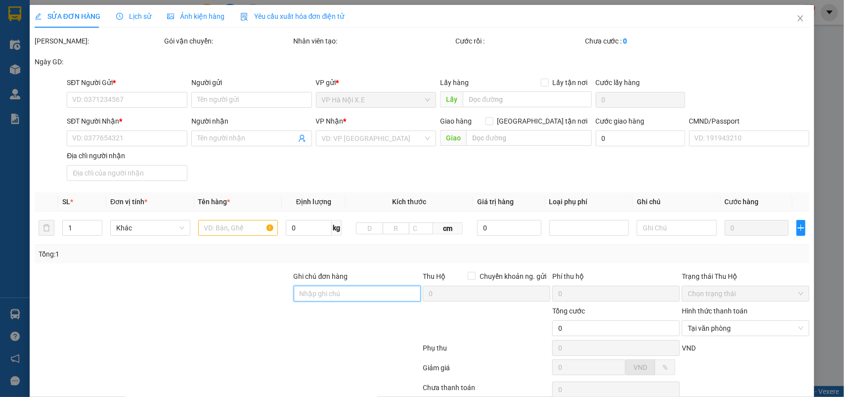
click at [337, 301] on input "Ghi chú đơn hàng" at bounding box center [358, 294] width 128 height 16
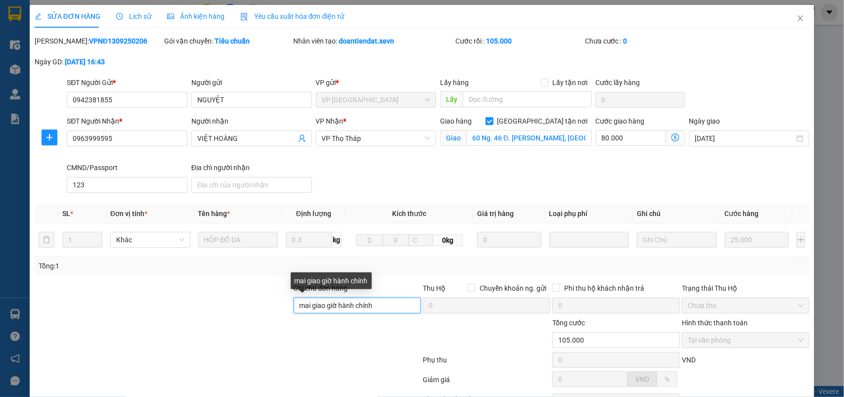
click at [339, 304] on input "mai giao giờ hành chính" at bounding box center [358, 306] width 128 height 16
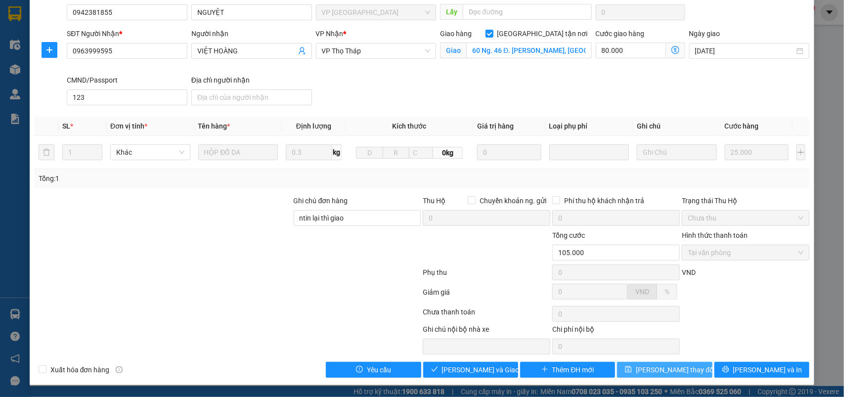
click at [651, 372] on span "[PERSON_NAME] thay đổi" at bounding box center [675, 369] width 79 height 11
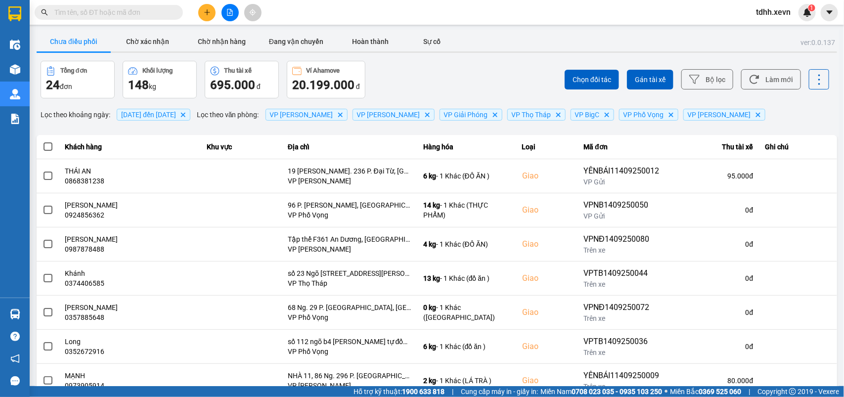
click at [84, 11] on input "text" at bounding box center [112, 12] width 117 height 11
paste input "0915518099"
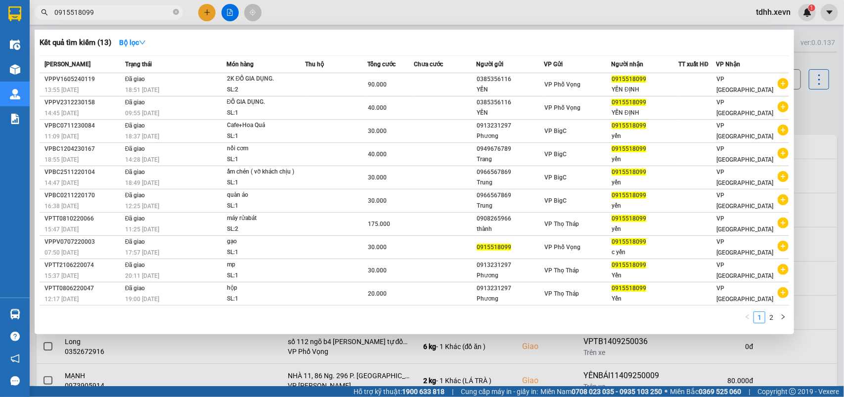
click at [102, 11] on input "0915518099" at bounding box center [112, 12] width 117 height 11
paste input "387452755"
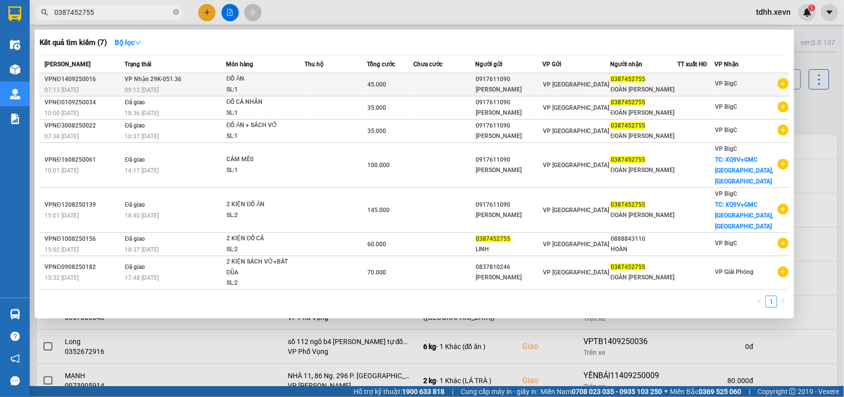
click at [304, 82] on span "ĐỒ ĂN SL: 1" at bounding box center [265, 84] width 78 height 21
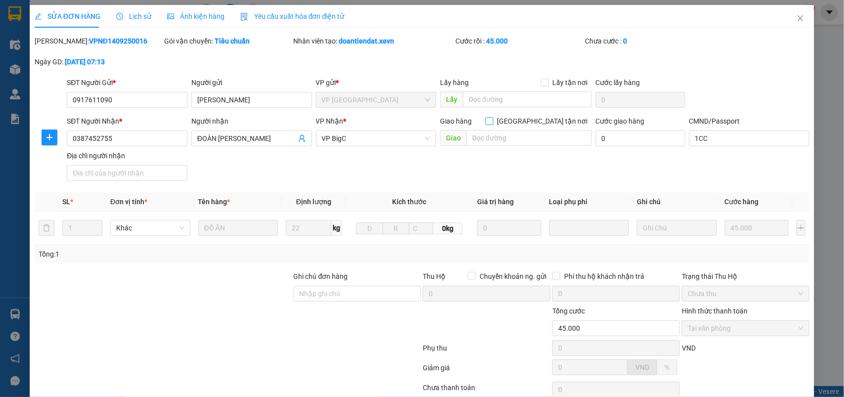
click at [493, 122] on input "[GEOGRAPHIC_DATA] tận nơi" at bounding box center [489, 120] width 7 height 7
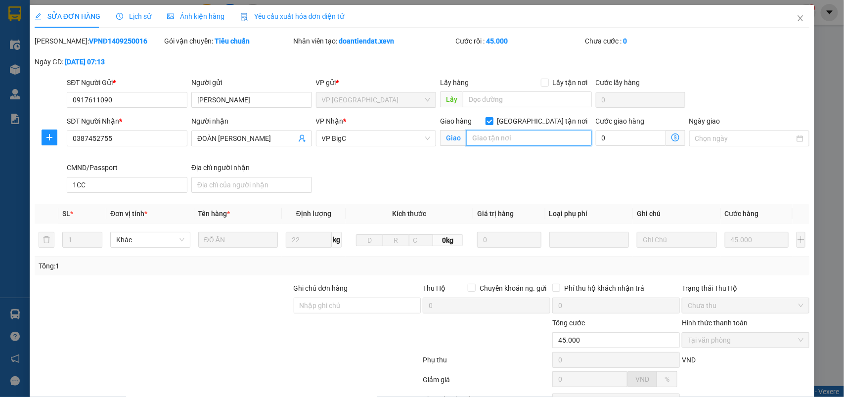
click at [528, 141] on input "text" at bounding box center [529, 138] width 126 height 16
drag, startPoint x: 311, startPoint y: 307, endPoint x: 315, endPoint y: 301, distance: 7.8
click at [311, 307] on input "Ghi chú đơn hàng" at bounding box center [358, 306] width 128 height 16
click at [495, 142] on input "text" at bounding box center [529, 138] width 126 height 16
drag, startPoint x: 516, startPoint y: 136, endPoint x: 464, endPoint y: 140, distance: 52.0
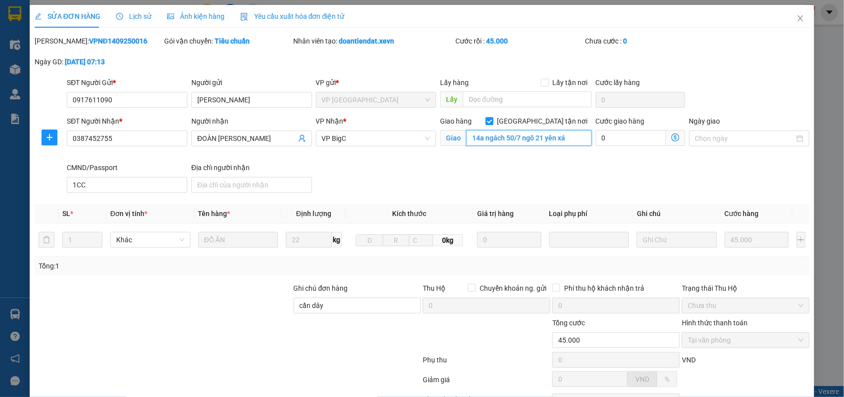
click at [466, 140] on input "14a ngách 50/7 ngõ 21 yên xá" at bounding box center [529, 138] width 126 height 16
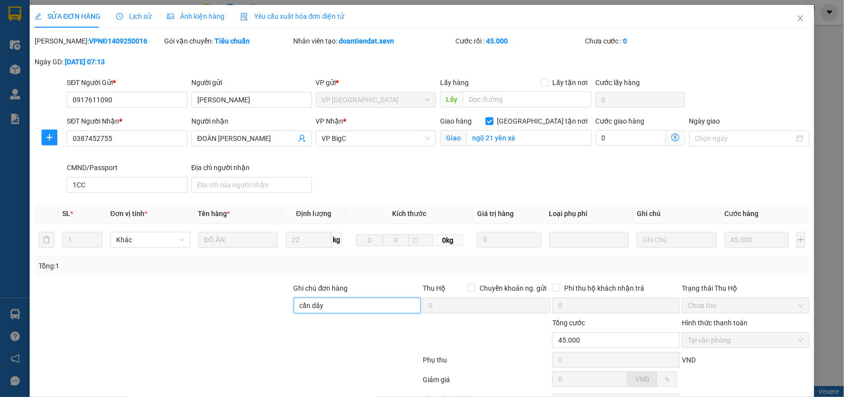
click at [350, 311] on input "cần dây" at bounding box center [358, 306] width 128 height 16
paste input "14a ngách 50/7"
click at [607, 139] on input "0" at bounding box center [631, 138] width 70 height 16
click at [539, 184] on div "SĐT Người Nhận * 0387452755 Người nhận ĐOÀN THÙY LINH VP Nhận * VP BigC Giao hà…" at bounding box center [438, 156] width 747 height 81
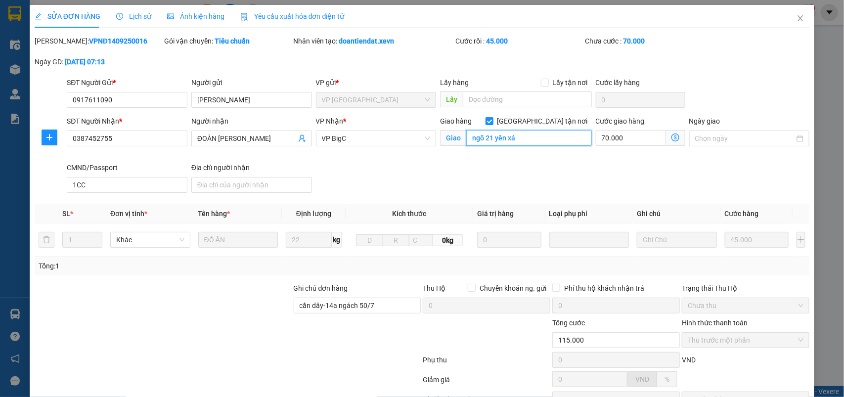
click at [515, 140] on input "ngõ 21 yên xá" at bounding box center [529, 138] width 126 height 16
paste input "[PERSON_NAME]. 21 Đ. [GEOGRAPHIC_DATA], [GEOGRAPHIC_DATA], [GEOGRAPHIC_DATA], […"
click at [547, 174] on div "SĐT Người Nhận * 0387452755 Người nhận ĐOÀN THÙY LINH VP Nhận * VP BigC Giao hà…" at bounding box center [438, 156] width 747 height 81
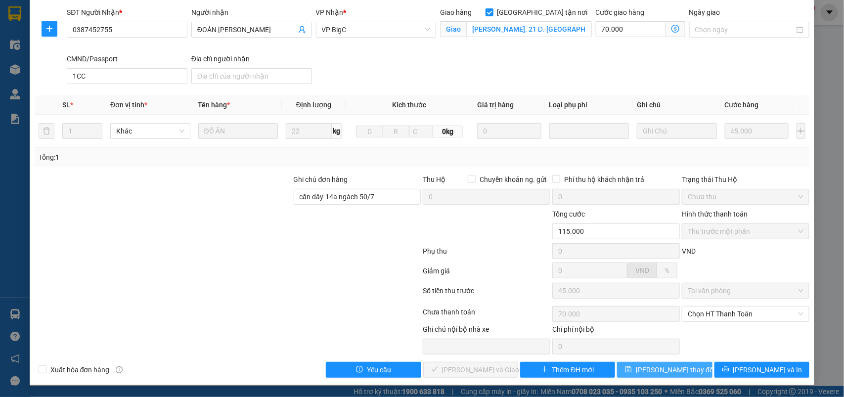
click at [641, 371] on button "[PERSON_NAME] thay đổi" at bounding box center [664, 370] width 95 height 16
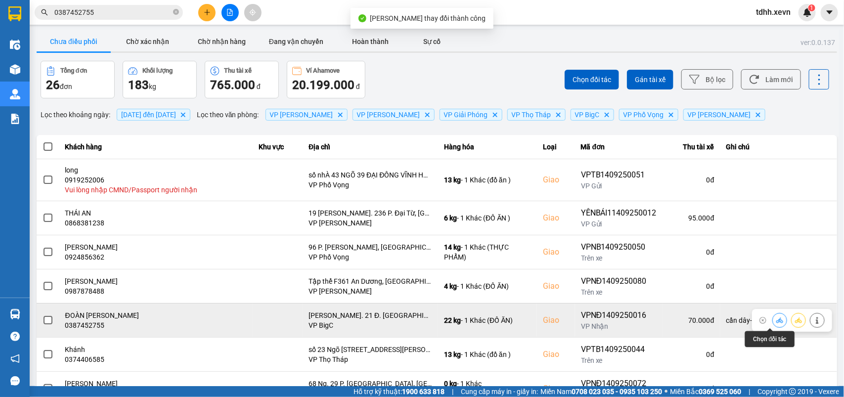
click at [775, 323] on button at bounding box center [780, 320] width 14 height 17
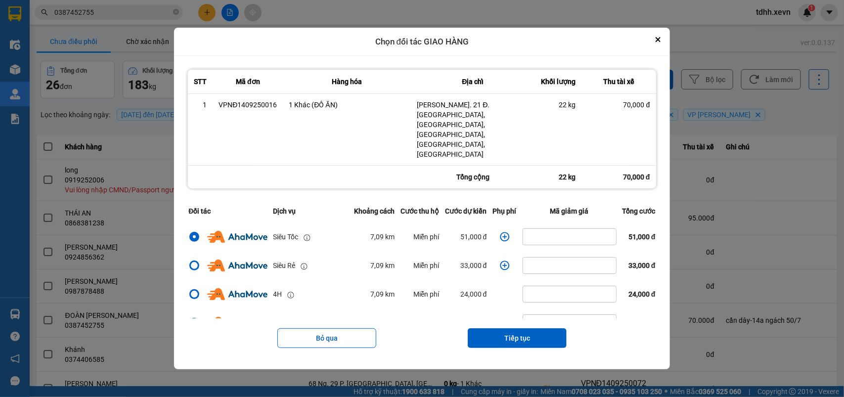
click at [500, 232] on icon "dialog" at bounding box center [505, 237] width 10 height 10
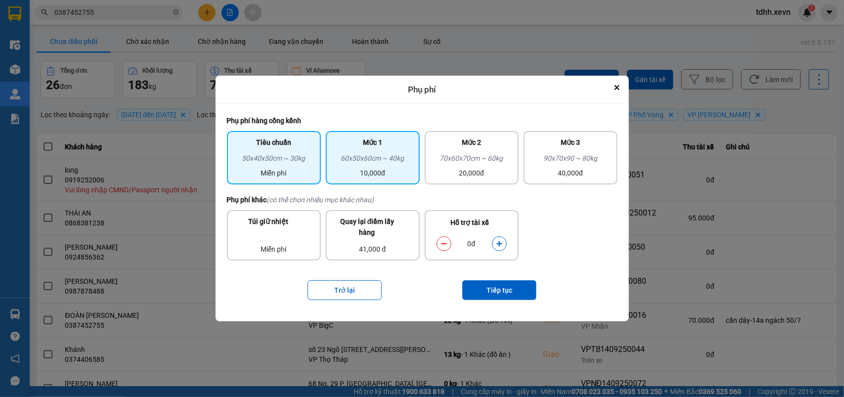
drag, startPoint x: 376, startPoint y: 164, endPoint x: 385, endPoint y: 180, distance: 17.9
click at [376, 164] on div "60x50x60cm ~ 40kg" at bounding box center [373, 160] width 82 height 15
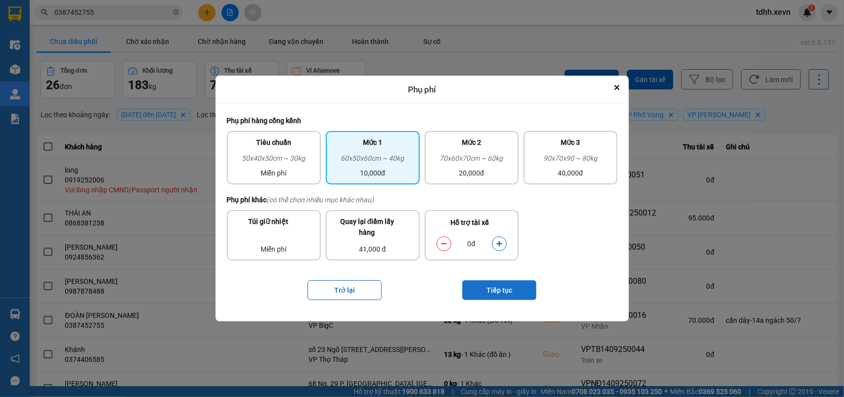
click at [479, 287] on button "Tiếp tục" at bounding box center [499, 290] width 74 height 20
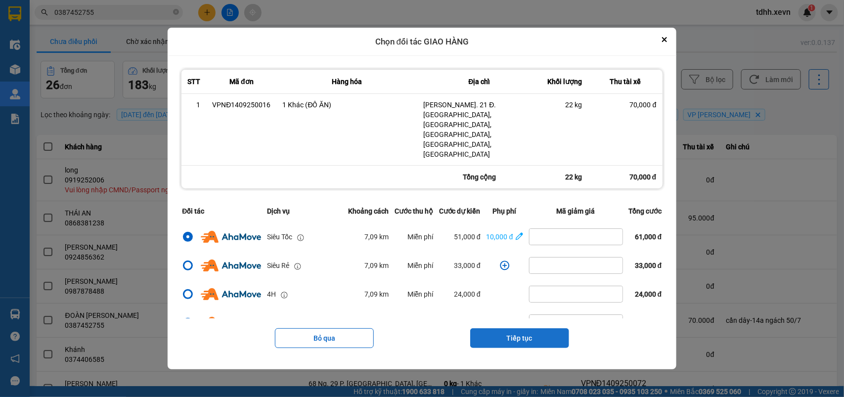
click at [515, 328] on button "Tiếp tục" at bounding box center [519, 338] width 99 height 20
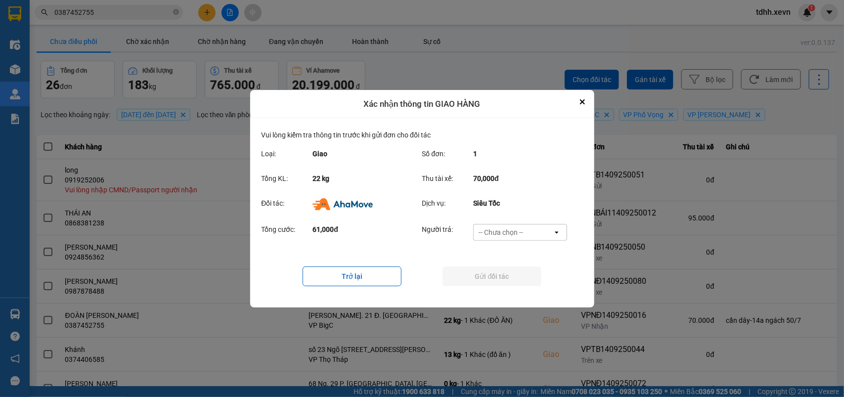
click at [526, 226] on div "-- Chưa chọn --" at bounding box center [513, 233] width 79 height 16
click at [512, 290] on span "Ví Ahamove" at bounding box center [501, 289] width 40 height 10
drag, startPoint x: 512, startPoint y: 275, endPoint x: 532, endPoint y: 271, distance: 20.3
click at [513, 275] on button "Gửi đối tác" at bounding box center [492, 277] width 99 height 20
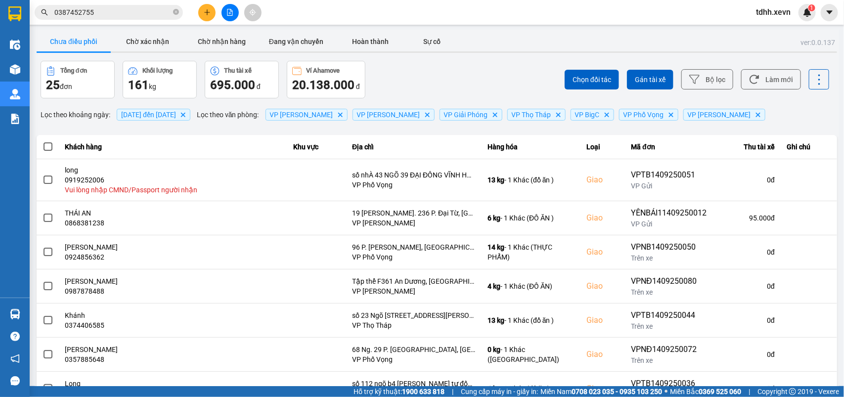
click at [116, 15] on input "0387452755" at bounding box center [112, 12] width 117 height 11
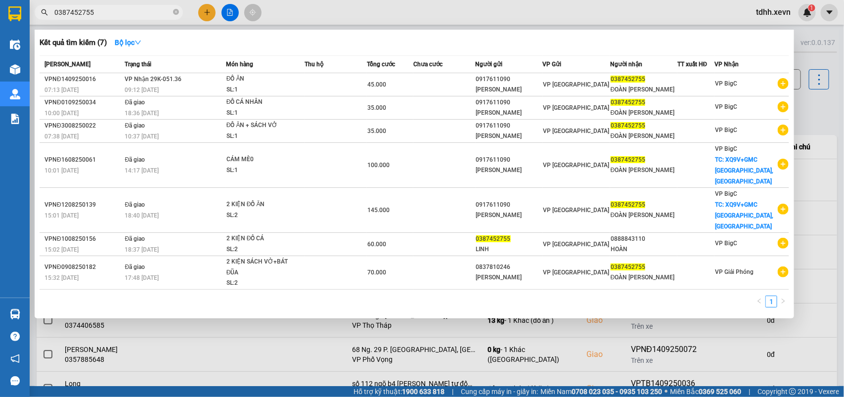
click at [116, 15] on input "0387452755" at bounding box center [112, 12] width 117 height 11
paste input "69951886"
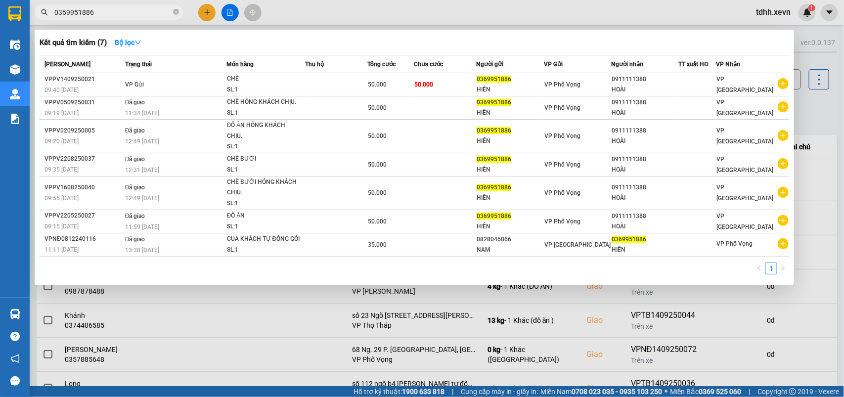
click at [811, 93] on div at bounding box center [422, 198] width 844 height 397
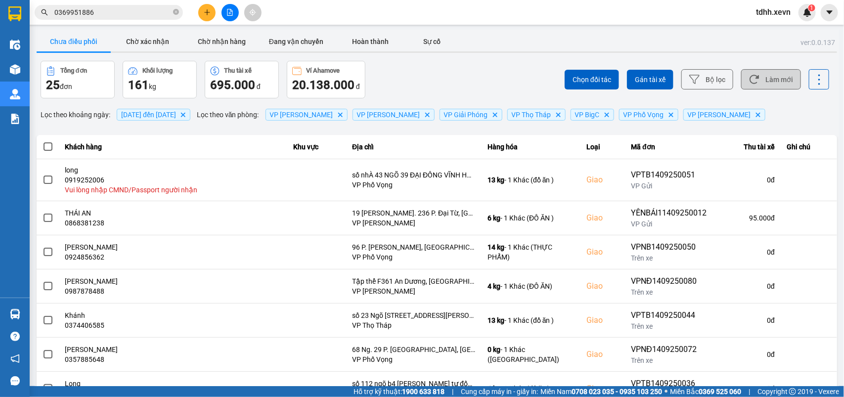
click at [748, 85] on button "Làm mới" at bounding box center [771, 79] width 60 height 20
click at [452, 79] on div "Chọn đối tác Gán tài xế Bộ lọc Làm mới" at bounding box center [632, 80] width 395 height 38
click at [379, 52] on div at bounding box center [437, 51] width 801 height 1
drag, startPoint x: 777, startPoint y: 80, endPoint x: 782, endPoint y: 75, distance: 7.0
click at [775, 80] on button "Làm mới" at bounding box center [771, 79] width 60 height 20
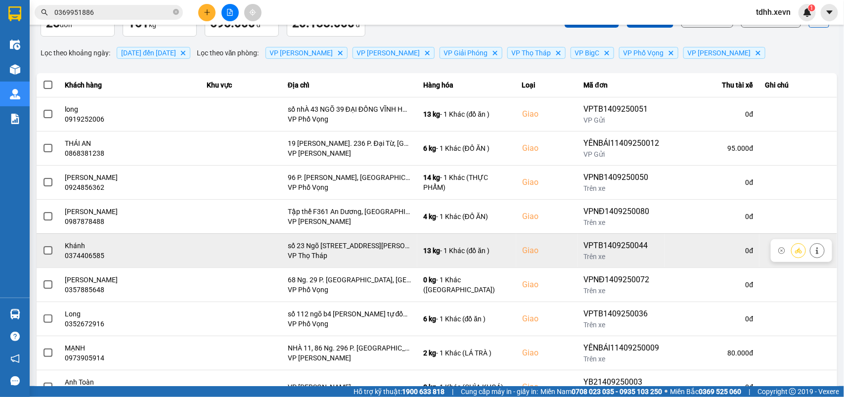
scroll to position [138, 0]
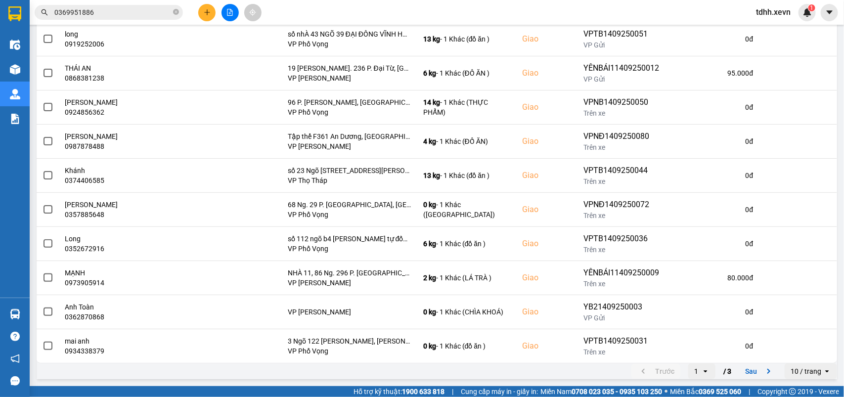
click at [797, 374] on div "10 / trang" at bounding box center [806, 371] width 31 height 10
click at [805, 293] on div "20 / trang" at bounding box center [801, 298] width 36 height 10
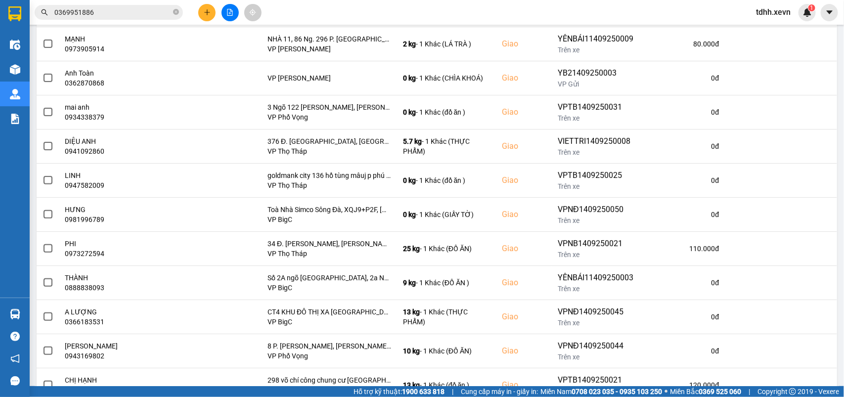
scroll to position [0, 0]
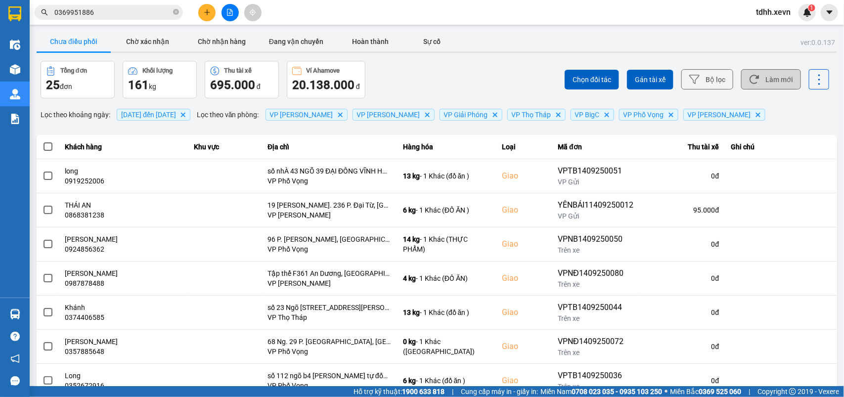
click at [753, 77] on button "Làm mới" at bounding box center [771, 79] width 60 height 20
click at [103, 11] on input "0369951886" at bounding box center [112, 12] width 117 height 11
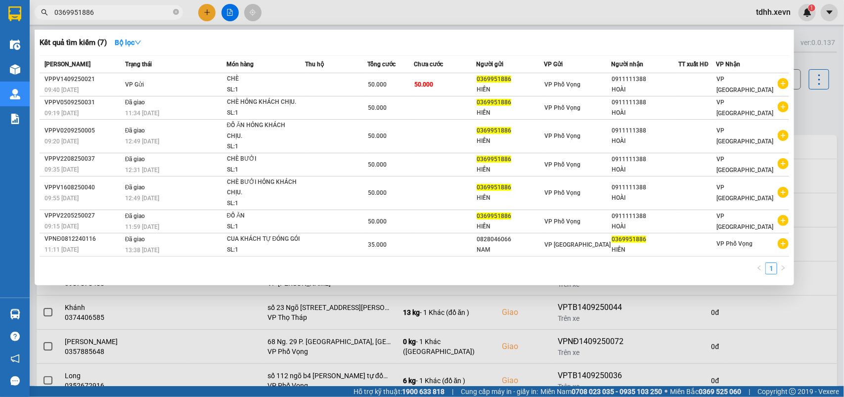
click at [112, 10] on input "0369951886" at bounding box center [112, 12] width 117 height 11
click at [805, 111] on div at bounding box center [422, 198] width 844 height 397
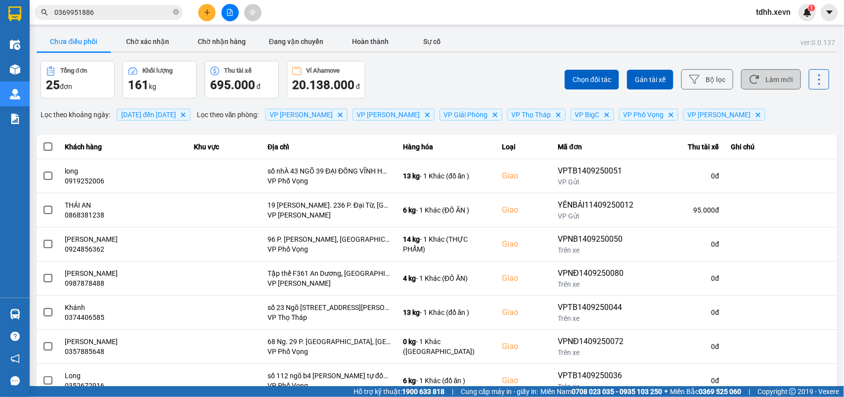
click at [749, 77] on icon at bounding box center [754, 79] width 10 height 10
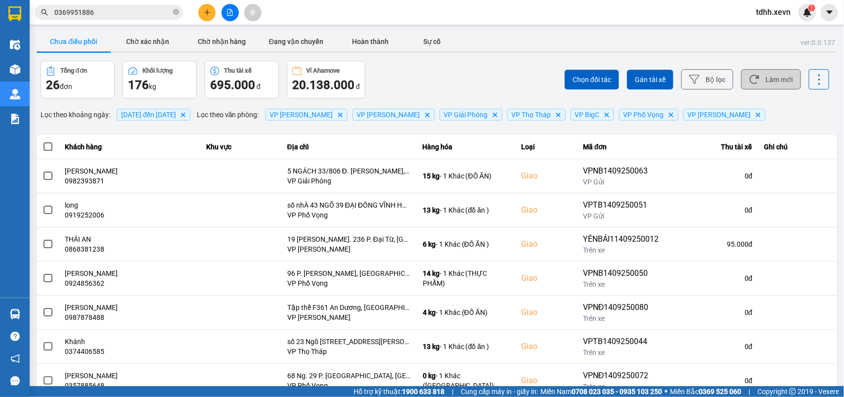
click at [775, 80] on button "Làm mới" at bounding box center [771, 79] width 60 height 20
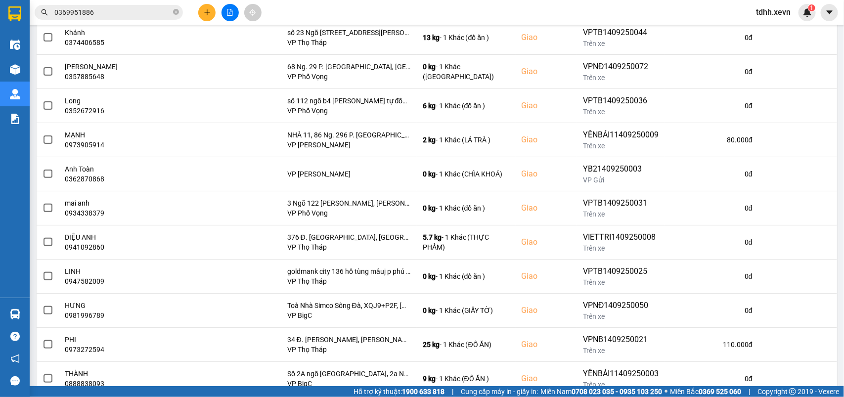
scroll to position [371, 0]
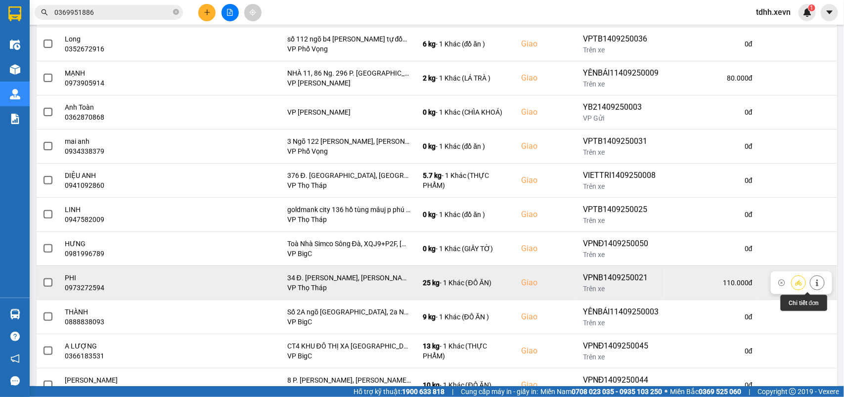
click at [814, 285] on icon at bounding box center [817, 282] width 7 height 7
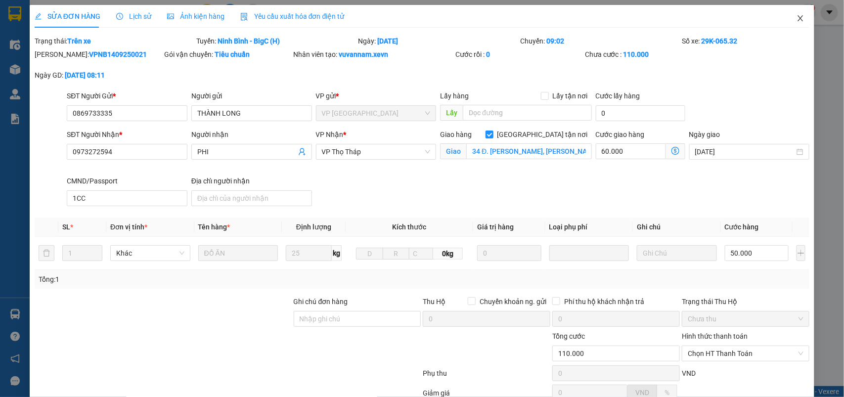
click at [787, 23] on span "Close" at bounding box center [801, 19] width 28 height 28
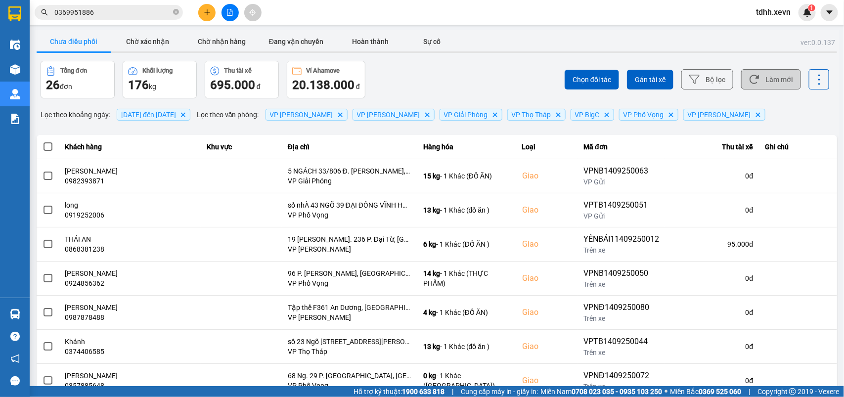
click at [773, 73] on button "Làm mới" at bounding box center [771, 79] width 60 height 20
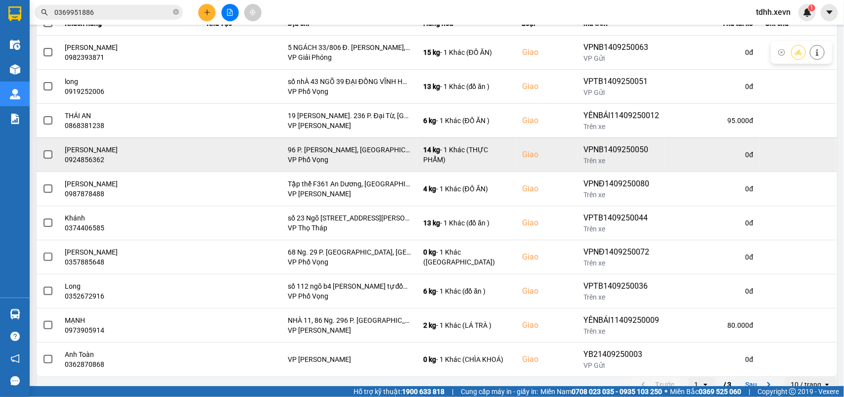
scroll to position [138, 0]
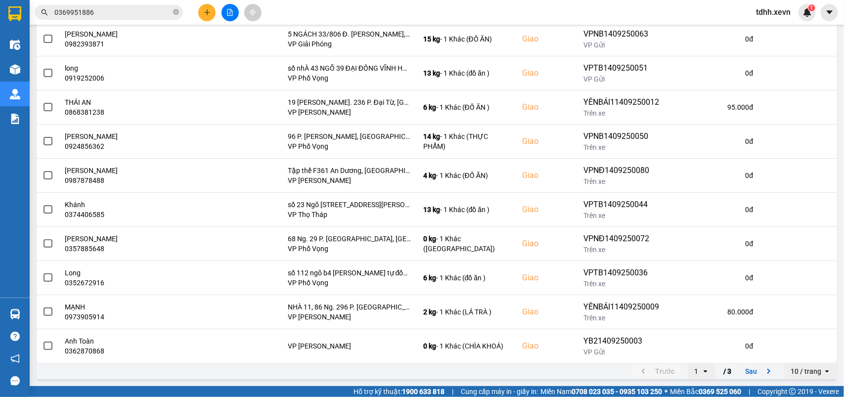
click at [801, 373] on div "10 / trang" at bounding box center [806, 371] width 31 height 10
click at [807, 295] on div "20 / trang" at bounding box center [801, 298] width 36 height 10
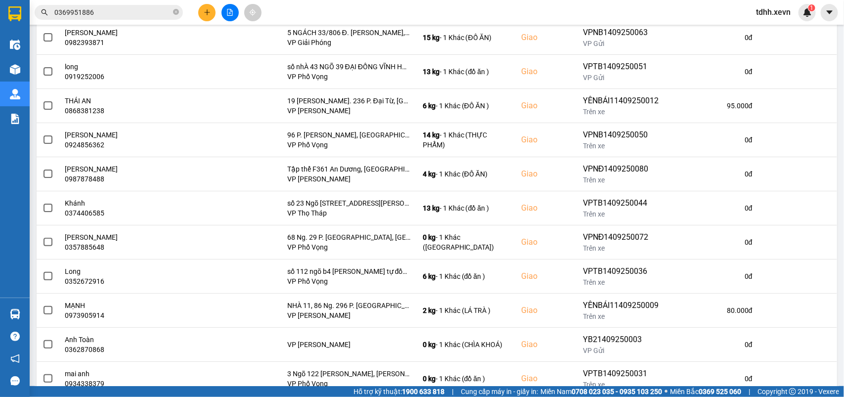
scroll to position [0, 0]
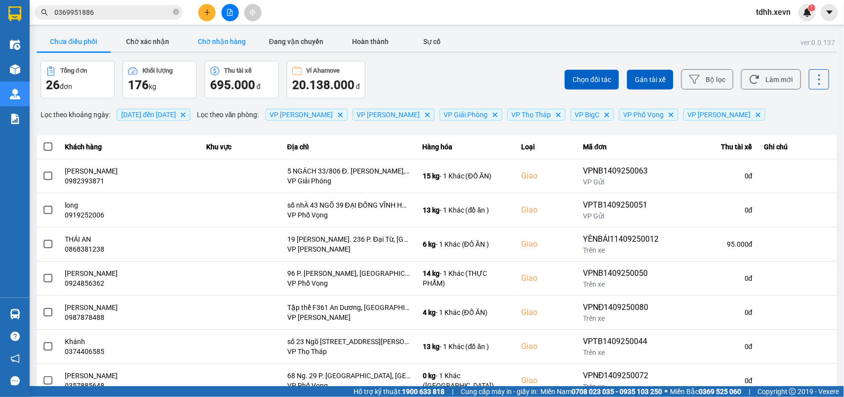
click at [204, 36] on button "Chờ nhận hàng" at bounding box center [222, 42] width 74 height 20
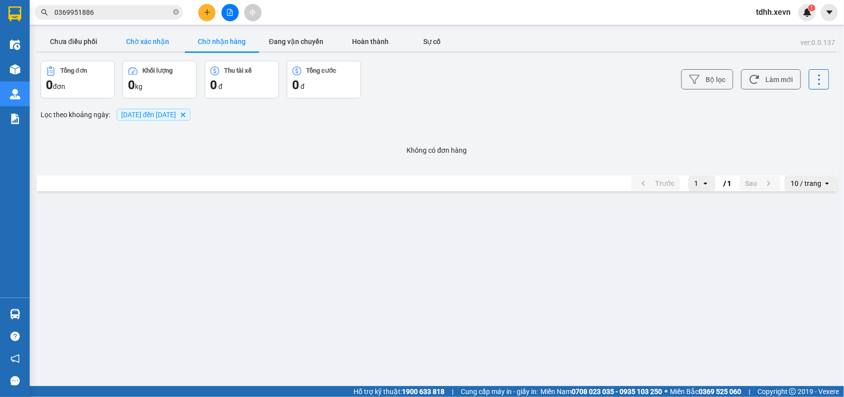
click at [169, 39] on button "Chờ xác nhận" at bounding box center [148, 42] width 74 height 20
click at [308, 51] on div at bounding box center [437, 51] width 801 height 1
click at [306, 44] on button "Đang vận chuyển" at bounding box center [296, 42] width 74 height 20
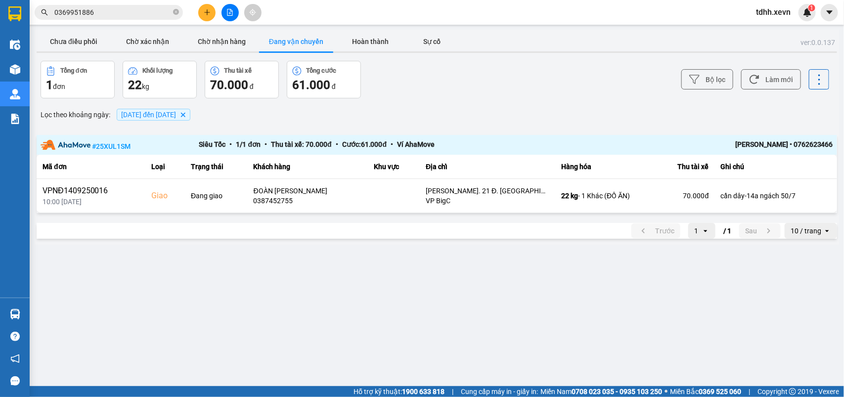
click at [99, 13] on input "0369951886" at bounding box center [112, 12] width 117 height 11
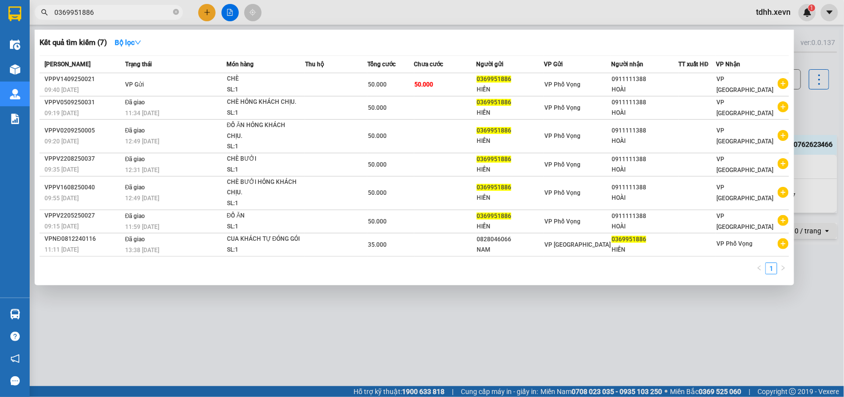
click at [99, 13] on input "0369951886" at bounding box center [112, 12] width 117 height 11
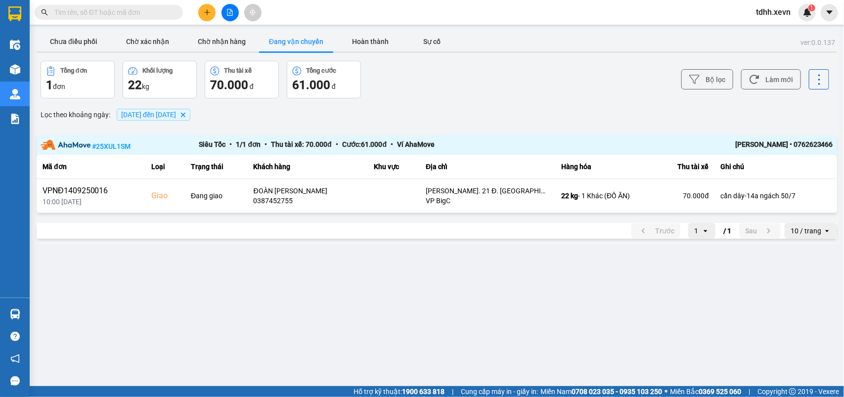
click at [100, 15] on input "text" at bounding box center [112, 12] width 117 height 11
paste input "0347896866"
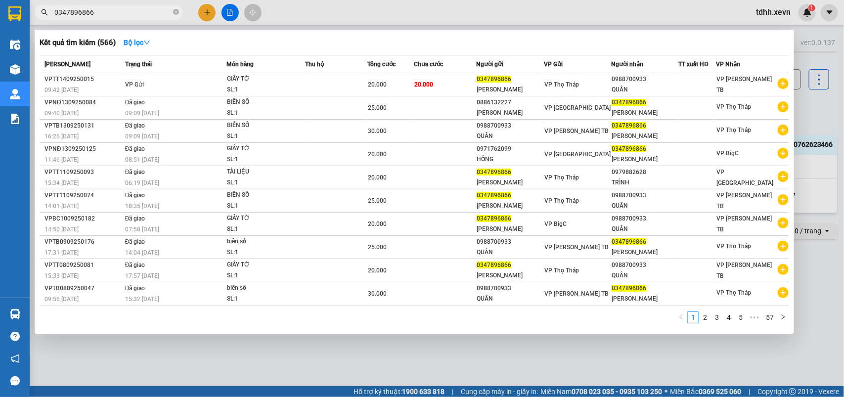
click at [97, 14] on input "0347896866" at bounding box center [112, 12] width 117 height 11
paste input "83657002"
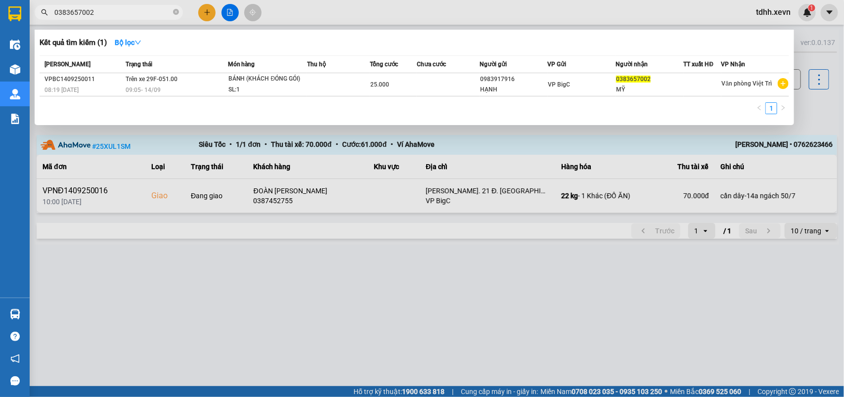
click at [419, 344] on div at bounding box center [422, 198] width 844 height 397
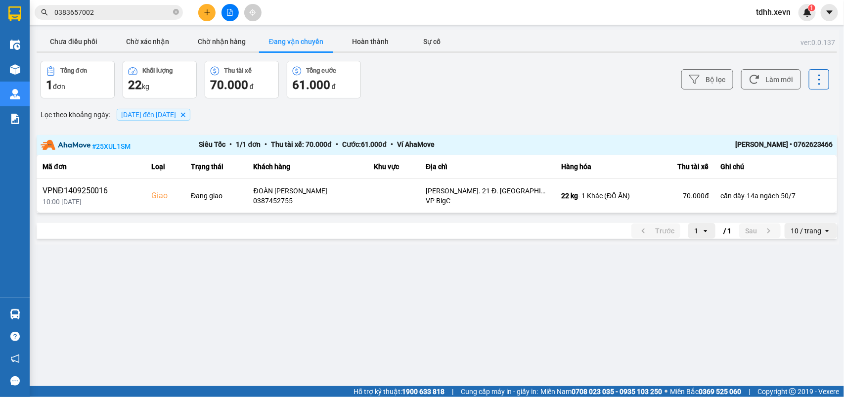
click at [104, 13] on input "0383657002" at bounding box center [112, 12] width 117 height 11
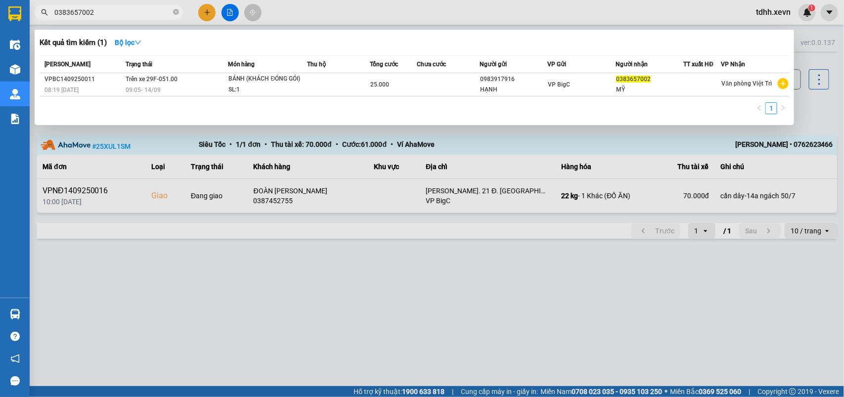
click at [804, 110] on div at bounding box center [422, 198] width 844 height 397
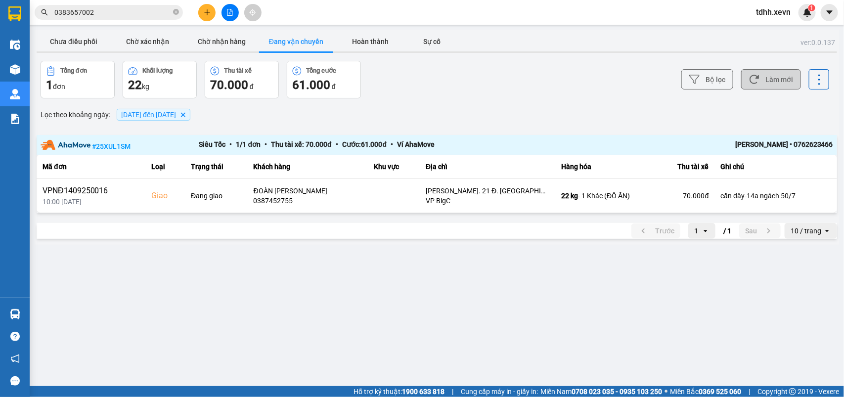
click at [786, 83] on button "Làm mới" at bounding box center [771, 79] width 60 height 20
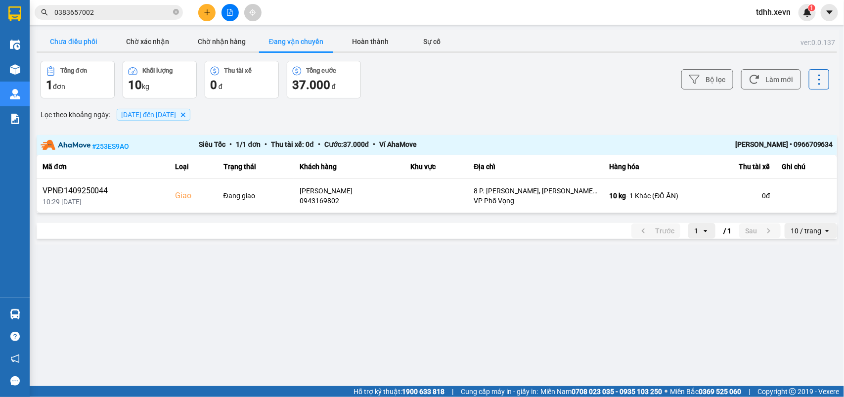
click at [90, 43] on button "Chưa điều phối" at bounding box center [74, 42] width 74 height 20
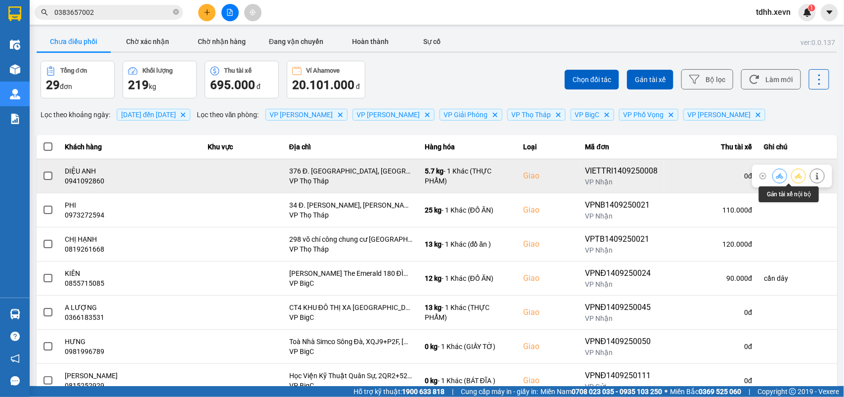
click at [776, 176] on icon at bounding box center [779, 175] width 7 height 5
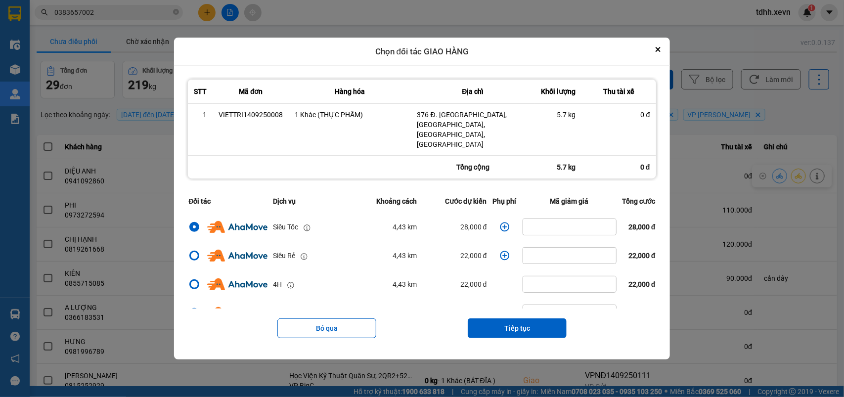
click at [500, 222] on icon "dialog" at bounding box center [505, 227] width 10 height 10
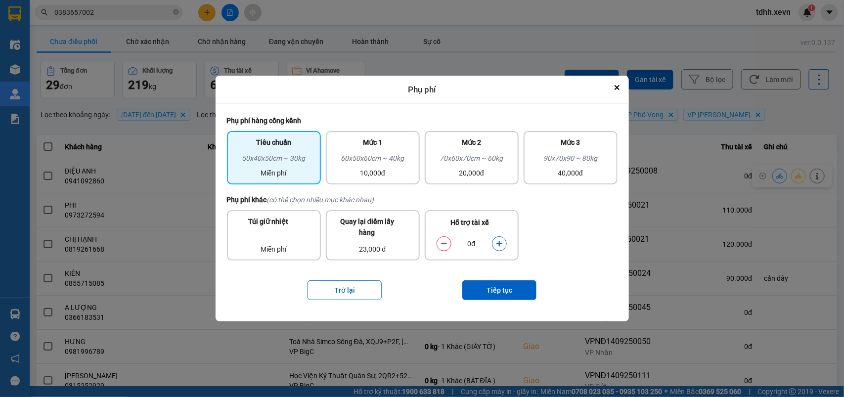
click at [499, 245] on icon "dialog" at bounding box center [498, 243] width 5 height 5
click at [502, 292] on button "Tiếp tục" at bounding box center [499, 290] width 74 height 20
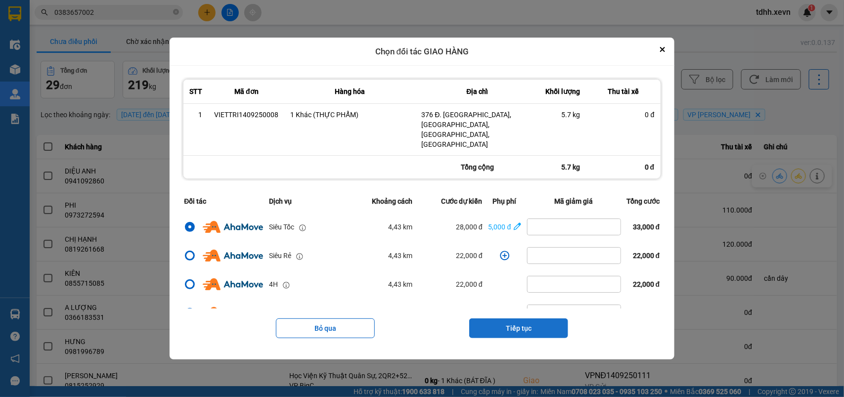
click at [534, 324] on button "Tiếp tục" at bounding box center [518, 328] width 99 height 20
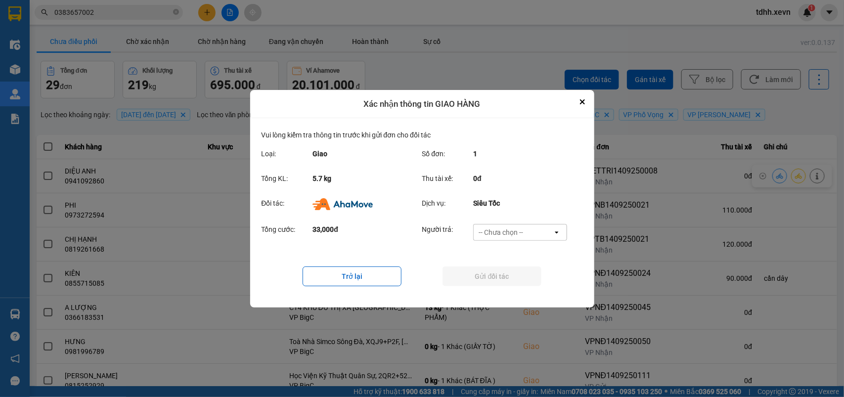
click at [541, 227] on div "-- Chưa chọn --" at bounding box center [513, 233] width 79 height 16
click at [526, 292] on div "Ví Ahamove" at bounding box center [520, 289] width 94 height 18
click at [525, 280] on button "Gửi đối tác" at bounding box center [492, 277] width 99 height 20
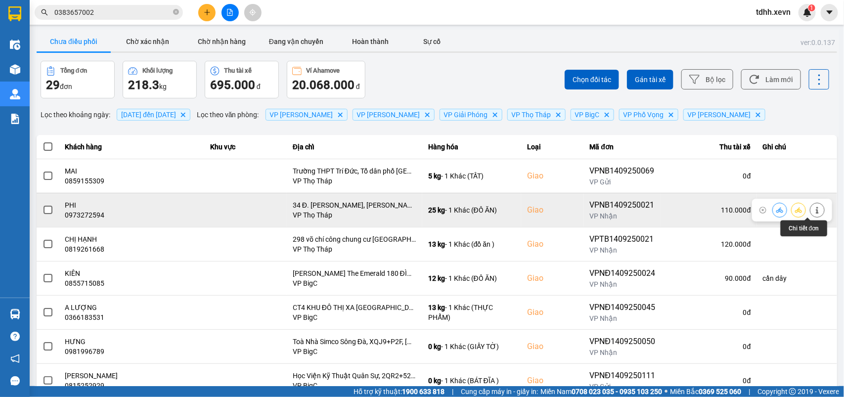
click at [816, 213] on icon at bounding box center [817, 210] width 2 height 7
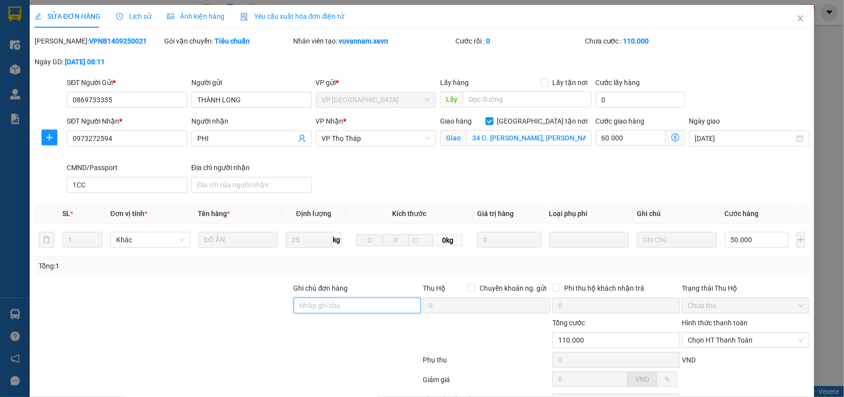
click at [332, 308] on input "Ghi chú đơn hàng" at bounding box center [358, 306] width 128 height 16
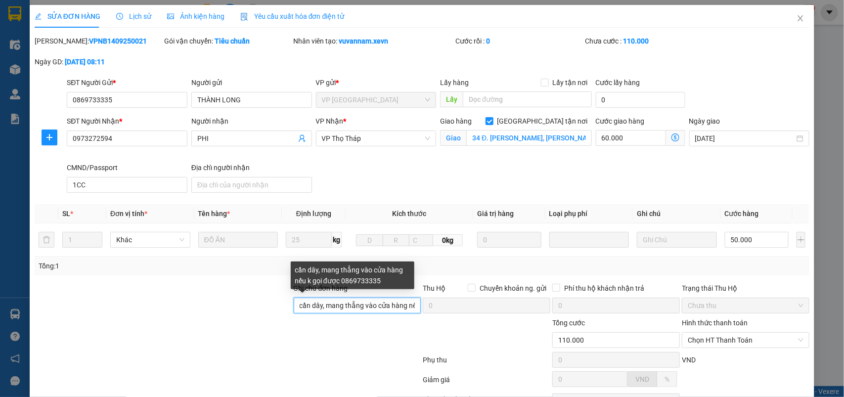
click at [389, 303] on input "cần dây, mang thẳng vào cửa hàng nếu k gọi được 0869733335" at bounding box center [358, 306] width 128 height 16
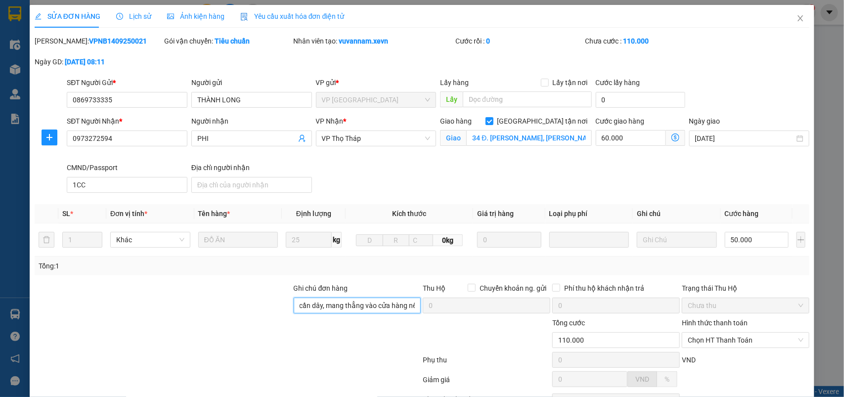
scroll to position [89, 0]
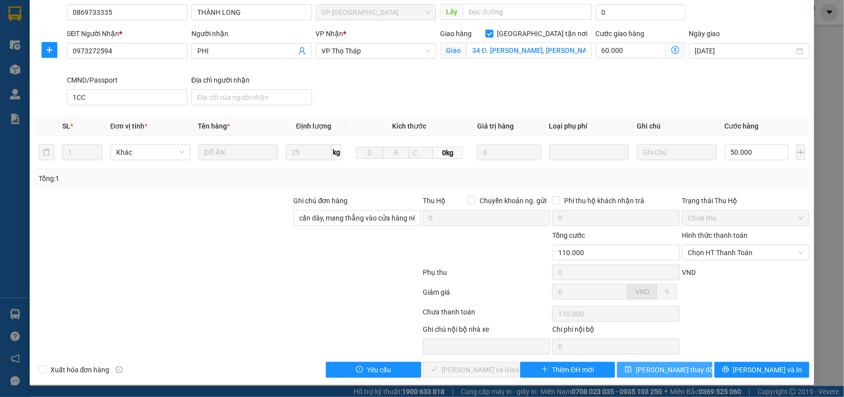
click at [679, 372] on span "[PERSON_NAME] thay đổi" at bounding box center [675, 369] width 79 height 11
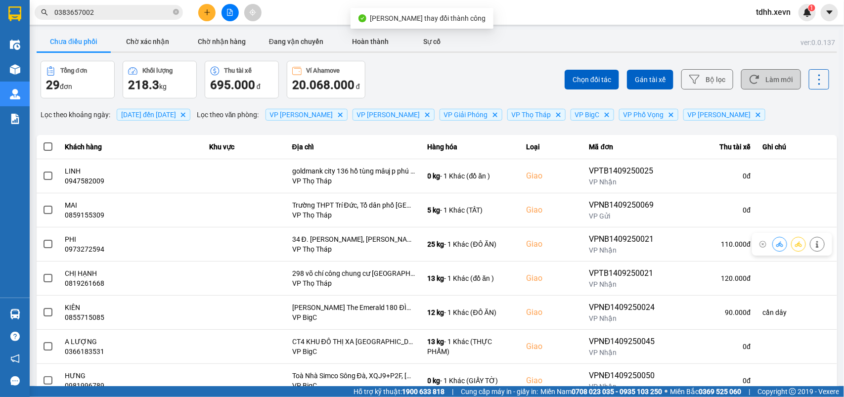
click at [767, 77] on button "Làm mới" at bounding box center [771, 79] width 60 height 20
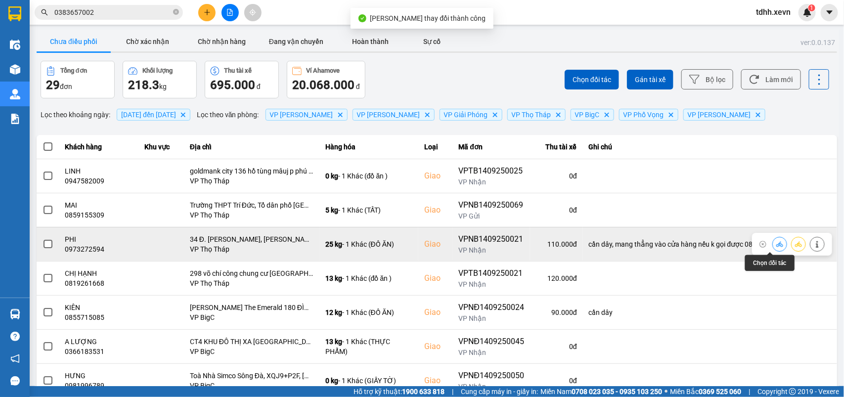
click at [776, 245] on icon at bounding box center [779, 243] width 7 height 5
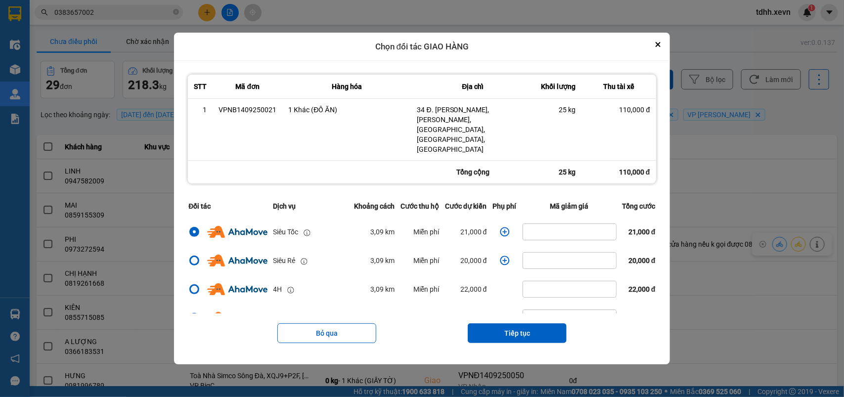
click at [500, 227] on icon "dialog" at bounding box center [505, 232] width 10 height 10
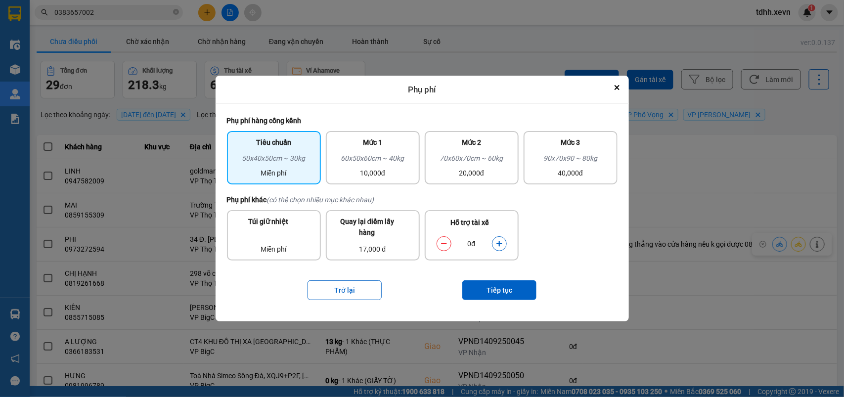
drag, startPoint x: 392, startPoint y: 175, endPoint x: 438, endPoint y: 211, distance: 58.1
click at [392, 175] on div "10,000đ" at bounding box center [373, 173] width 82 height 11
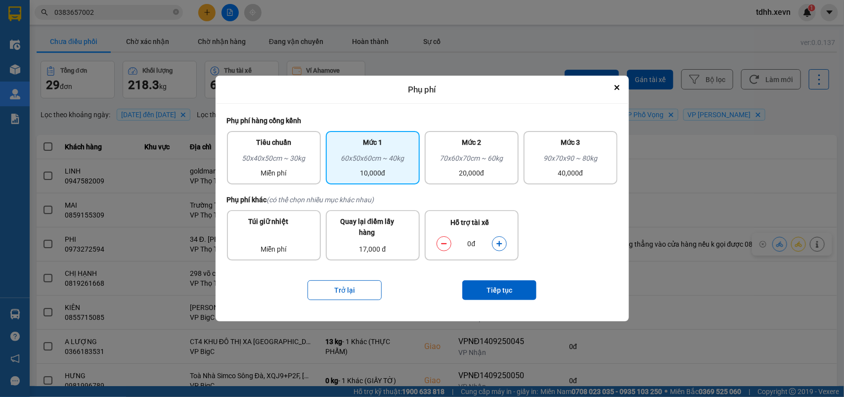
click at [497, 241] on icon "dialog" at bounding box center [499, 243] width 7 height 7
click at [499, 283] on button "Tiếp tục" at bounding box center [499, 290] width 74 height 20
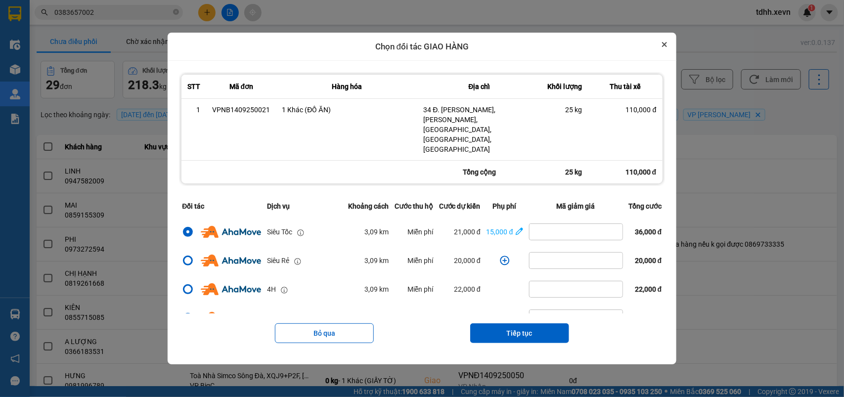
click at [667, 47] on icon "Close" at bounding box center [664, 44] width 5 height 5
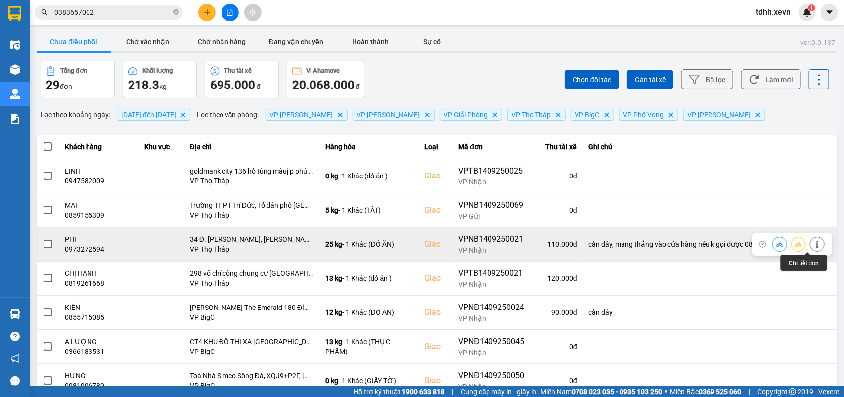
click at [816, 242] on icon at bounding box center [817, 244] width 2 height 7
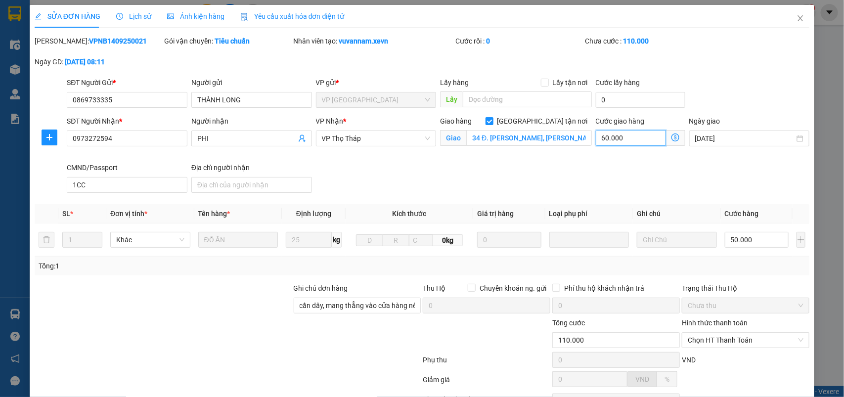
click at [624, 137] on input "60.000" at bounding box center [631, 138] width 70 height 16
click at [796, 21] on span "Close" at bounding box center [801, 19] width 28 height 28
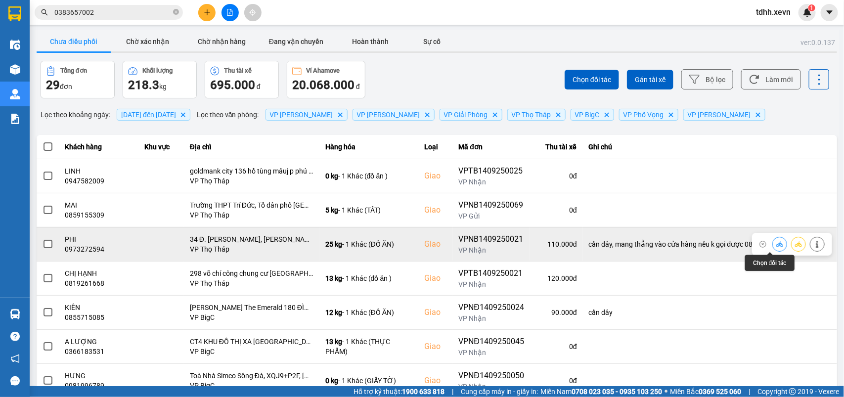
click at [773, 249] on button at bounding box center [780, 243] width 14 height 17
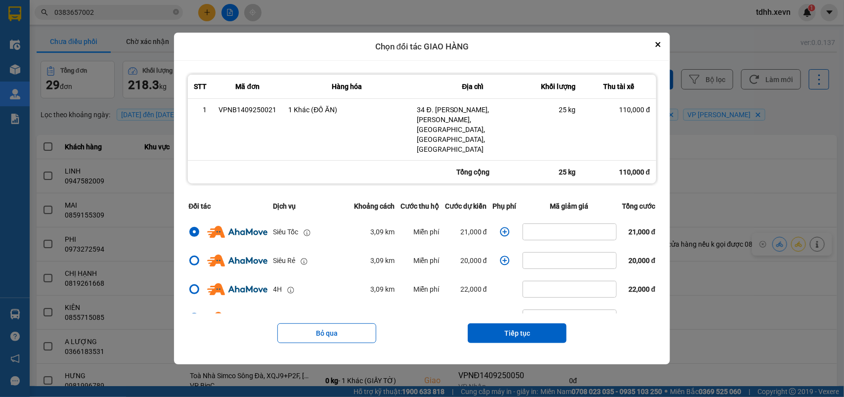
click at [500, 227] on icon "dialog" at bounding box center [505, 232] width 10 height 10
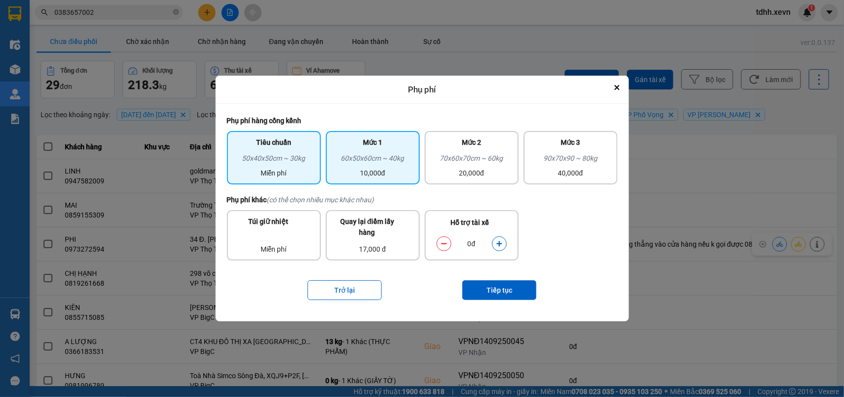
click at [380, 159] on div "60x50x60cm ~ 40kg" at bounding box center [373, 160] width 82 height 15
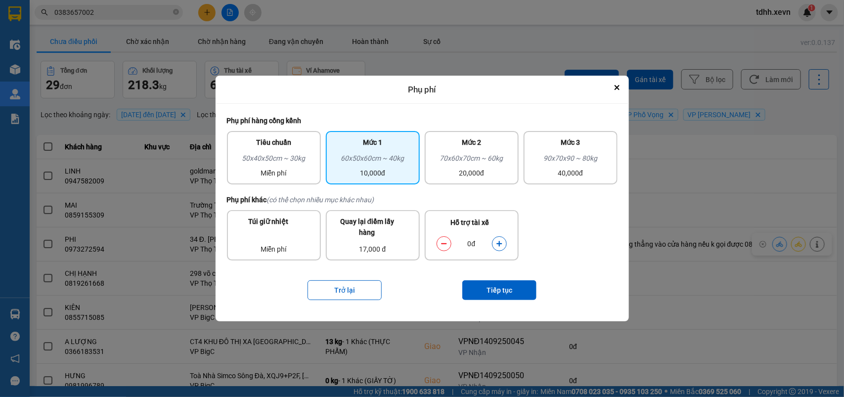
click at [494, 241] on button "dialog" at bounding box center [500, 243] width 14 height 17
click at [508, 294] on button "Tiếp tục" at bounding box center [499, 290] width 74 height 20
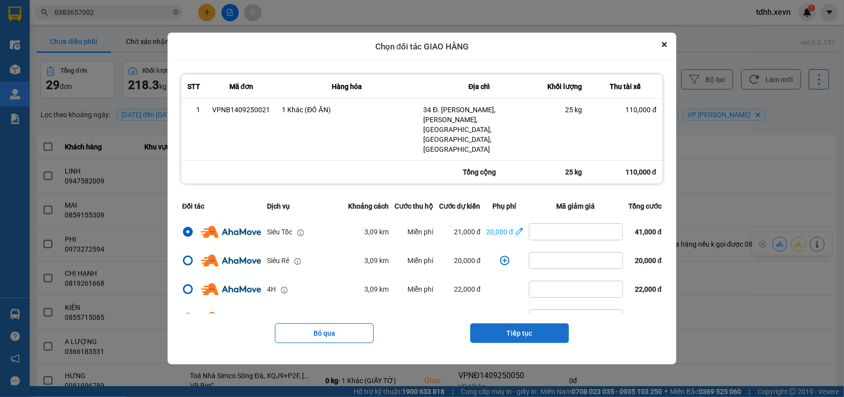
click at [535, 323] on button "Tiếp tục" at bounding box center [519, 333] width 99 height 20
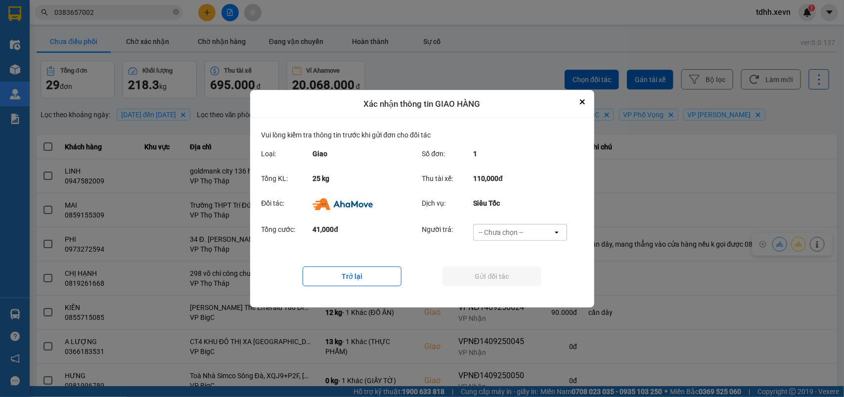
click at [538, 223] on div "Tổng cước: 41,000đ Người trả: -- Chưa chọn -- open" at bounding box center [422, 235] width 321 height 31
click at [522, 231] on div "-- Chưa chọn --" at bounding box center [501, 232] width 45 height 10
click at [510, 288] on span "Ví Ahamove" at bounding box center [501, 289] width 40 height 10
click at [508, 276] on button "Gửi đối tác" at bounding box center [492, 277] width 99 height 20
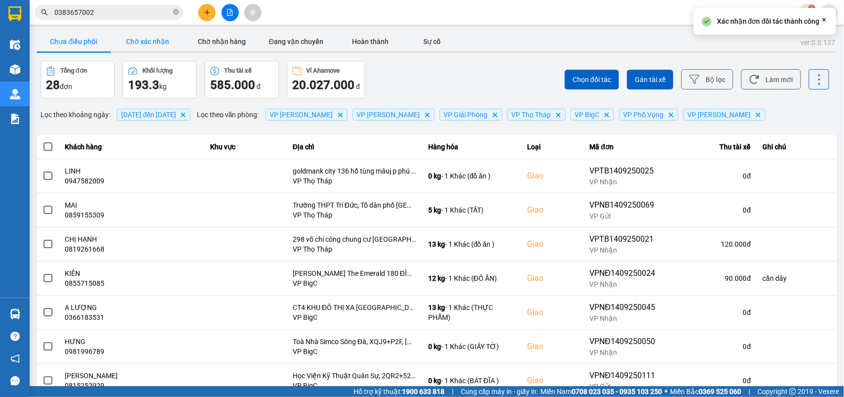
drag, startPoint x: 151, startPoint y: 38, endPoint x: 163, endPoint y: 98, distance: 61.0
click at [151, 38] on button "Chờ xác nhận" at bounding box center [148, 42] width 74 height 20
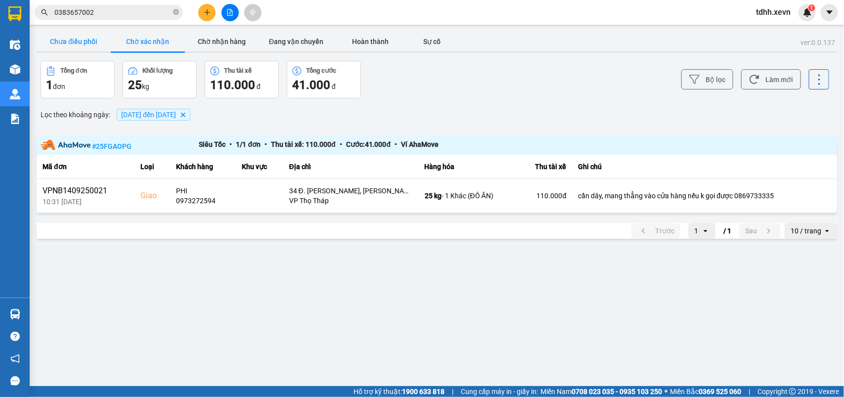
click at [79, 40] on button "Chưa điều phối" at bounding box center [74, 42] width 74 height 20
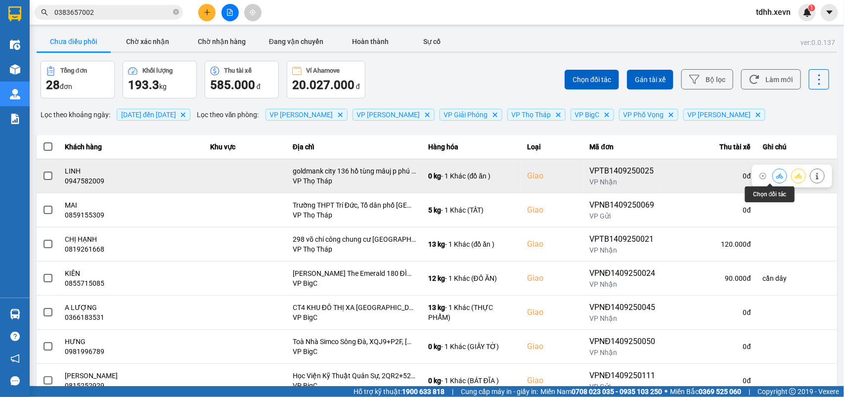
click at [773, 176] on button at bounding box center [780, 175] width 14 height 17
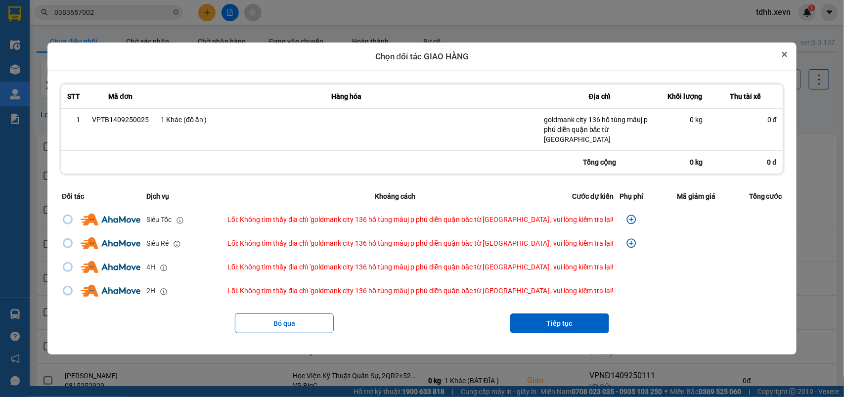
click at [779, 60] on button "Close" at bounding box center [785, 54] width 12 height 12
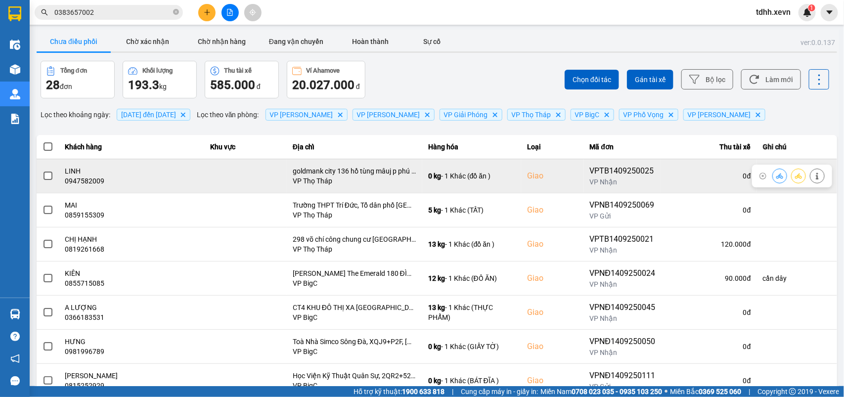
click at [811, 182] on button at bounding box center [818, 175] width 14 height 17
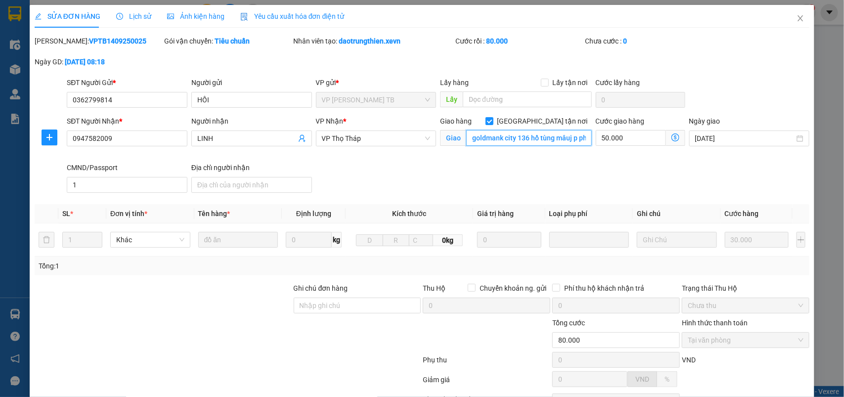
click at [552, 142] on input "goldmank city 136 hồ tùng mâuj p phú diễn quận băc từ [GEOGRAPHIC_DATA]" at bounding box center [529, 138] width 126 height 16
click at [553, 137] on input "goldmank city 136 hồ tùng mâuj p phú diễn quận băc từ [GEOGRAPHIC_DATA]" at bounding box center [529, 138] width 126 height 16
drag, startPoint x: 553, startPoint y: 137, endPoint x: 634, endPoint y: 136, distance: 81.6
click at [634, 136] on div "SĐT Người Nhận * 0947582009 Người nhận LINH VP Nhận * VP Thọ Tháp Giao hàng Gia…" at bounding box center [438, 156] width 747 height 81
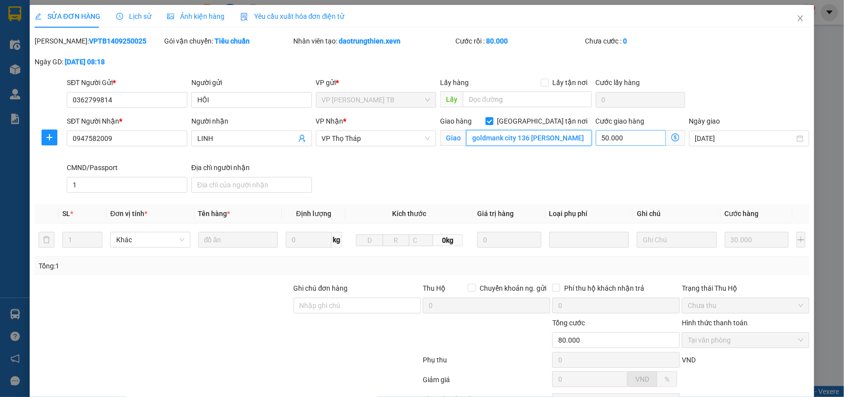
scroll to position [0, 0]
click at [513, 135] on input "goldmank city 136 [PERSON_NAME]" at bounding box center [529, 138] width 126 height 16
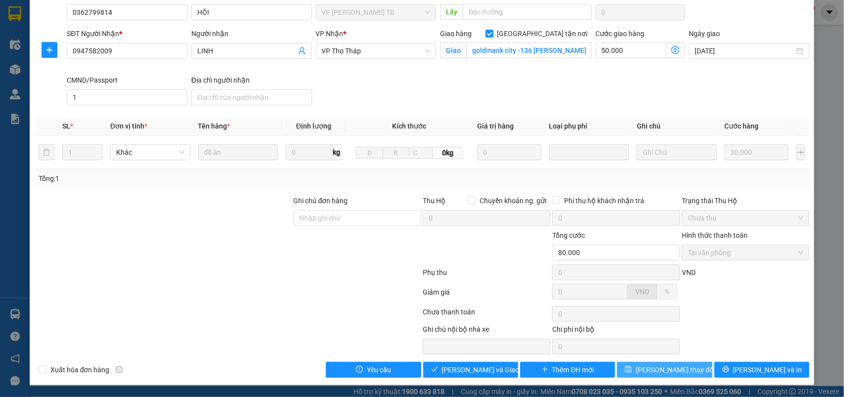
click at [651, 366] on span "[PERSON_NAME] thay đổi" at bounding box center [675, 369] width 79 height 11
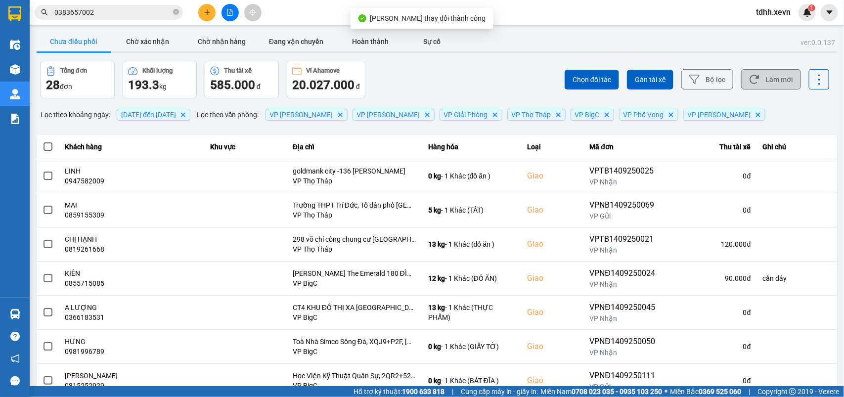
click at [775, 77] on button "Làm mới" at bounding box center [771, 79] width 60 height 20
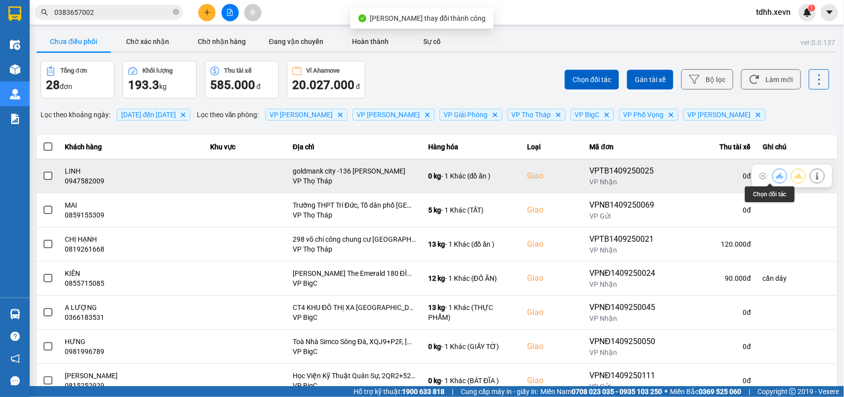
click at [776, 175] on icon at bounding box center [779, 176] width 7 height 7
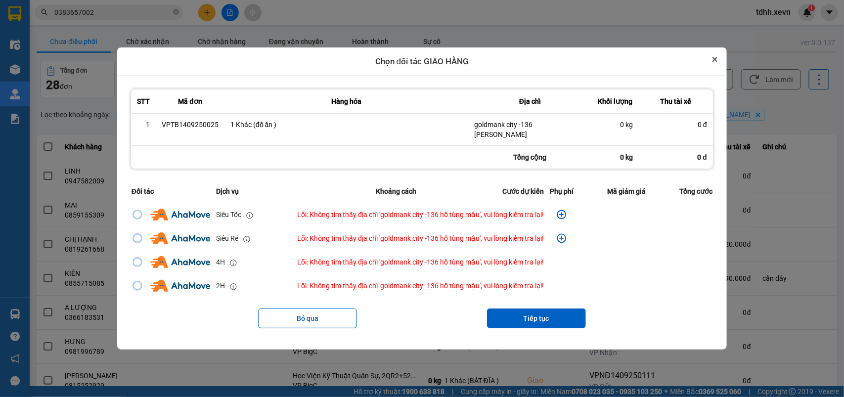
click at [717, 61] on icon "Close" at bounding box center [715, 59] width 4 height 4
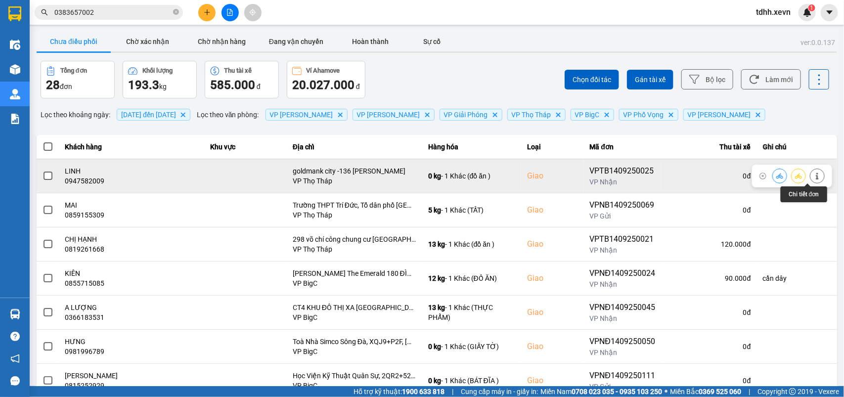
click at [811, 171] on button at bounding box center [818, 175] width 14 height 17
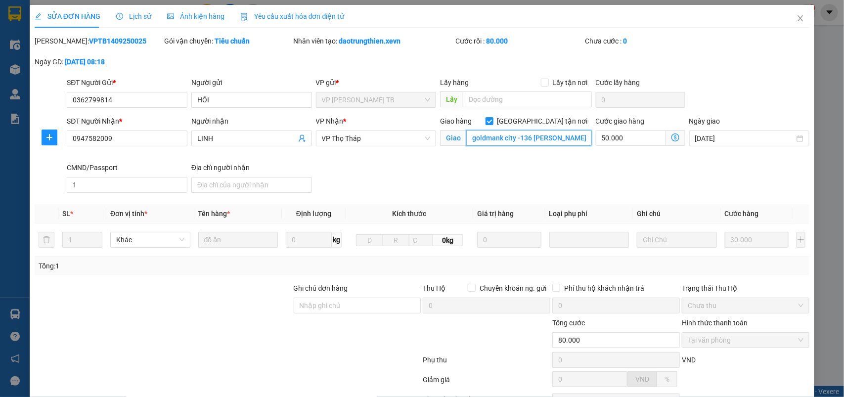
click at [503, 136] on input "goldmank city -136 [PERSON_NAME]" at bounding box center [529, 138] width 126 height 16
click at [515, 142] on input "goldmank city -136 [PERSON_NAME]" at bounding box center [529, 138] width 126 height 16
drag, startPoint x: 517, startPoint y: 137, endPoint x: 458, endPoint y: 141, distance: 58.5
click at [458, 141] on span "[PERSON_NAME] city -136 [PERSON_NAME]" at bounding box center [516, 138] width 152 height 16
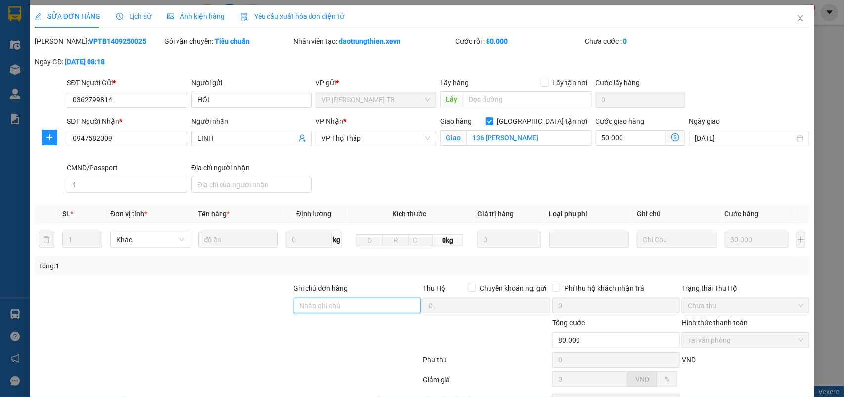
click at [364, 307] on input "Ghi chú đơn hàng" at bounding box center [358, 306] width 128 height 16
paste input "goldmank city -"
click at [258, 343] on div at bounding box center [163, 334] width 259 height 35
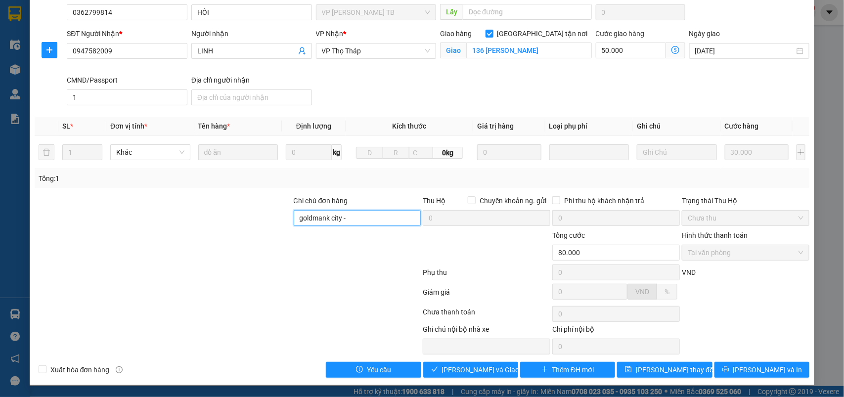
click at [358, 216] on input "goldmank city -" at bounding box center [358, 218] width 128 height 16
click at [645, 369] on span "[PERSON_NAME] thay đổi" at bounding box center [675, 369] width 79 height 11
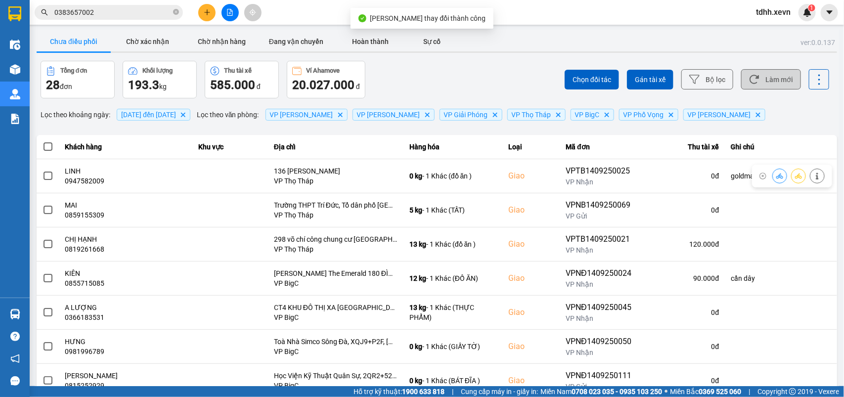
click at [774, 78] on button "Làm mới" at bounding box center [771, 79] width 60 height 20
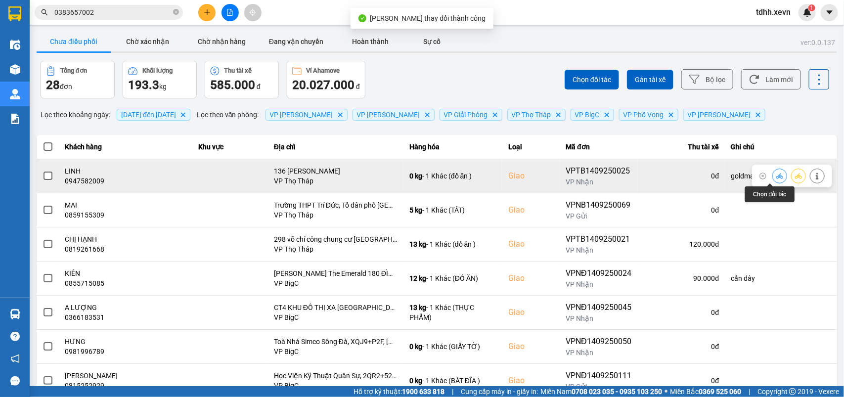
click at [776, 174] on icon at bounding box center [779, 175] width 7 height 5
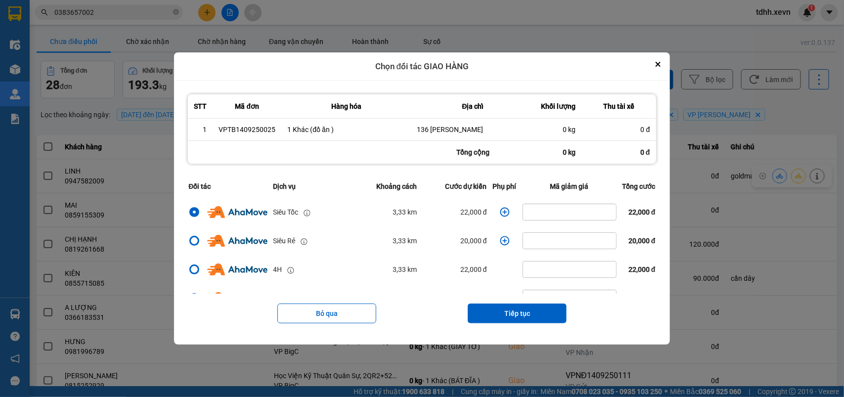
click at [500, 213] on icon "dialog" at bounding box center [505, 212] width 10 height 10
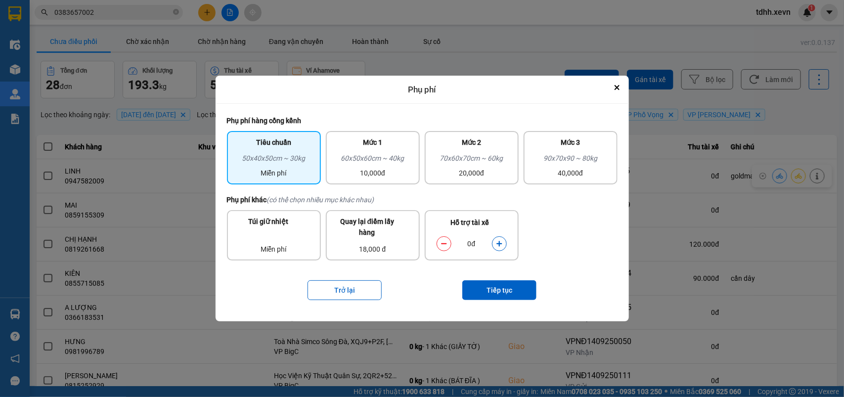
click at [500, 244] on icon "dialog" at bounding box center [498, 243] width 5 height 5
click at [517, 303] on div "Trở lại Tiếp tục" at bounding box center [422, 291] width 391 height 40
click at [517, 296] on button "Tiếp tục" at bounding box center [499, 290] width 74 height 20
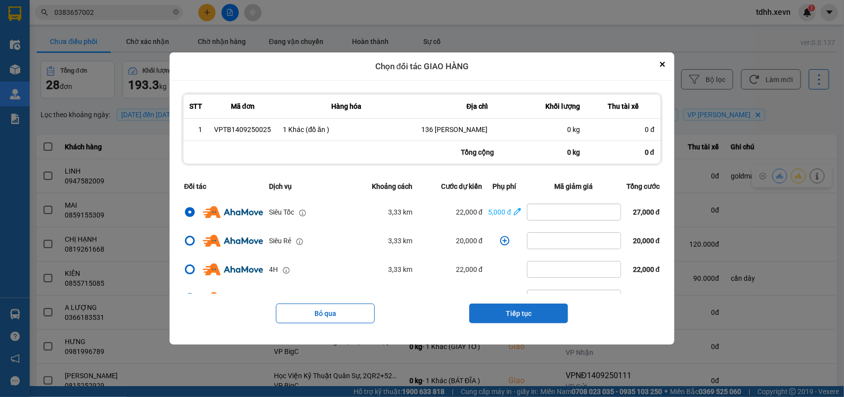
click at [519, 312] on button "Tiếp tục" at bounding box center [518, 314] width 99 height 20
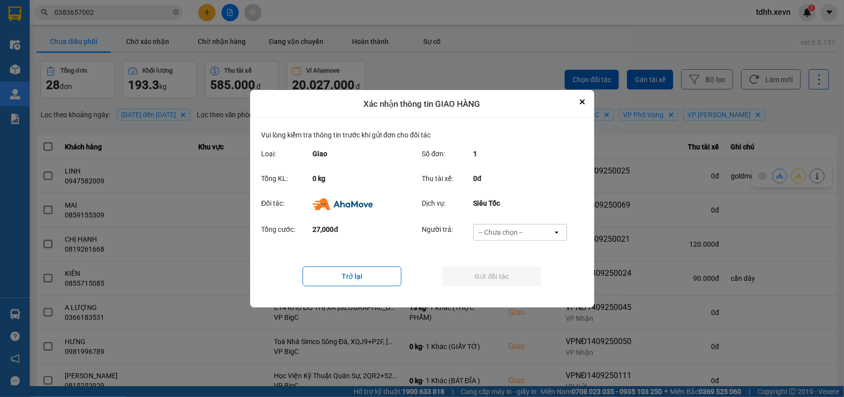
click at [517, 234] on div "-- Chưa chọn --" at bounding box center [501, 232] width 45 height 10
click at [517, 289] on span "Ví Ahamove" at bounding box center [501, 289] width 40 height 10
click at [517, 279] on button "Gửi đối tác" at bounding box center [492, 277] width 99 height 20
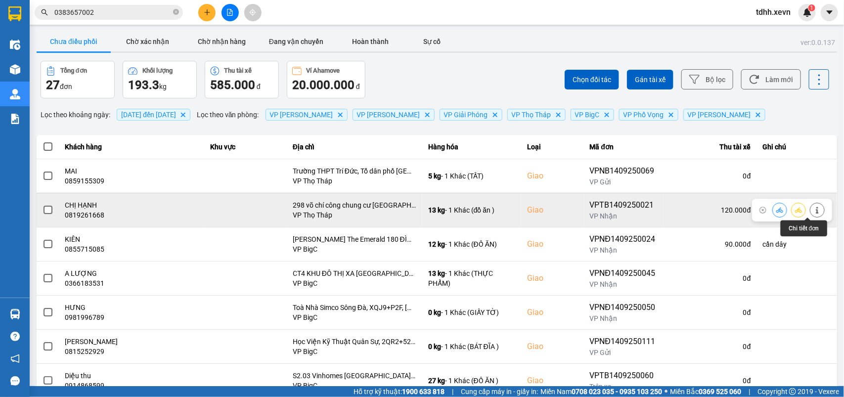
click at [814, 209] on icon at bounding box center [817, 210] width 7 height 7
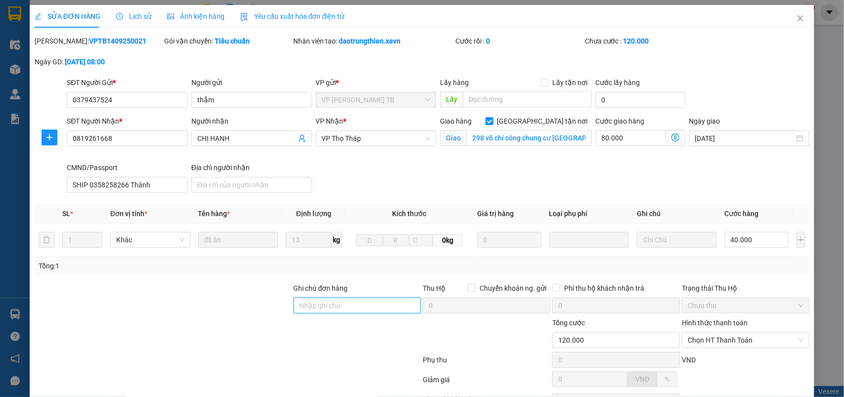
click at [357, 309] on input "Ghi chú đơn hàng" at bounding box center [358, 306] width 128 height 16
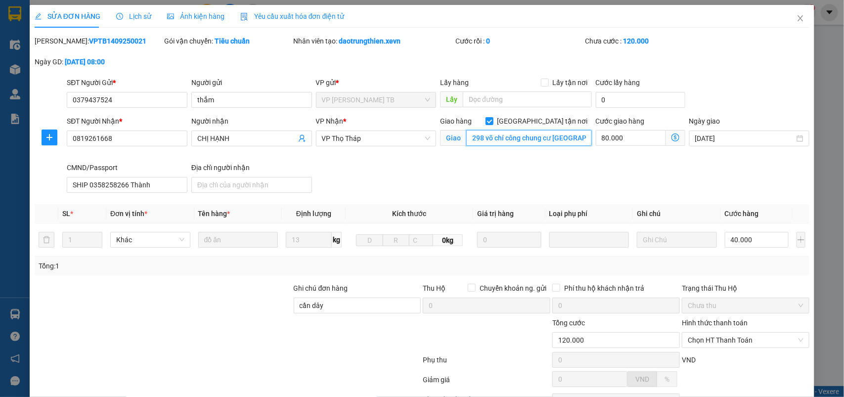
click at [534, 137] on input "298 võ chí công chung cư [GEOGRAPHIC_DATA][PERSON_NAME]" at bounding box center [529, 138] width 126 height 16
click at [529, 138] on input "298 võ chí công chung cư [GEOGRAPHIC_DATA][PERSON_NAME]" at bounding box center [529, 138] width 126 height 16
drag, startPoint x: 516, startPoint y: 139, endPoint x: 607, endPoint y: 144, distance: 91.6
click at [607, 144] on div "SĐT Người Nhận * 0819261668 Người nhận CHỊ HẠNH VP Nhận * VP Thọ Tháp Giao hàng…" at bounding box center [438, 156] width 747 height 81
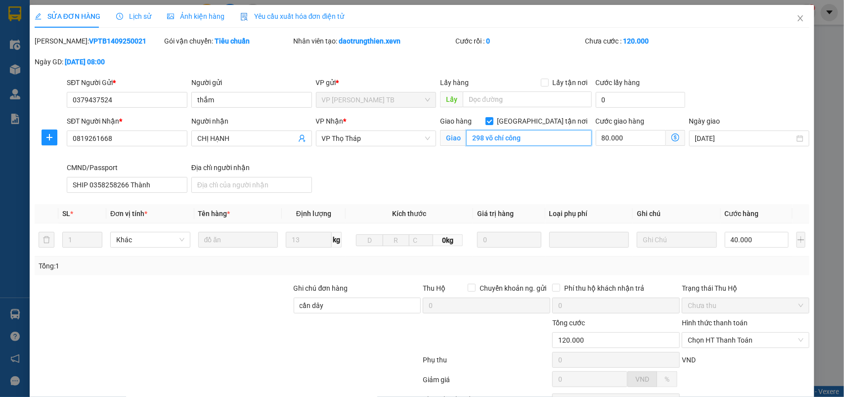
scroll to position [0, 0]
click at [342, 305] on input "cần dây" at bounding box center [358, 306] width 128 height 16
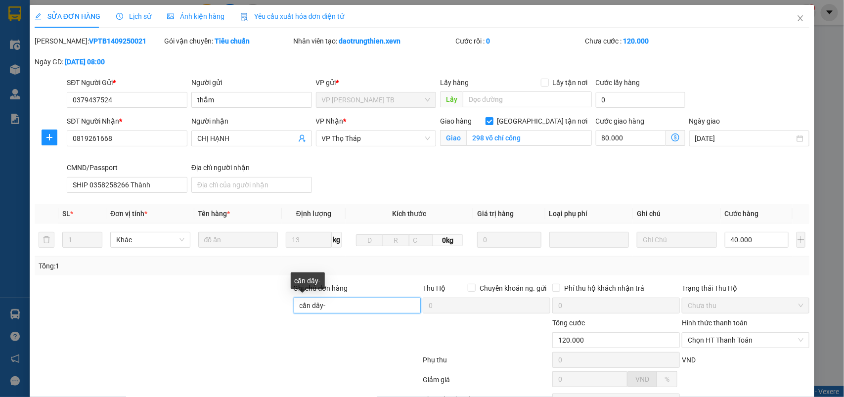
paste input "chung cư tân hoàng minh"
click at [367, 307] on input "cần dây- chung cư tân hoàng minh" at bounding box center [358, 306] width 128 height 16
click at [352, 346] on div at bounding box center [358, 334] width 130 height 35
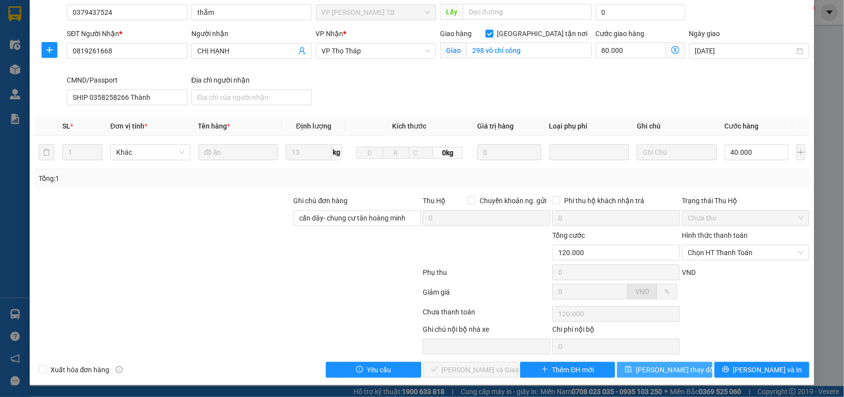
click at [649, 365] on span "[PERSON_NAME] thay đổi" at bounding box center [675, 369] width 79 height 11
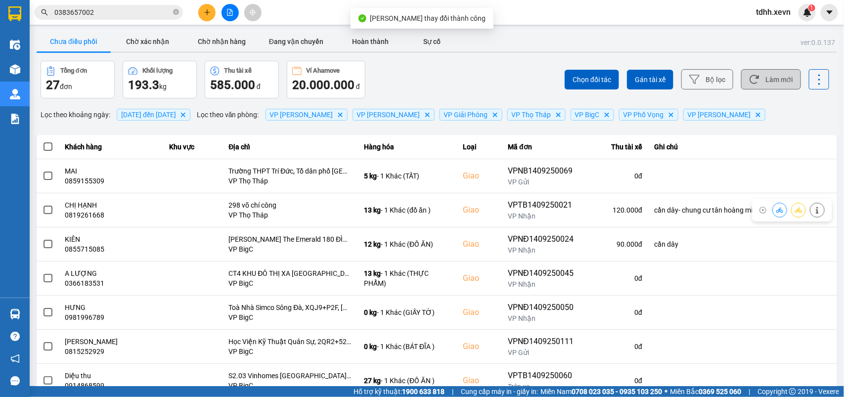
click at [752, 78] on button "Làm mới" at bounding box center [771, 79] width 60 height 20
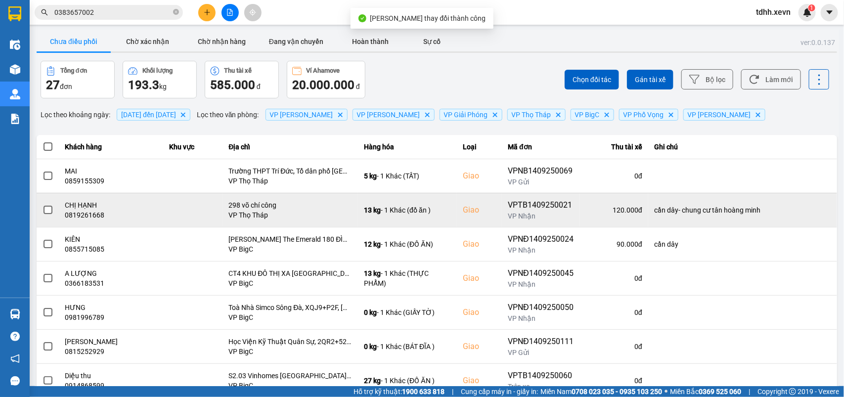
click at [767, 210] on div "cần dây- chung cư tân hoàng minh" at bounding box center [742, 210] width 177 height 10
click at [774, 212] on button at bounding box center [780, 209] width 14 height 17
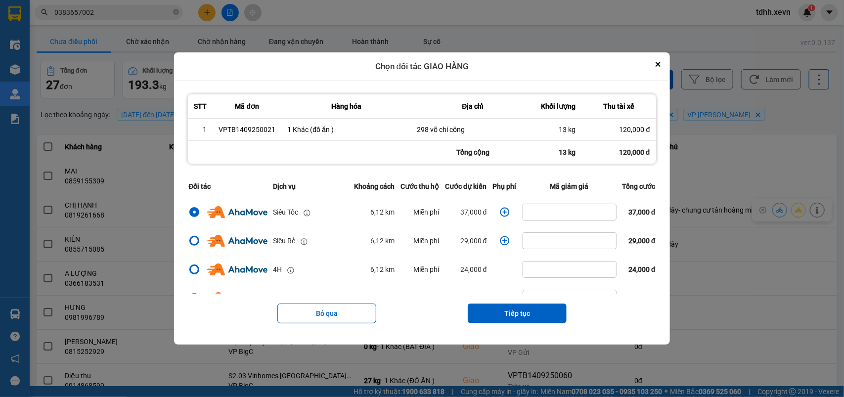
click at [500, 217] on icon "dialog" at bounding box center [504, 212] width 9 height 9
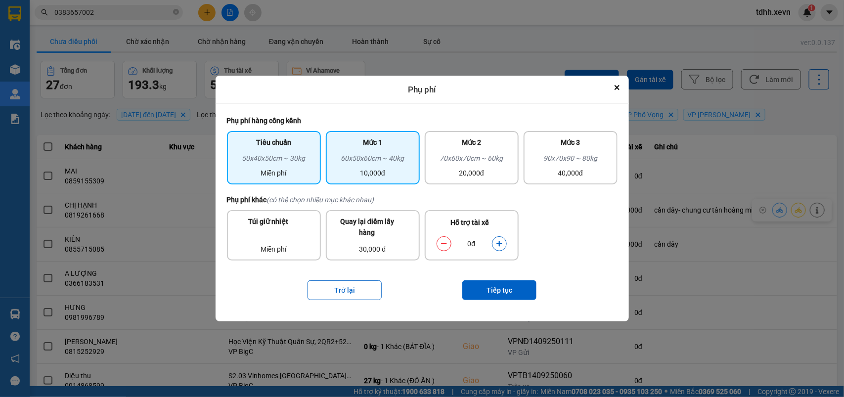
click at [347, 155] on div "60x50x60cm ~ 40kg" at bounding box center [373, 160] width 82 height 15
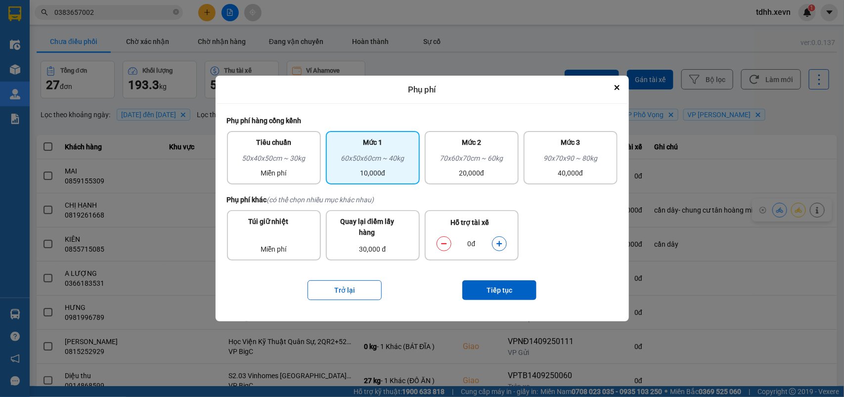
click at [500, 243] on icon "dialog" at bounding box center [498, 243] width 5 height 5
click at [500, 291] on button "Tiếp tục" at bounding box center [499, 290] width 74 height 20
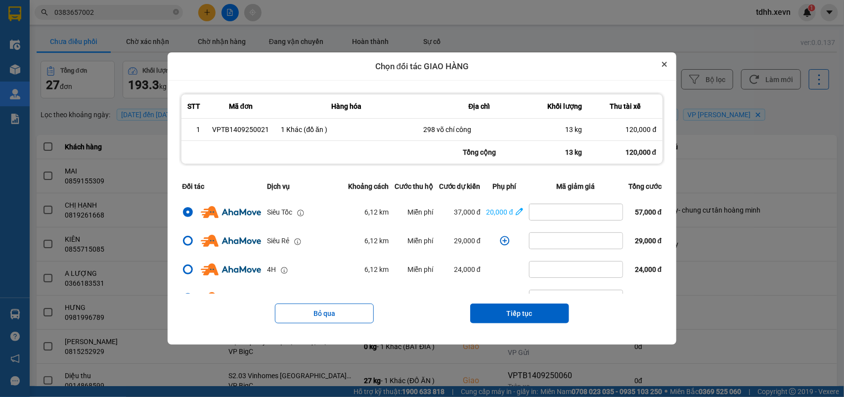
click at [667, 65] on icon "Close" at bounding box center [664, 64] width 5 height 5
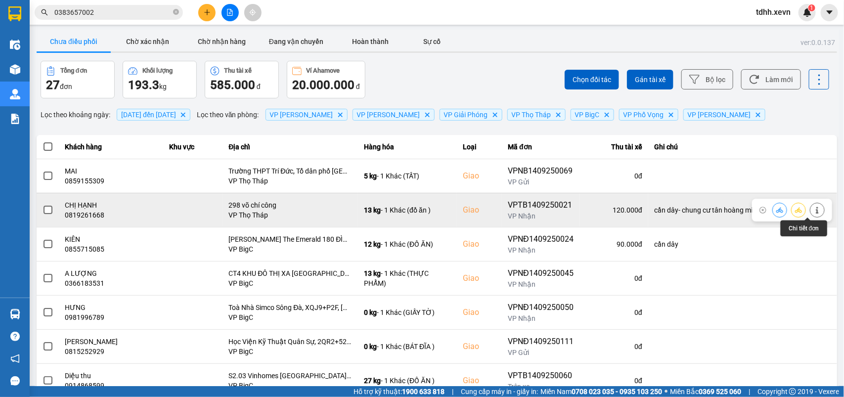
click at [814, 209] on icon at bounding box center [817, 210] width 7 height 7
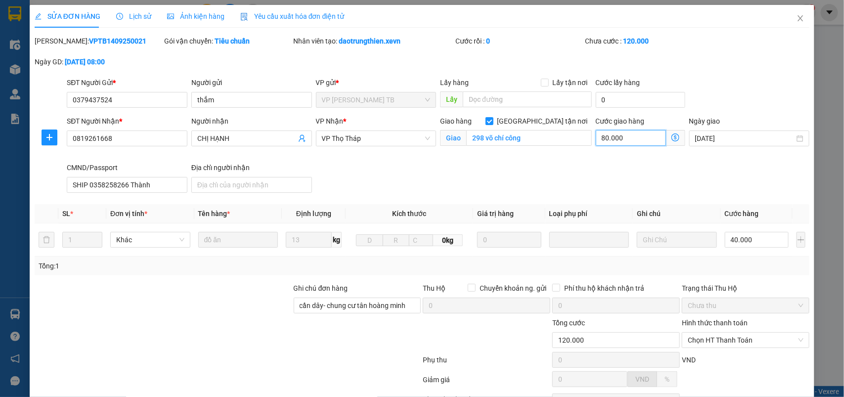
click at [634, 136] on input "80.000" at bounding box center [631, 138] width 70 height 16
click at [573, 189] on div "SĐT Người Nhận * 0819261668 Người nhận CHỊ HẠNH VP Nhận * VP Thọ Tháp Giao hàng…" at bounding box center [438, 156] width 747 height 81
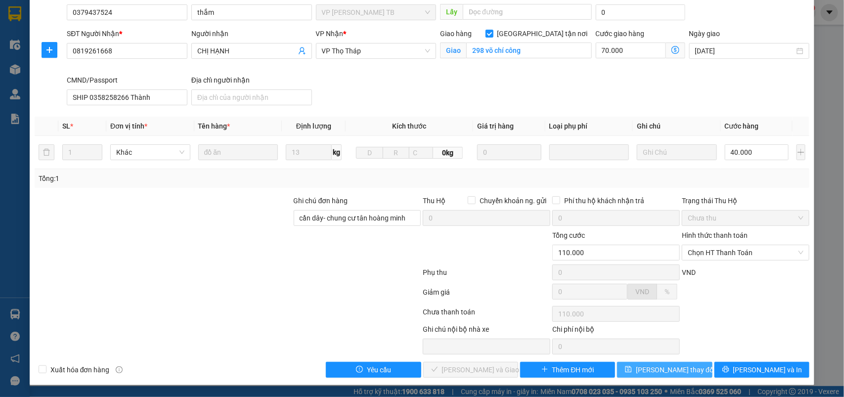
click at [657, 367] on span "[PERSON_NAME] thay đổi" at bounding box center [675, 369] width 79 height 11
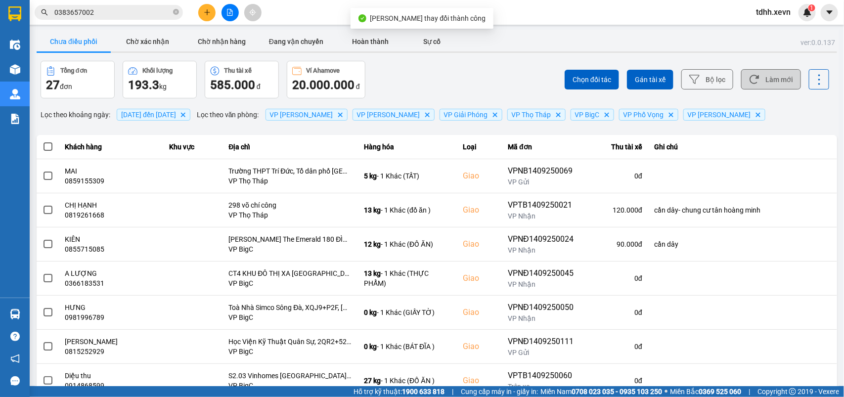
click at [764, 77] on button "Làm mới" at bounding box center [771, 79] width 60 height 20
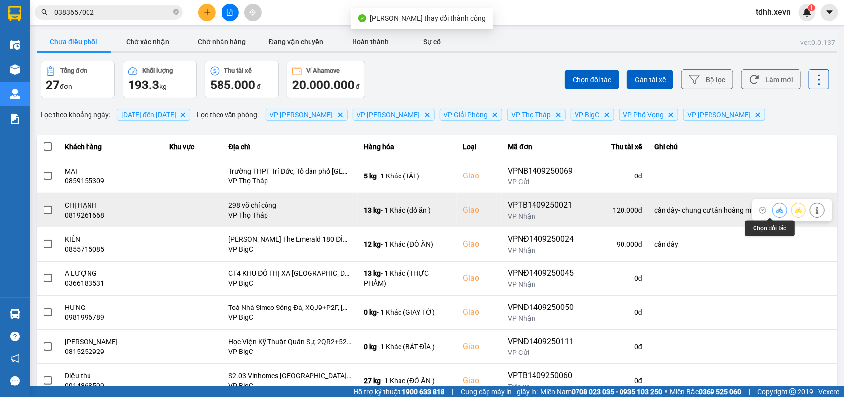
click at [776, 207] on icon at bounding box center [779, 210] width 7 height 7
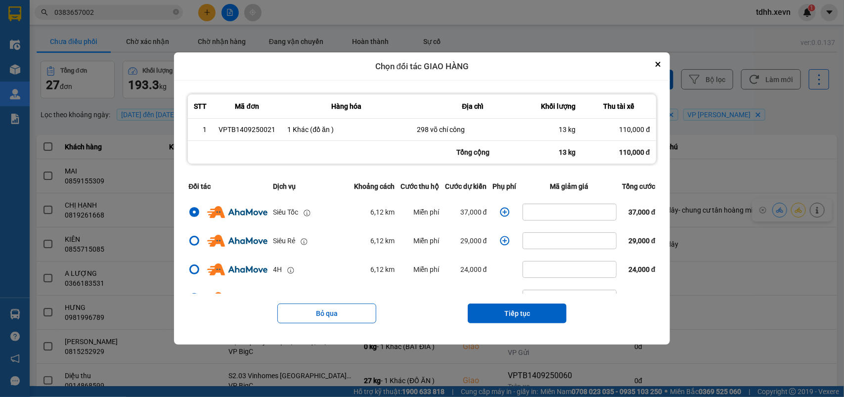
click at [500, 213] on icon "dialog" at bounding box center [504, 212] width 9 height 9
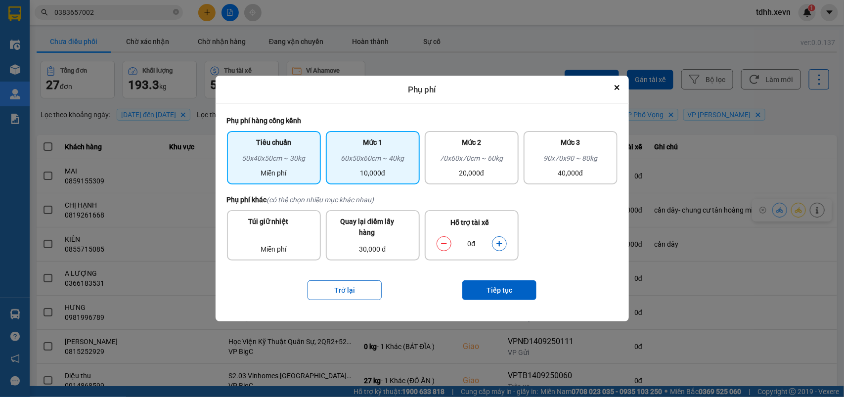
click at [370, 152] on div "Mức 1" at bounding box center [373, 145] width 82 height 16
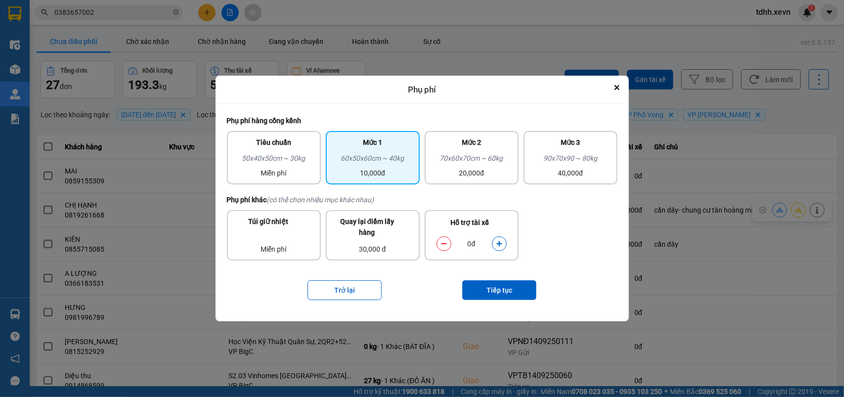
click at [503, 243] on button "dialog" at bounding box center [500, 243] width 14 height 17
click at [506, 288] on button "Tiếp tục" at bounding box center [499, 290] width 74 height 20
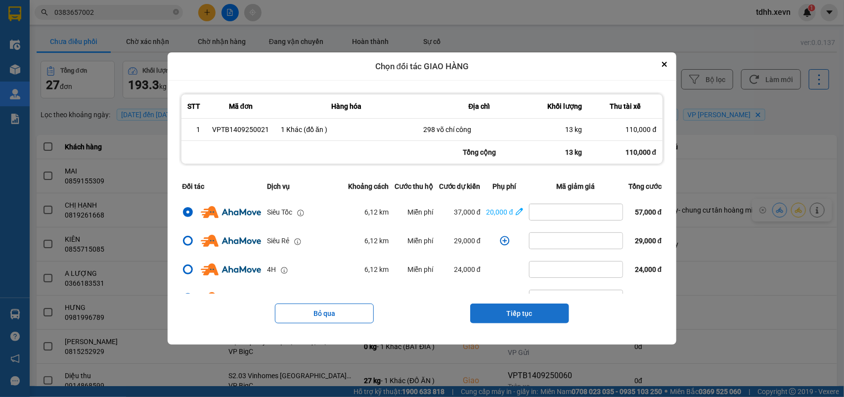
click at [540, 315] on button "Tiếp tục" at bounding box center [519, 314] width 99 height 20
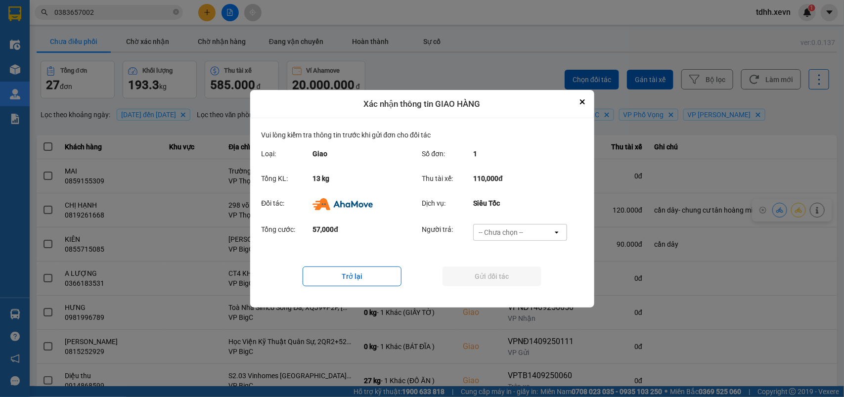
click at [518, 231] on div "-- Chưa chọn --" at bounding box center [501, 232] width 45 height 10
click at [502, 290] on span "Ví Ahamove" at bounding box center [501, 289] width 40 height 10
click at [502, 276] on button "Gửi đối tác" at bounding box center [492, 277] width 99 height 20
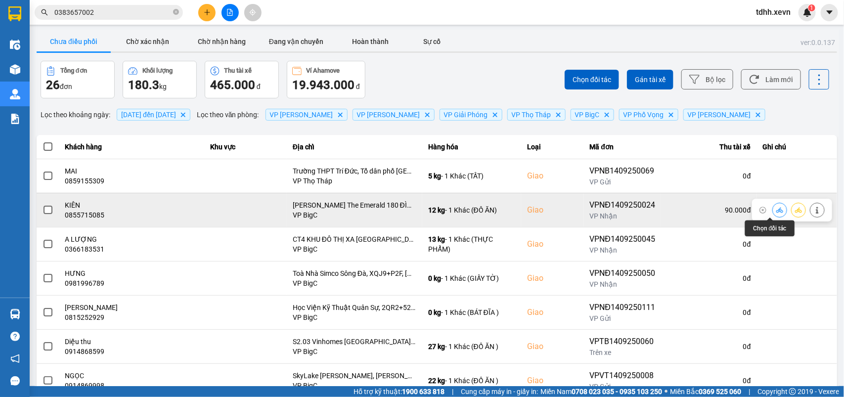
click at [776, 211] on icon at bounding box center [779, 209] width 7 height 5
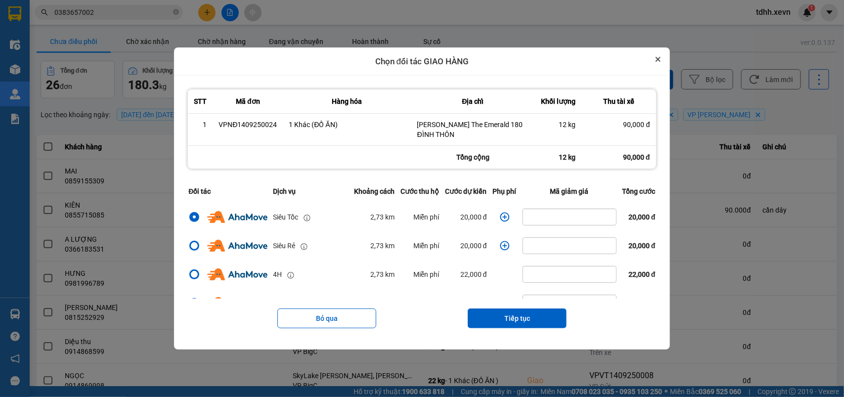
click at [664, 63] on button "Close" at bounding box center [658, 59] width 12 height 12
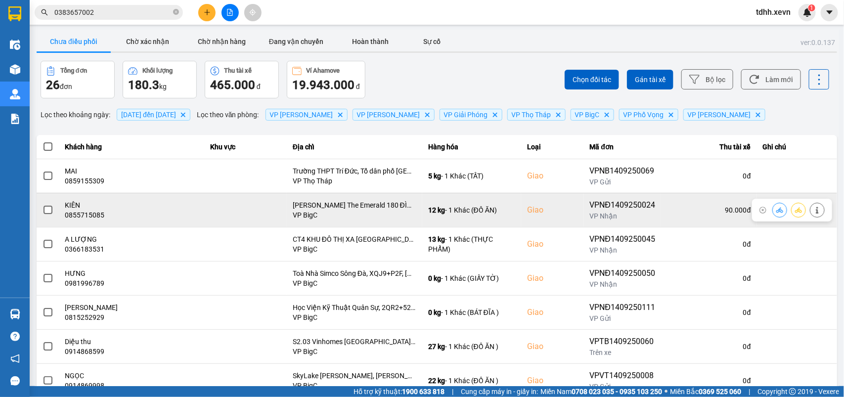
click at [814, 213] on icon at bounding box center [817, 210] width 7 height 7
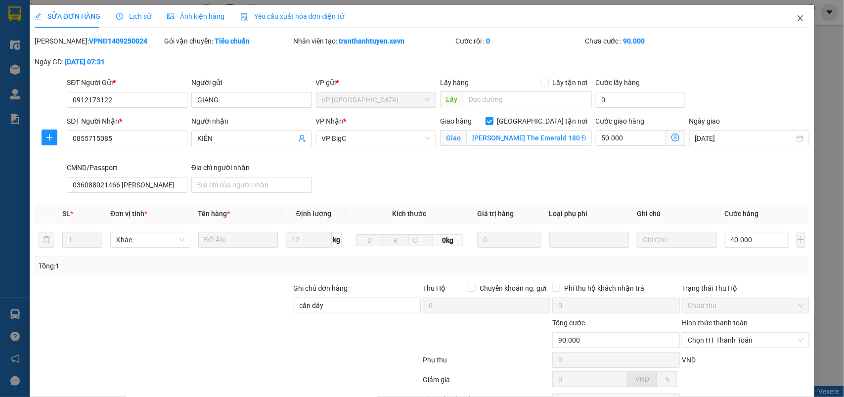
click at [797, 15] on icon "close" at bounding box center [801, 18] width 8 height 8
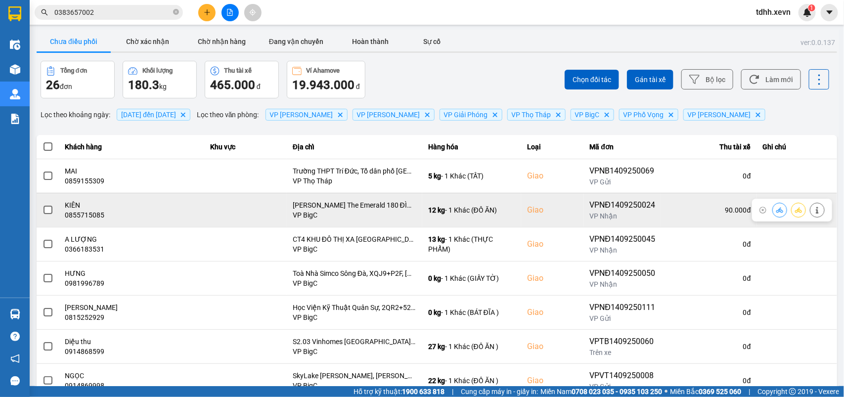
click at [776, 211] on icon at bounding box center [779, 209] width 7 height 5
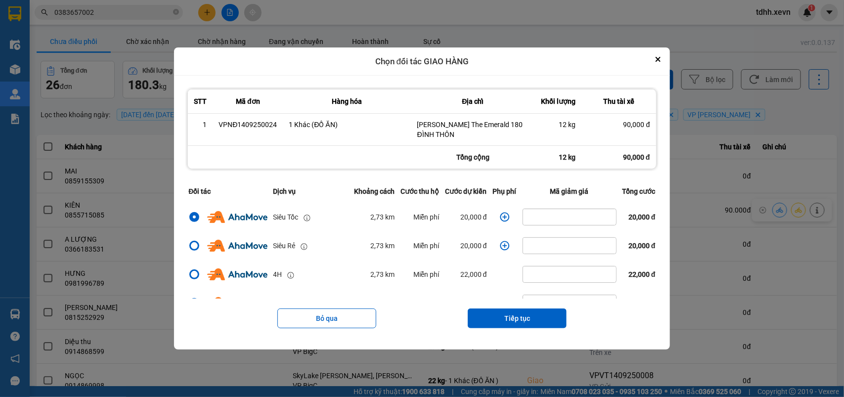
click at [502, 217] on icon "dialog" at bounding box center [505, 217] width 10 height 10
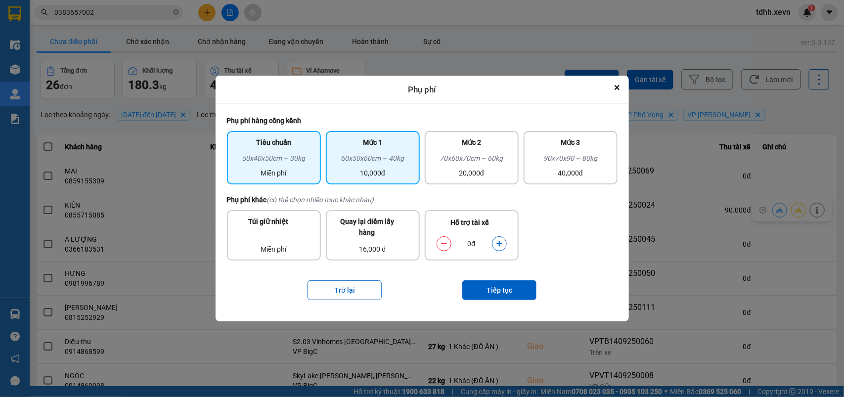
click at [375, 152] on div "Mức 1" at bounding box center [373, 145] width 82 height 16
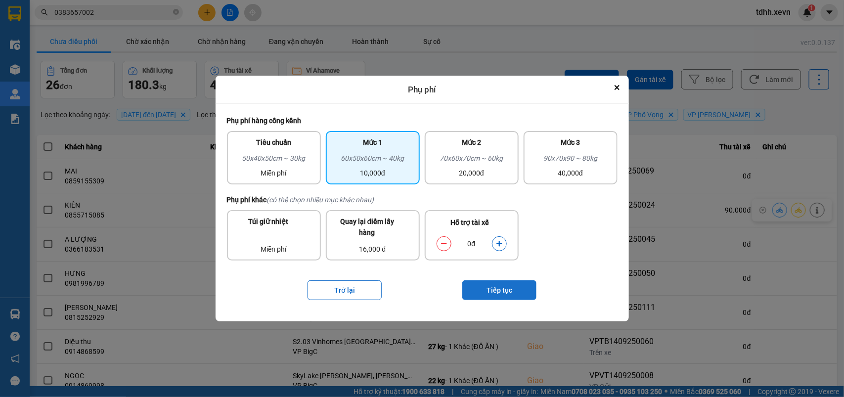
click at [499, 288] on button "Tiếp tục" at bounding box center [499, 290] width 74 height 20
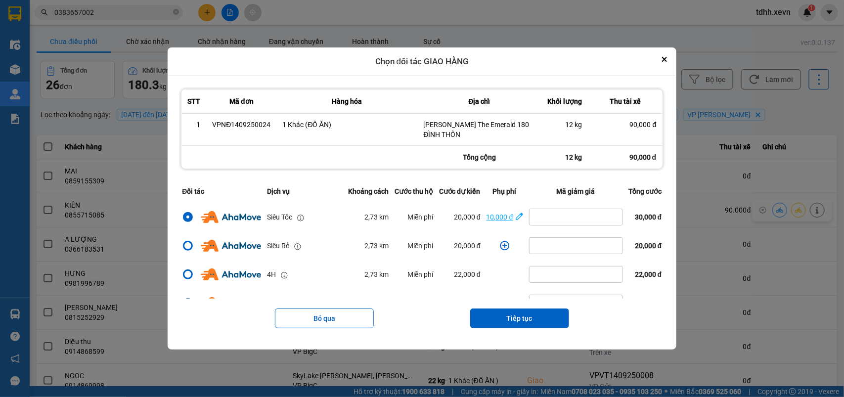
click at [508, 218] on span "10,000 đ" at bounding box center [505, 217] width 37 height 11
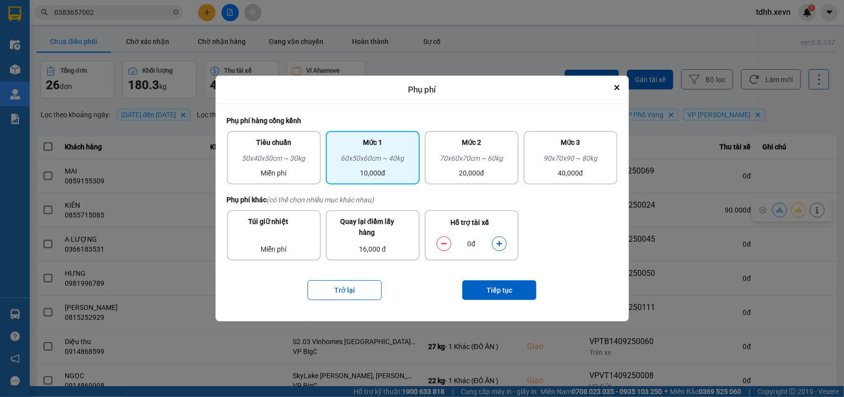
click at [500, 241] on icon "dialog" at bounding box center [498, 243] width 5 height 5
click at [502, 287] on button "Tiếp tục" at bounding box center [499, 290] width 74 height 20
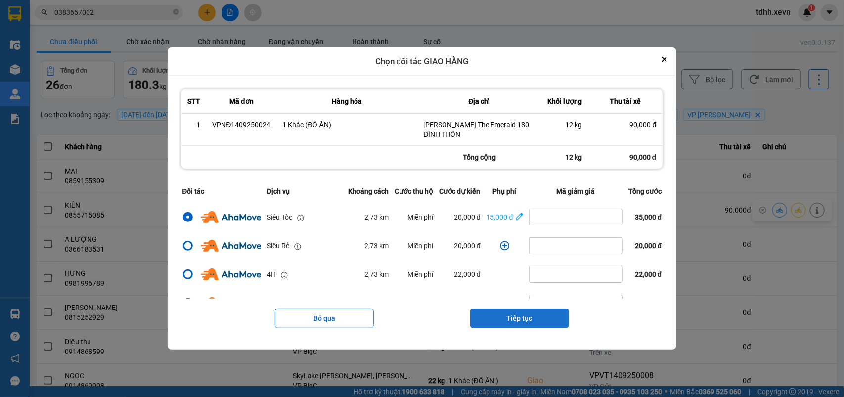
click at [537, 313] on button "Tiếp tục" at bounding box center [519, 319] width 99 height 20
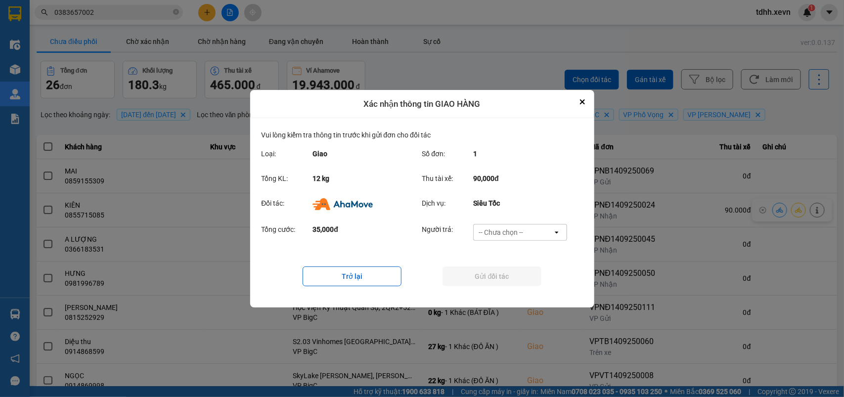
click at [533, 236] on div "-- Chưa chọn --" at bounding box center [513, 233] width 79 height 16
click at [525, 289] on div "Ví Ahamove" at bounding box center [520, 289] width 94 height 18
click at [525, 278] on button "Gửi đối tác" at bounding box center [492, 277] width 99 height 20
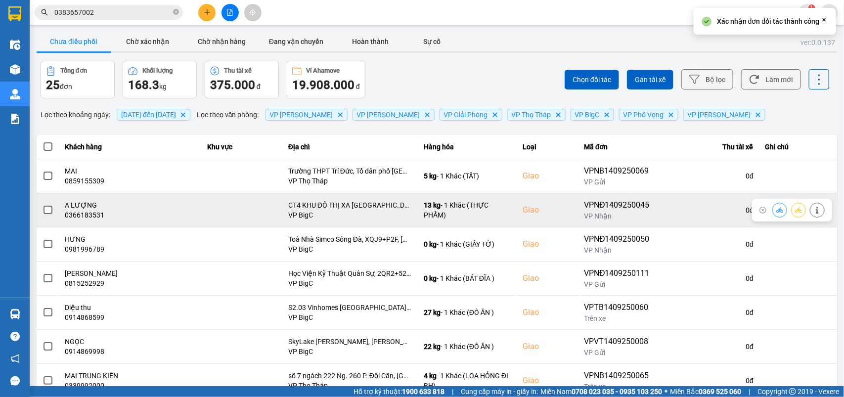
click at [814, 210] on icon at bounding box center [817, 210] width 7 height 7
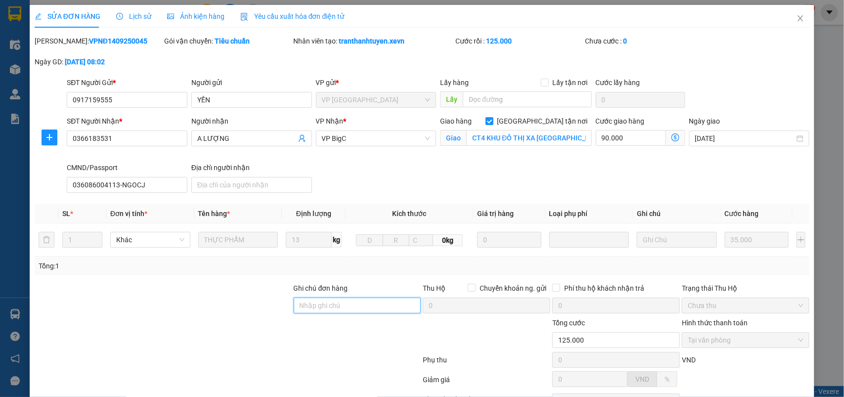
click at [340, 311] on input "Ghi chú đơn hàng" at bounding box center [358, 306] width 128 height 16
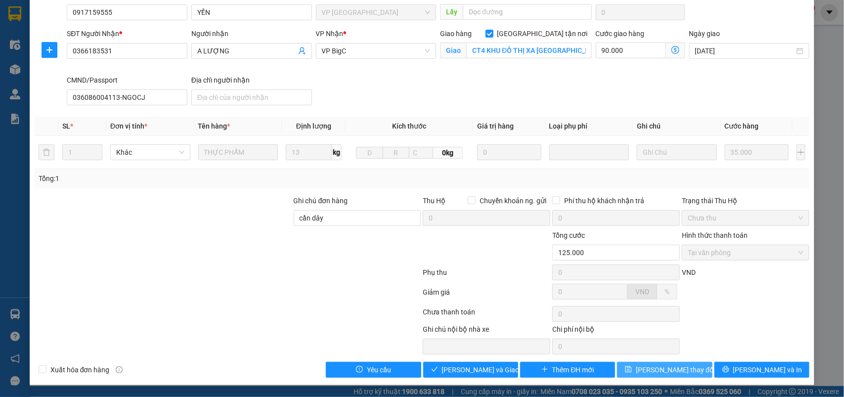
click at [658, 366] on span "[PERSON_NAME] thay đổi" at bounding box center [675, 369] width 79 height 11
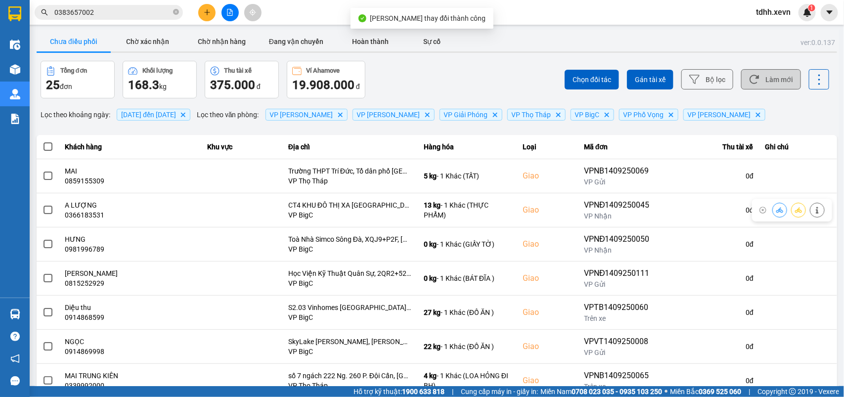
click at [769, 78] on button "Làm mới" at bounding box center [771, 79] width 60 height 20
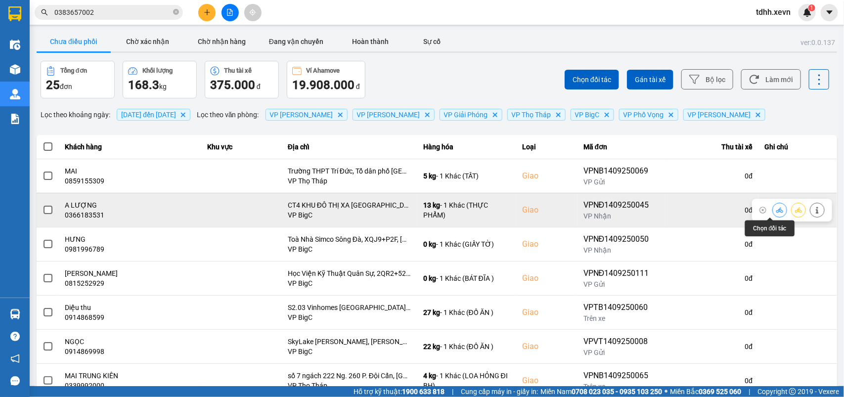
click at [776, 209] on icon at bounding box center [779, 209] width 7 height 5
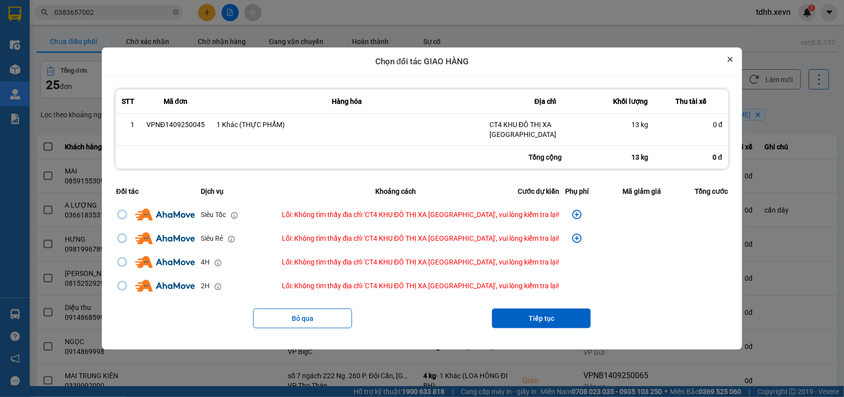
click at [728, 62] on icon "Close" at bounding box center [730, 59] width 5 height 5
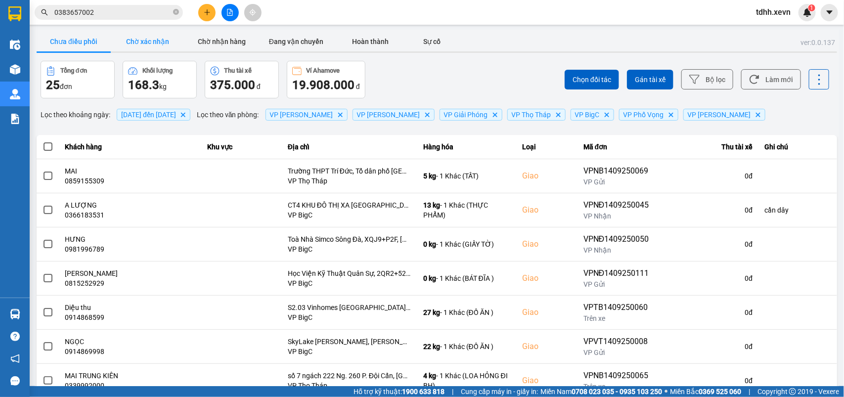
click at [142, 40] on button "Chờ xác nhận" at bounding box center [148, 42] width 74 height 20
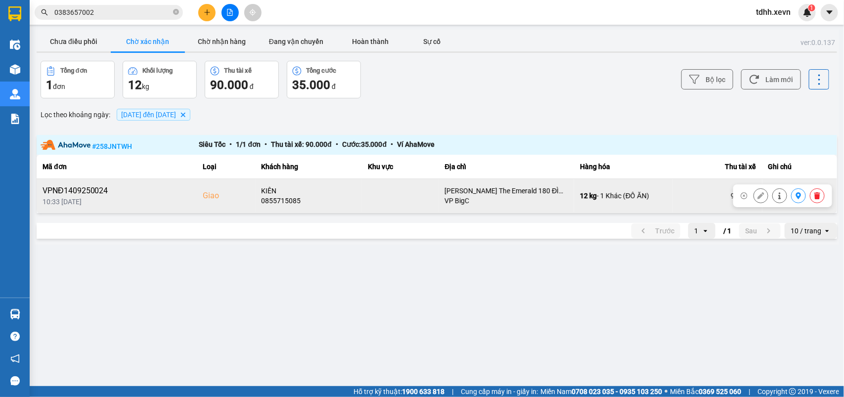
click at [286, 203] on div "0855715085" at bounding box center [309, 201] width 95 height 10
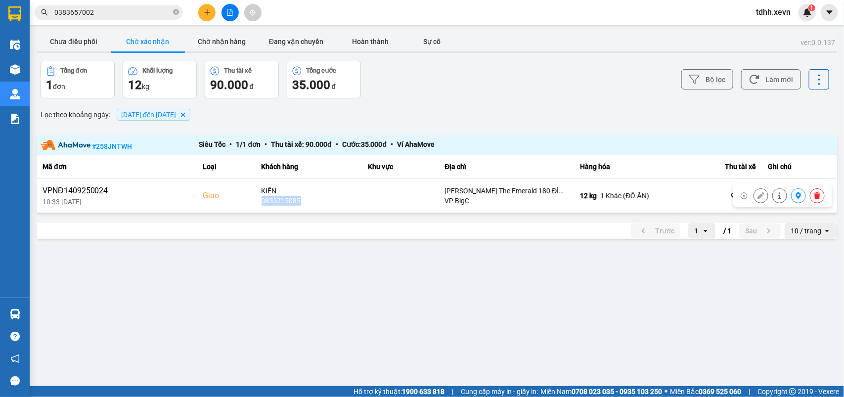
copy div "0855715085"
click at [772, 79] on button "Làm mới" at bounding box center [771, 79] width 60 height 20
click at [229, 43] on button "Chờ nhận hàng" at bounding box center [222, 42] width 74 height 20
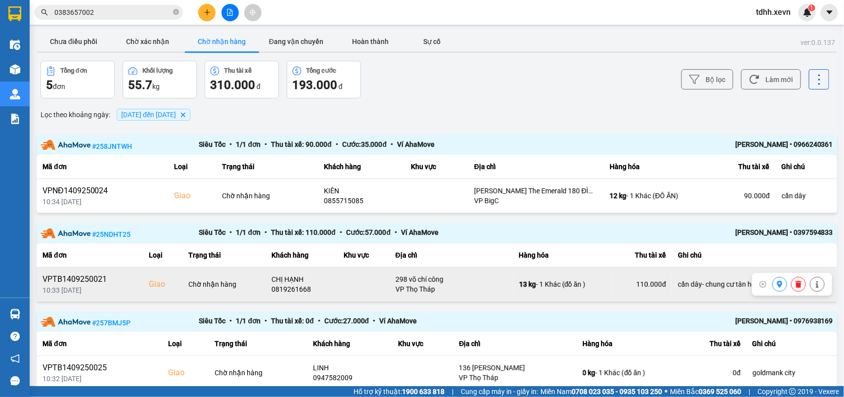
click at [282, 292] on div "0819261668" at bounding box center [302, 289] width 60 height 10
copy div "0819261668"
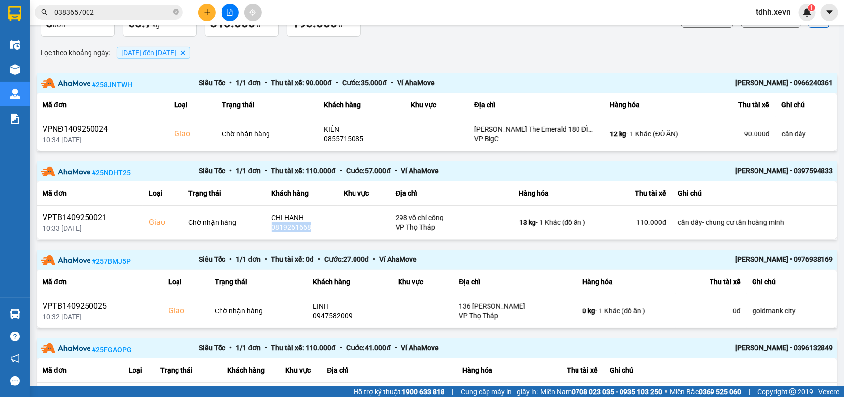
scroll to position [124, 0]
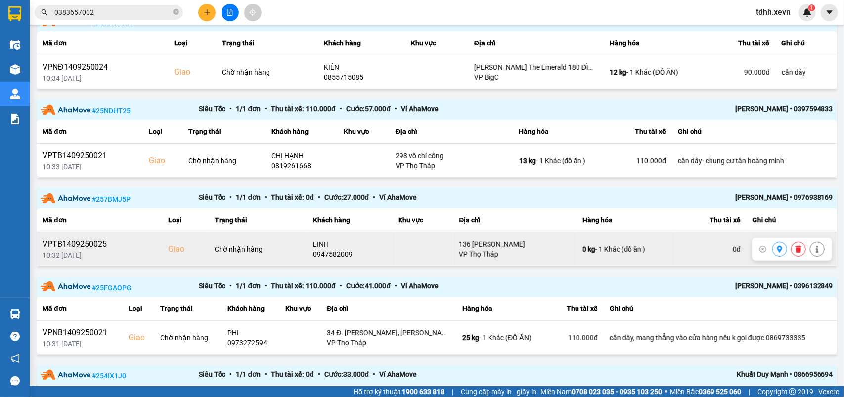
click at [331, 253] on div "0947582009" at bounding box center [349, 254] width 73 height 10
copy div "0947582009"
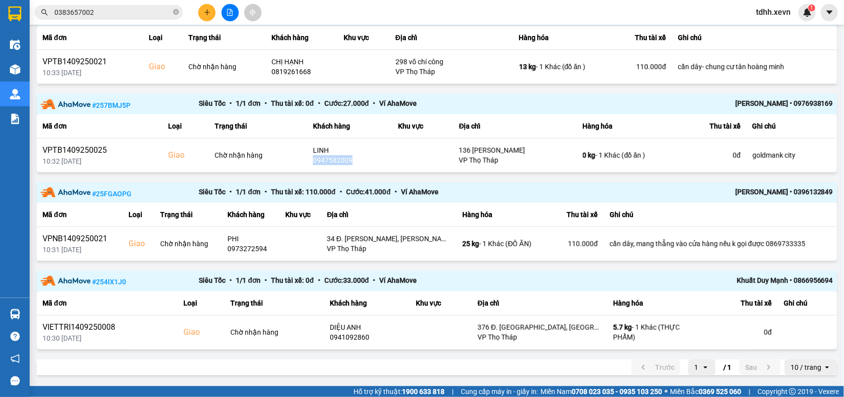
scroll to position [158, 0]
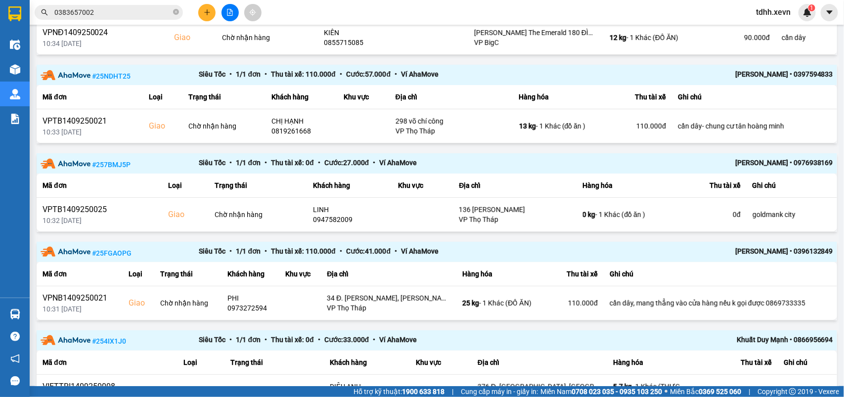
click at [95, 10] on input "0383657002" at bounding box center [112, 12] width 117 height 11
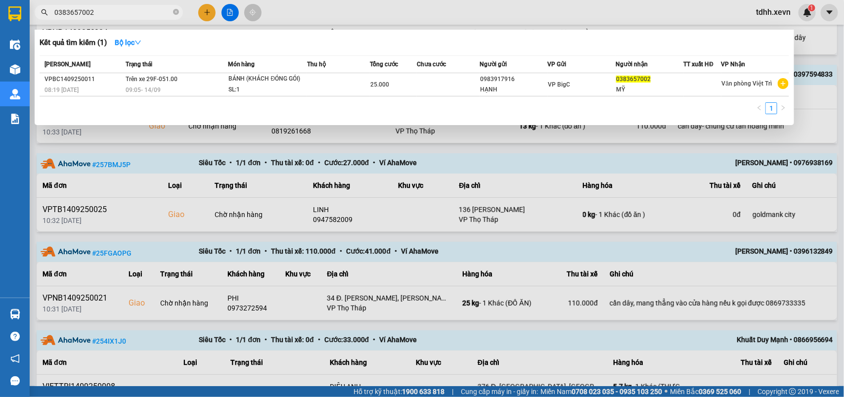
click at [95, 10] on input "0383657002" at bounding box center [112, 12] width 117 height 11
paste input "947582009"
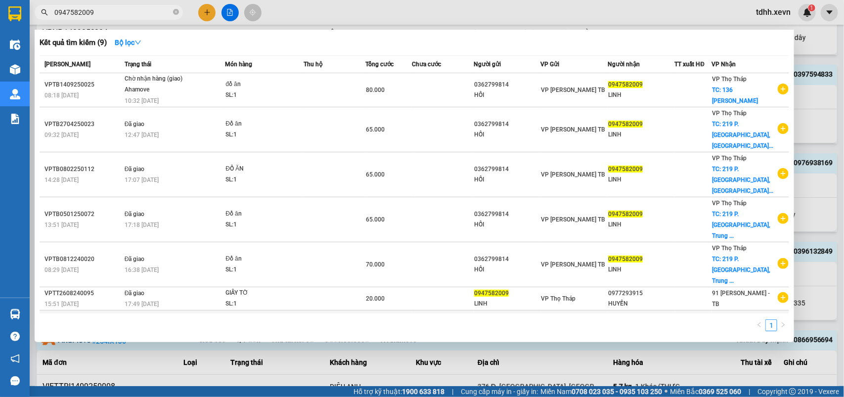
click at [708, 322] on div at bounding box center [694, 327] width 36 height 10
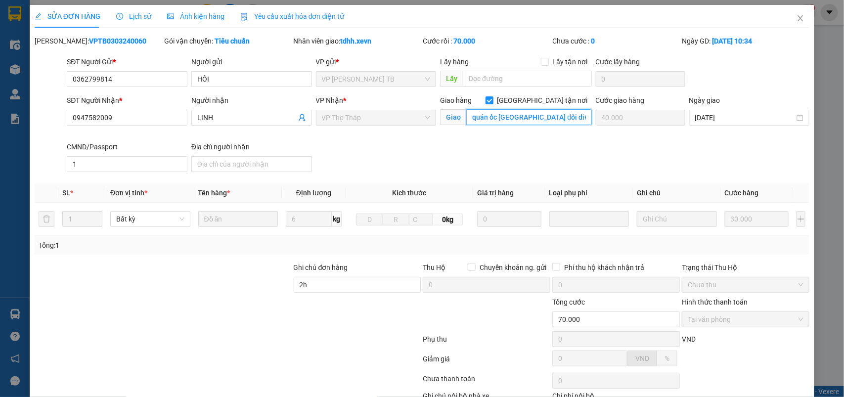
click at [515, 117] on input "quán ốc [GEOGRAPHIC_DATA] đối diện cây xăng Dương Đình nghệ, [GEOGRAPHIC_DATA]" at bounding box center [529, 117] width 126 height 16
click at [796, 19] on span "Close" at bounding box center [801, 19] width 28 height 28
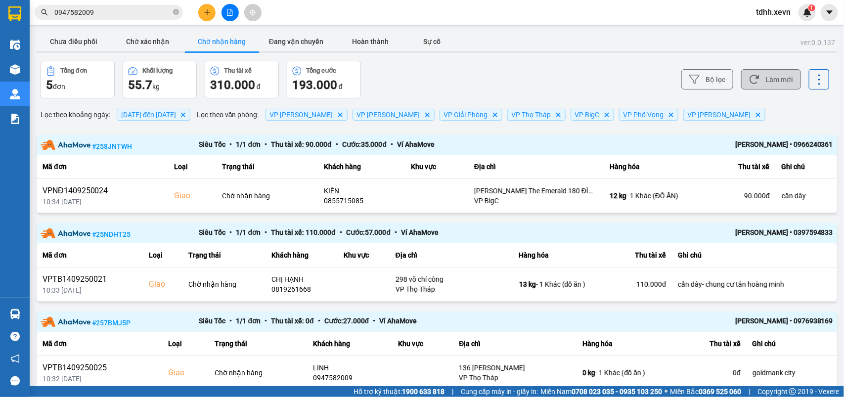
click at [765, 75] on button "Làm mới" at bounding box center [771, 79] width 60 height 20
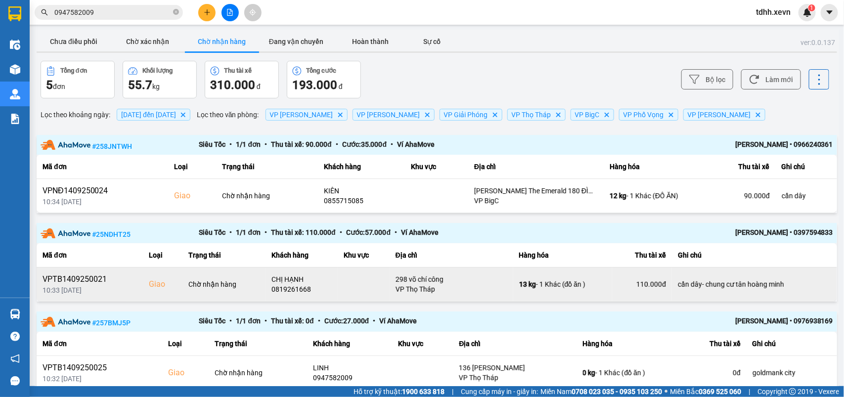
scroll to position [62, 0]
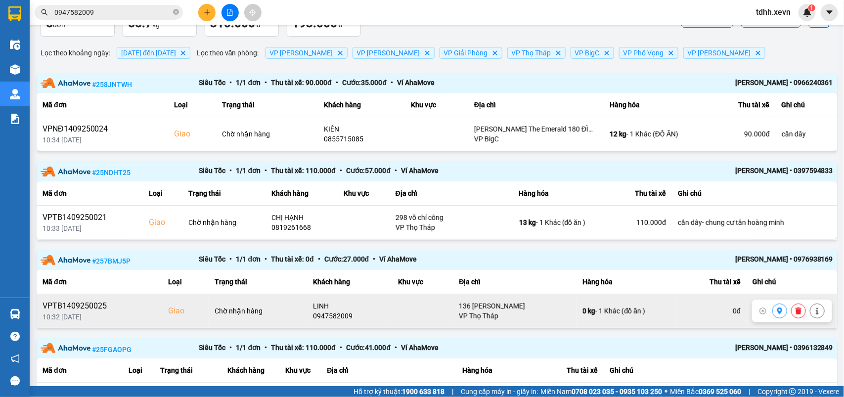
click at [313, 319] on div "0947582009" at bounding box center [349, 316] width 73 height 10
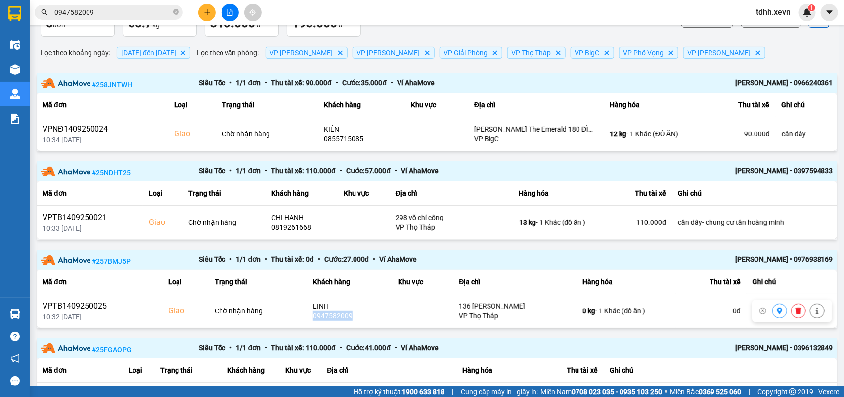
copy div "0947582009"
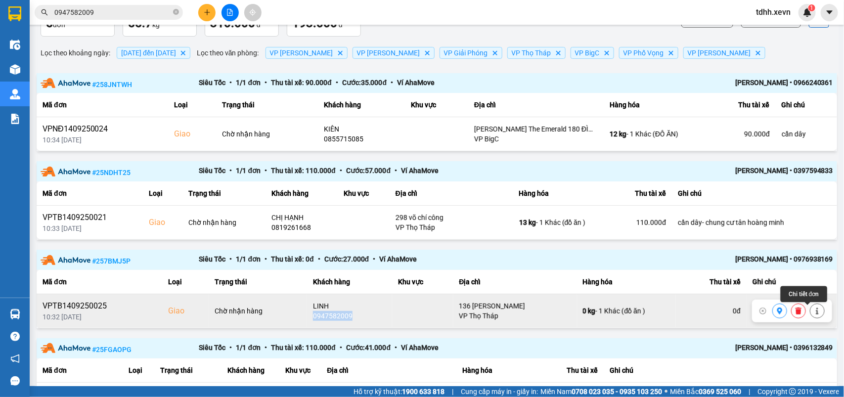
click at [811, 313] on button at bounding box center [818, 311] width 14 height 17
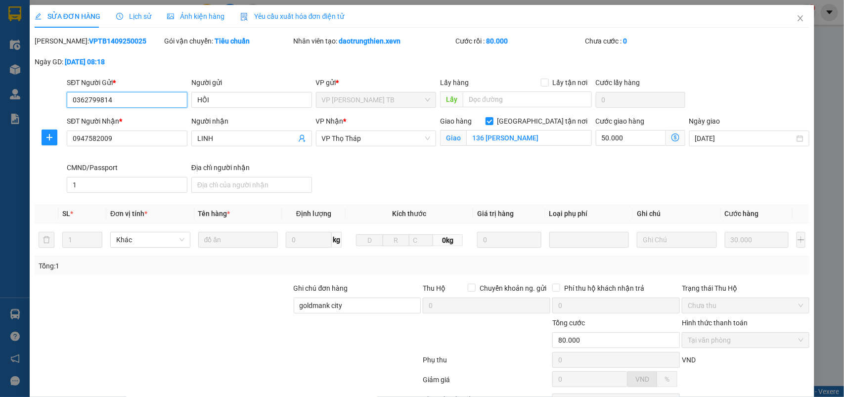
click at [116, 102] on input "0362799814" at bounding box center [127, 100] width 121 height 16
click at [798, 17] on icon "close" at bounding box center [800, 18] width 5 height 6
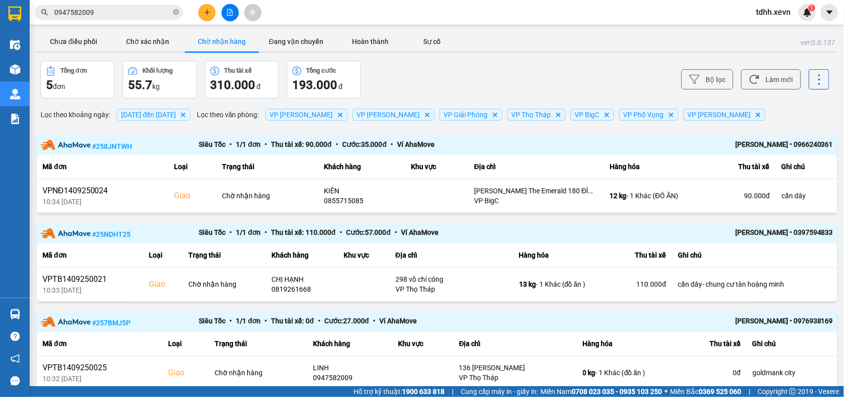
scroll to position [62, 0]
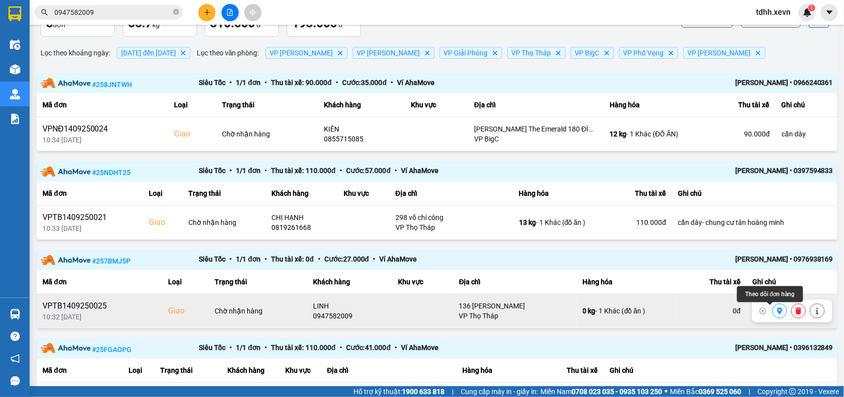
click at [776, 315] on icon at bounding box center [779, 311] width 7 height 7
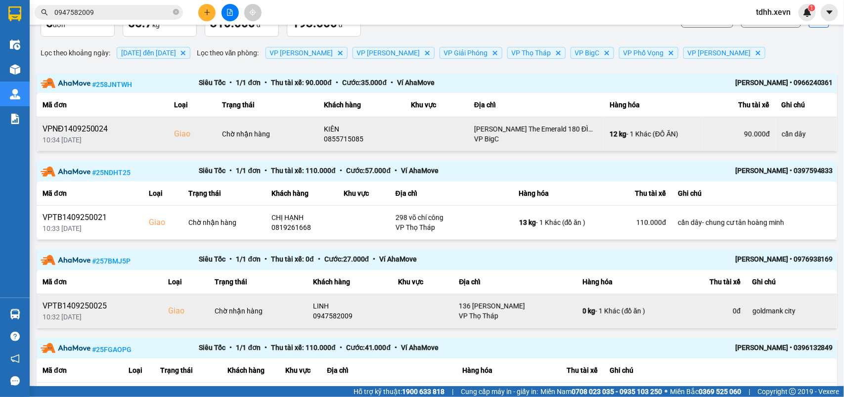
scroll to position [0, 0]
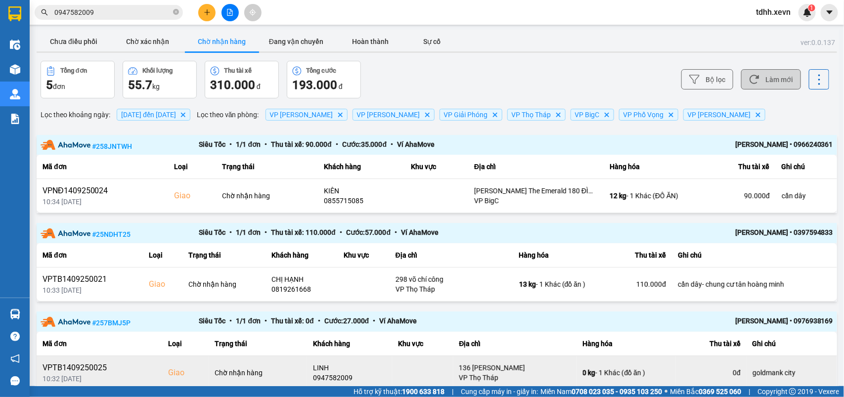
click at [777, 84] on button "Làm mới" at bounding box center [771, 79] width 60 height 20
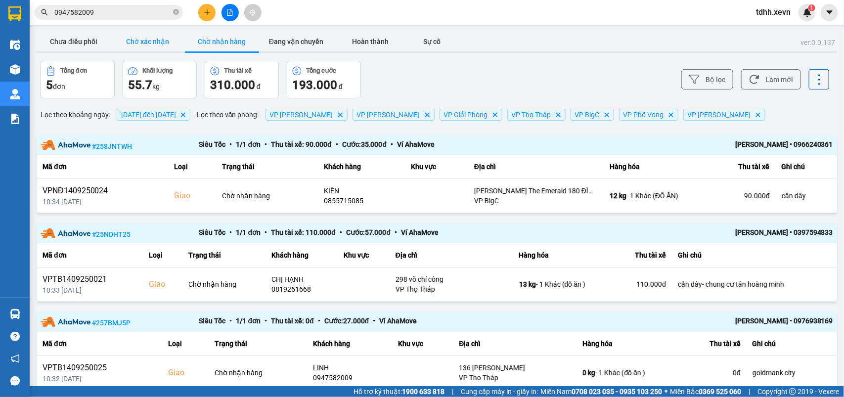
click at [136, 38] on button "Chờ xác nhận" at bounding box center [148, 42] width 74 height 20
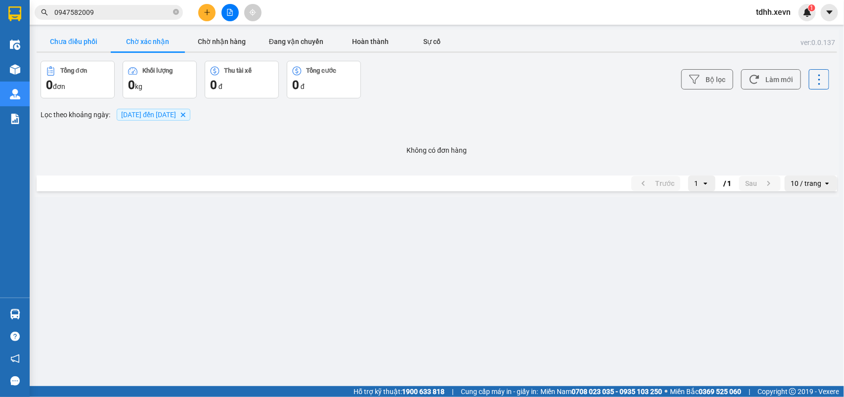
click at [73, 39] on button "Chưa điều phối" at bounding box center [74, 42] width 74 height 20
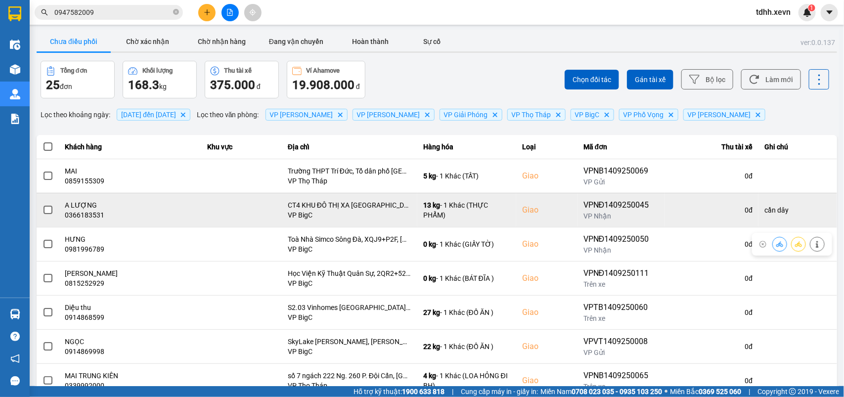
click at [85, 218] on div "0366183531" at bounding box center [130, 215] width 130 height 10
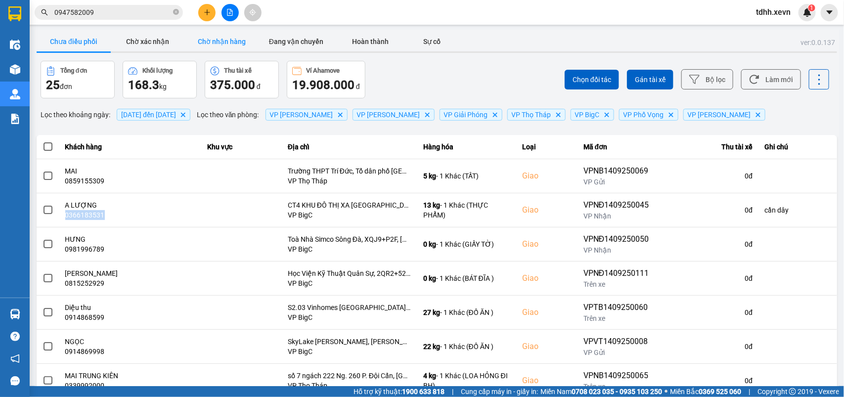
click at [235, 41] on button "Chờ nhận hàng" at bounding box center [222, 42] width 74 height 20
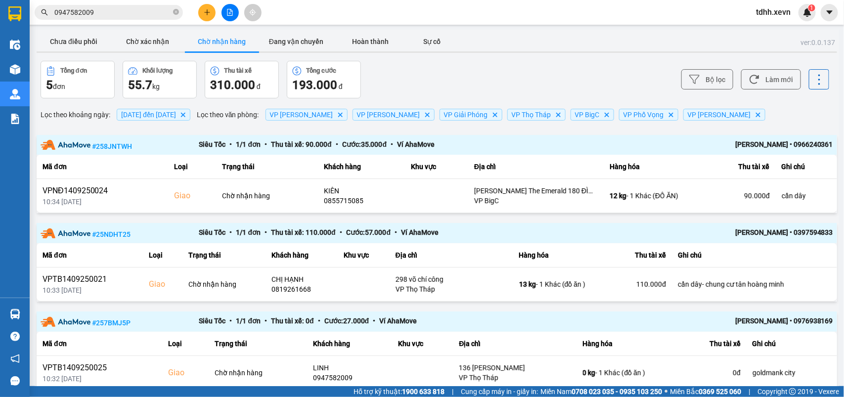
scroll to position [124, 0]
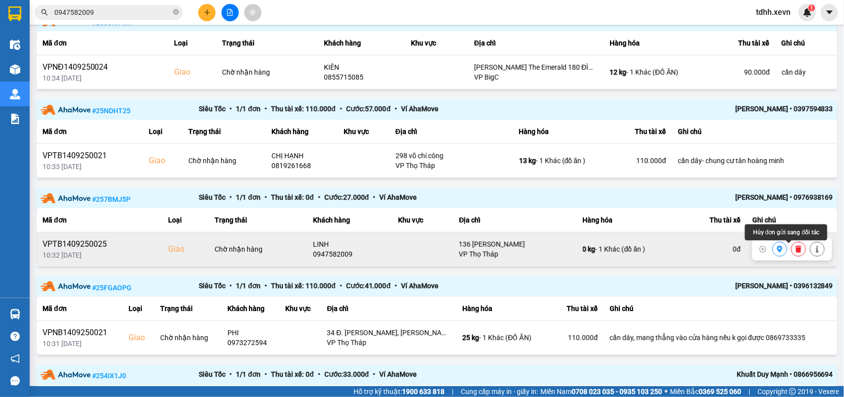
click at [795, 250] on icon at bounding box center [798, 249] width 7 height 7
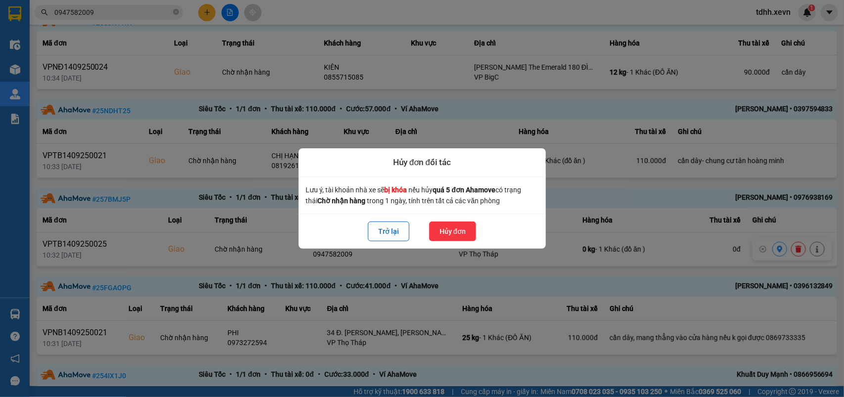
click at [453, 232] on button "Hủy đơn" at bounding box center [452, 232] width 47 height 20
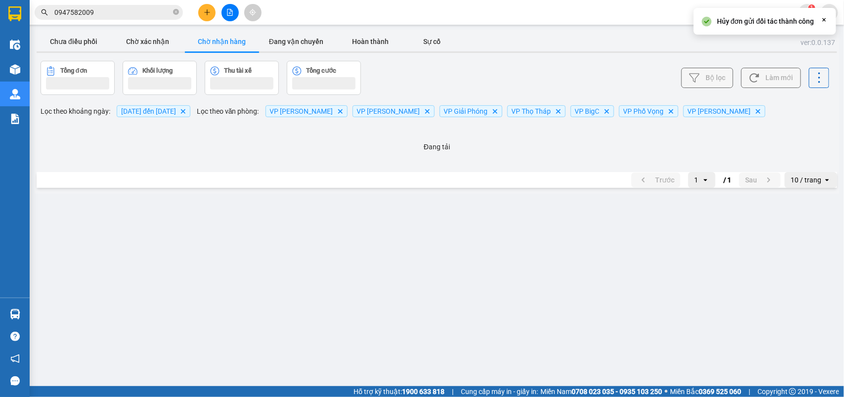
scroll to position [0, 0]
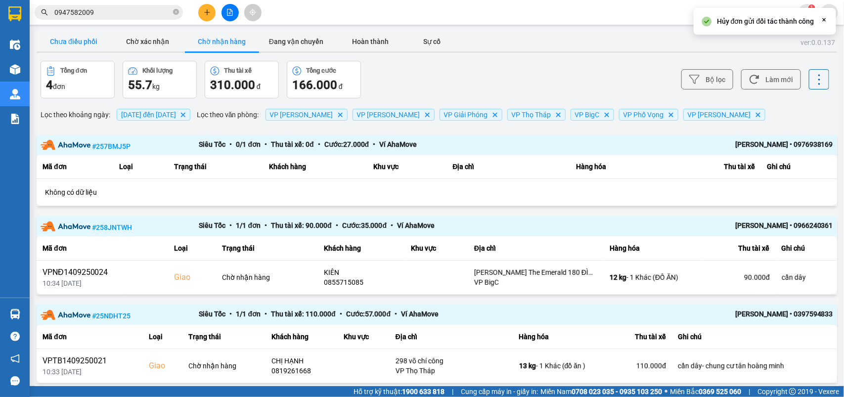
click at [66, 43] on button "Chưa điều phối" at bounding box center [74, 42] width 74 height 20
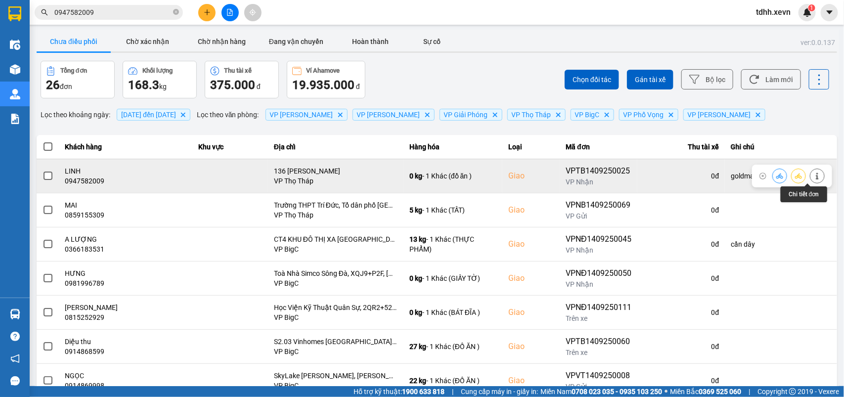
click at [811, 174] on button at bounding box center [818, 175] width 14 height 17
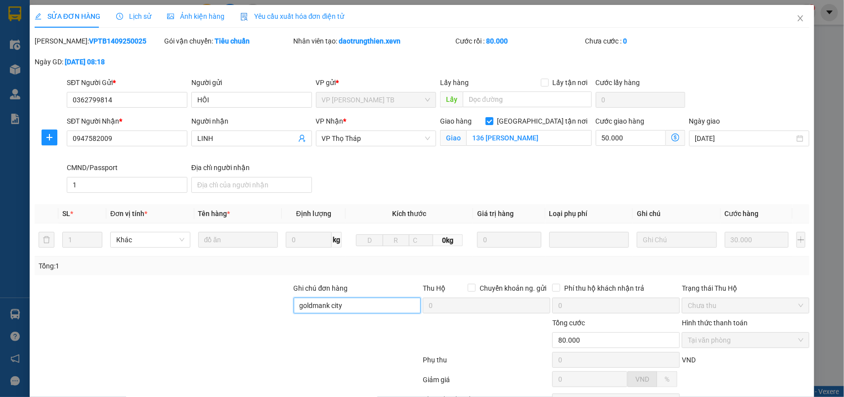
click at [354, 313] on input "goldmank city" at bounding box center [358, 306] width 128 height 16
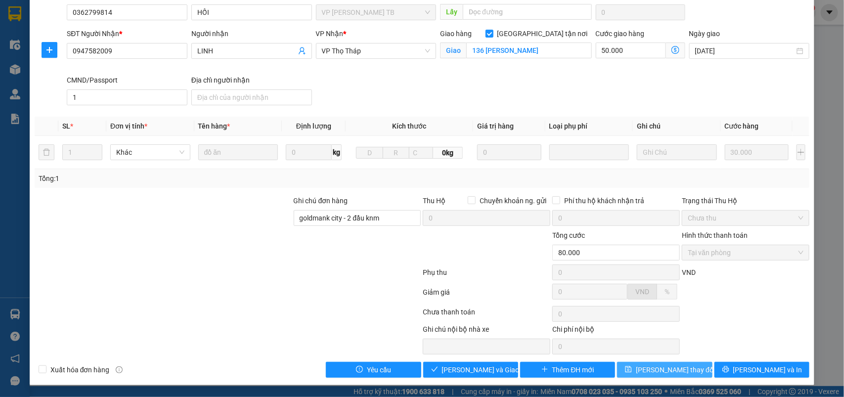
click at [674, 364] on button "[PERSON_NAME] thay đổi" at bounding box center [664, 370] width 95 height 16
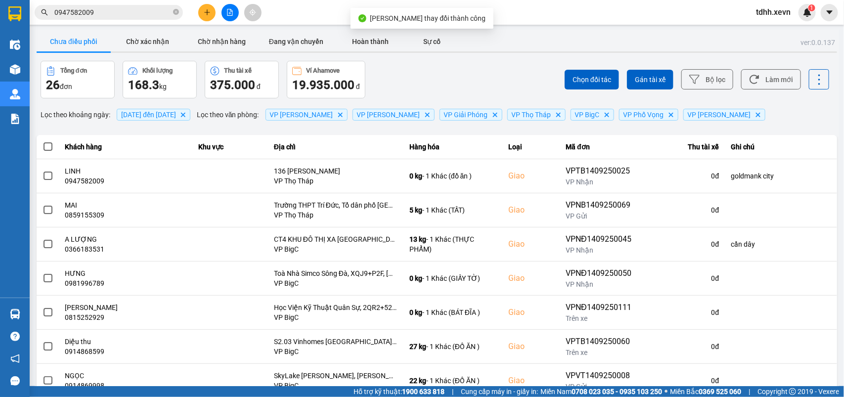
click at [125, 12] on input "0947582009" at bounding box center [112, 12] width 117 height 11
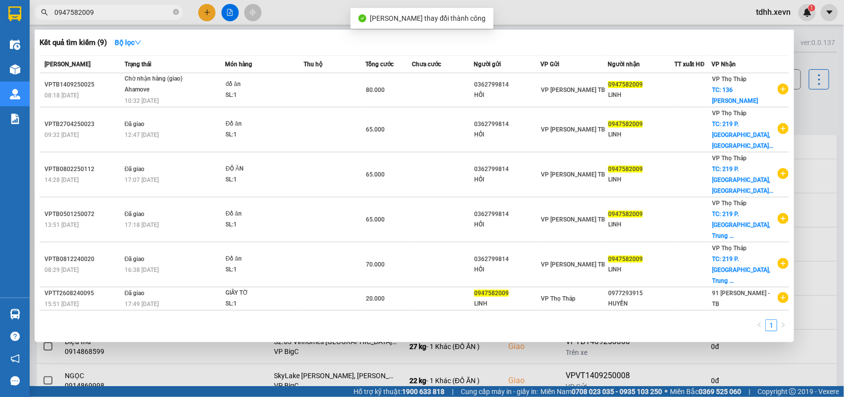
click at [125, 12] on input "0947582009" at bounding box center [112, 12] width 117 height 11
paste input "67902590"
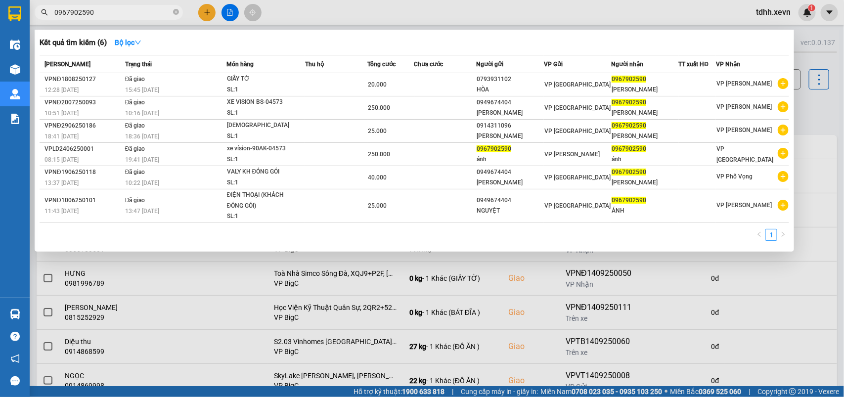
click at [814, 105] on div at bounding box center [422, 198] width 844 height 397
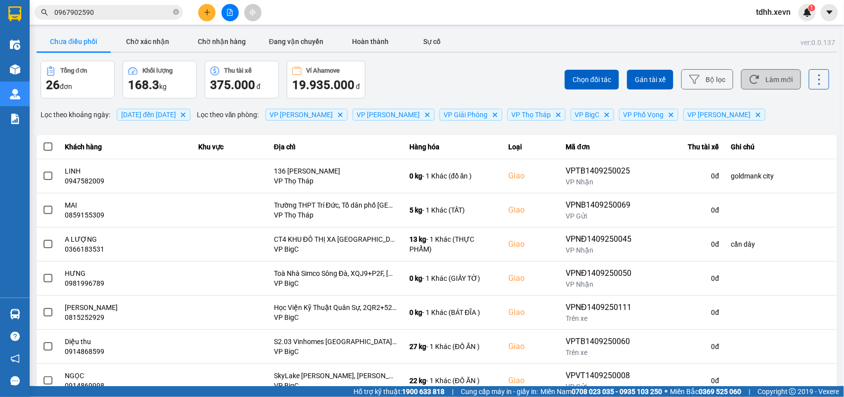
click at [780, 83] on button "Làm mới" at bounding box center [771, 79] width 60 height 20
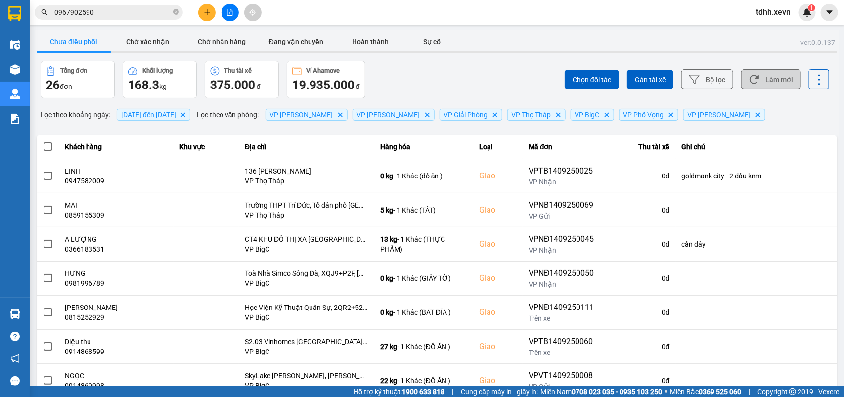
click at [776, 85] on button "Làm mới" at bounding box center [771, 79] width 60 height 20
click at [762, 59] on div "ver: 0.0.137 Chưa điều phối Chờ xác nhận Chờ nhận hàng Đang vận chuyển Hoàn thà…" at bounding box center [437, 274] width 805 height 489
click at [109, 13] on input "0967902590" at bounding box center [112, 12] width 117 height 11
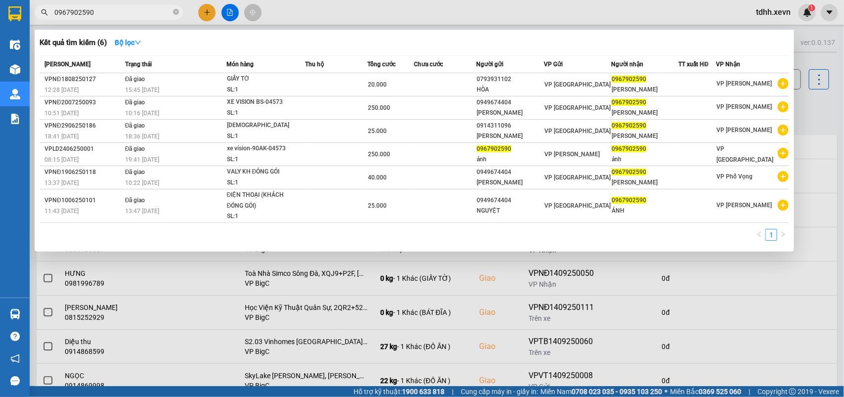
click at [109, 13] on input "0967902590" at bounding box center [112, 12] width 117 height 11
paste input "344438698"
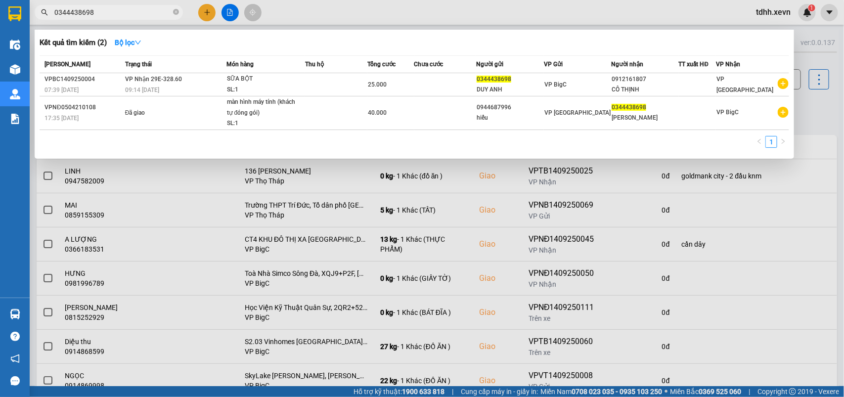
click at [109, 11] on input "0344438698" at bounding box center [112, 12] width 117 height 11
paste input "706722002"
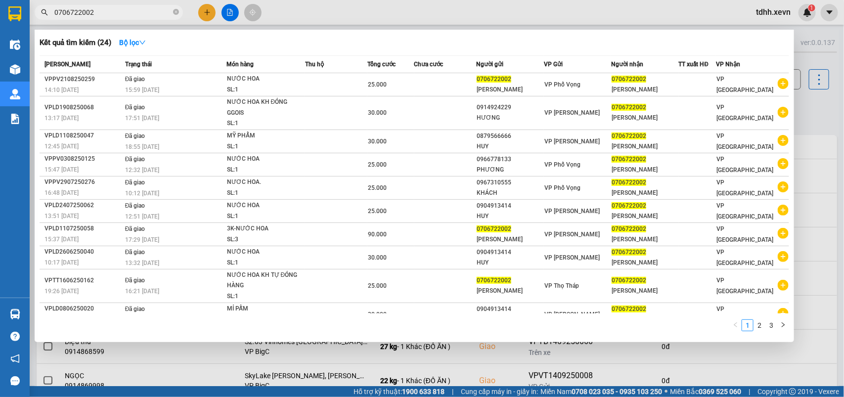
click at [820, 119] on div at bounding box center [422, 198] width 844 height 397
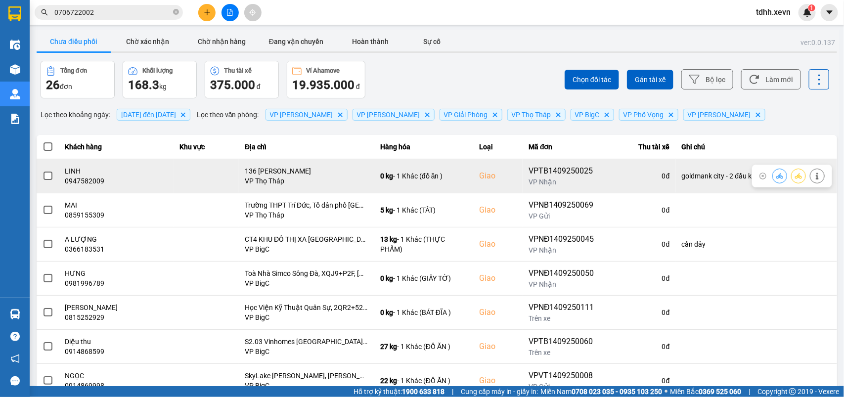
click at [814, 175] on icon at bounding box center [817, 176] width 7 height 7
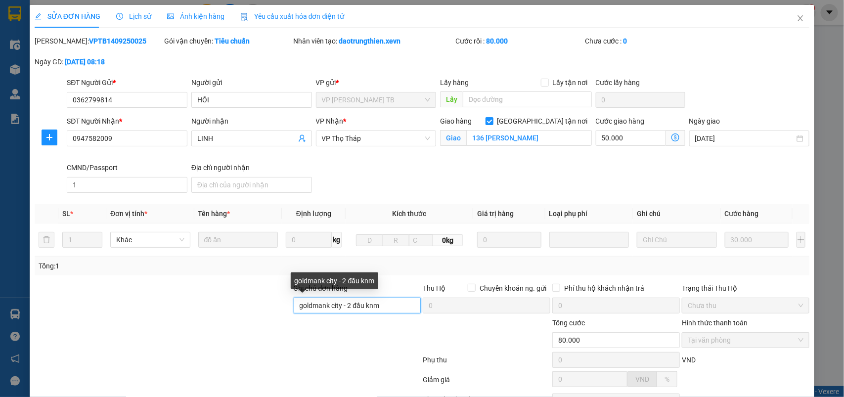
drag, startPoint x: 342, startPoint y: 305, endPoint x: 408, endPoint y: 305, distance: 65.8
click at [408, 305] on input "goldmank city - 2 đầu knm" at bounding box center [358, 306] width 128 height 16
paste input "toà s3"
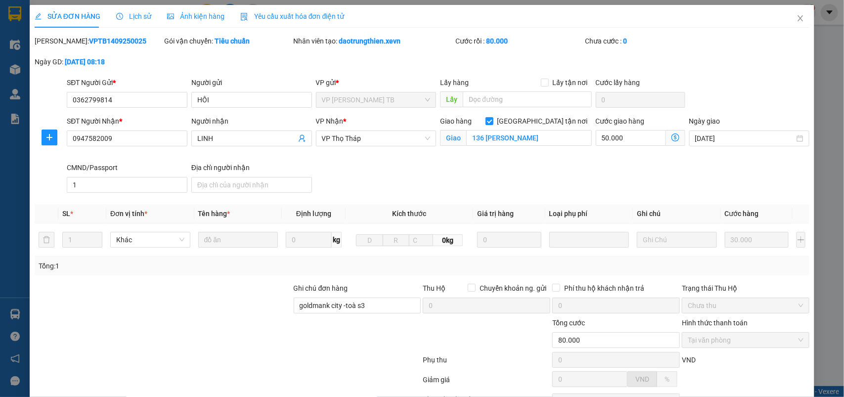
click at [345, 354] on div at bounding box center [228, 362] width 389 height 20
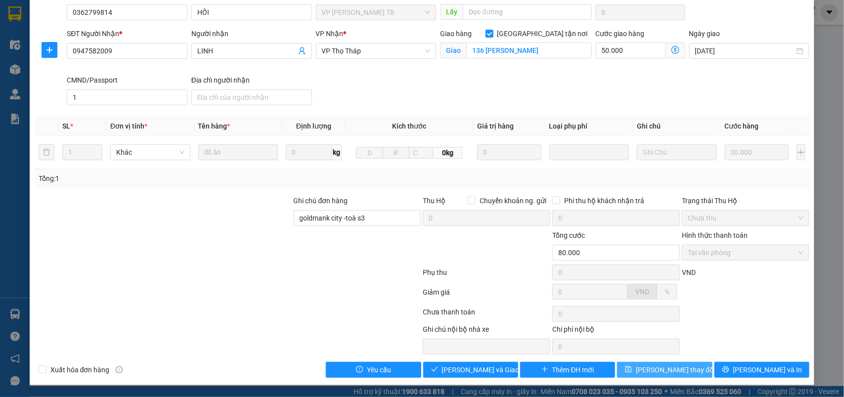
drag, startPoint x: 649, startPoint y: 371, endPoint x: 660, endPoint y: 373, distance: 11.1
click at [650, 371] on span "[PERSON_NAME] thay đổi" at bounding box center [675, 369] width 79 height 11
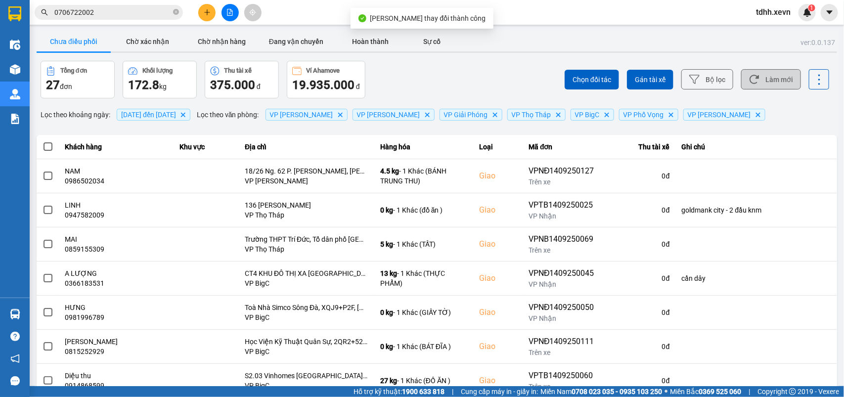
click at [763, 80] on button "Làm mới" at bounding box center [771, 79] width 60 height 20
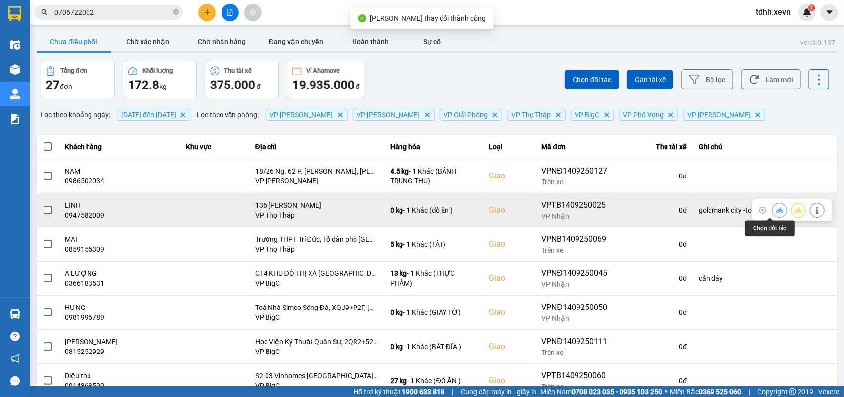
click at [776, 211] on icon at bounding box center [779, 209] width 7 height 5
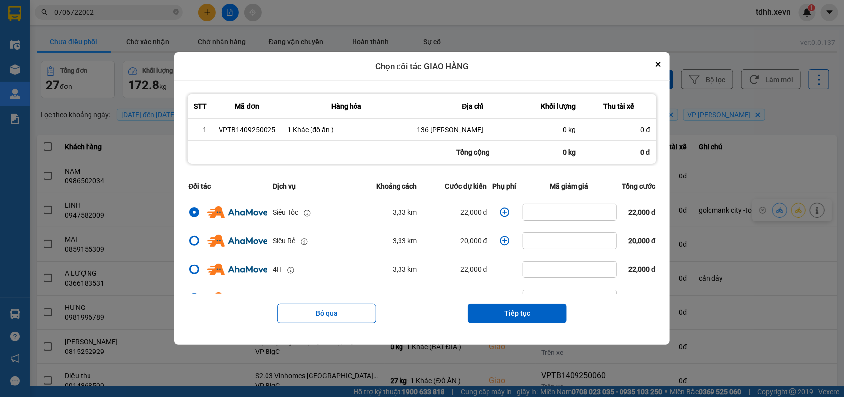
click at [500, 213] on icon "dialog" at bounding box center [505, 212] width 10 height 10
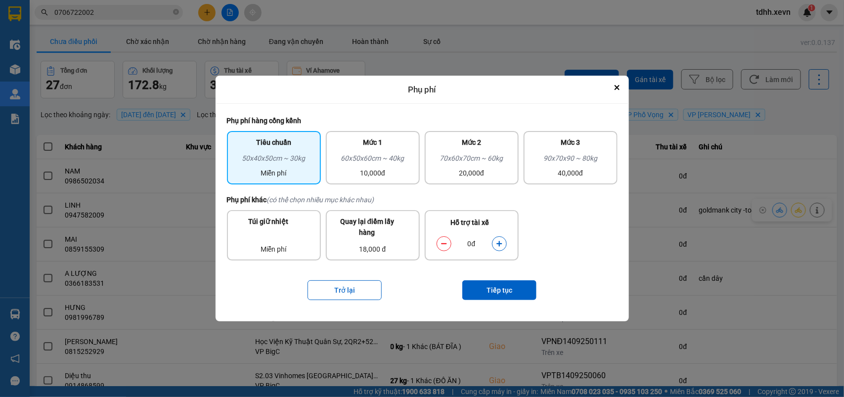
click at [503, 238] on button "dialog" at bounding box center [500, 243] width 14 height 17
click at [508, 286] on button "Tiếp tục" at bounding box center [499, 290] width 74 height 20
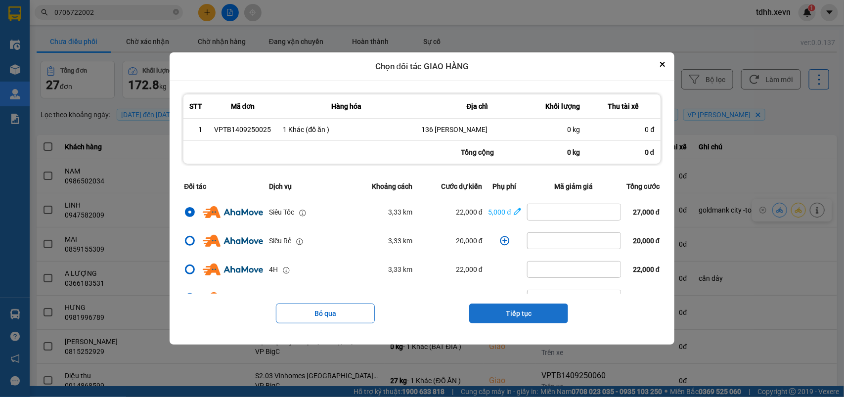
click at [525, 320] on button "Tiếp tục" at bounding box center [518, 314] width 99 height 20
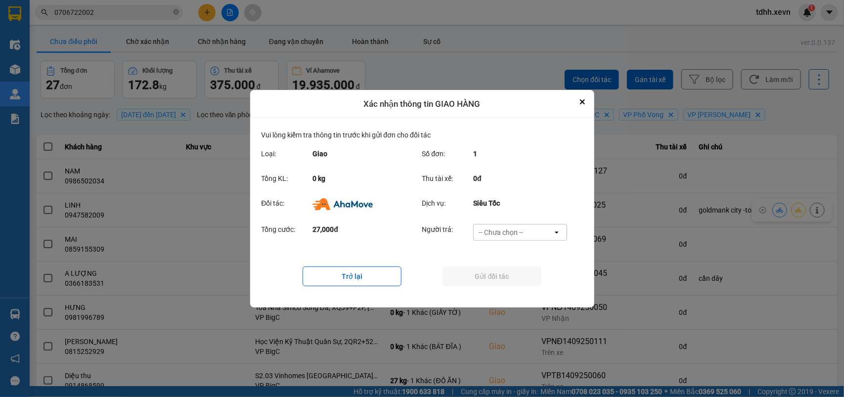
click at [519, 232] on div "-- Chưa chọn --" at bounding box center [501, 232] width 45 height 10
click at [519, 294] on div "Ví Ahamove" at bounding box center [520, 289] width 94 height 18
click at [515, 272] on button "Gửi đối tác" at bounding box center [492, 277] width 99 height 20
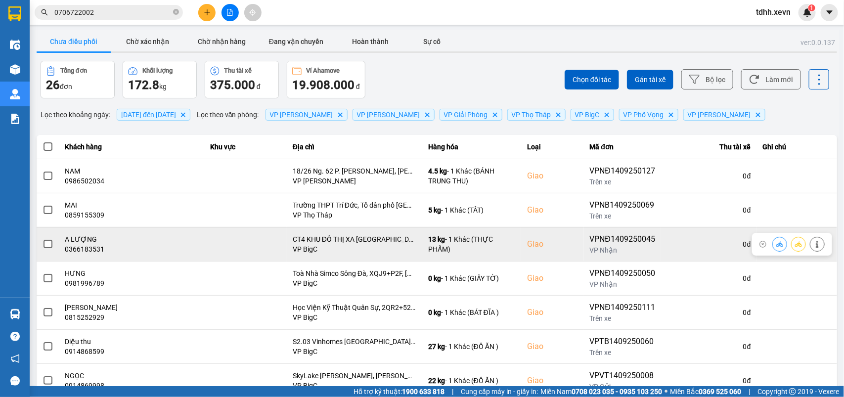
click at [90, 248] on div "0366183531" at bounding box center [132, 249] width 134 height 10
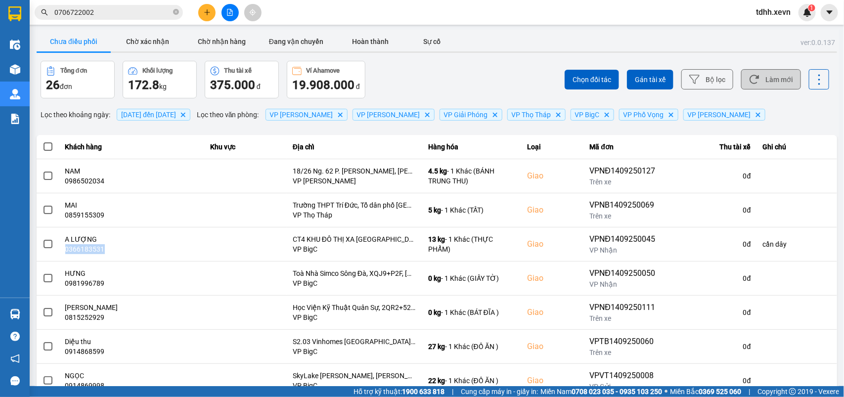
click at [749, 79] on icon at bounding box center [754, 79] width 10 height 10
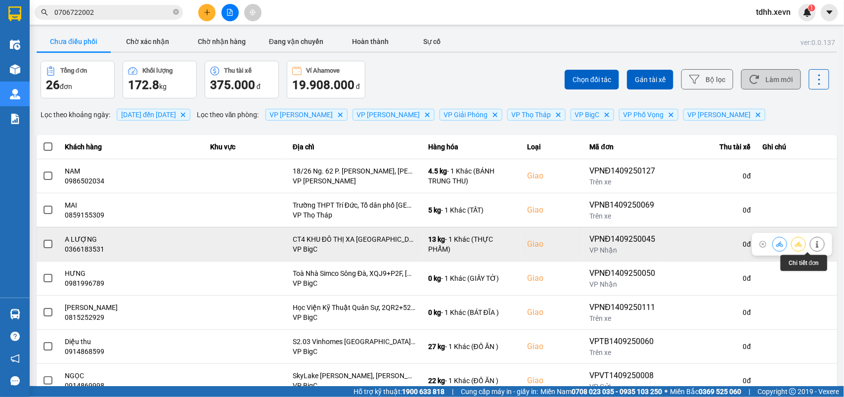
click at [814, 242] on icon at bounding box center [817, 244] width 7 height 7
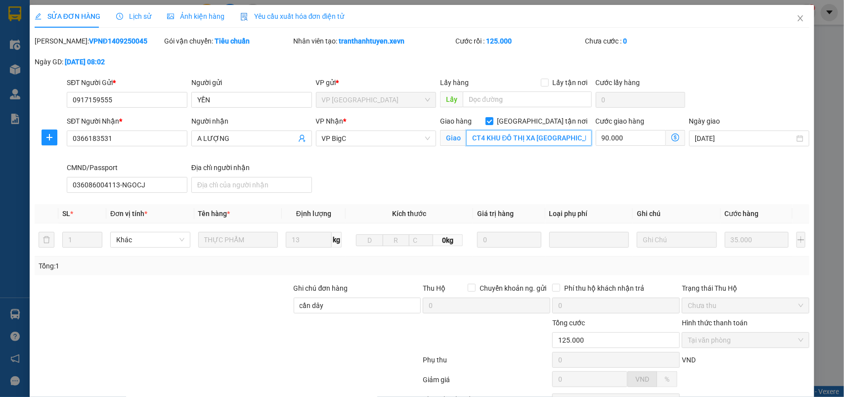
click at [537, 135] on input "CT4 KHU ĐÔ THỊ XA [GEOGRAPHIC_DATA]" at bounding box center [529, 138] width 126 height 16
click at [544, 136] on input "CT4 KHU ĐÔ THỊ XA [GEOGRAPHIC_DATA]" at bounding box center [529, 138] width 126 height 16
drag, startPoint x: 544, startPoint y: 136, endPoint x: 602, endPoint y: 139, distance: 58.0
click at [602, 139] on div "SĐT Người Nhận * 0366183531 Người nhận A LƯỢNG VP Nhận * VP BigC Giao hàng [GEO…" at bounding box center [438, 156] width 747 height 81
click at [540, 137] on input "CT4 KHU ĐÔ THỊ XA LA" at bounding box center [529, 138] width 126 height 16
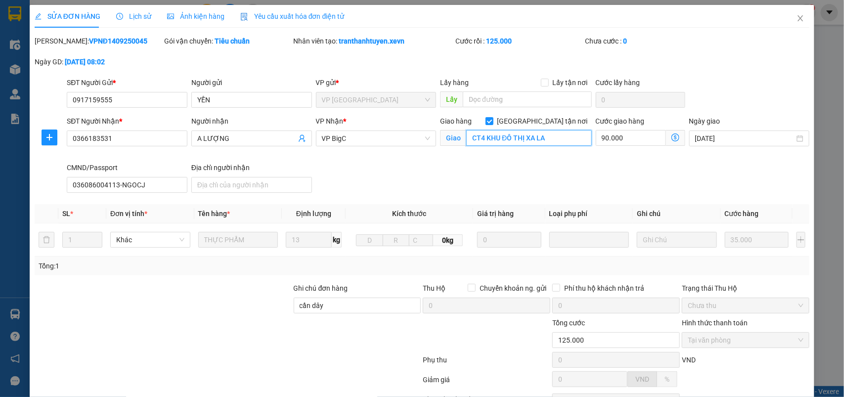
click at [540, 137] on input "CT4 KHU ĐÔ THỊ XA LA" at bounding box center [529, 138] width 126 height 16
paste input "Khu đô thị [GEOGRAPHIC_DATA], [GEOGRAPHIC_DATA], [GEOGRAPHIC_DATA], [GEOGRAPHIC…"
drag, startPoint x: 337, startPoint y: 304, endPoint x: 340, endPoint y: 299, distance: 5.8
click at [337, 304] on input "cần dây" at bounding box center [358, 306] width 128 height 16
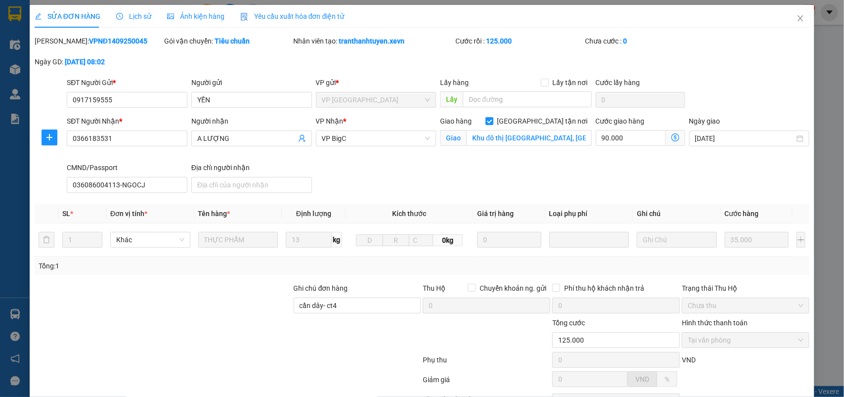
click at [301, 325] on div at bounding box center [358, 334] width 130 height 35
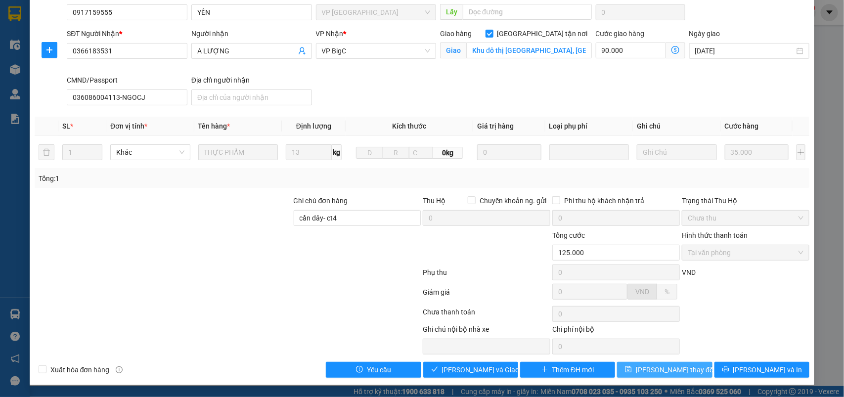
click at [654, 368] on span "[PERSON_NAME] thay đổi" at bounding box center [675, 369] width 79 height 11
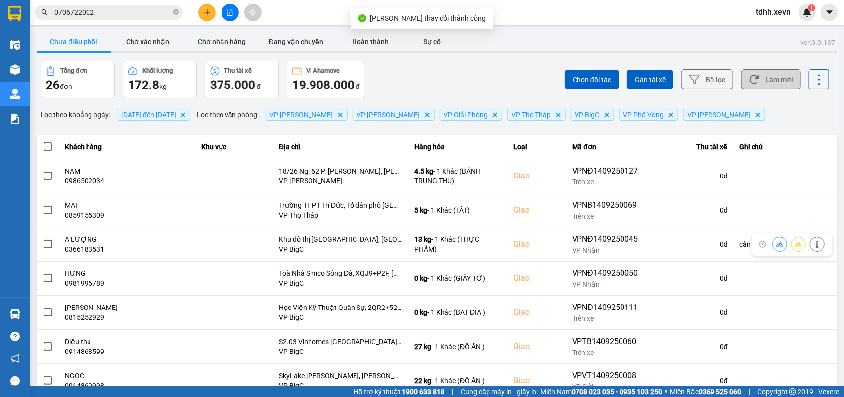
click at [764, 76] on button "Làm mới" at bounding box center [771, 79] width 60 height 20
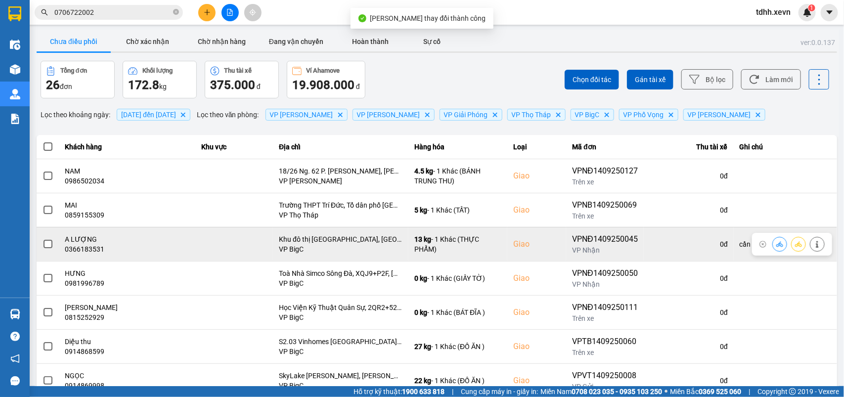
click at [776, 244] on icon at bounding box center [779, 244] width 7 height 7
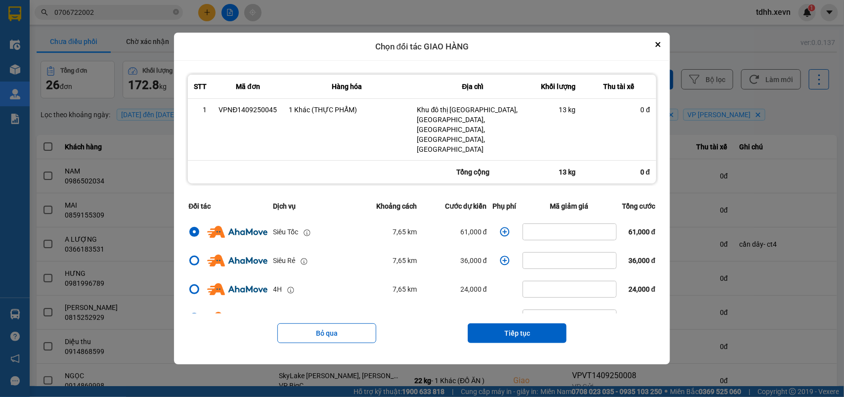
click at [500, 227] on icon "dialog" at bounding box center [505, 232] width 10 height 10
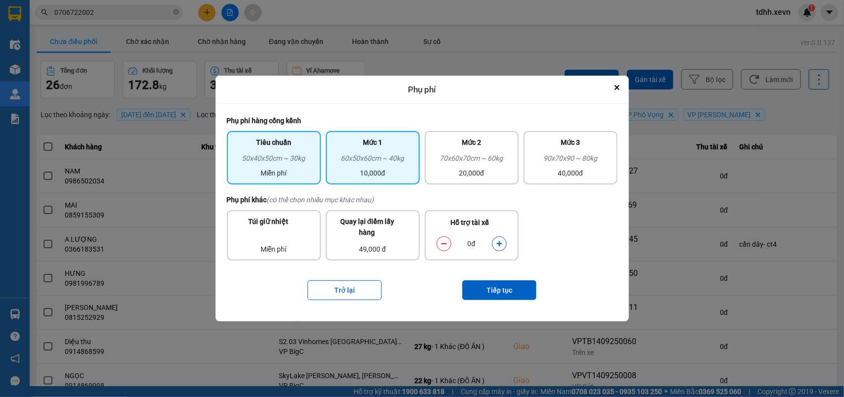
click at [382, 154] on div "60x50x60cm ~ 40kg" at bounding box center [373, 160] width 82 height 15
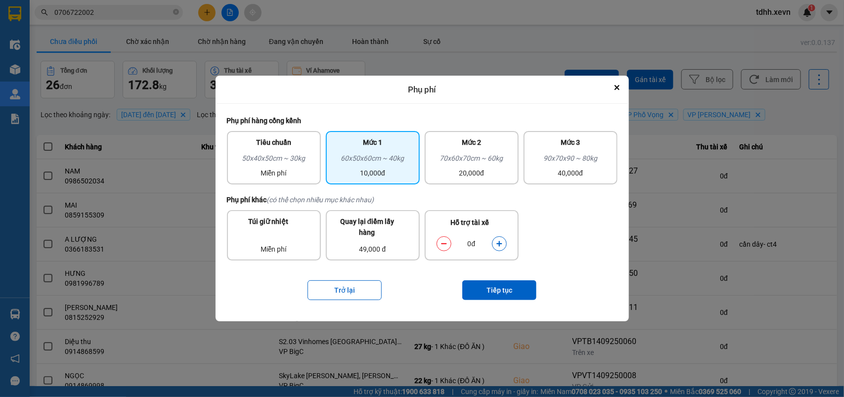
click at [499, 244] on icon "dialog" at bounding box center [498, 243] width 5 height 5
click at [503, 294] on button "Tiếp tục" at bounding box center [499, 290] width 74 height 20
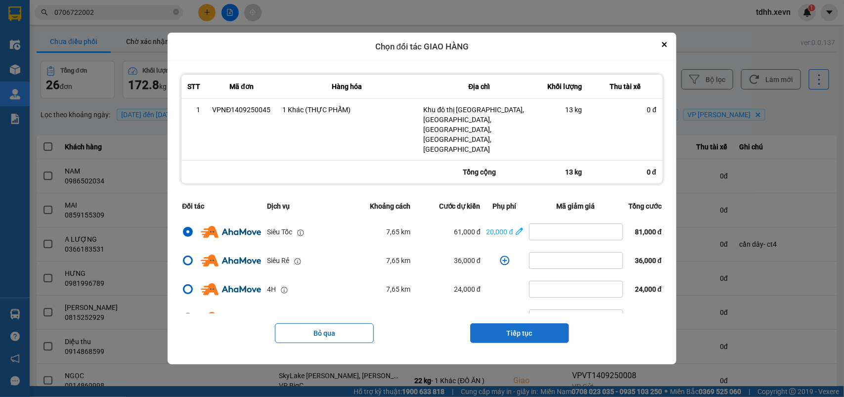
click at [517, 323] on button "Tiếp tục" at bounding box center [519, 333] width 99 height 20
